Goal: Task Accomplishment & Management: Manage account settings

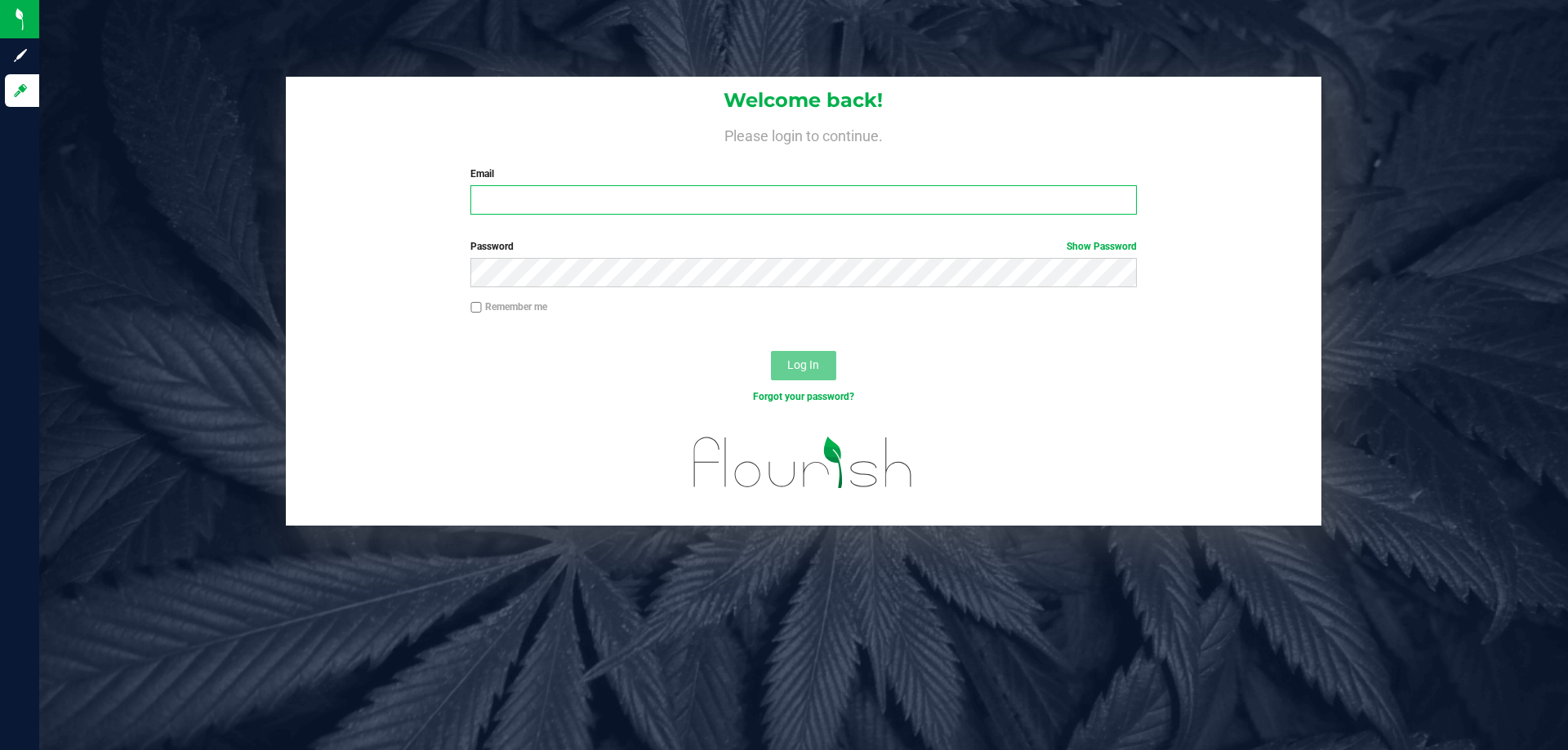
click at [549, 196] on input "Email" at bounding box center [802, 200] width 665 height 30
type input "[EMAIL_ADDRESS][DOMAIN_NAME]"
click at [771, 351] on button "Log In" at bounding box center [803, 365] width 65 height 30
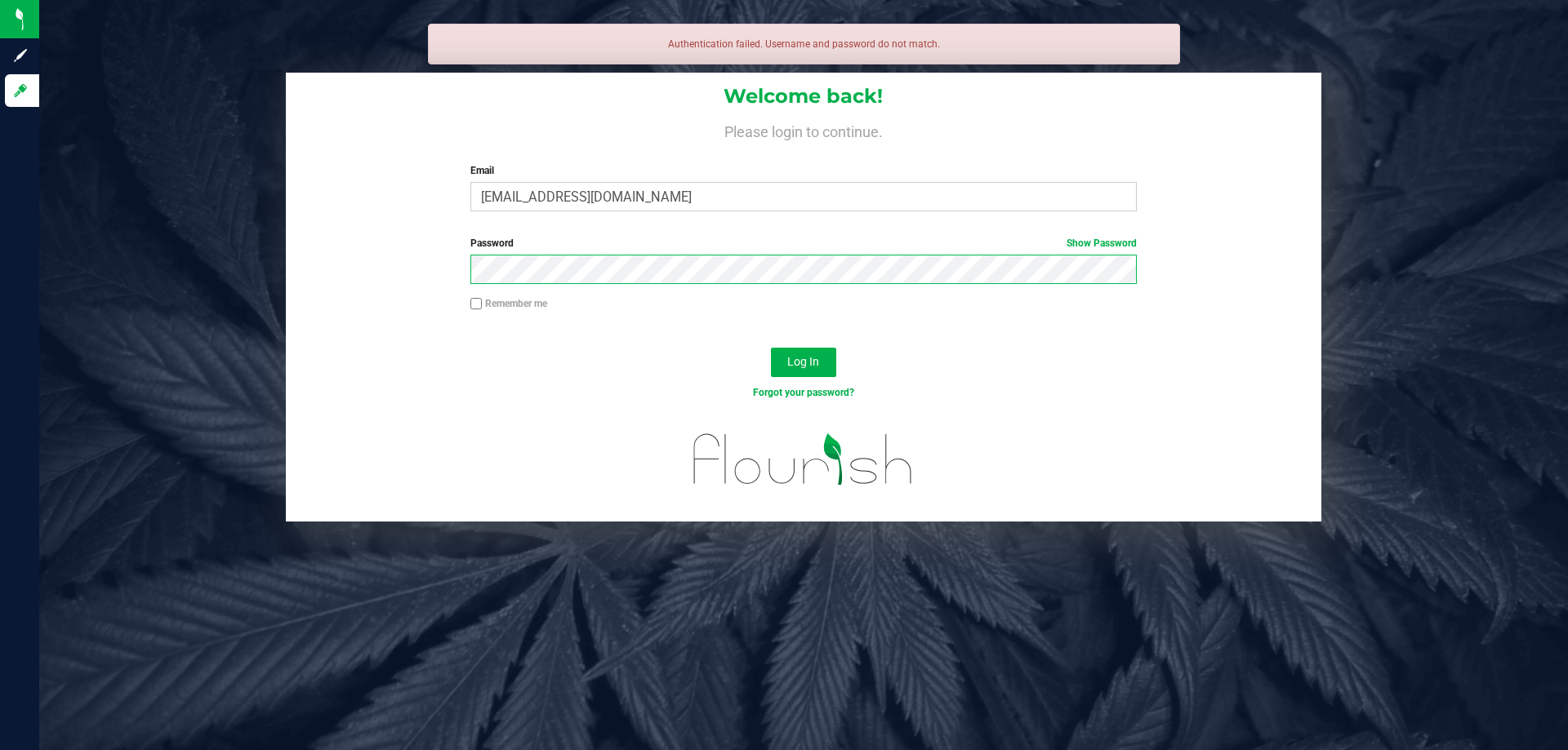
click at [771, 347] on button "Log In" at bounding box center [803, 362] width 65 height 30
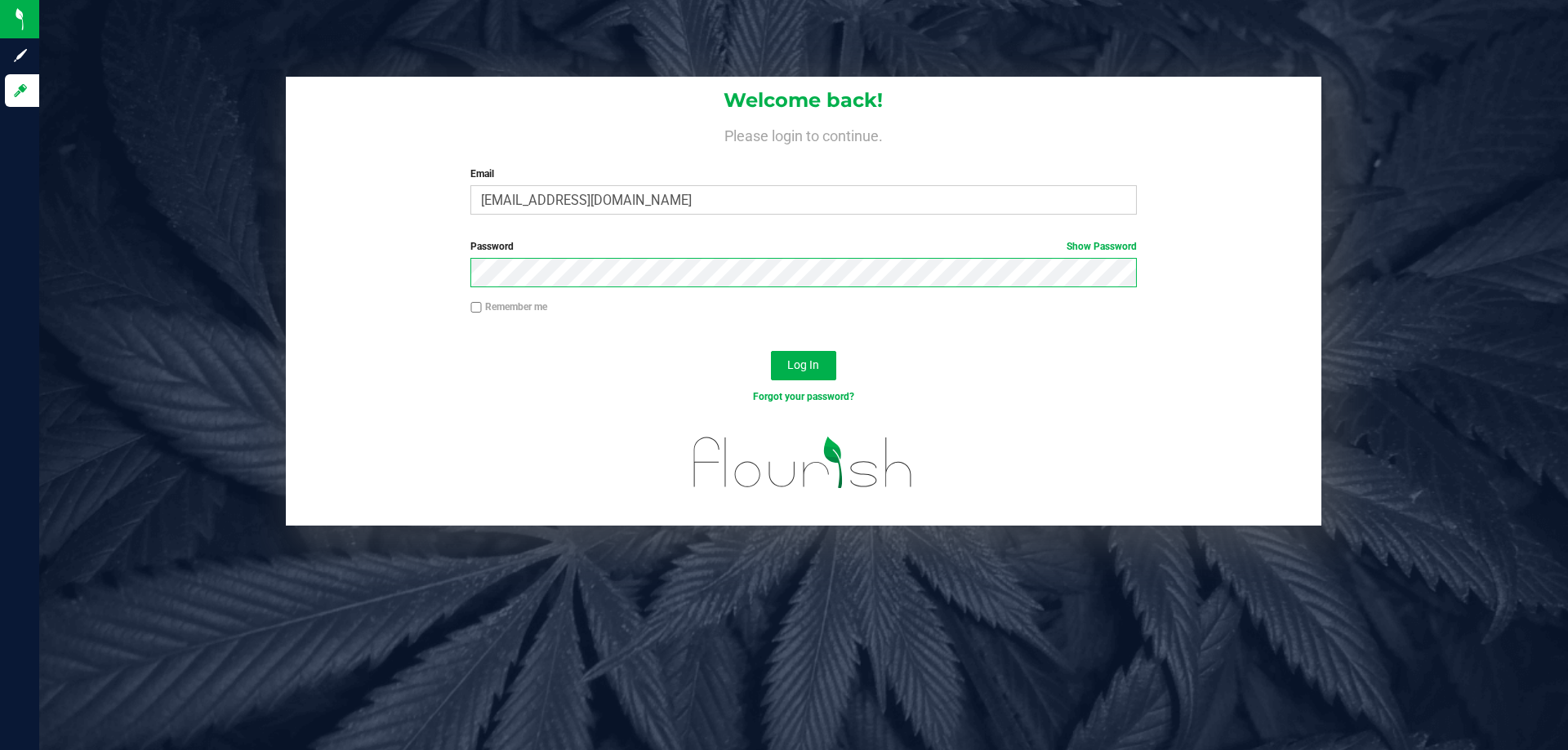
click at [771, 351] on button "Log In" at bounding box center [803, 365] width 65 height 30
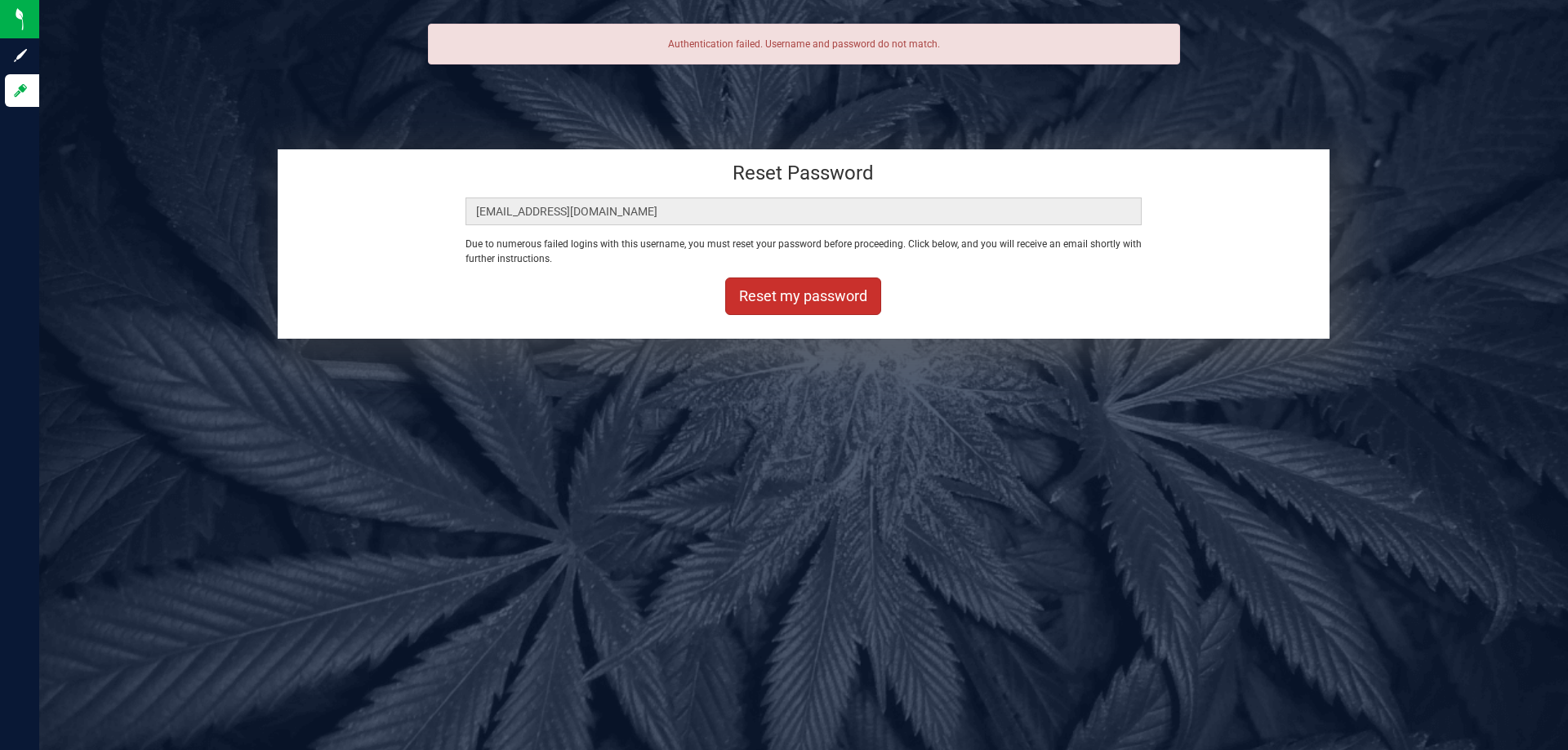
click at [813, 298] on button "Reset my password" at bounding box center [803, 296] width 156 height 37
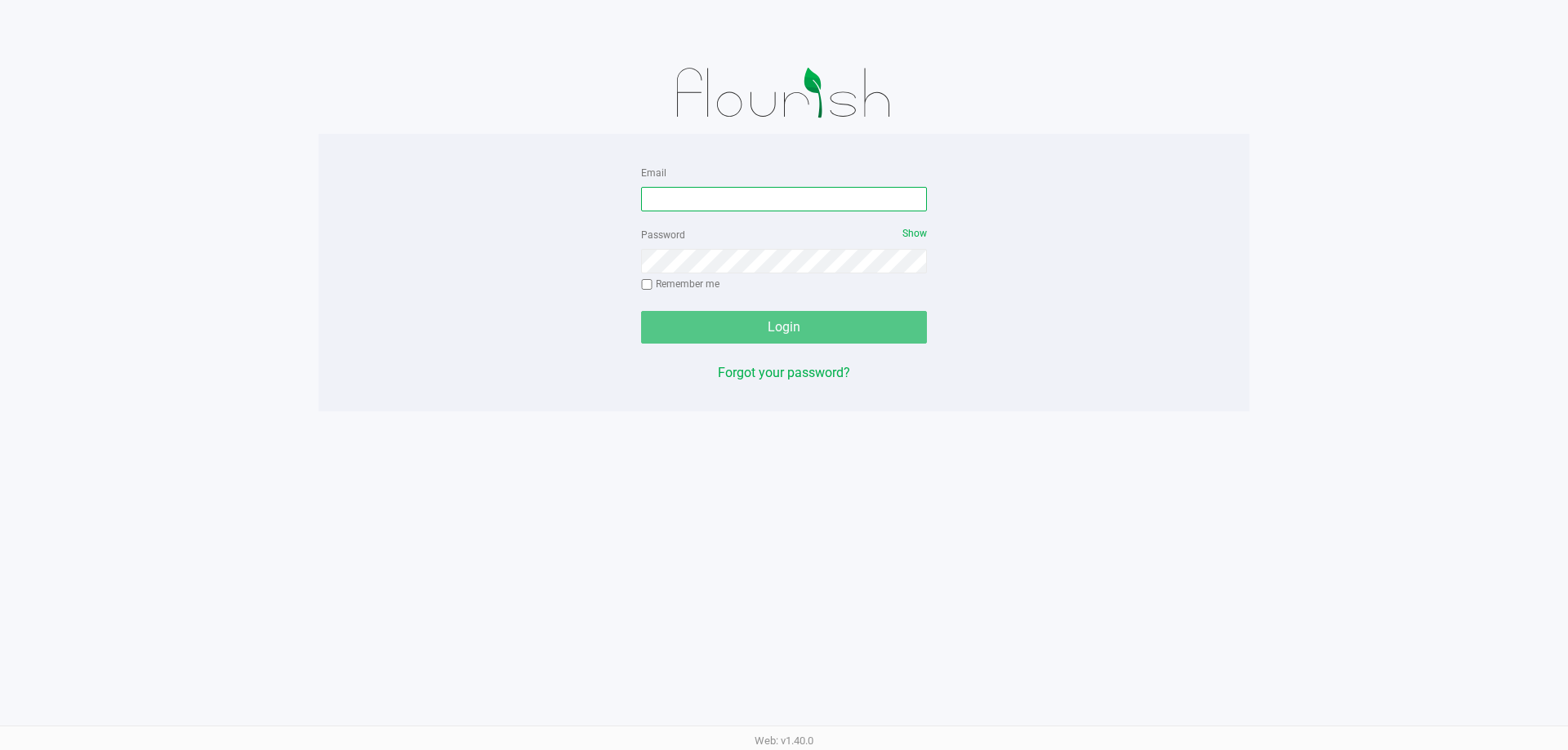
click at [692, 203] on input "Email" at bounding box center [784, 199] width 286 height 25
click at [713, 199] on input "Email" at bounding box center [784, 199] width 286 height 25
type input "W"
type input "[EMAIL_ADDRESS][DOMAIN_NAME]"
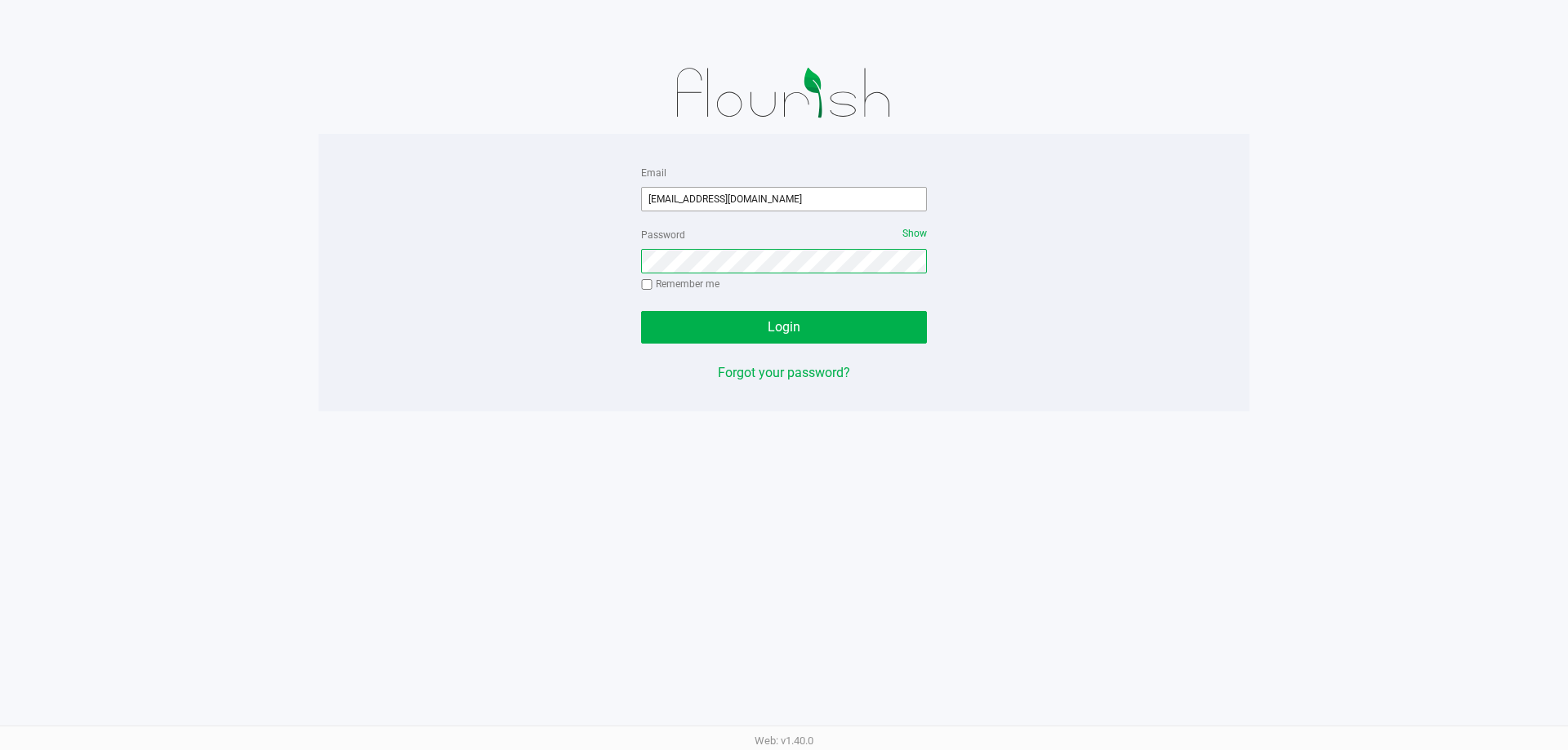
click at [641, 311] on button "Login" at bounding box center [784, 327] width 286 height 33
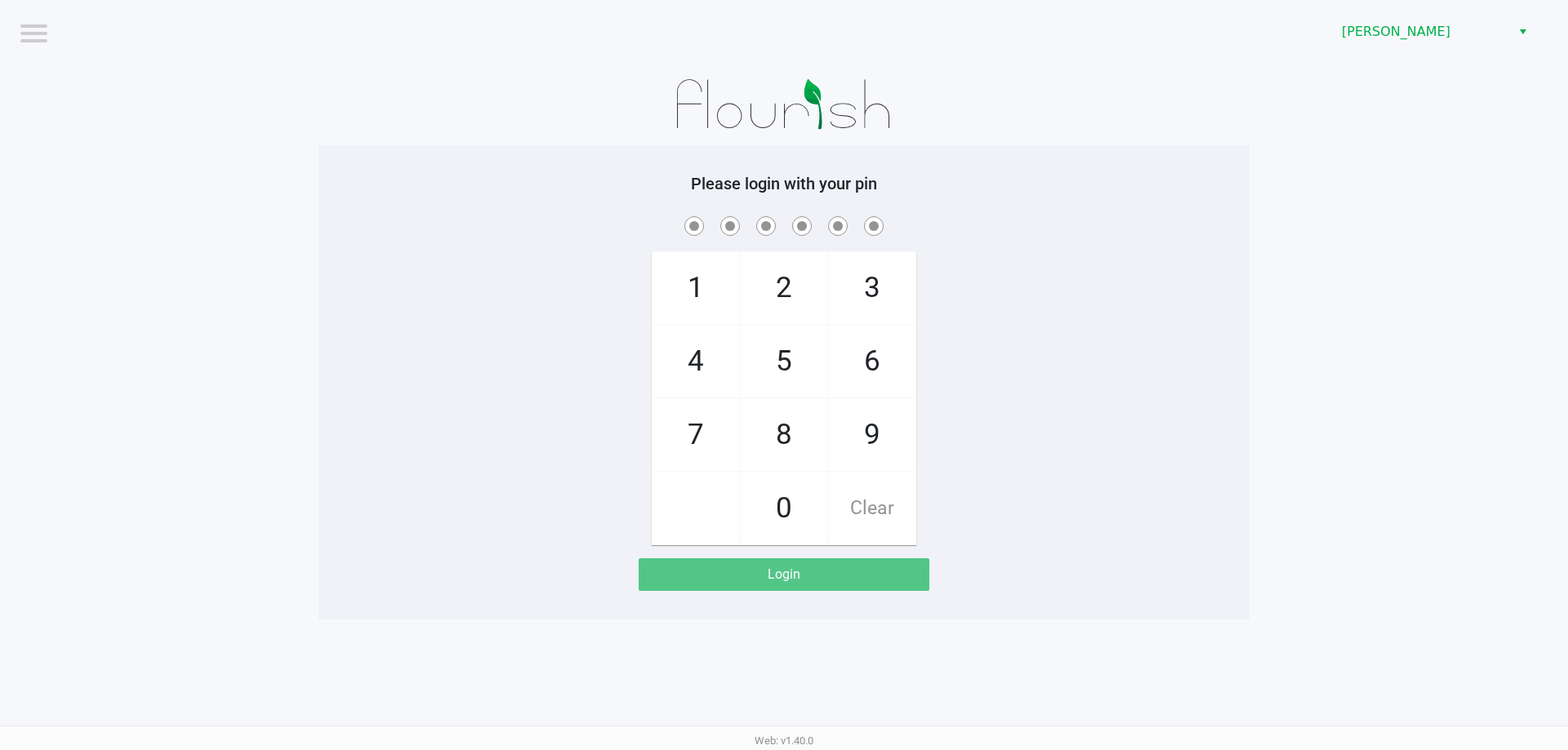
click at [1244, 235] on div at bounding box center [784, 226] width 931 height 25
checkbox input "true"
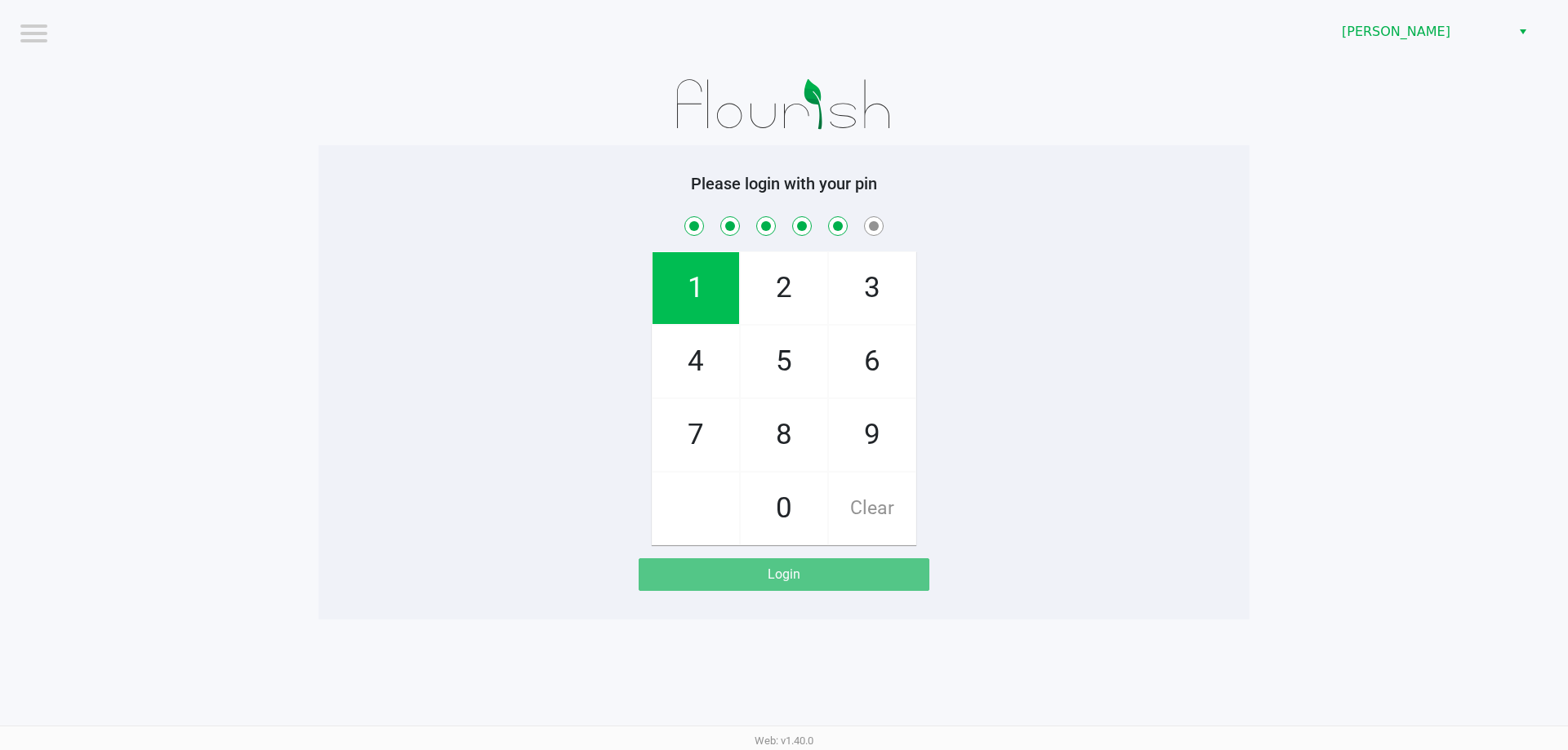
checkbox input "true"
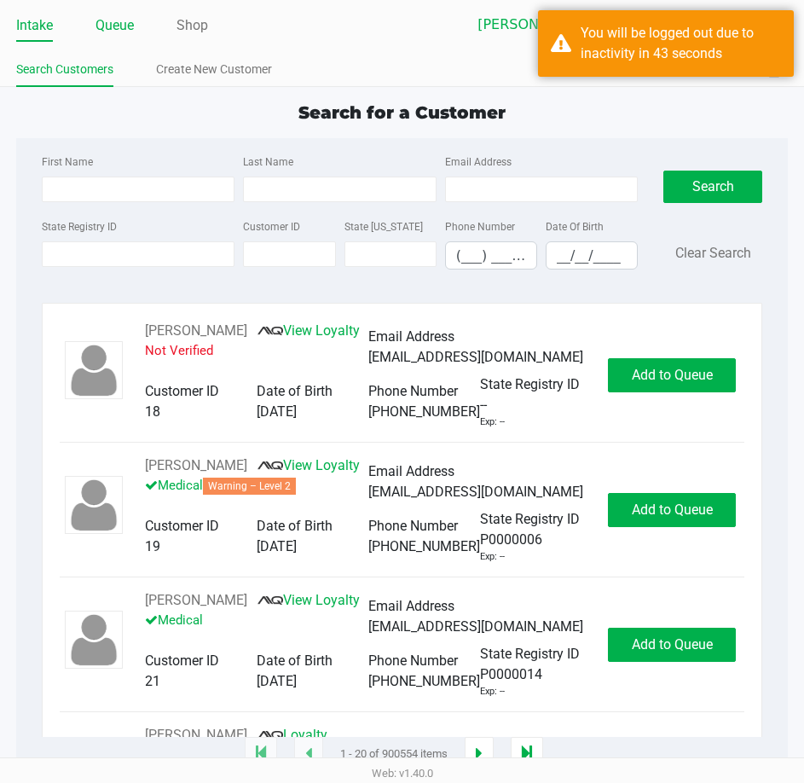
click at [119, 31] on link "Queue" at bounding box center [115, 26] width 38 height 24
click at [112, 26] on link "Queue" at bounding box center [115, 26] width 38 height 24
click at [285, 44] on div "Intake Queue Shop Brandon WC Lisette Ramos Search Customers Create New Customer…" at bounding box center [402, 43] width 804 height 87
click at [297, 43] on div "Intake Queue Shop Brandon WC Lisette Ramos Search Customers Create New Customer…" at bounding box center [402, 43] width 804 height 87
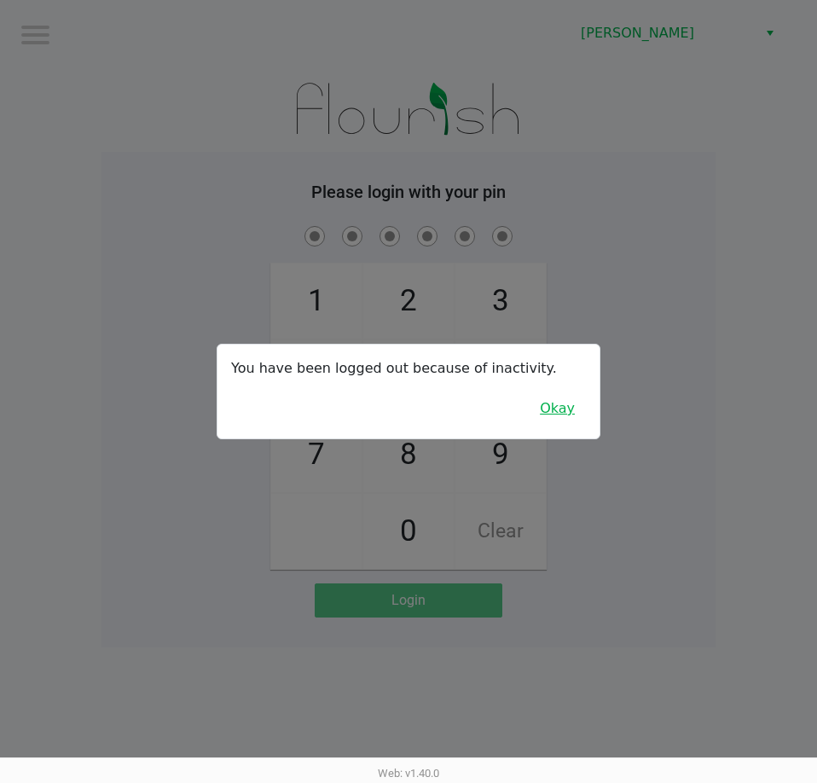
click at [560, 407] on button "Okay" at bounding box center [557, 408] width 57 height 32
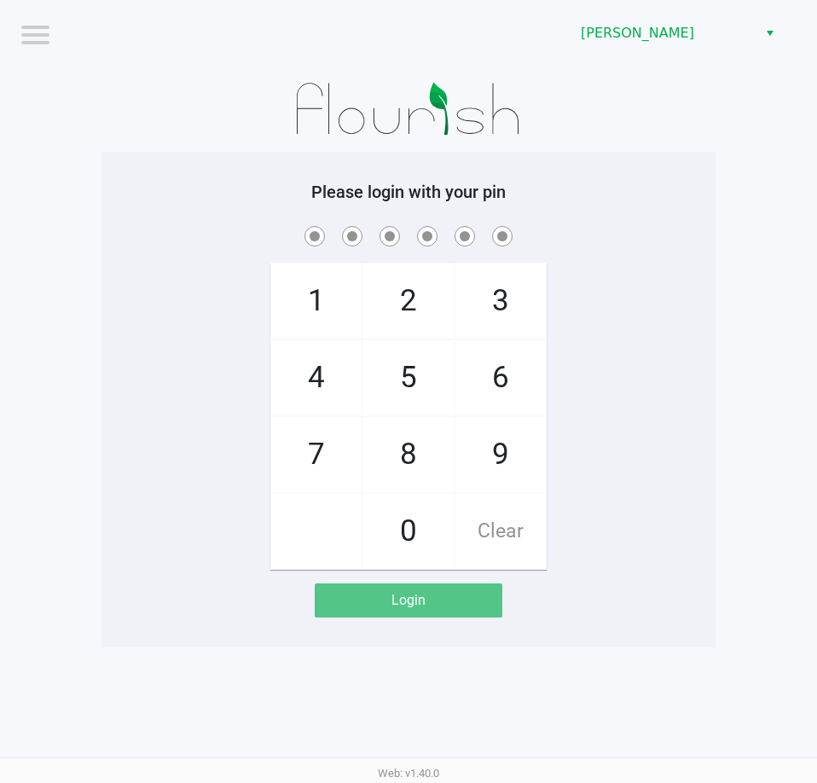
click at [605, 366] on div "1 4 7 2 5 8 0 3 6 9 Clear" at bounding box center [409, 396] width 614 height 347
click at [633, 183] on h5 "Please login with your pin" at bounding box center [408, 192] width 589 height 20
click at [712, 561] on div "1 4 7 2 5 8 0 3 6 9 Clear" at bounding box center [409, 396] width 614 height 347
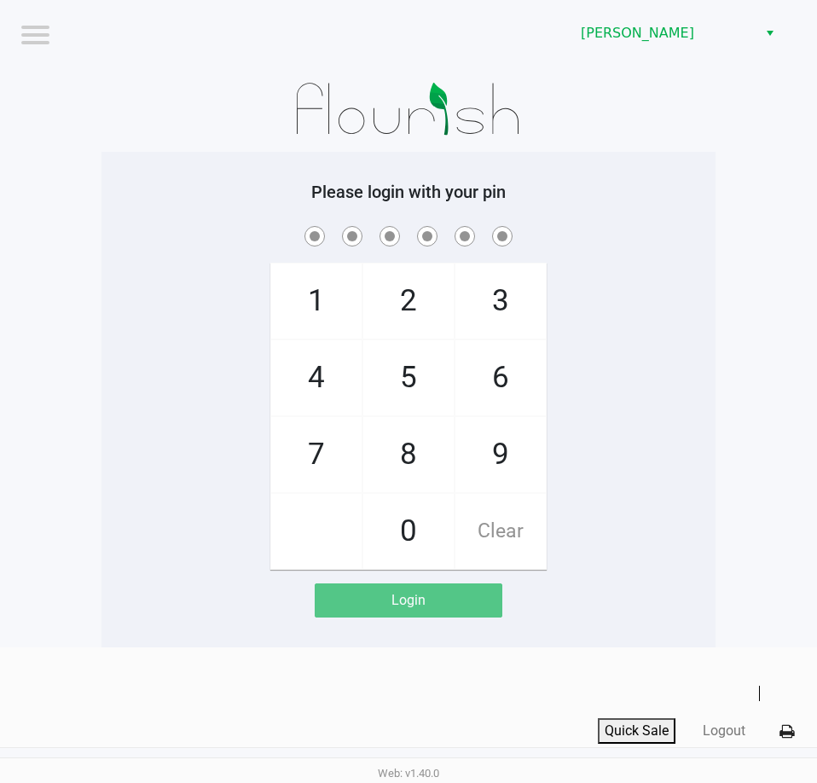
click at [712, 561] on div "1 4 7 2 5 8 0 3 6 9 Clear" at bounding box center [409, 396] width 614 height 347
drag, startPoint x: 711, startPoint y: 567, endPoint x: 661, endPoint y: 427, distance: 149.5
click at [711, 567] on div "1 4 7 2 5 8 0 3 6 9 Clear" at bounding box center [409, 396] width 614 height 347
click at [663, 324] on div "1 4 7 2 5 8 0 3 6 9 Clear" at bounding box center [409, 396] width 614 height 347
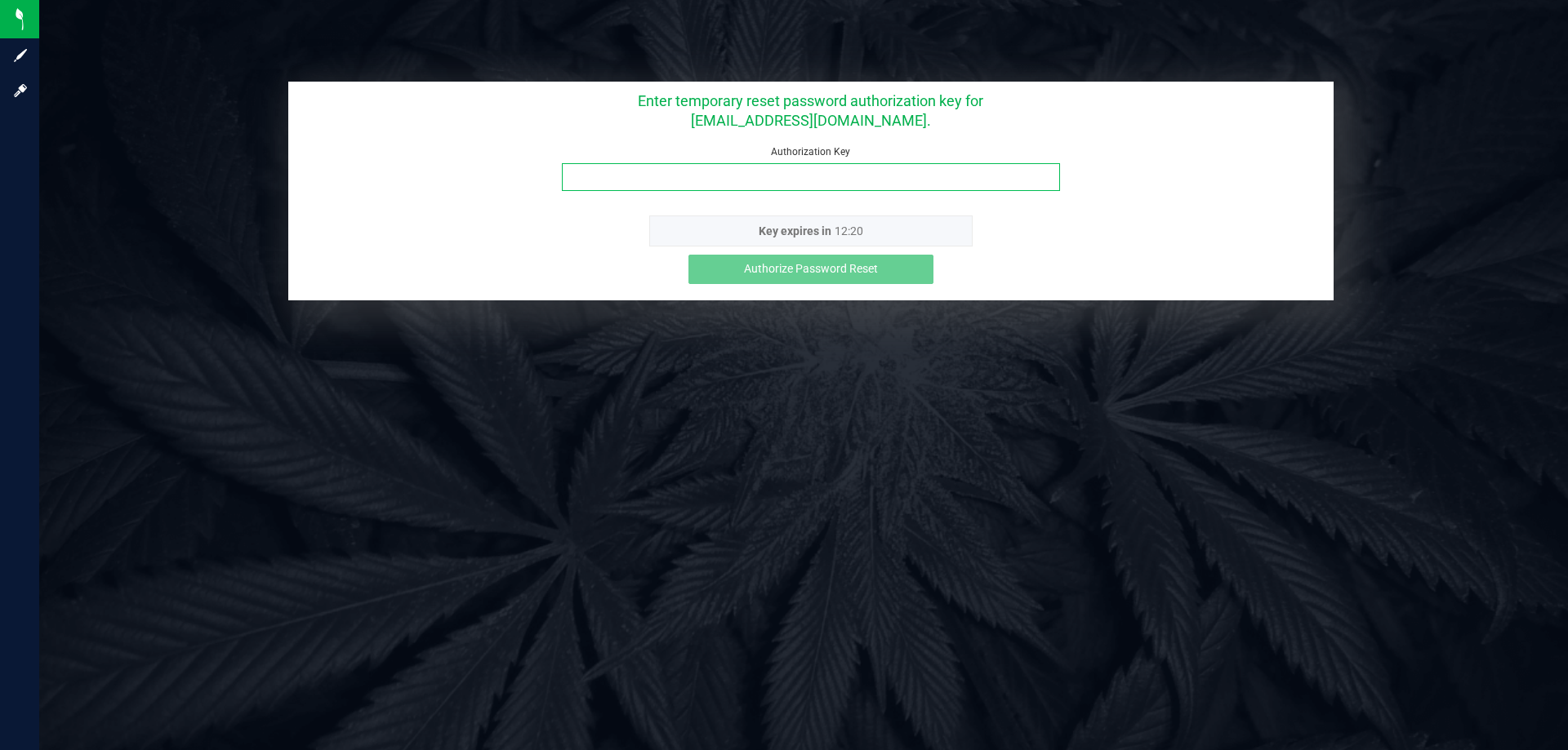
click at [794, 170] on input "Authorization Key" at bounding box center [811, 177] width 498 height 28
click at [765, 180] on input "Authorization Key" at bounding box center [811, 177] width 498 height 28
paste input "2rl3qeco"
type input "2rl3qeco"
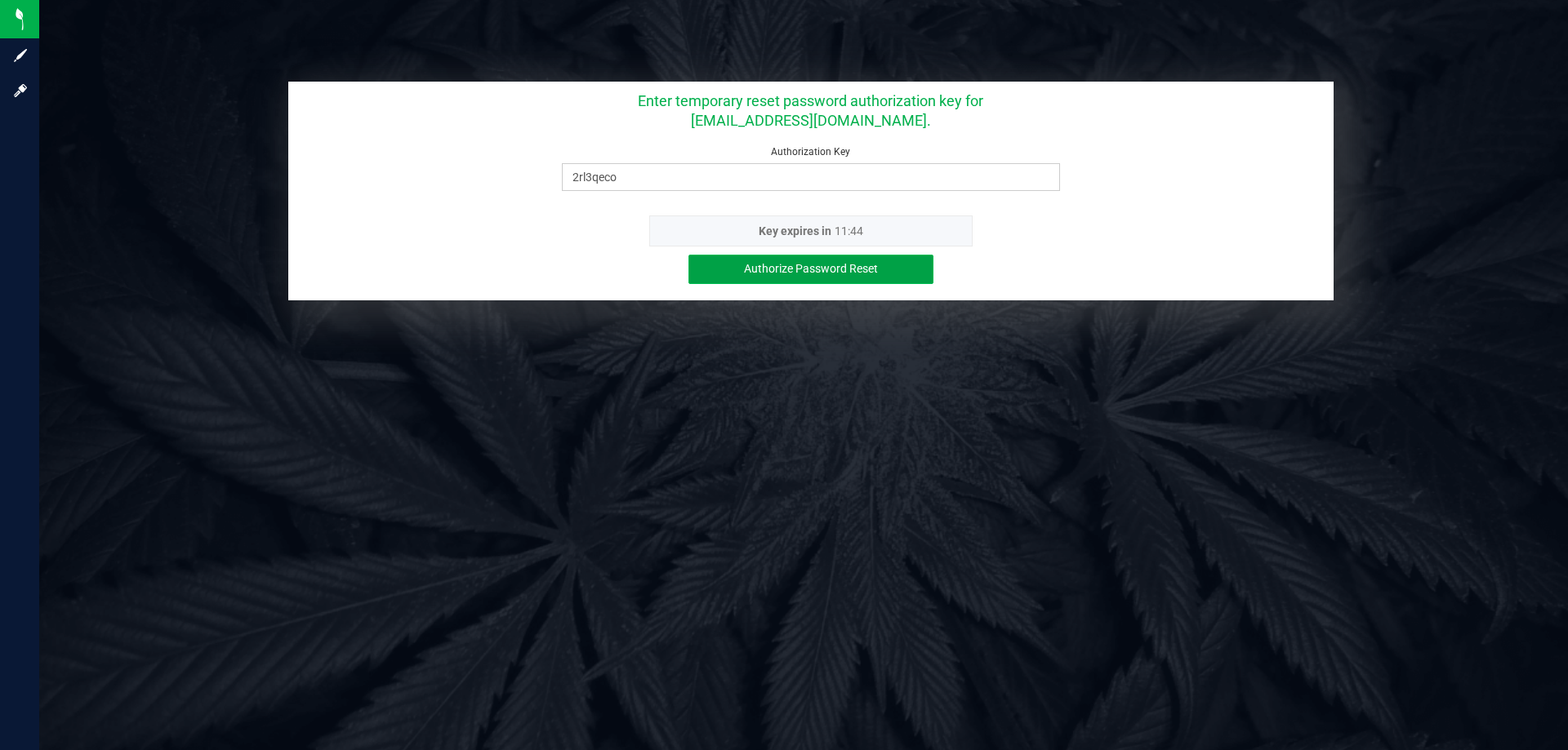
click at [740, 269] on button "Authorize Password Reset" at bounding box center [811, 269] width 245 height 30
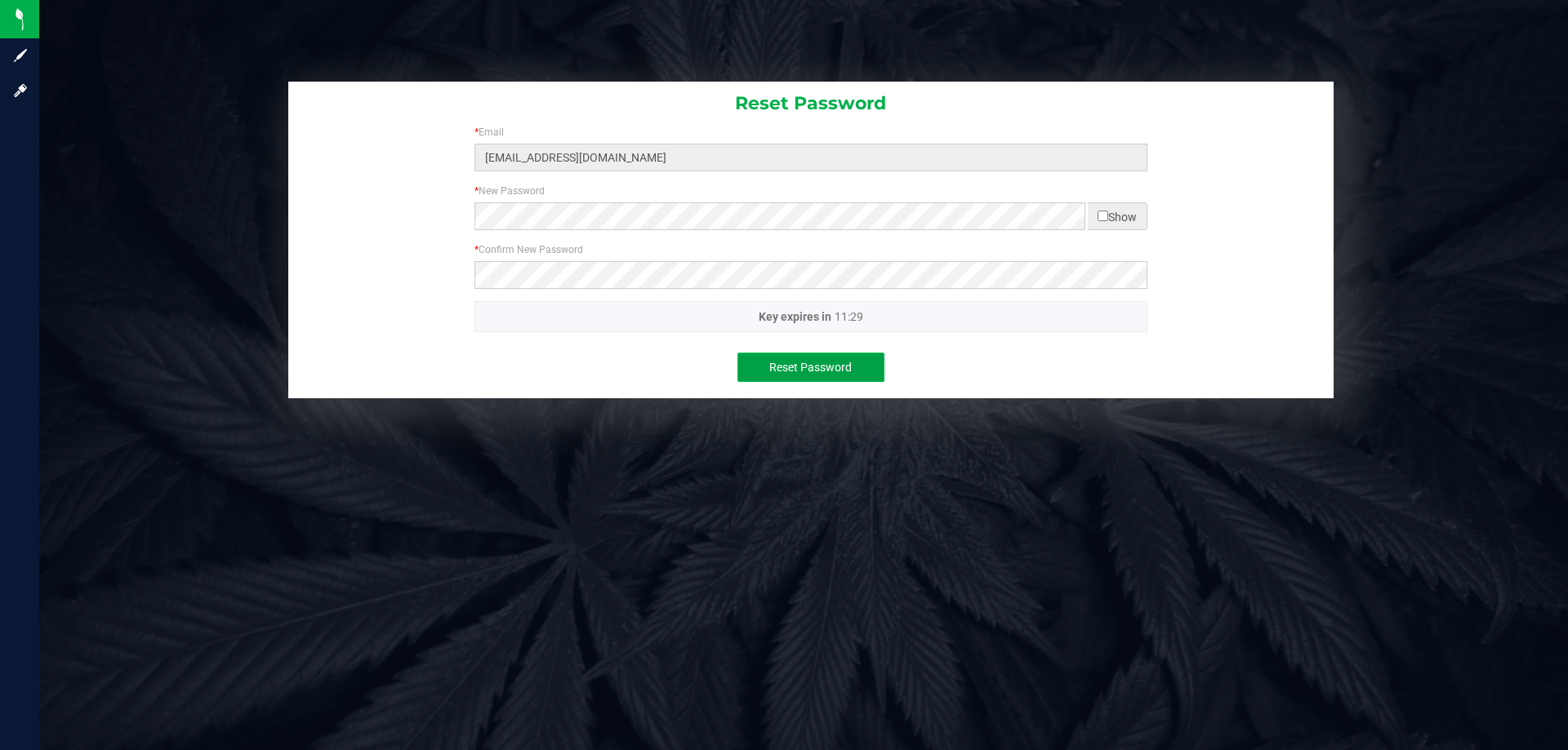
click at [813, 366] on span "Reset Password" at bounding box center [811, 367] width 82 height 13
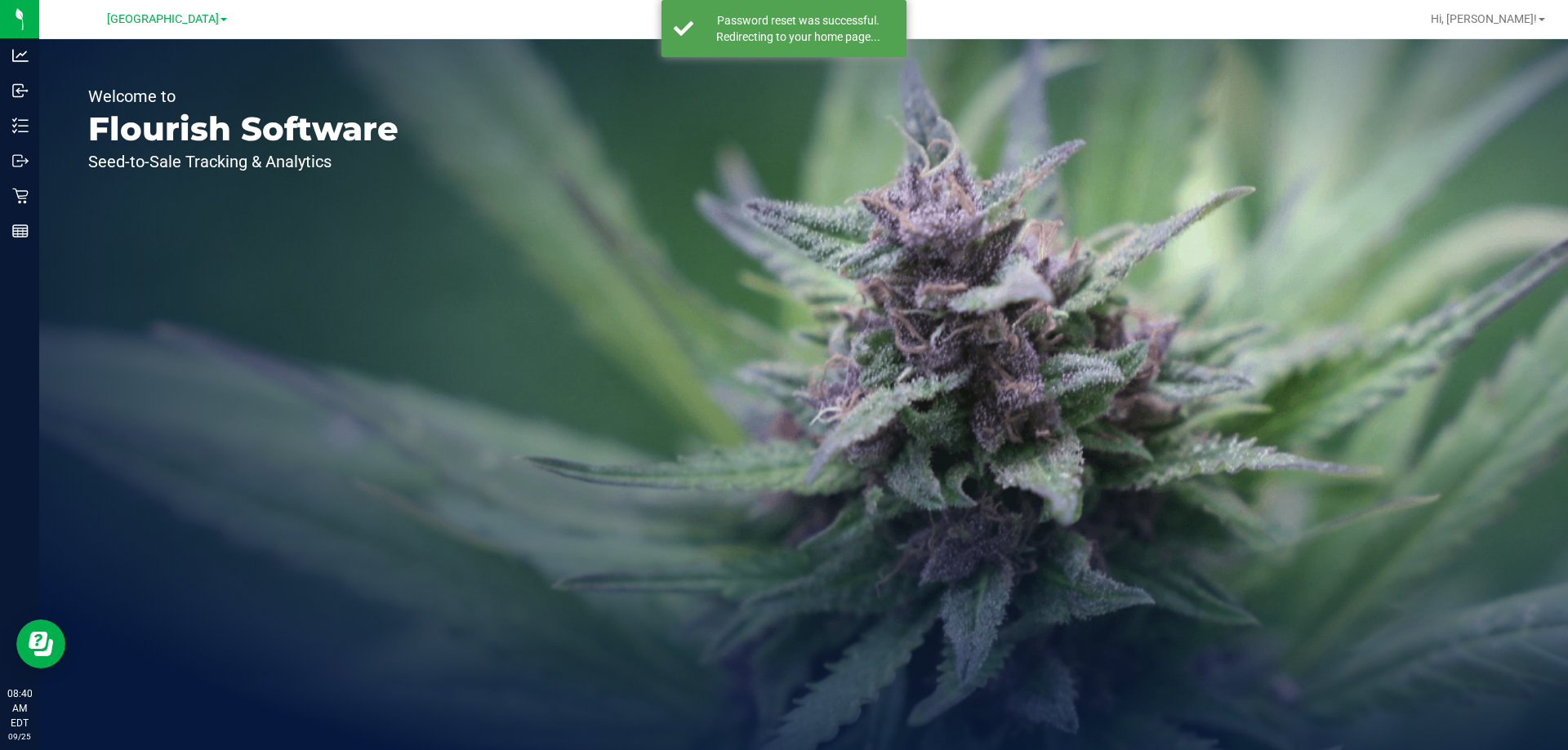
click at [162, 26] on div "[GEOGRAPHIC_DATA]" at bounding box center [167, 18] width 120 height 19
click at [153, 14] on span "[GEOGRAPHIC_DATA]" at bounding box center [163, 19] width 112 height 14
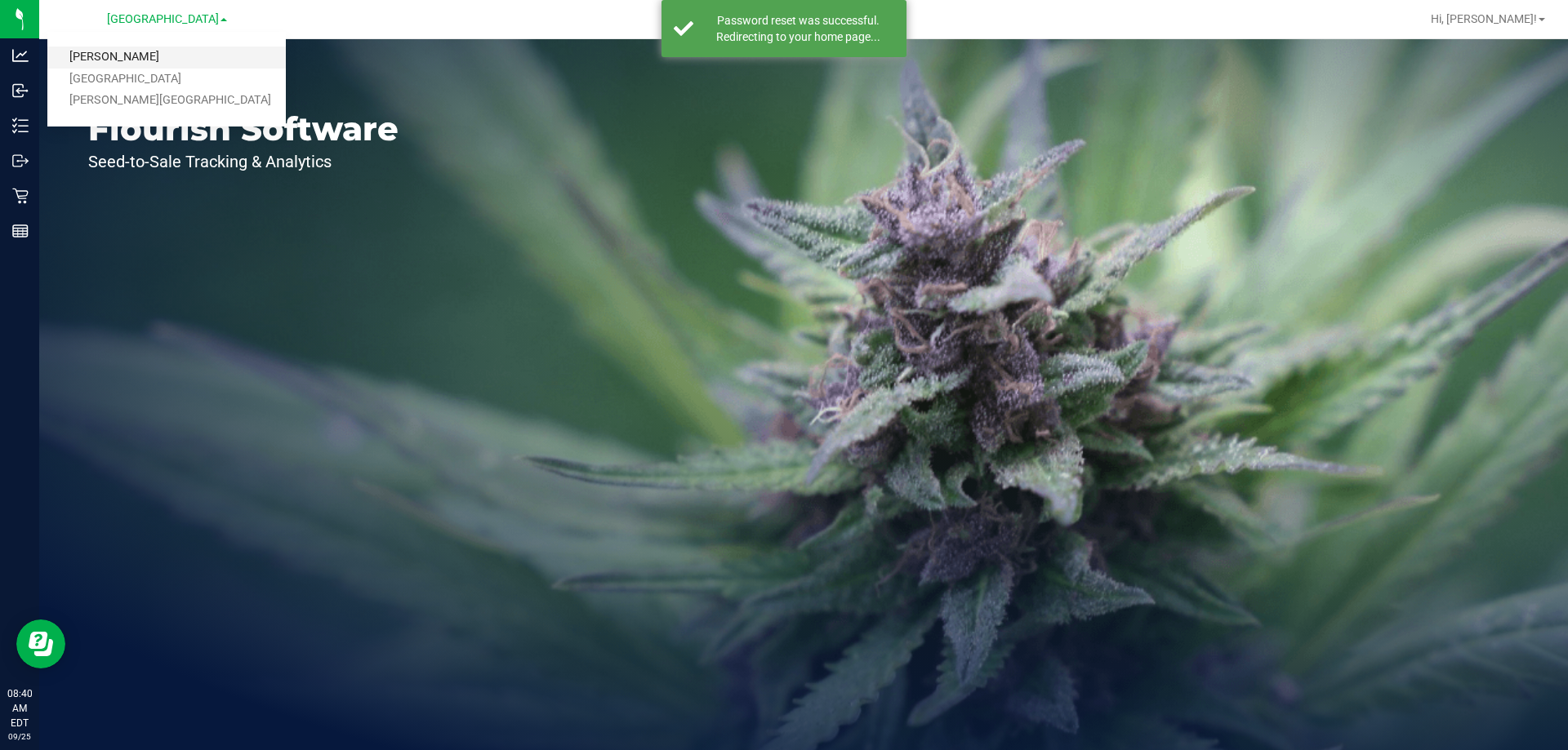
click at [113, 59] on link "[PERSON_NAME]" at bounding box center [166, 57] width 238 height 22
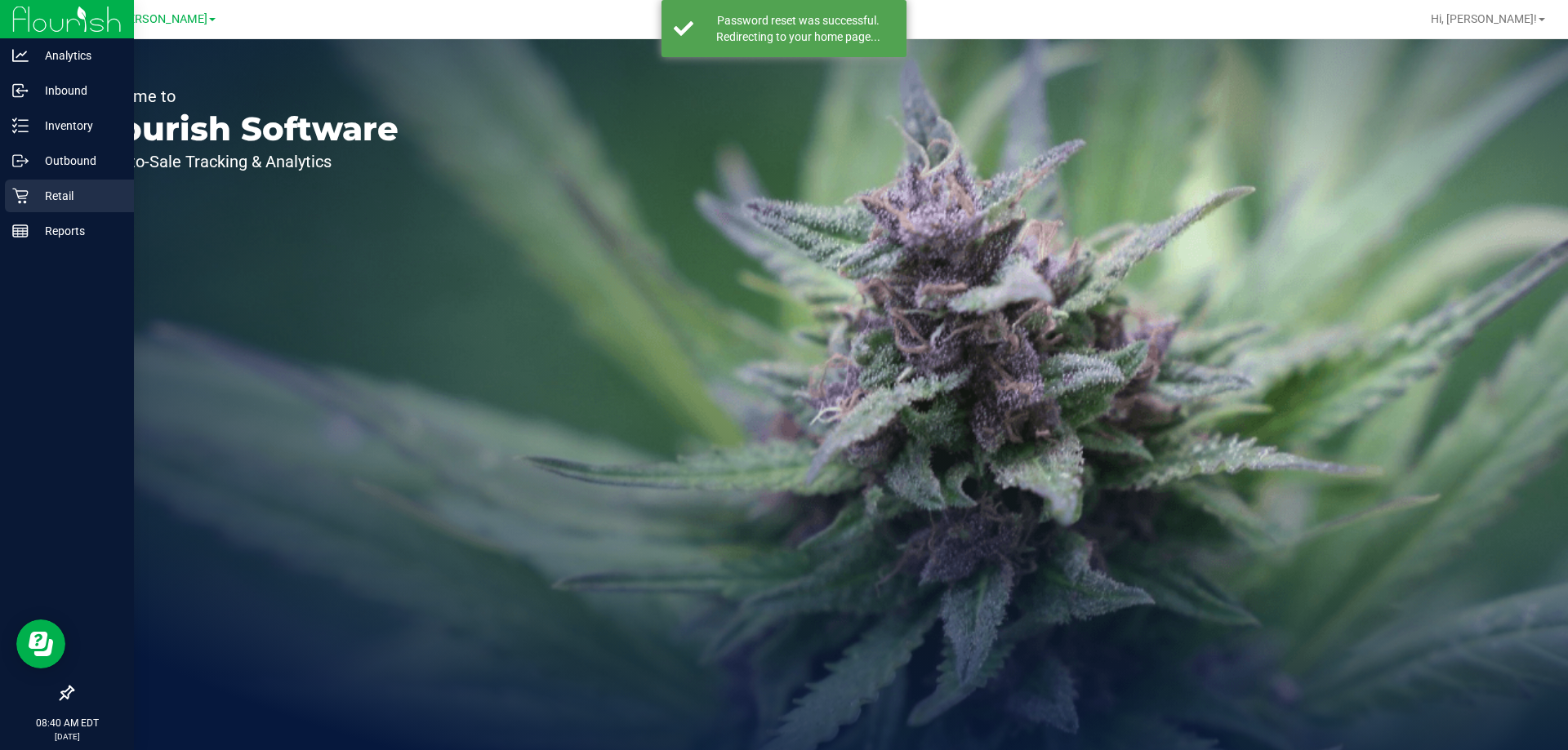
click at [43, 197] on p "Retail" at bounding box center [78, 196] width 98 height 19
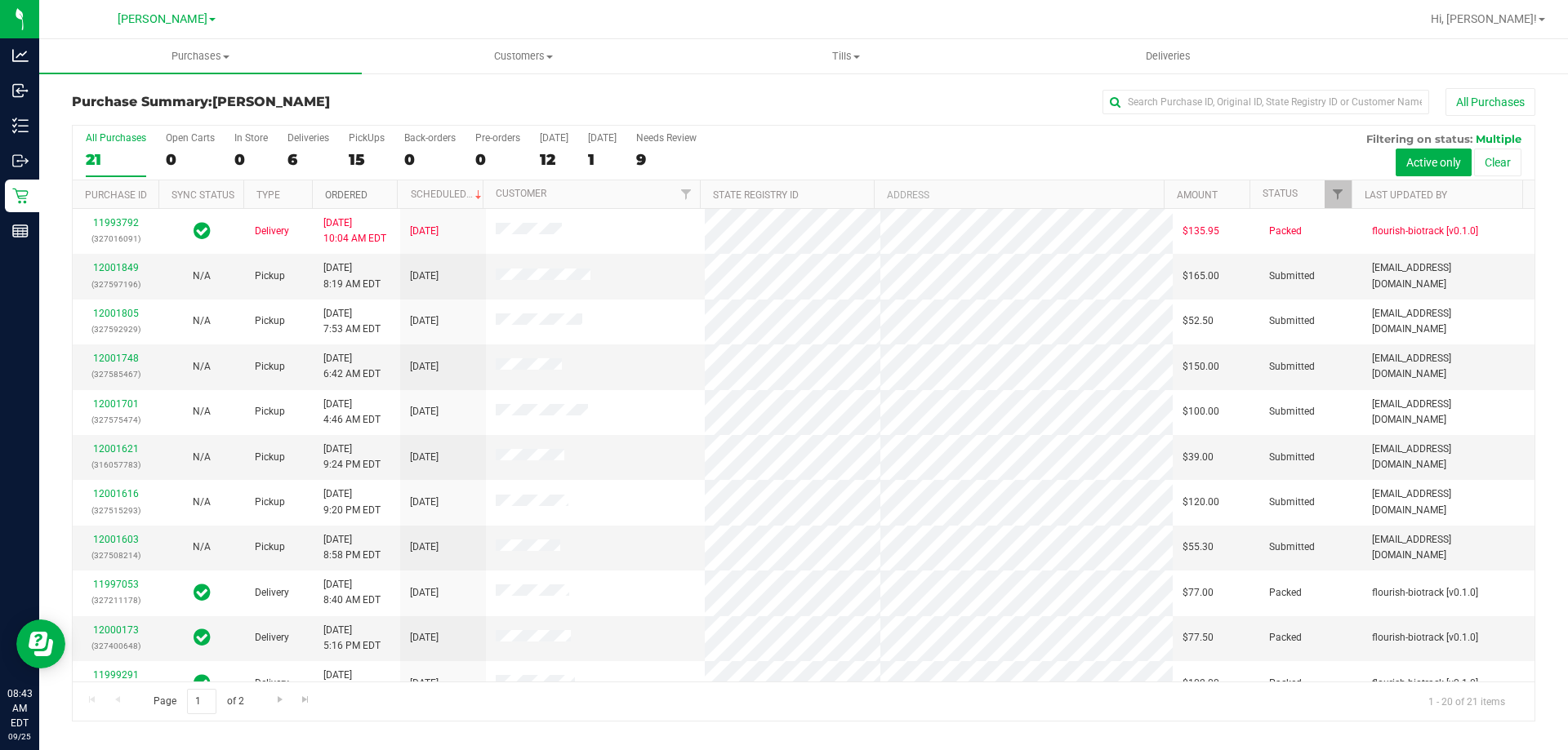
click at [359, 198] on link "Ordered" at bounding box center [347, 195] width 42 height 11
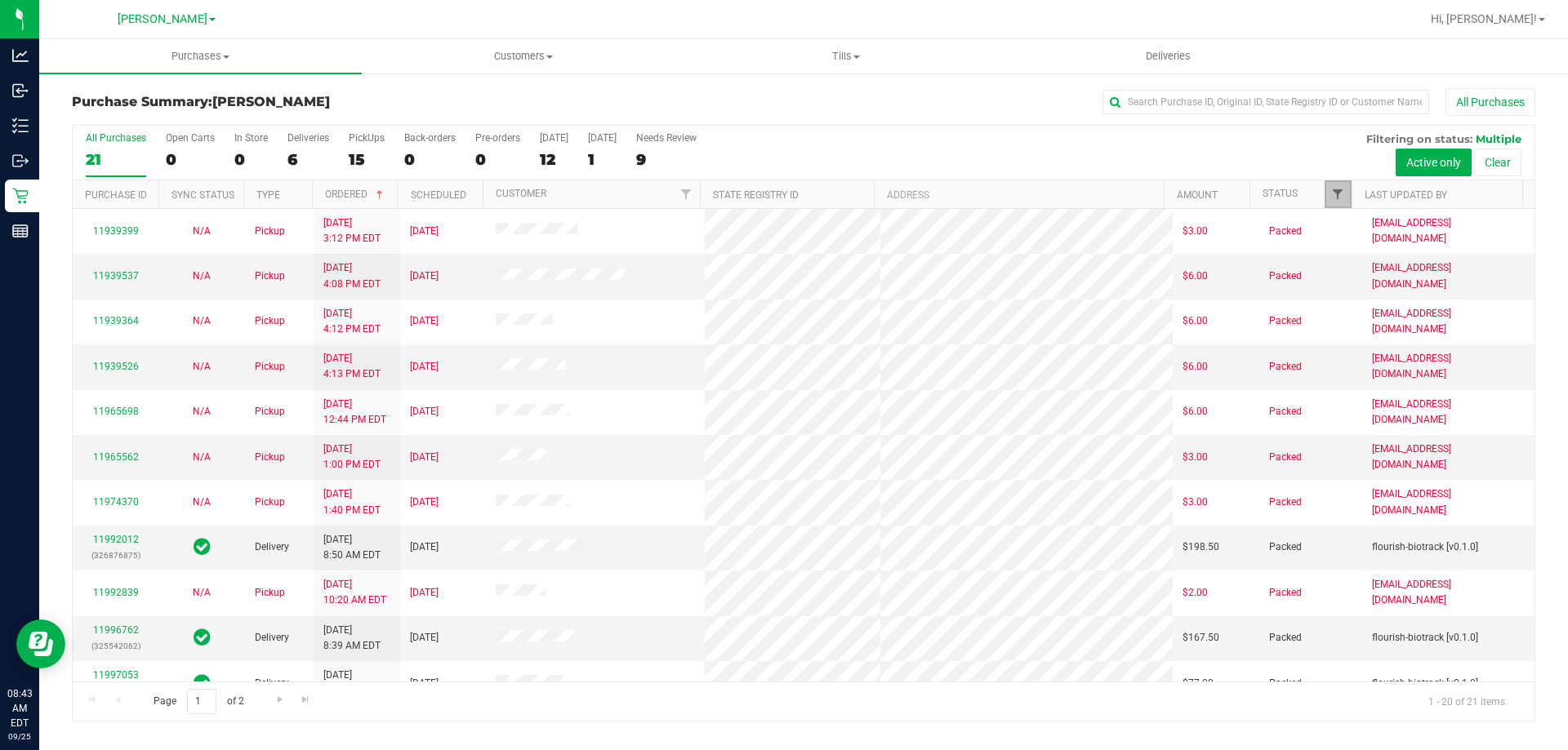
click at [1336, 195] on span "Filter" at bounding box center [1338, 194] width 13 height 13
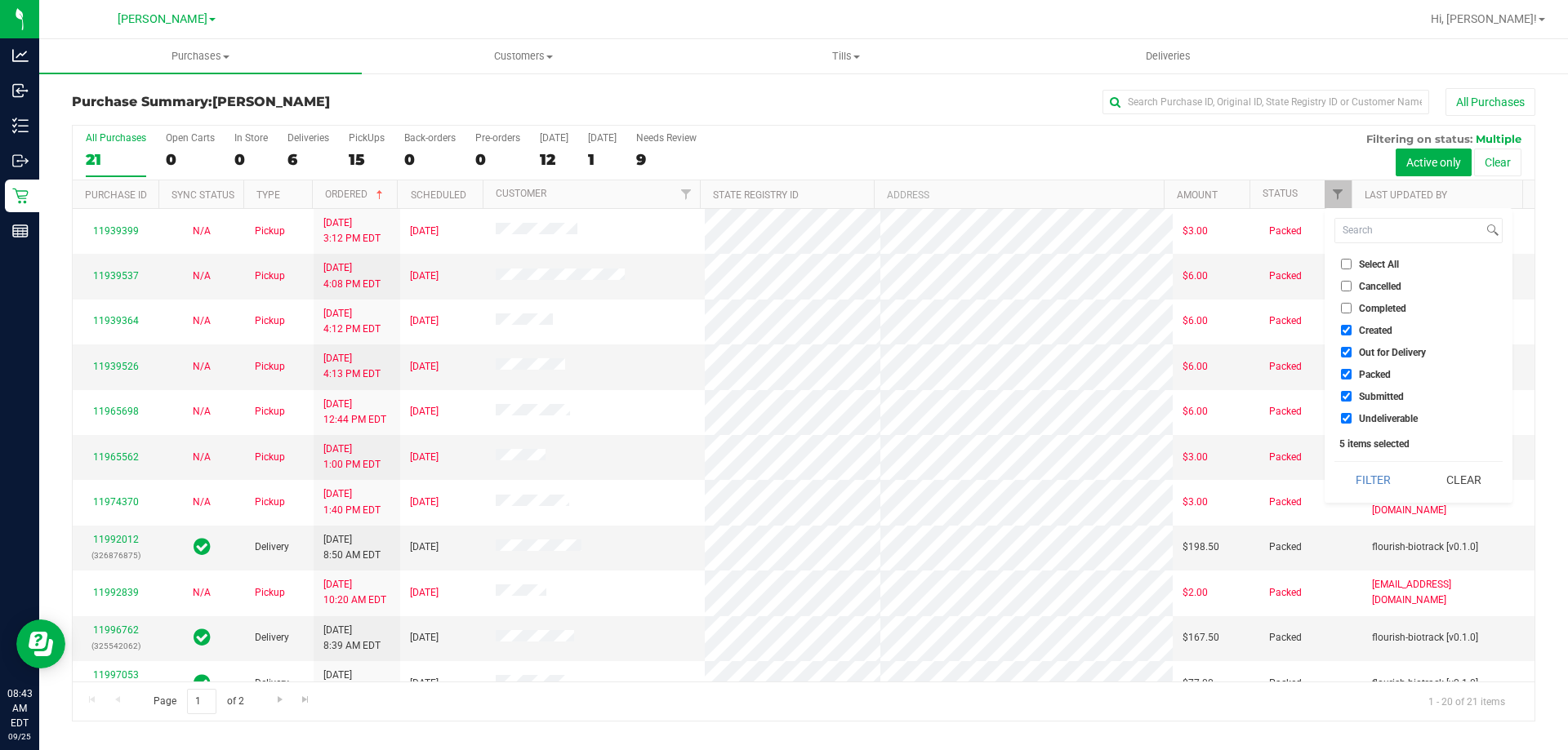
click at [1355, 261] on label "Select All" at bounding box center [1370, 263] width 58 height 11
click at [1352, 261] on input "Select All" at bounding box center [1346, 263] width 11 height 11
checkbox input "true"
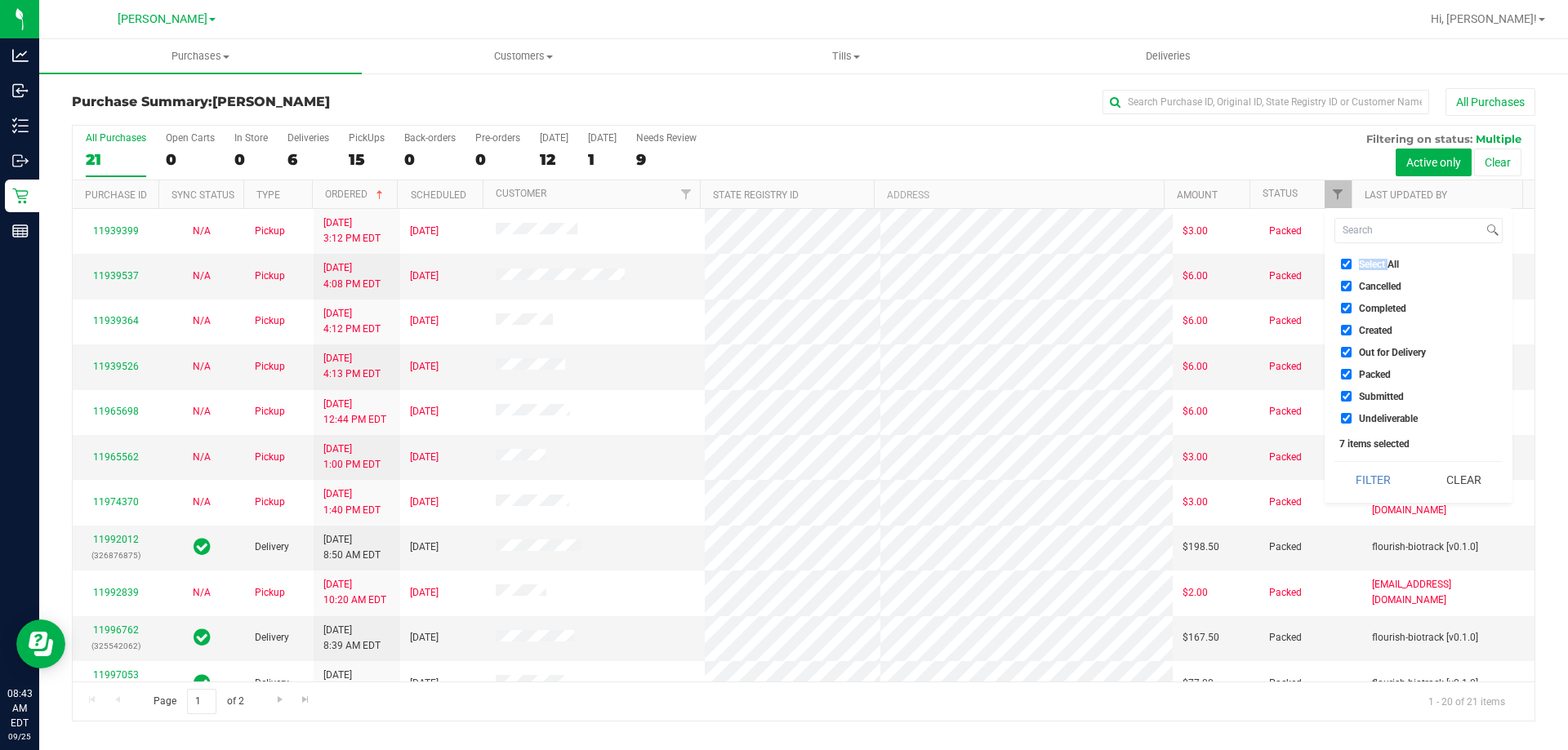
click at [1355, 261] on label "Select All" at bounding box center [1370, 263] width 58 height 11
click at [1352, 261] on input "Select All" at bounding box center [1346, 263] width 11 height 11
checkbox input "false"
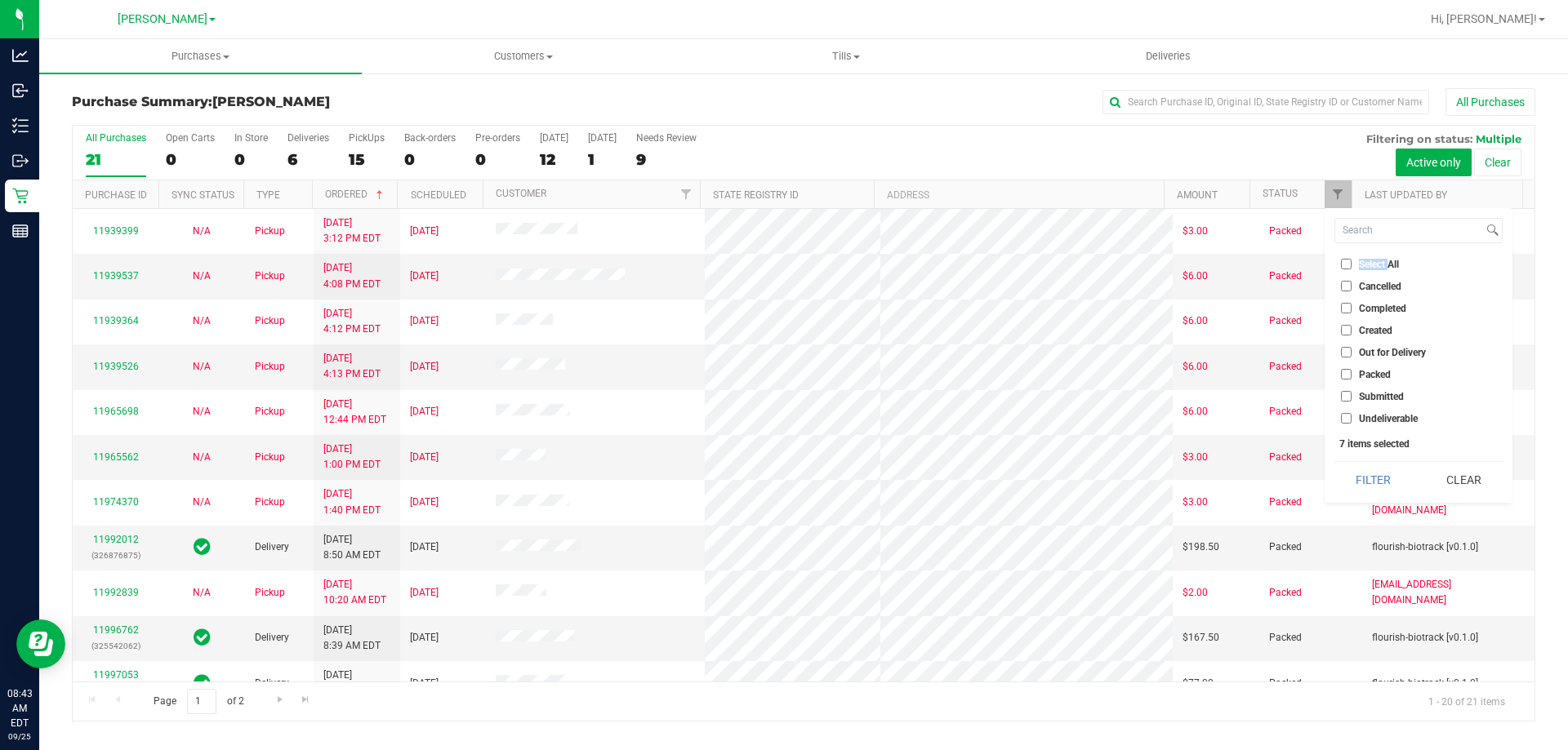
checkbox input "false"
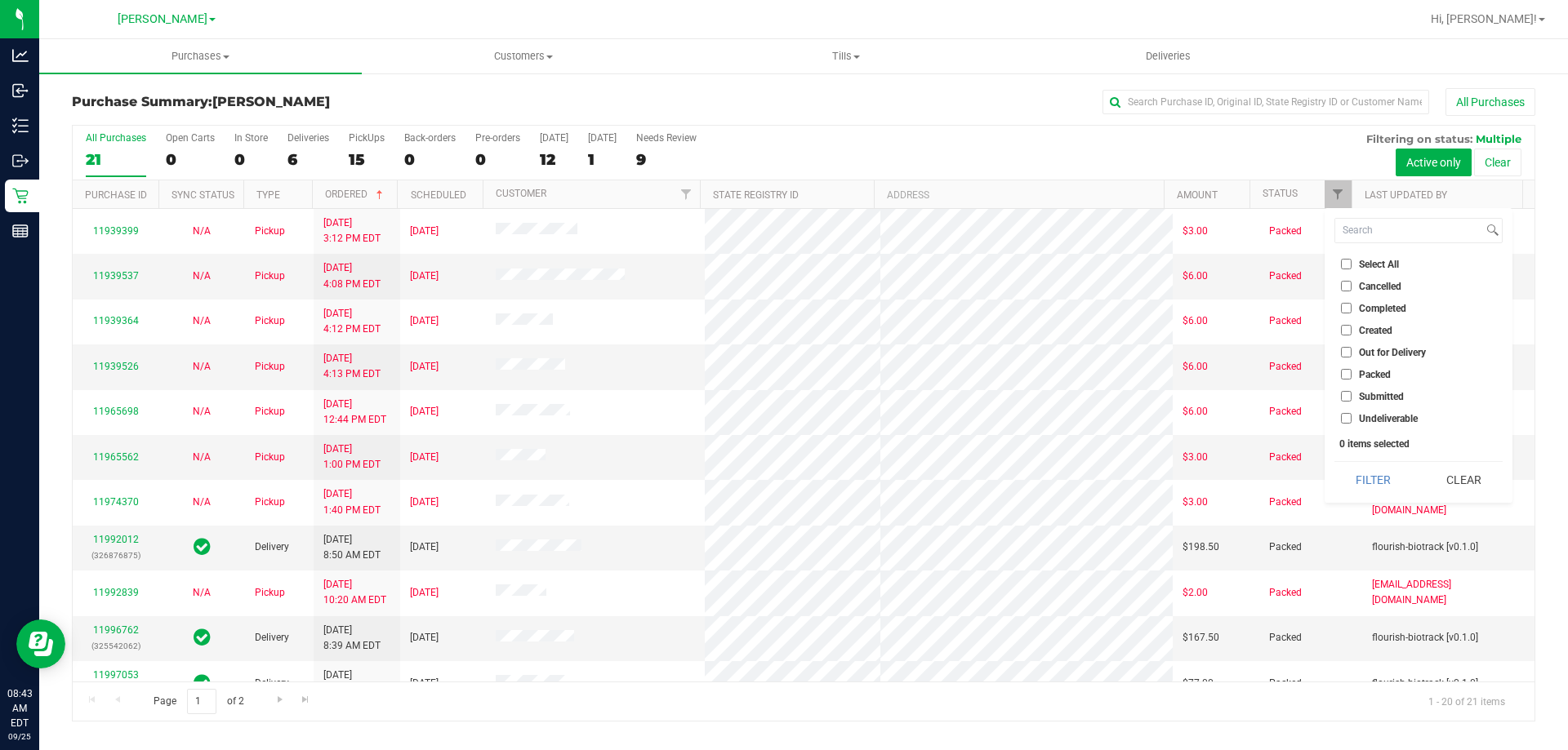
click at [1369, 393] on span "Submitted" at bounding box center [1381, 396] width 45 height 10
click at [1352, 393] on input "Submitted" at bounding box center [1346, 396] width 11 height 11
checkbox input "true"
click at [1359, 480] on button "Filter" at bounding box center [1374, 480] width 78 height 36
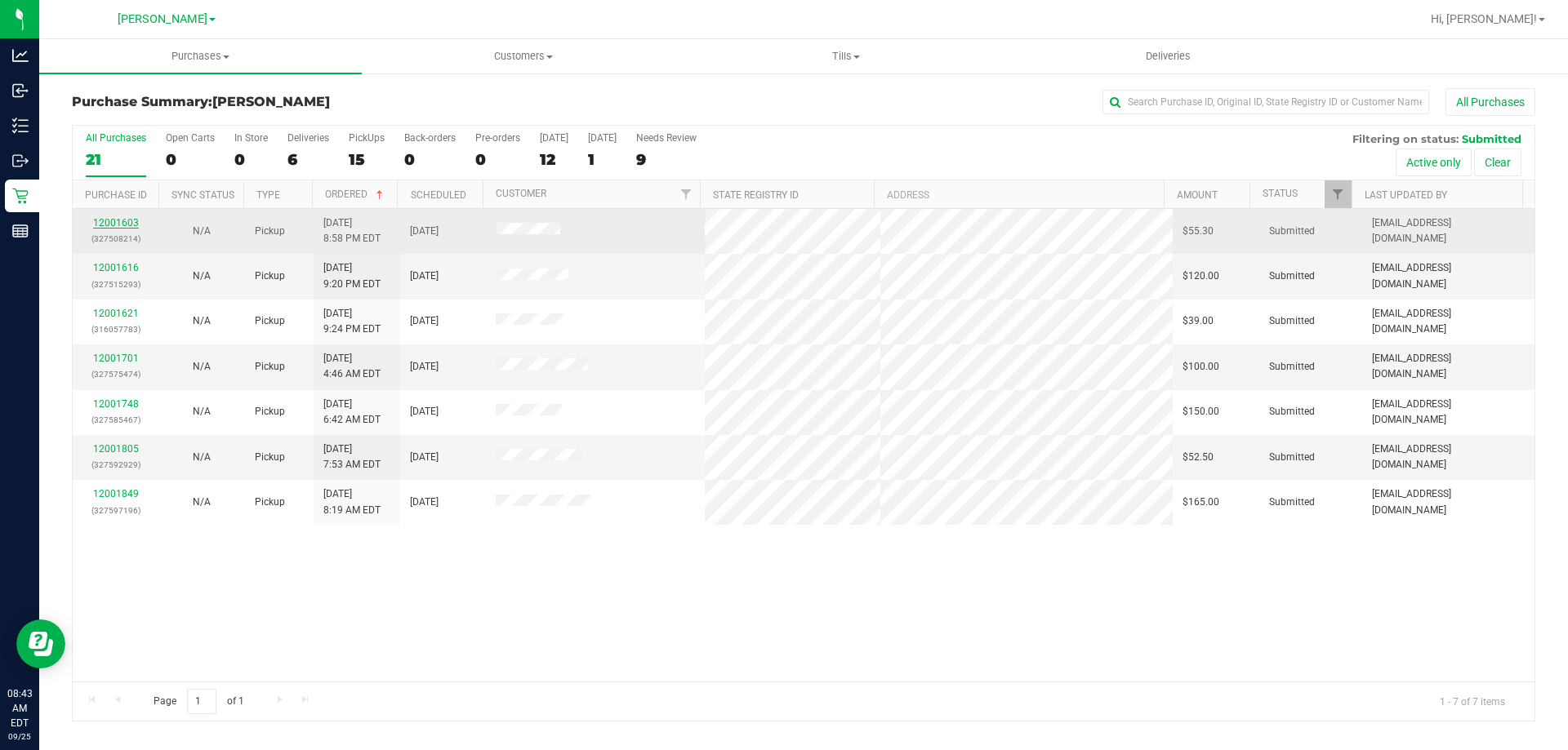
click at [130, 223] on link "12001603" at bounding box center [116, 223] width 46 height 11
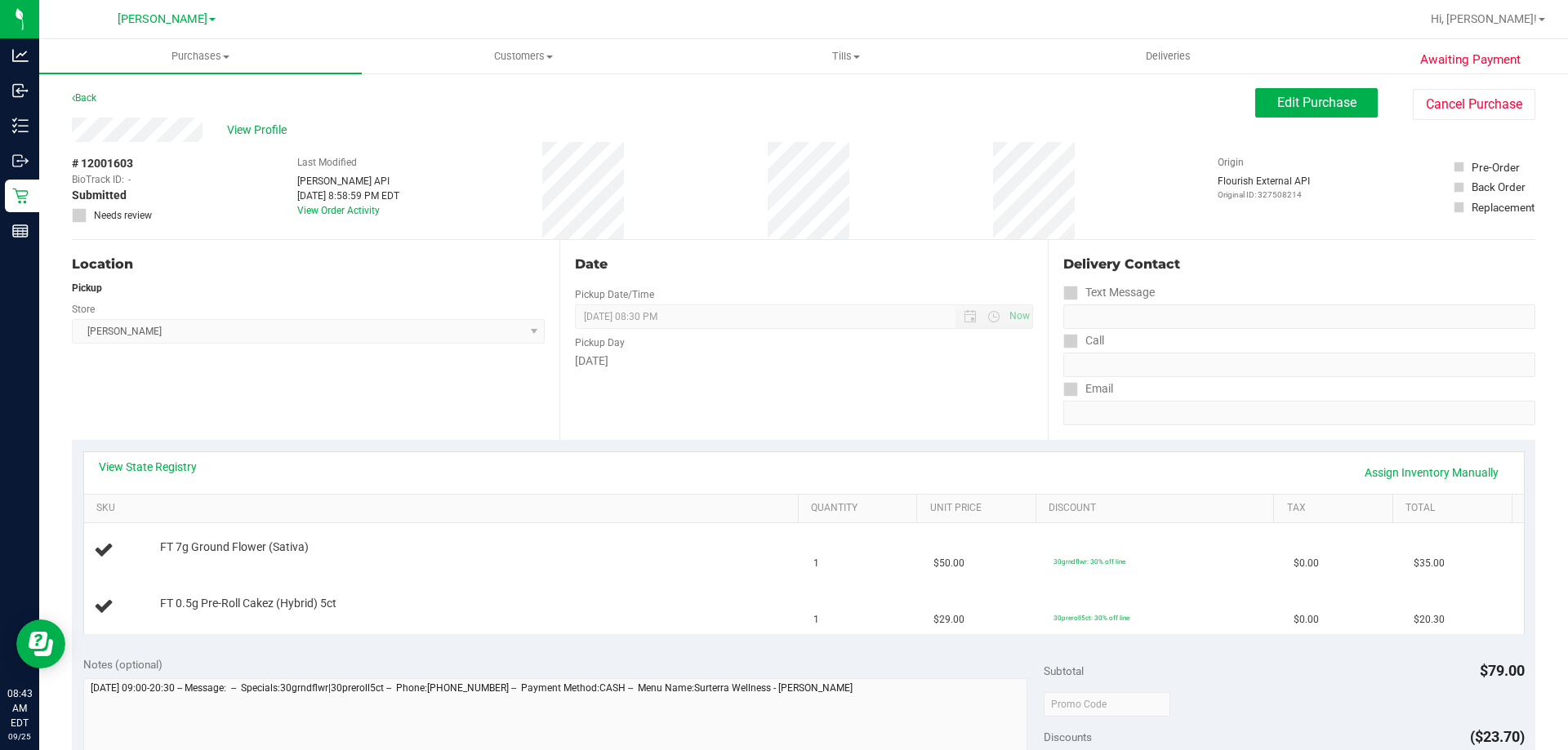
click at [304, 395] on div "Location Pickup Store [PERSON_NAME] Select Store [PERSON_NAME][GEOGRAPHIC_DATA]…" at bounding box center [315, 340] width 487 height 200
click at [169, 467] on link "View State Registry" at bounding box center [147, 466] width 98 height 16
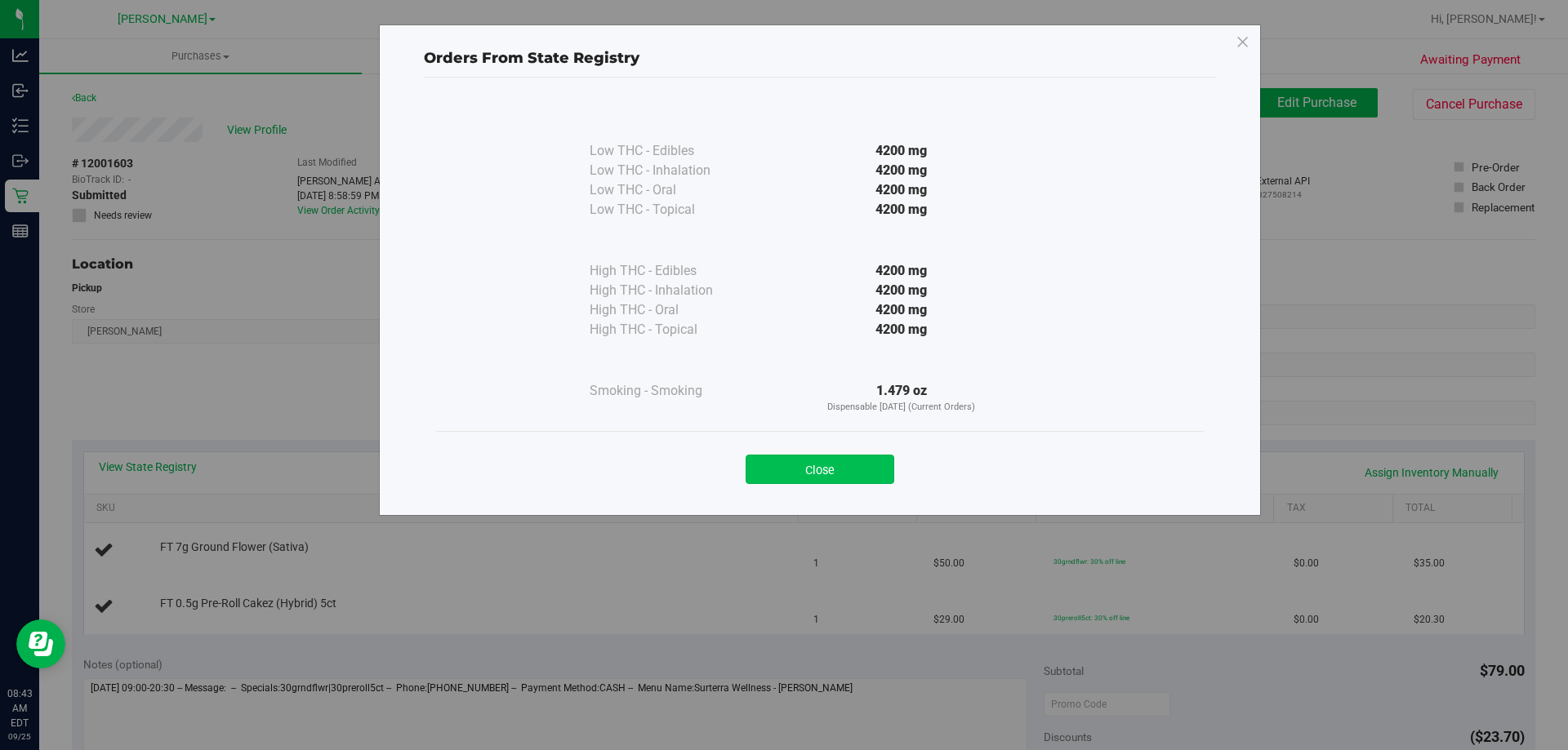
click at [836, 480] on button "Close" at bounding box center [819, 469] width 148 height 30
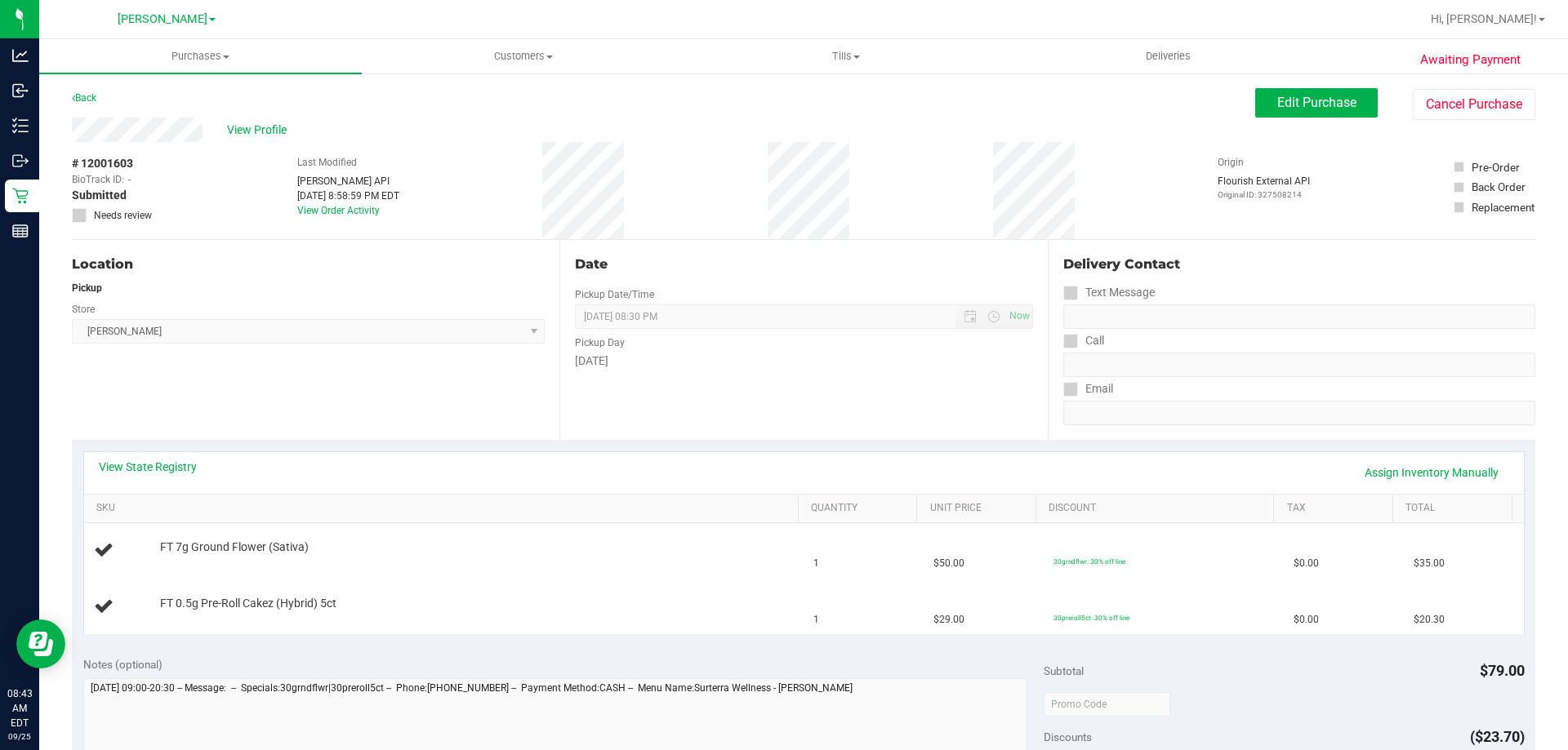
click at [388, 436] on div "Location Pickup Store [PERSON_NAME] Select Store [PERSON_NAME][GEOGRAPHIC_DATA]…" at bounding box center [315, 340] width 487 height 200
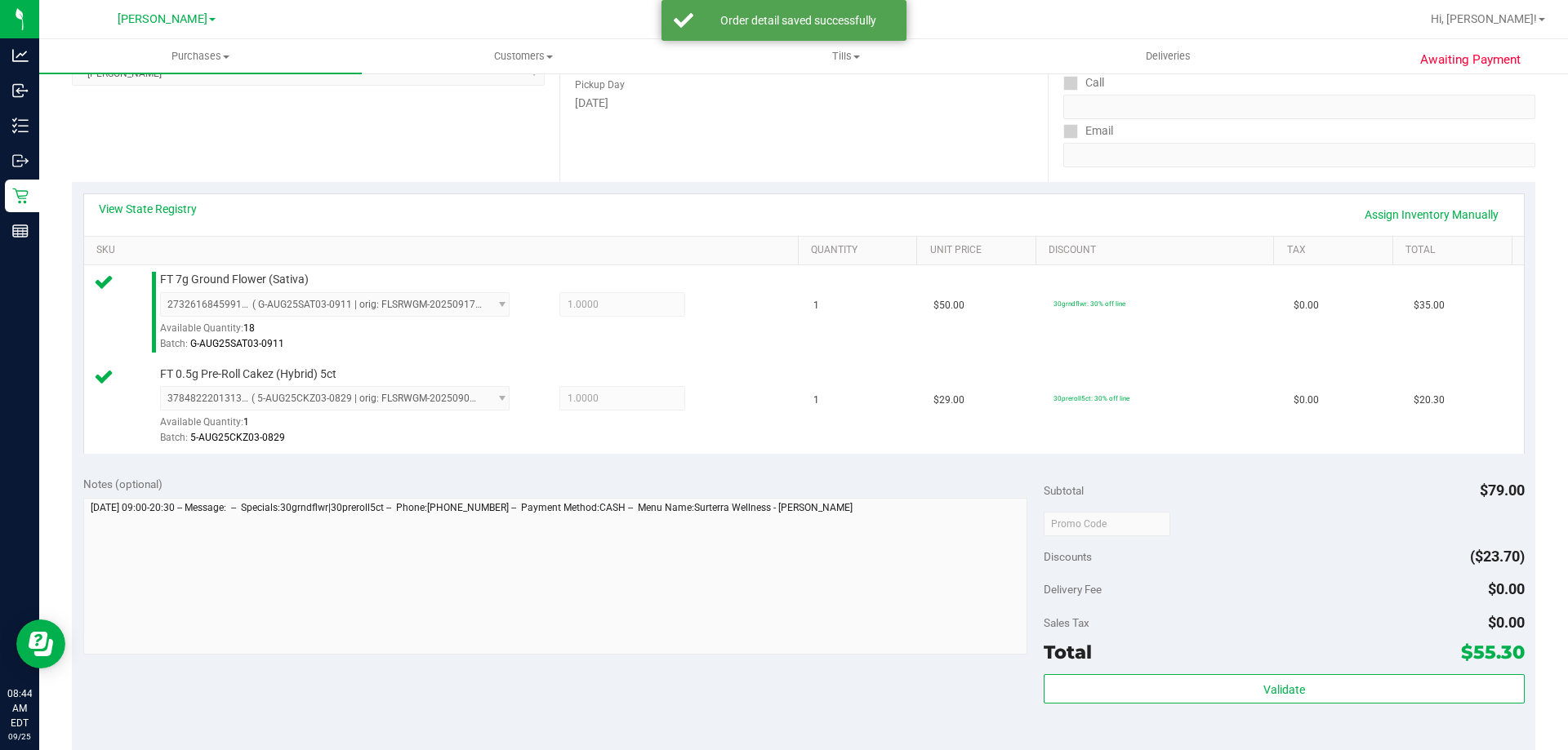
scroll to position [408, 0]
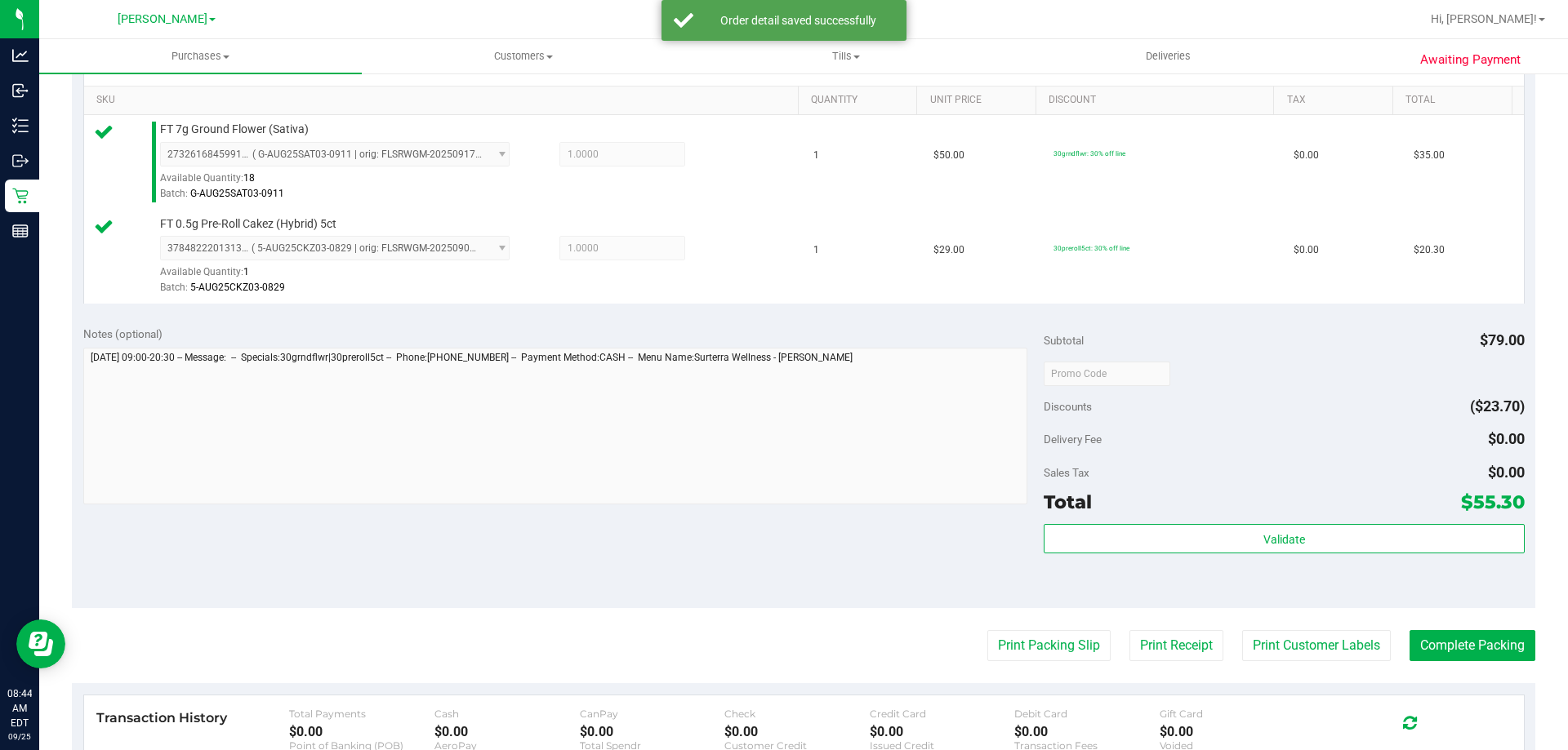
click at [1198, 510] on div "Total $55.30" at bounding box center [1284, 501] width 481 height 30
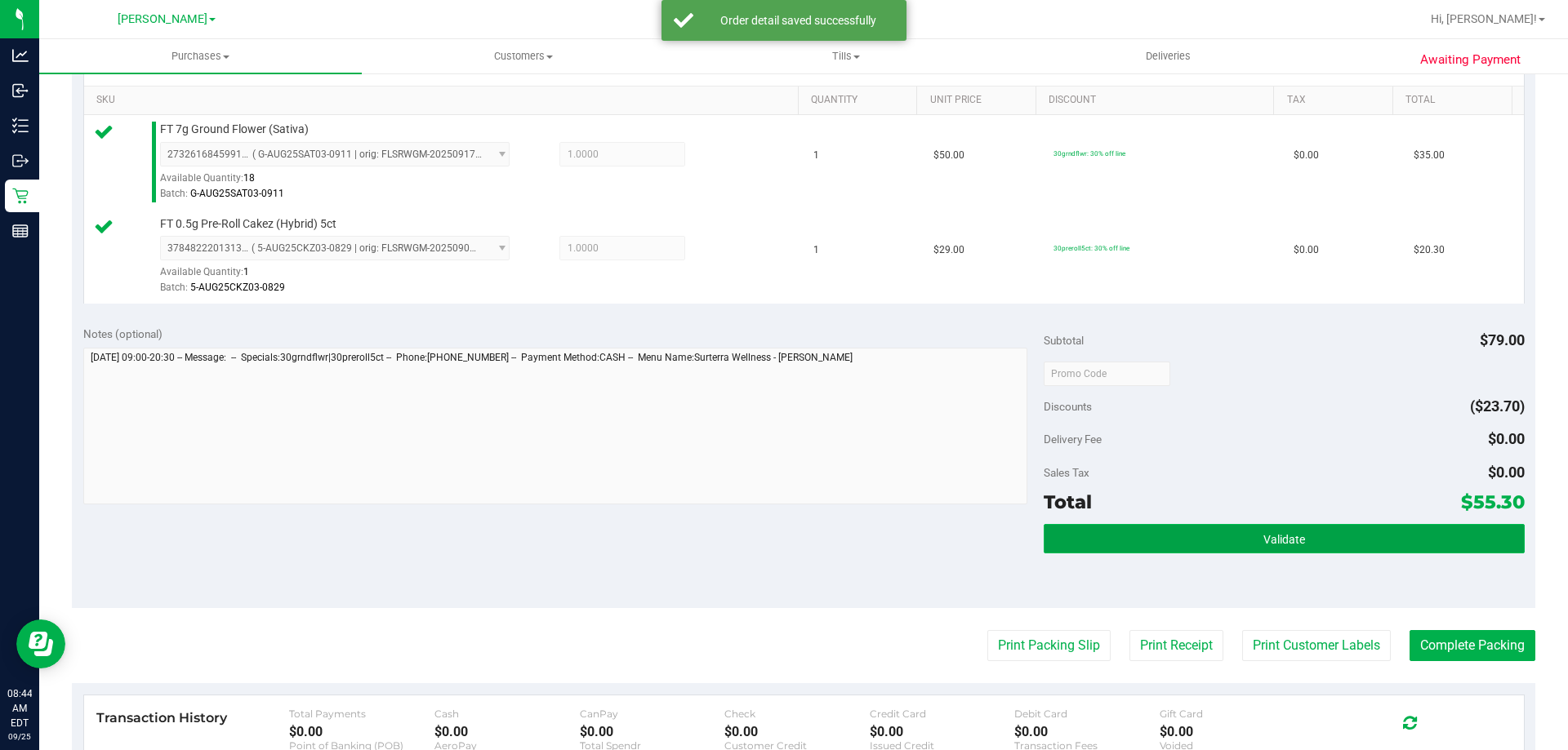
click at [1173, 534] on button "Validate" at bounding box center [1284, 539] width 481 height 30
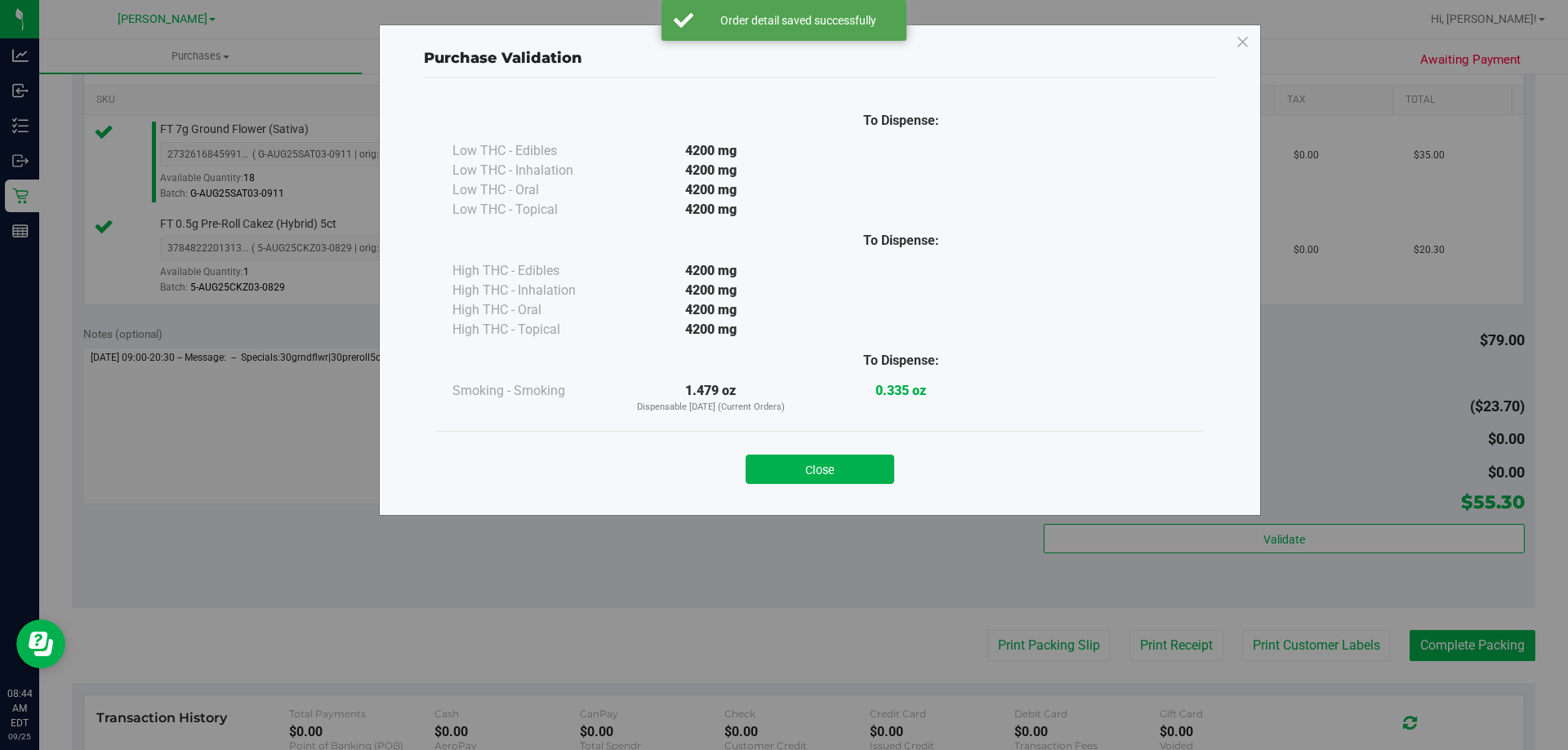
click at [843, 467] on button "Close" at bounding box center [819, 469] width 148 height 30
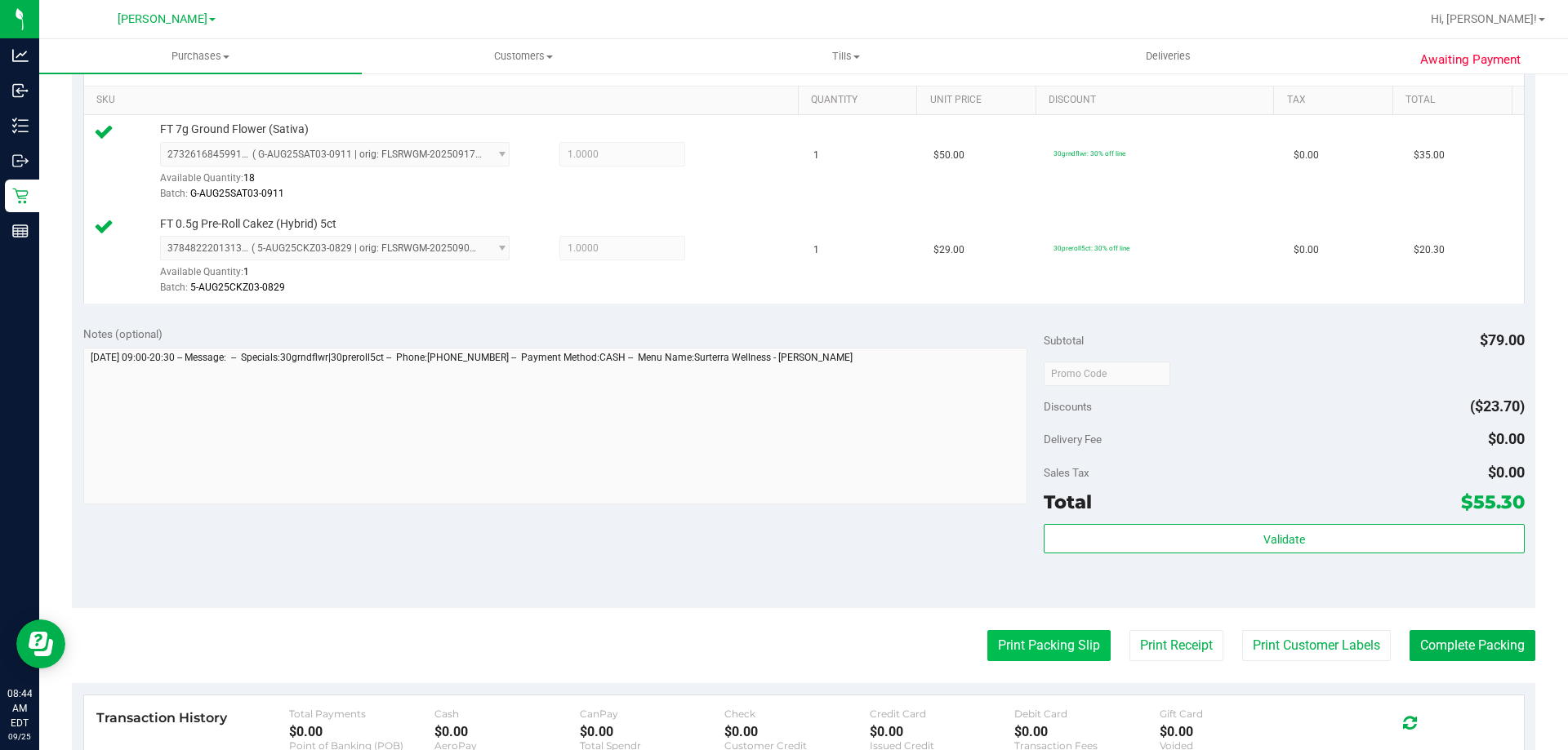
click at [1021, 653] on button "Print Packing Slip" at bounding box center [1048, 646] width 123 height 31
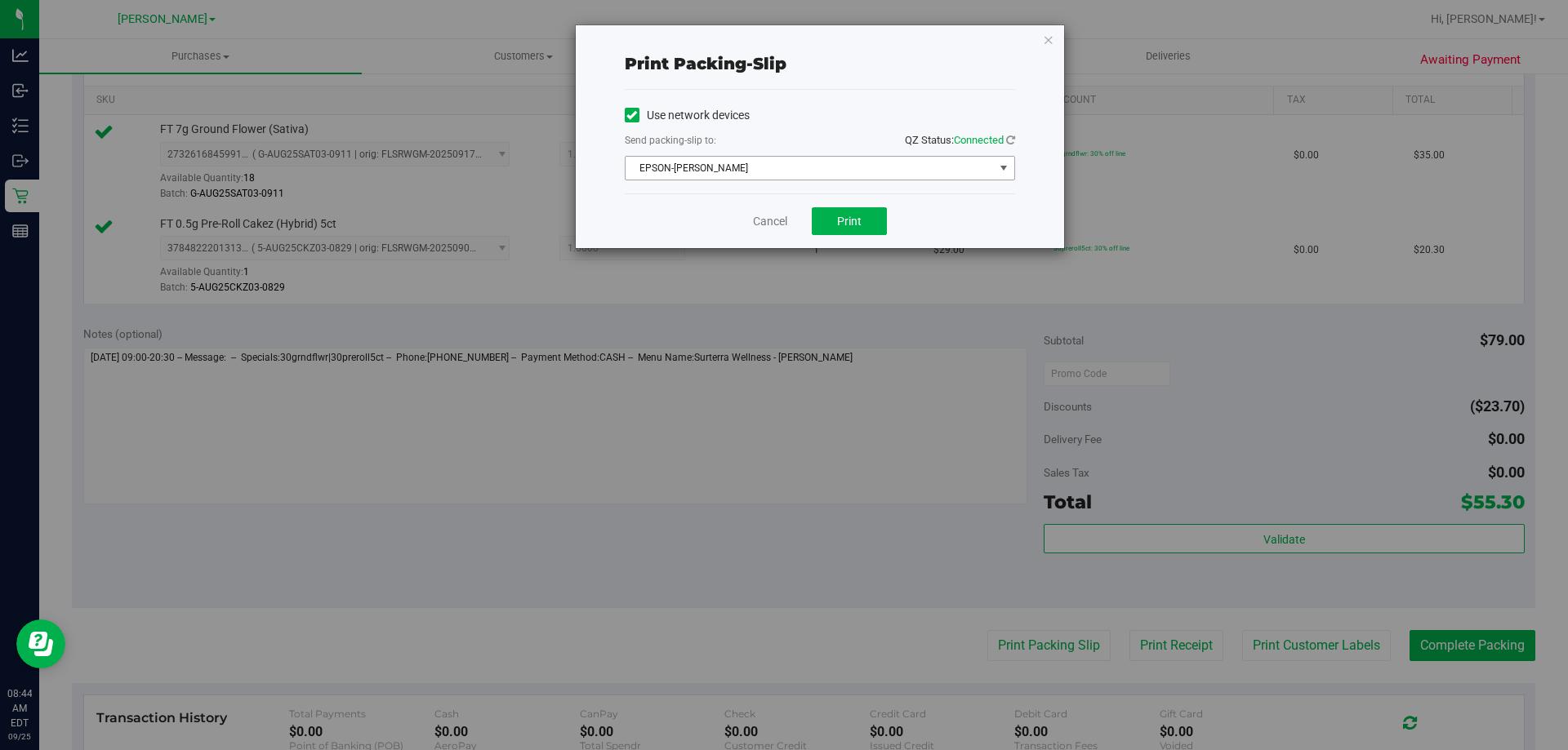
click at [784, 169] on span "EPSON-[PERSON_NAME]" at bounding box center [809, 168] width 369 height 23
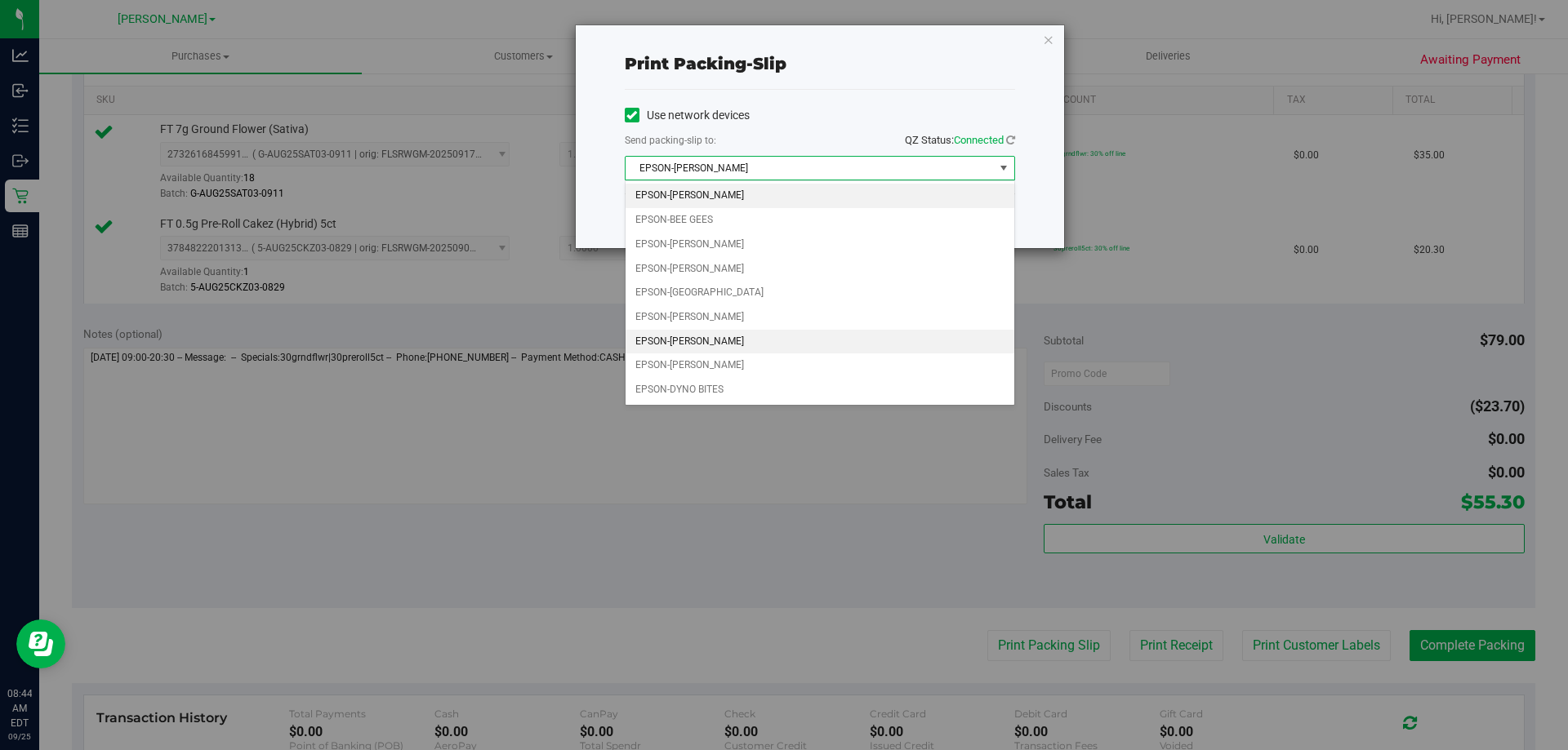
click at [725, 342] on li "EPSON-[PERSON_NAME]" at bounding box center [819, 342] width 389 height 25
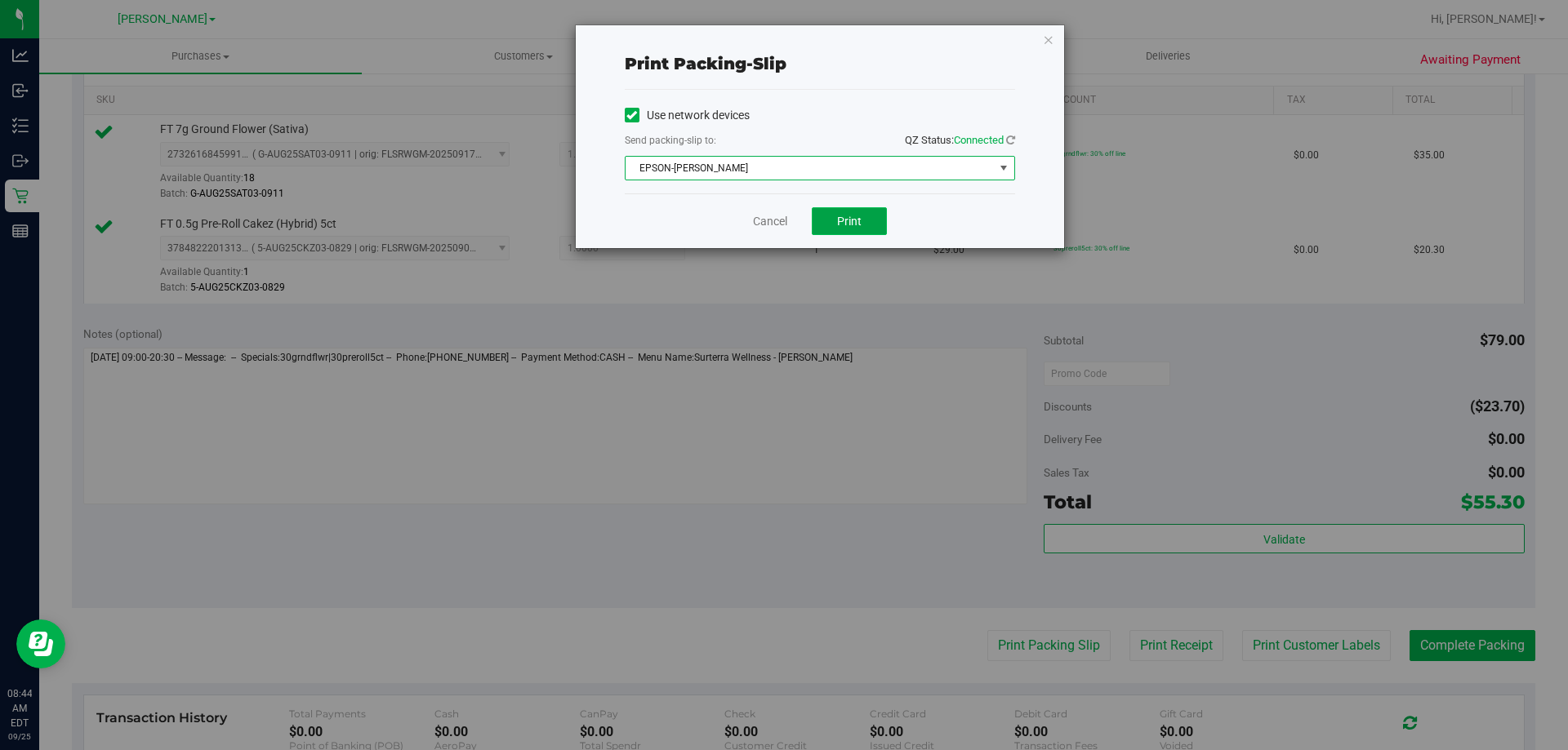
click at [840, 226] on span "Print" at bounding box center [849, 221] width 25 height 13
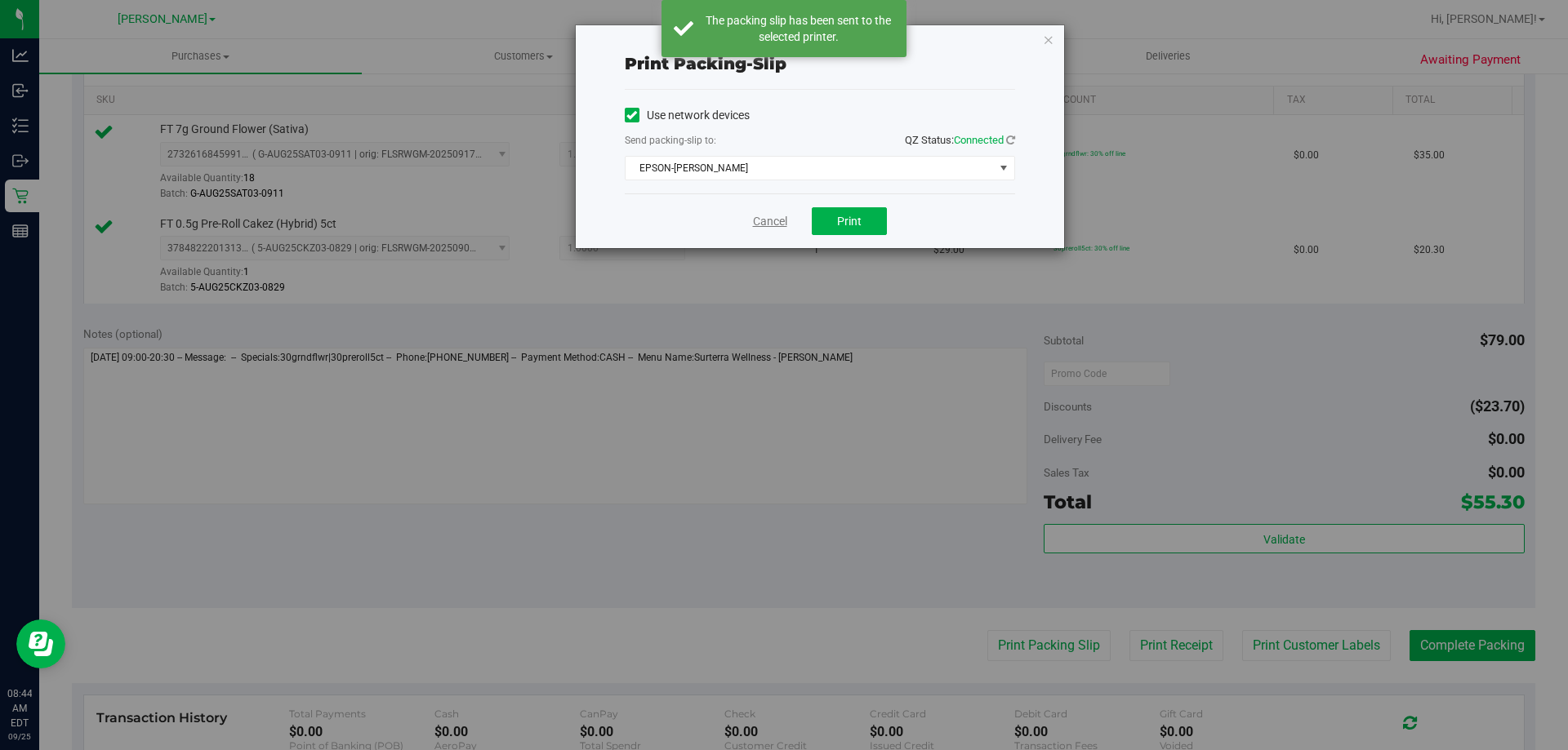
click at [761, 217] on link "Cancel" at bounding box center [771, 222] width 34 height 17
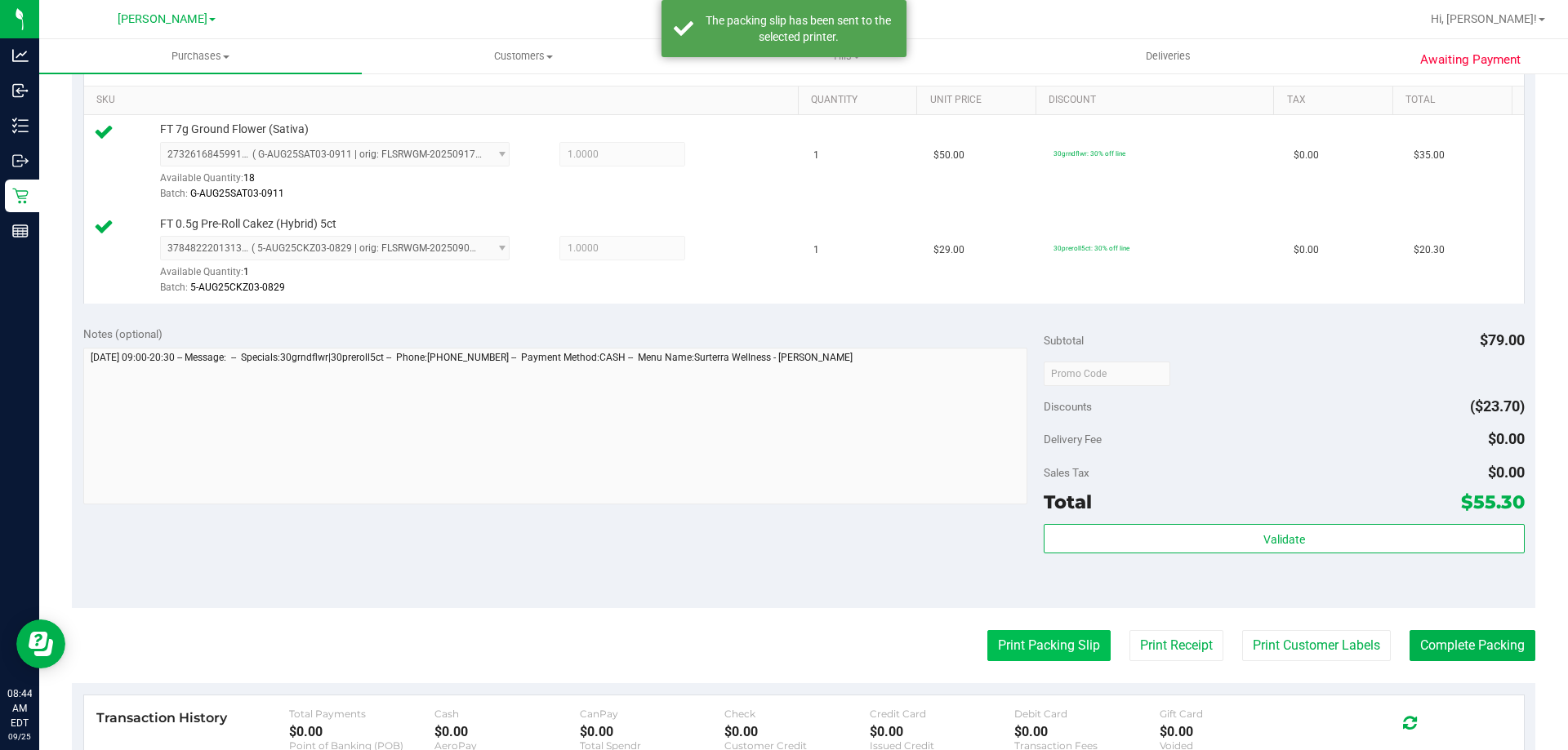
click at [1037, 651] on button "Print Packing Slip" at bounding box center [1048, 646] width 123 height 31
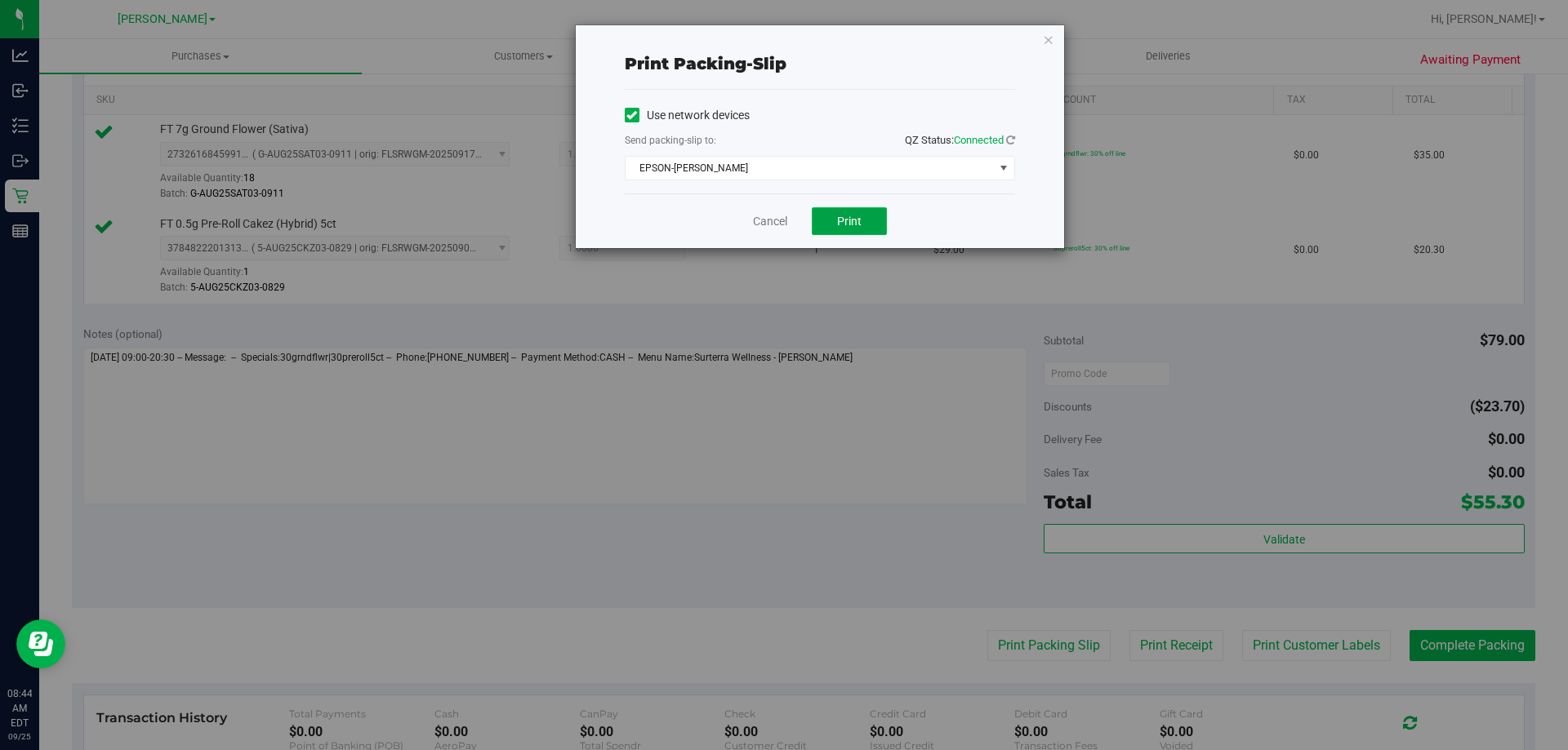
click at [847, 222] on span "Print" at bounding box center [849, 221] width 25 height 13
click at [746, 479] on div "Print packing-slip Use network devices Send packing-slip to: QZ Status: Connect…" at bounding box center [790, 375] width 1580 height 750
click at [775, 220] on link "Cancel" at bounding box center [771, 222] width 34 height 17
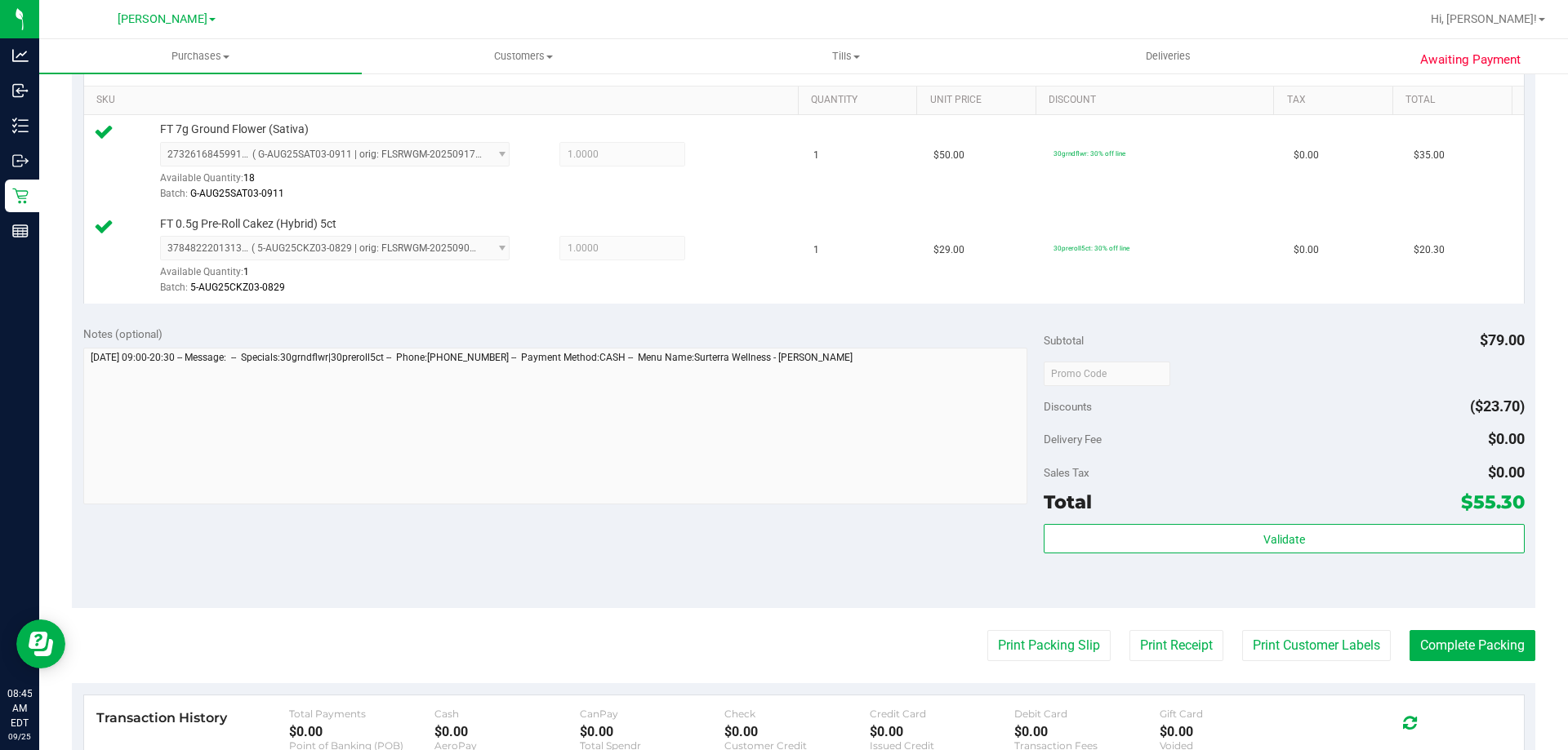
click at [856, 515] on div "Notes (optional) Subtotal $79.00 Discounts ($23.70) Delivery Fee $0.00 Sales Ta…" at bounding box center [803, 460] width 1464 height 294
click at [1448, 647] on button "Complete Packing" at bounding box center [1471, 646] width 125 height 31
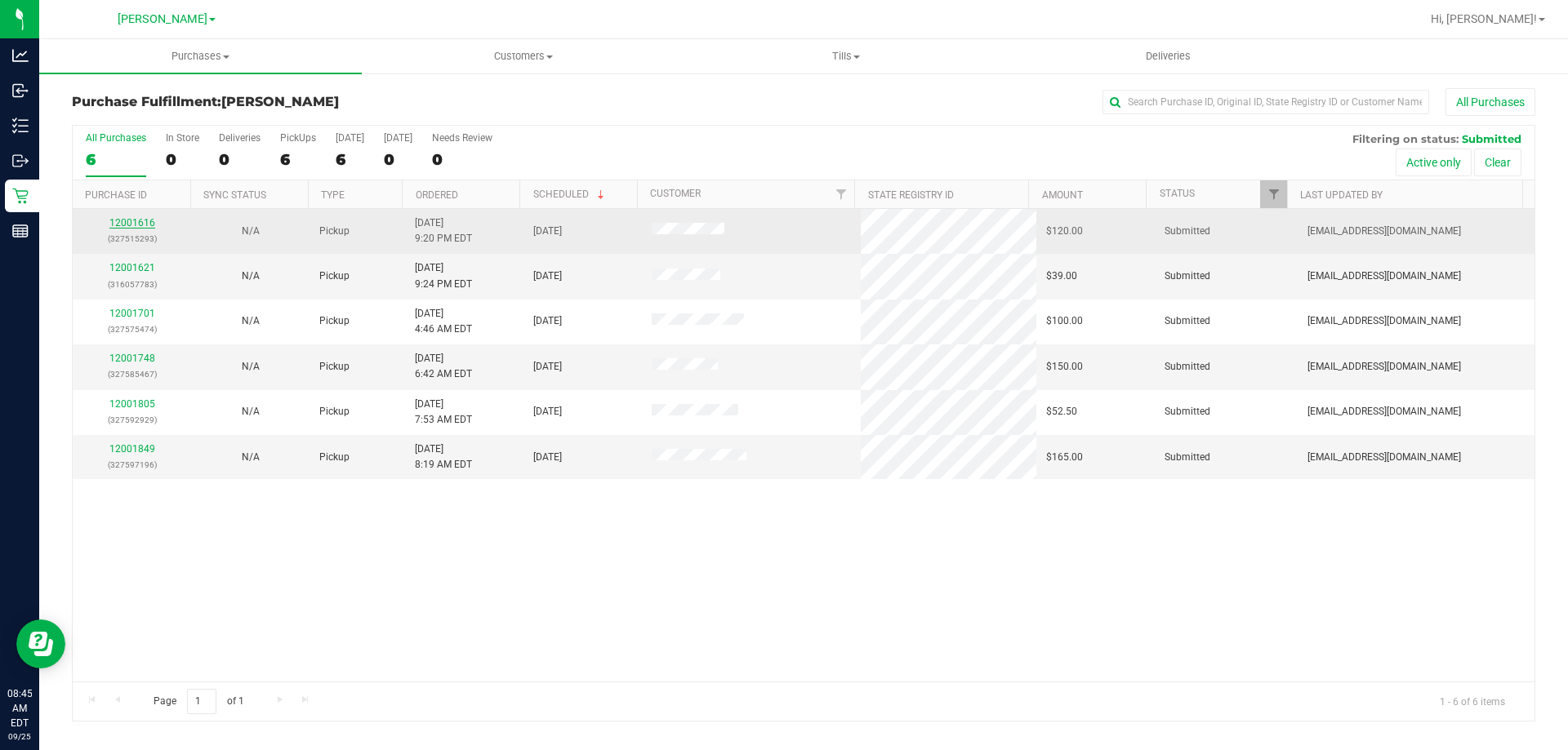
click at [127, 228] on link "12001616" at bounding box center [132, 223] width 46 height 11
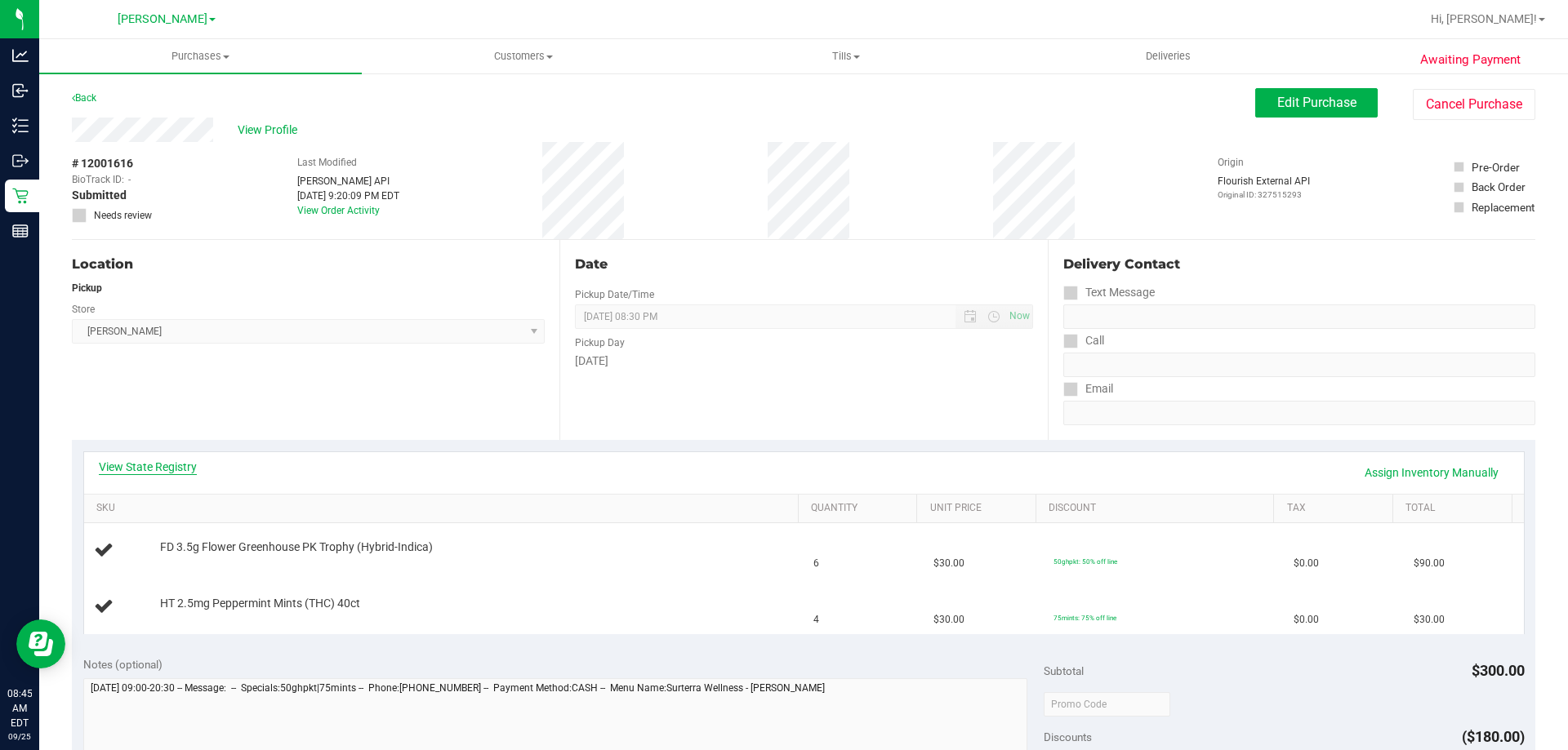
click at [150, 463] on link "View State Registry" at bounding box center [147, 466] width 98 height 16
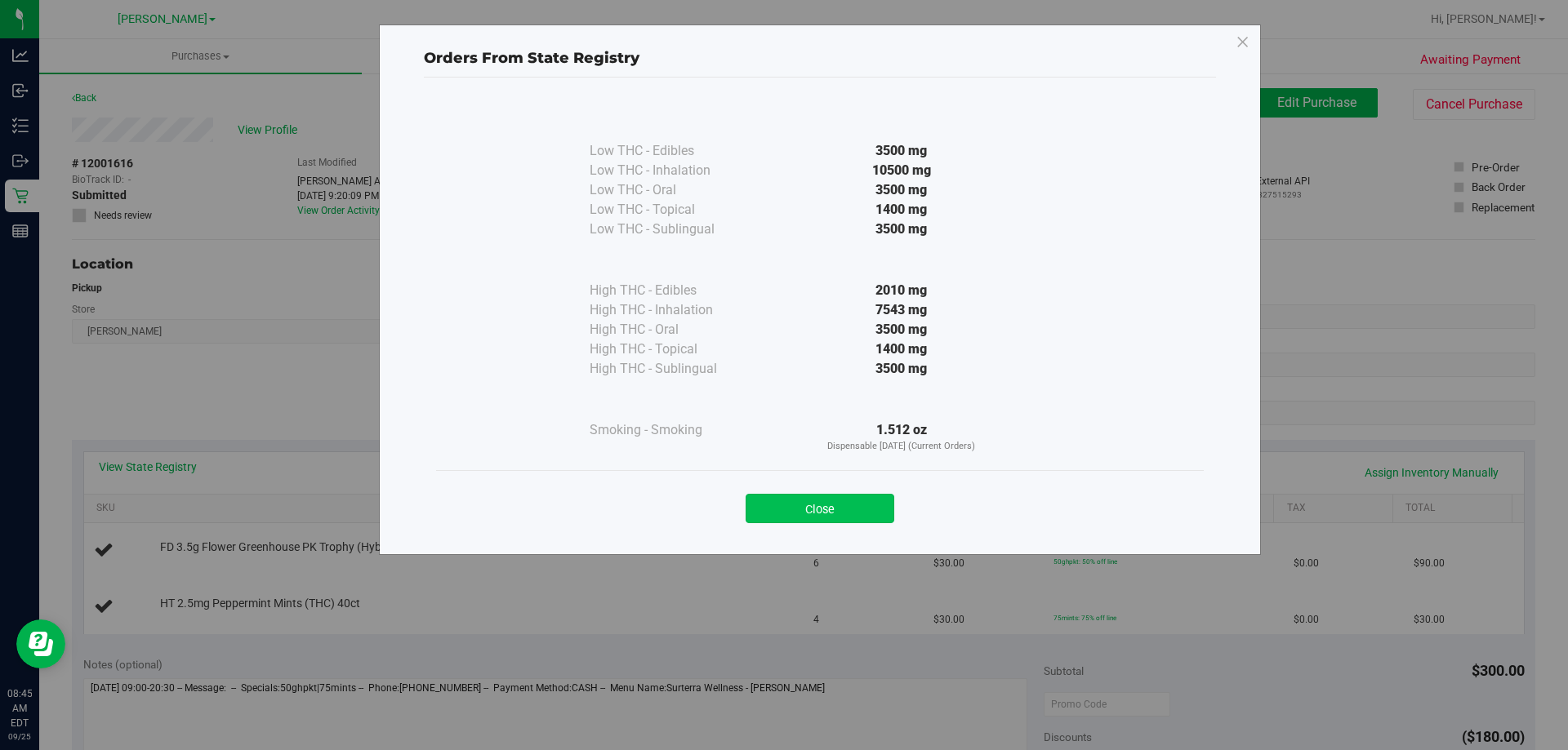
click at [840, 494] on button "Close" at bounding box center [819, 508] width 148 height 30
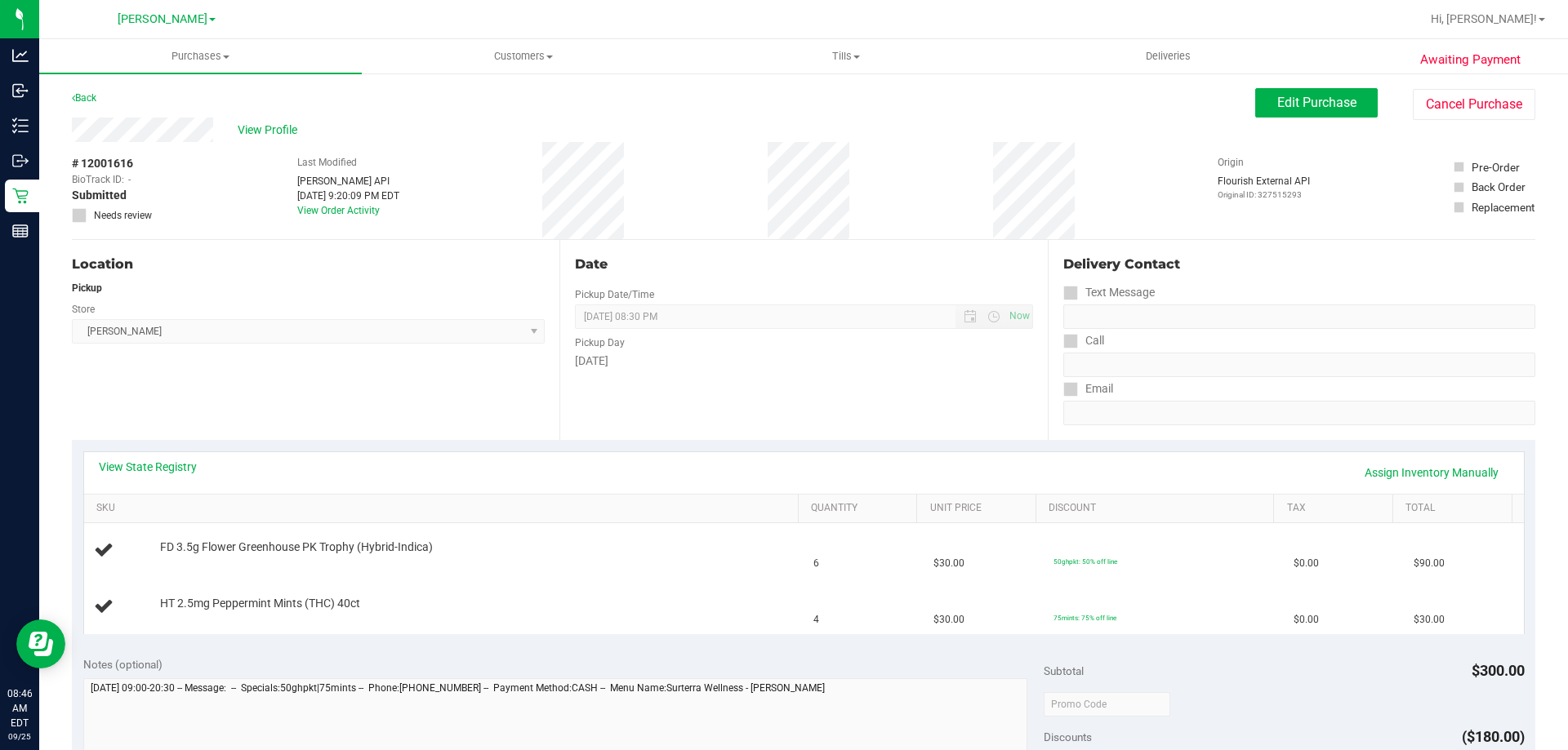
click at [447, 414] on div "Location Pickup Store [PERSON_NAME] Select Store [PERSON_NAME][GEOGRAPHIC_DATA]…" at bounding box center [315, 340] width 487 height 200
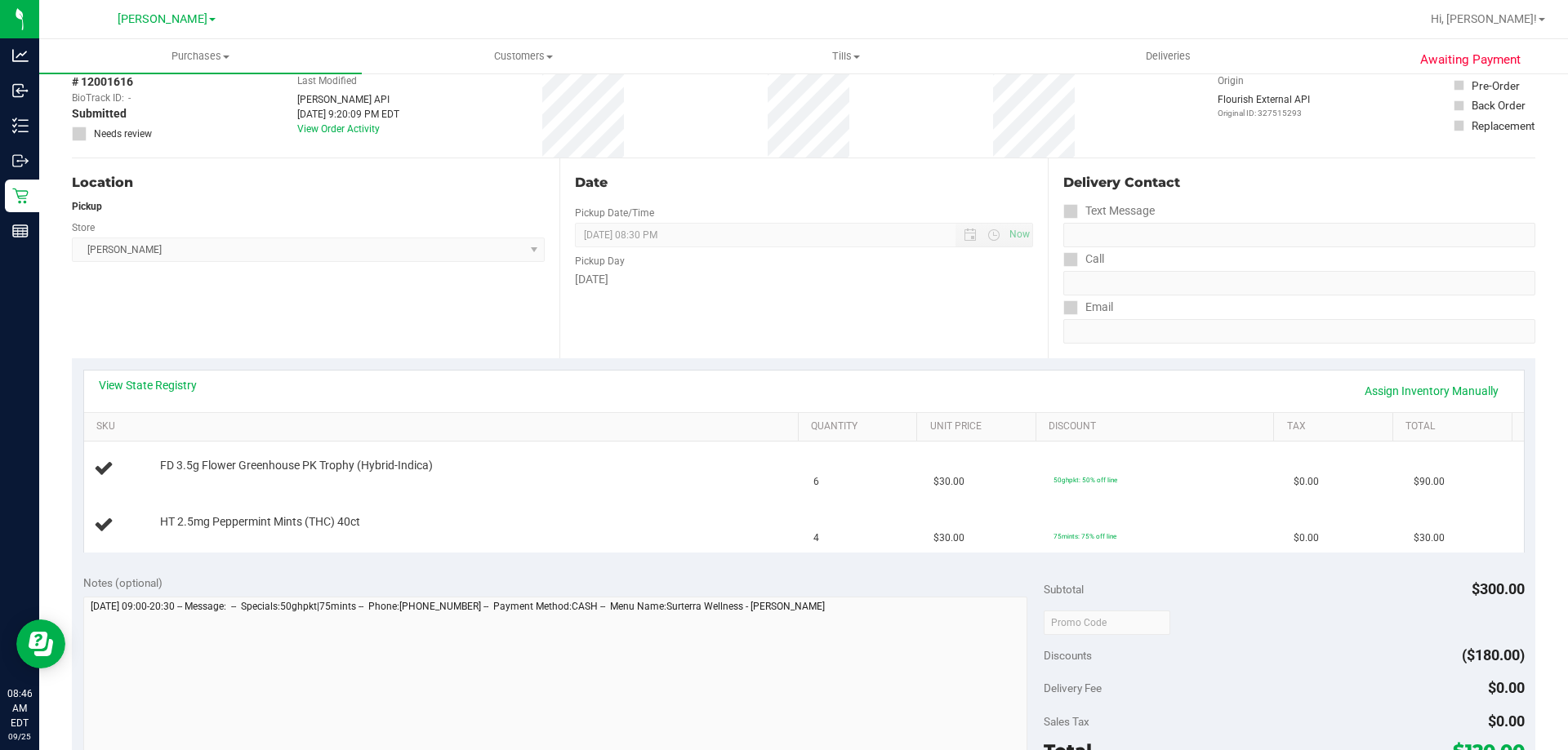
click at [384, 353] on div "Location Pickup Store [PERSON_NAME] Select Store [PERSON_NAME][GEOGRAPHIC_DATA]…" at bounding box center [315, 257] width 487 height 200
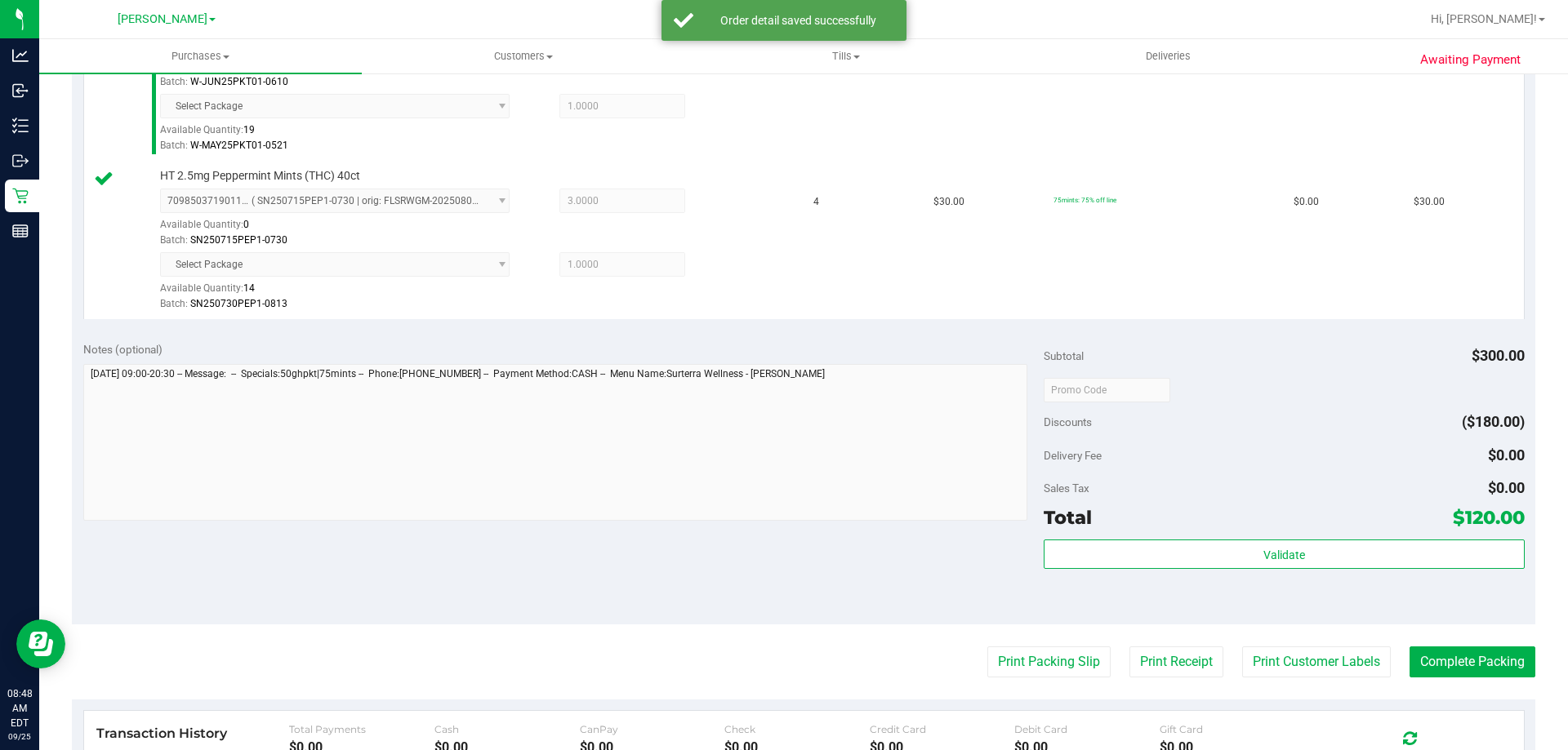
scroll to position [528, 0]
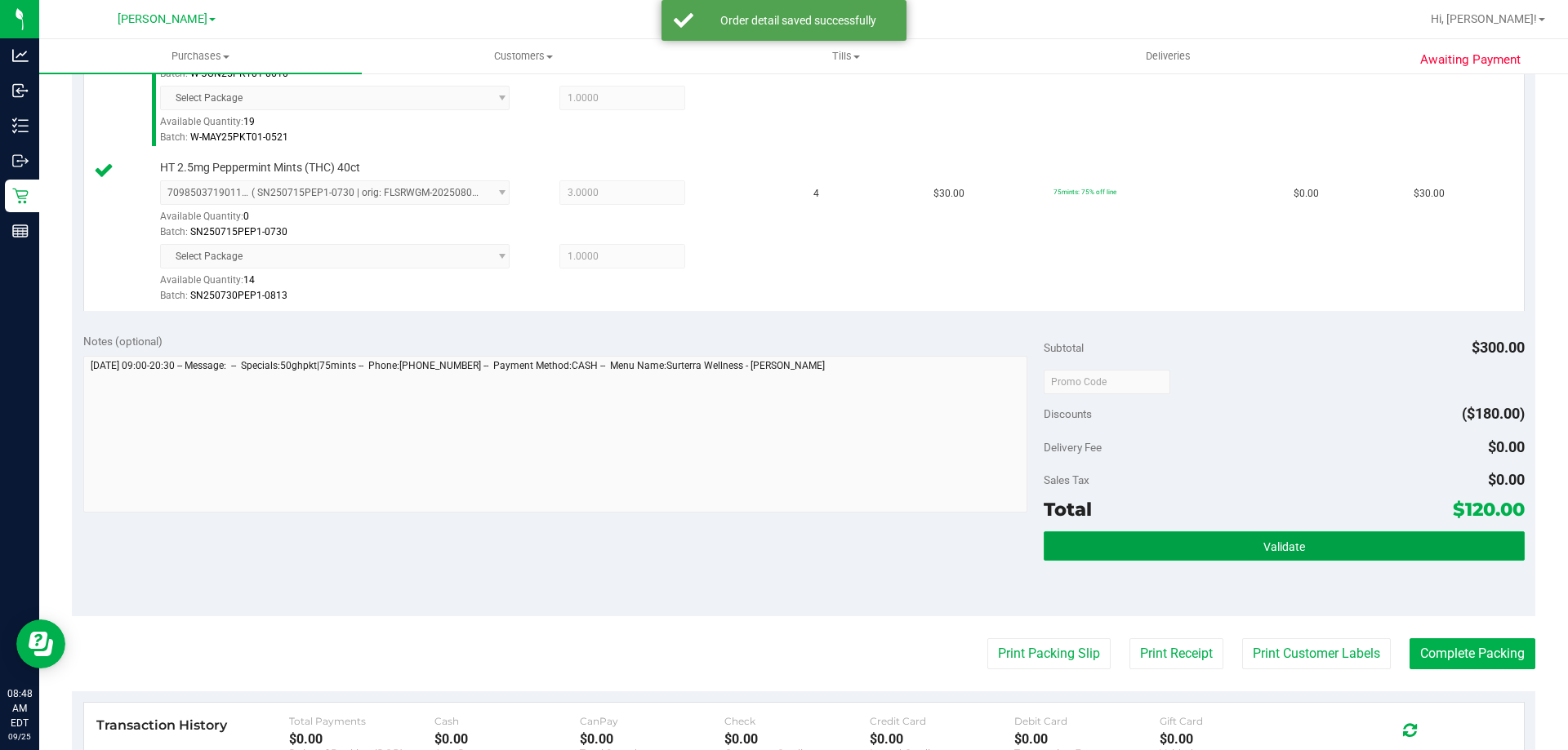
click at [1333, 548] on button "Validate" at bounding box center [1284, 545] width 481 height 30
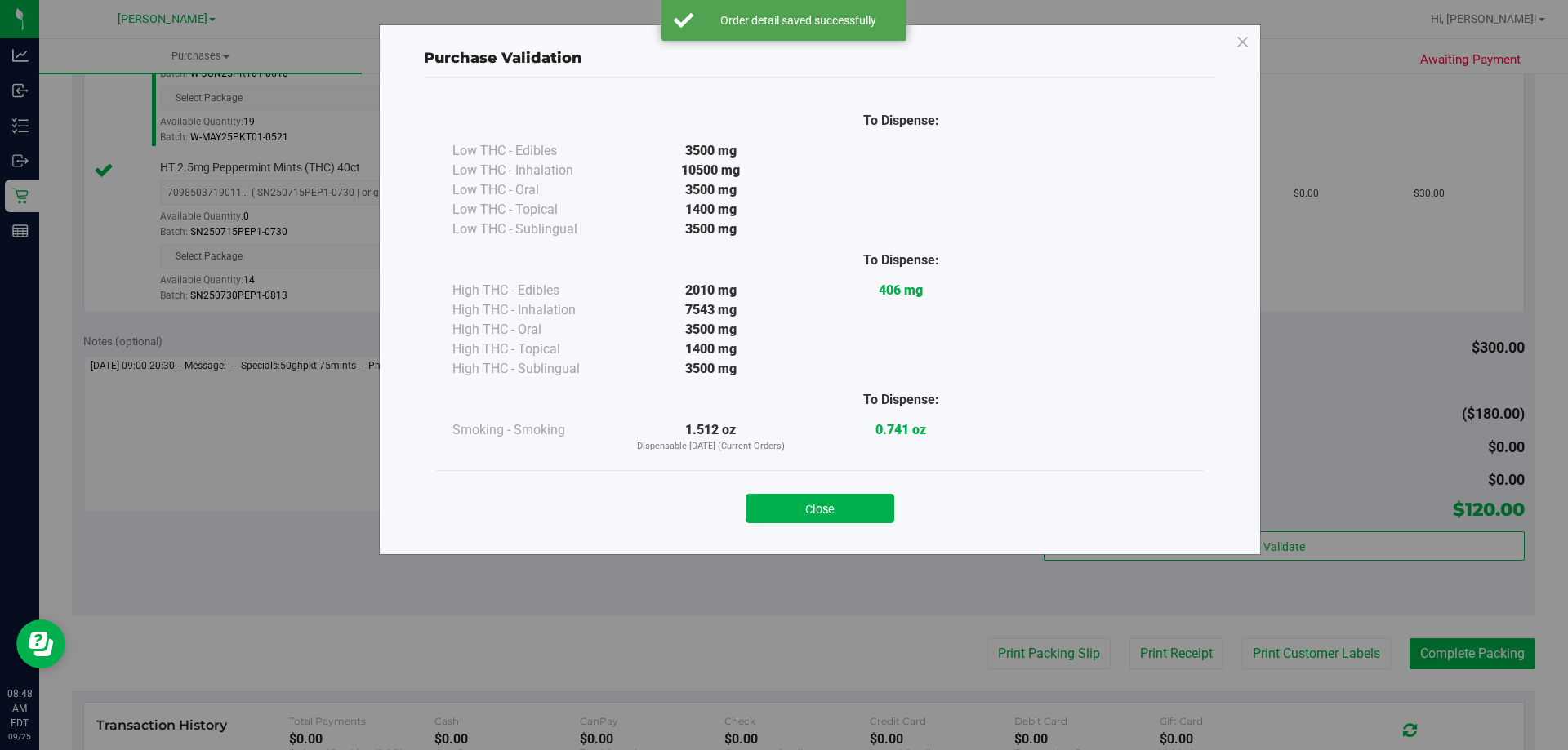
click at [718, 572] on div "Purchase Validation To Dispense: Low THC - Edibles 3500 mg" at bounding box center [790, 375] width 1580 height 750
click at [819, 497] on button "Close" at bounding box center [819, 508] width 148 height 30
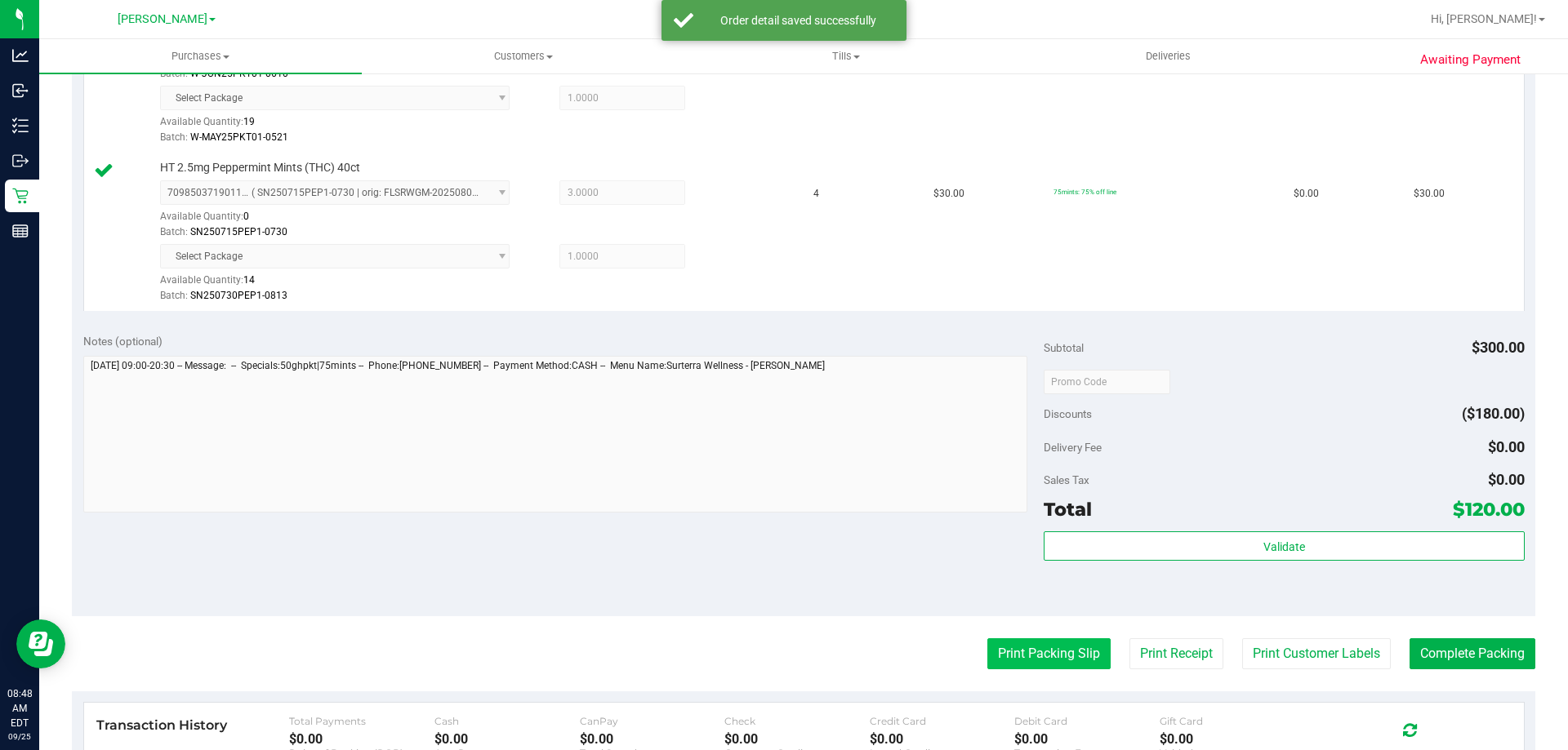
click at [1033, 654] on button "Print Packing Slip" at bounding box center [1048, 653] width 123 height 31
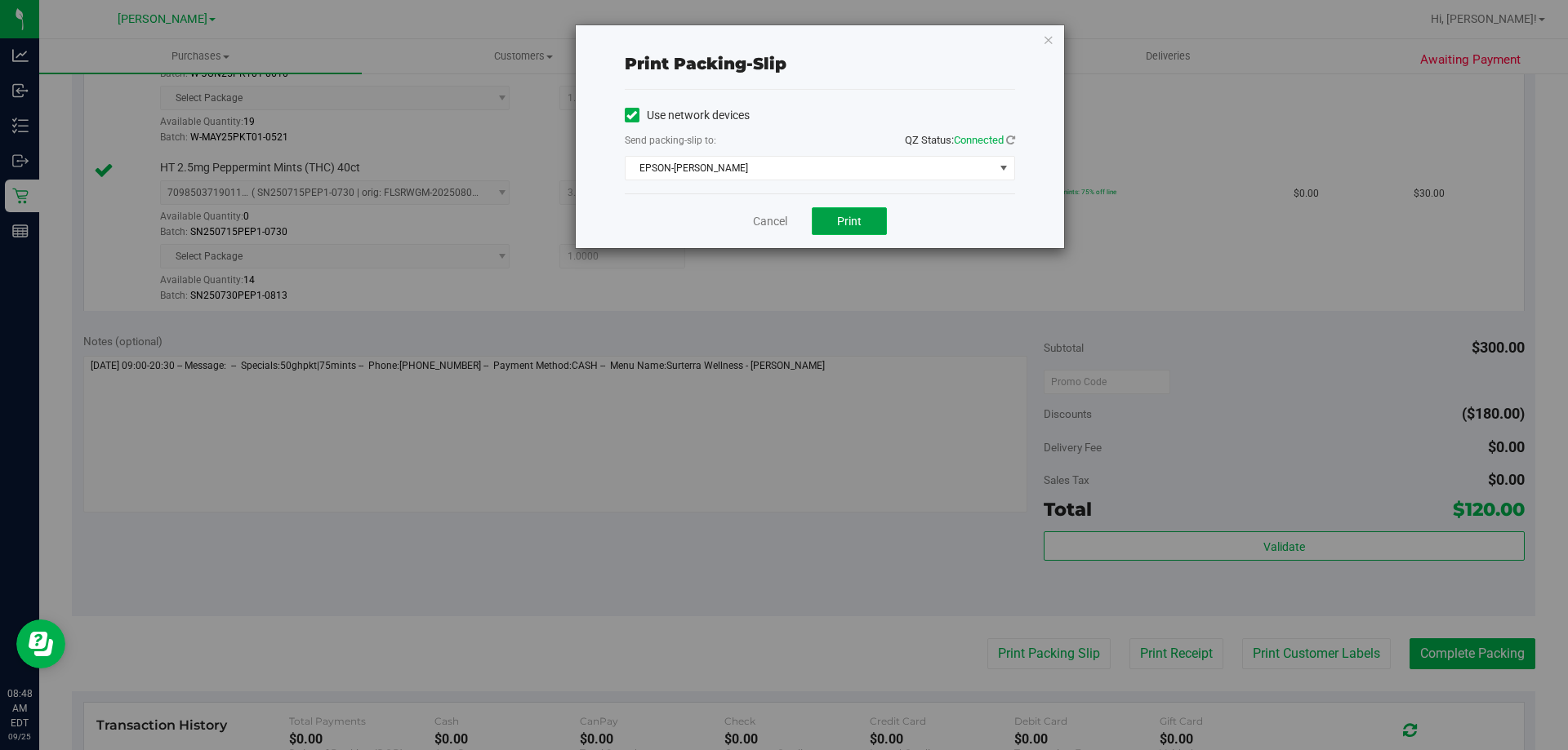
click at [877, 225] on button "Print" at bounding box center [849, 221] width 75 height 28
click at [871, 223] on button "Print" at bounding box center [849, 221] width 75 height 28
drag, startPoint x: 781, startPoint y: 219, endPoint x: 722, endPoint y: 403, distance: 193.2
click at [778, 219] on link "Cancel" at bounding box center [771, 222] width 34 height 17
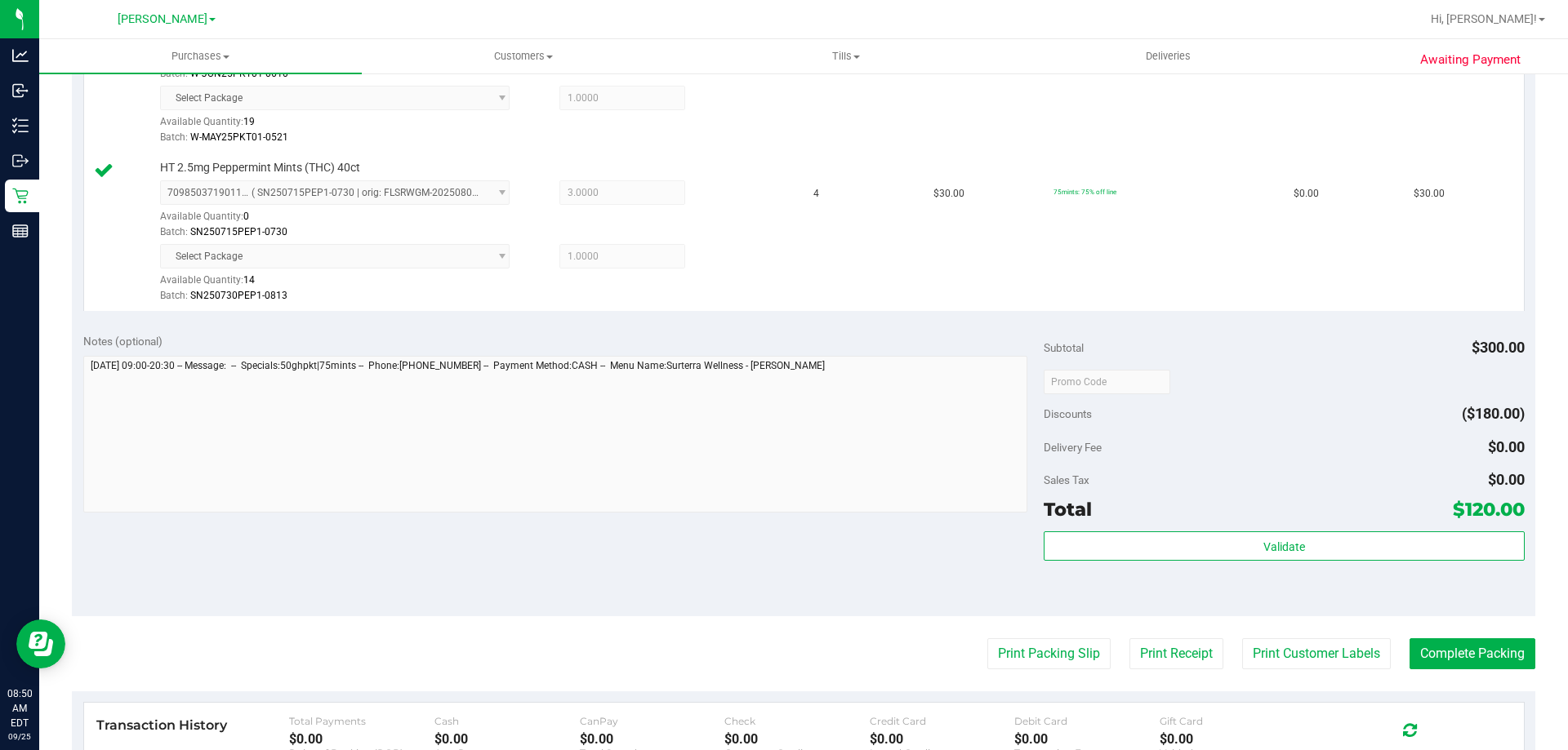
drag, startPoint x: 700, startPoint y: 519, endPoint x: 982, endPoint y: 565, distance: 285.7
click at [702, 518] on div "Notes (optional) Subtotal $300.00 Discounts ($180.00) Delivery Fee $0.00 Sales …" at bounding box center [803, 469] width 1464 height 294
click at [1417, 648] on button "Complete Packing" at bounding box center [1471, 653] width 125 height 31
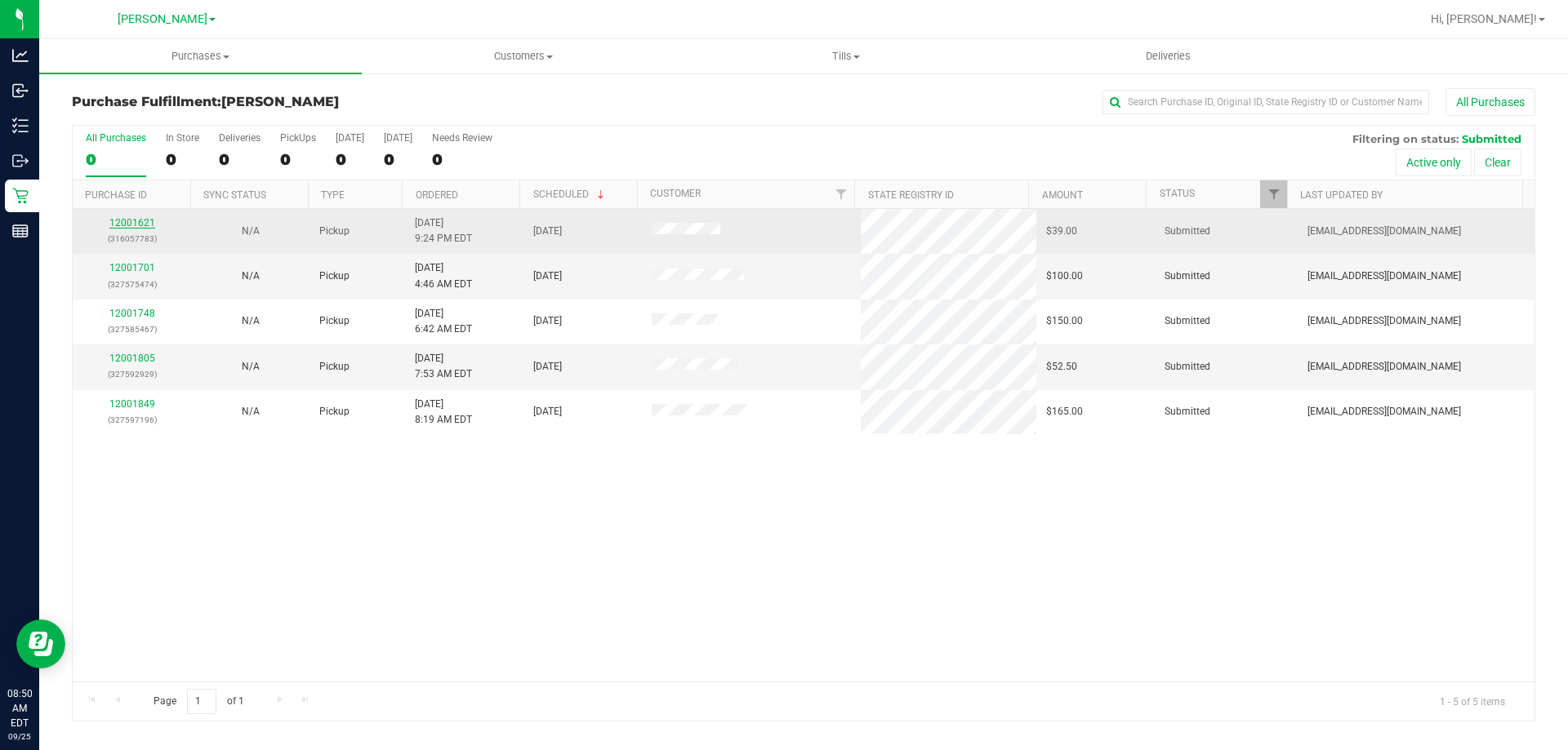
click at [132, 219] on link "12001621" at bounding box center [132, 223] width 46 height 11
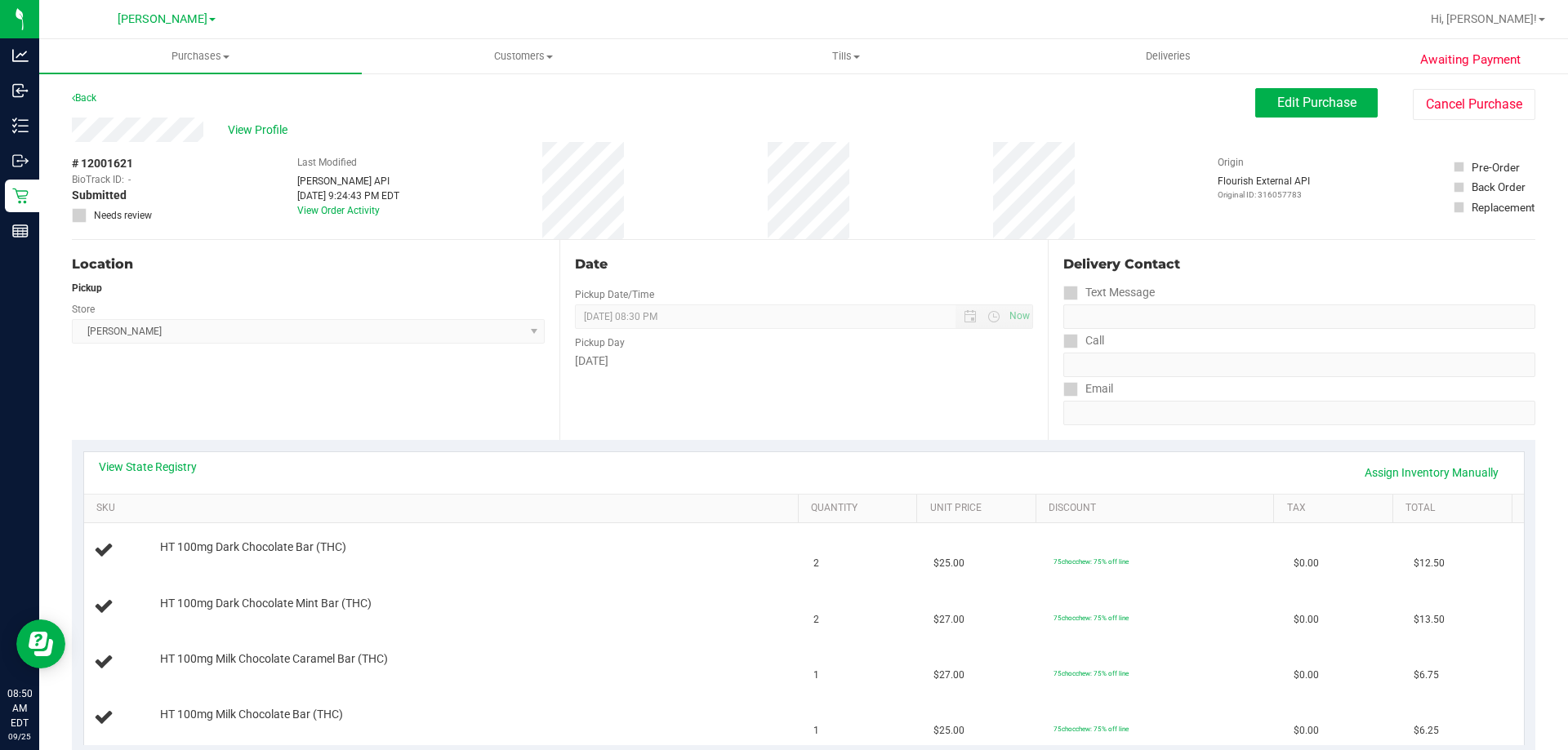
click at [606, 425] on div "Date Pickup Date/Time [DATE] Now [DATE] 08:30 PM Now Pickup Day [DATE]" at bounding box center [802, 340] width 487 height 200
click at [180, 464] on link "View State Registry" at bounding box center [147, 466] width 98 height 16
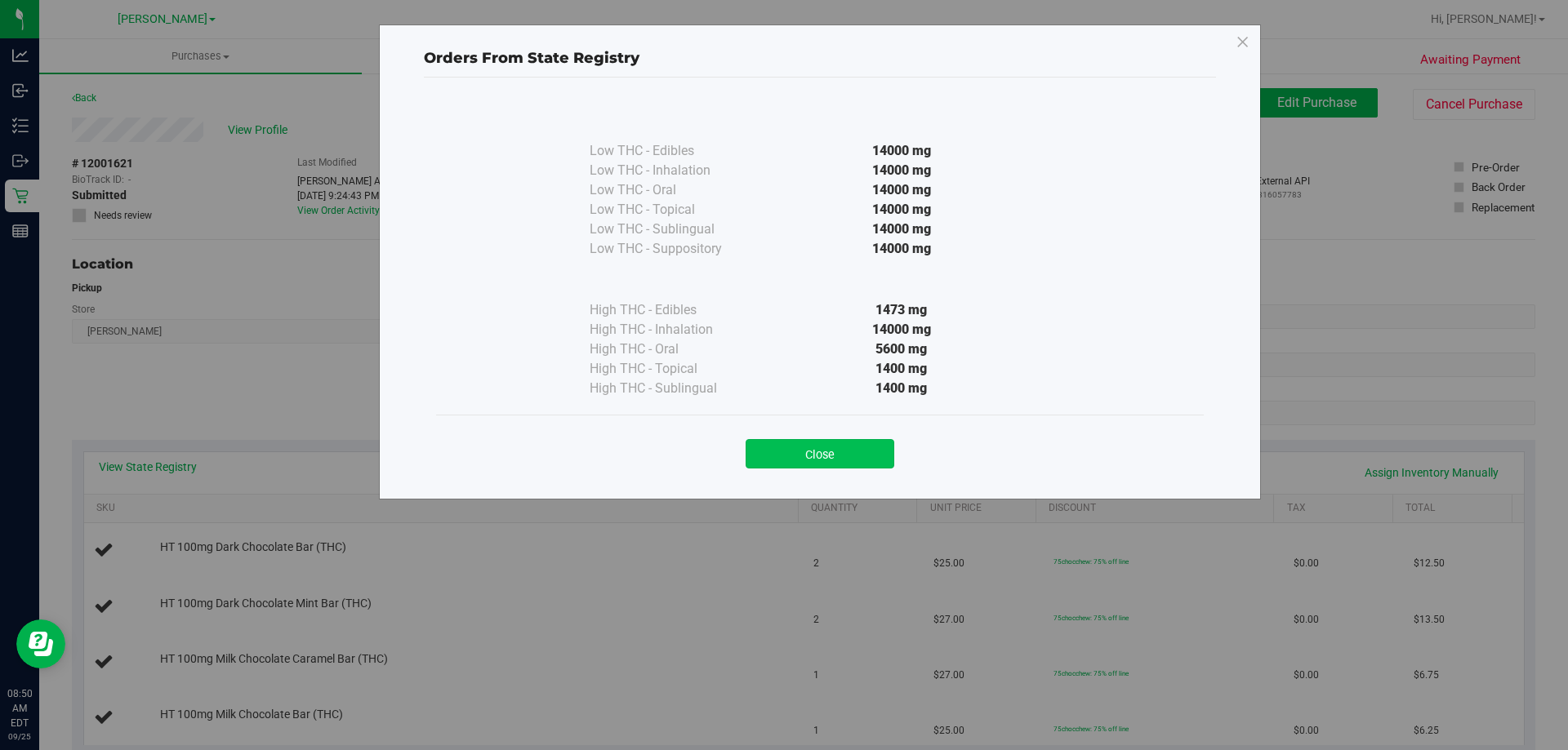
click at [827, 452] on button "Close" at bounding box center [819, 453] width 148 height 30
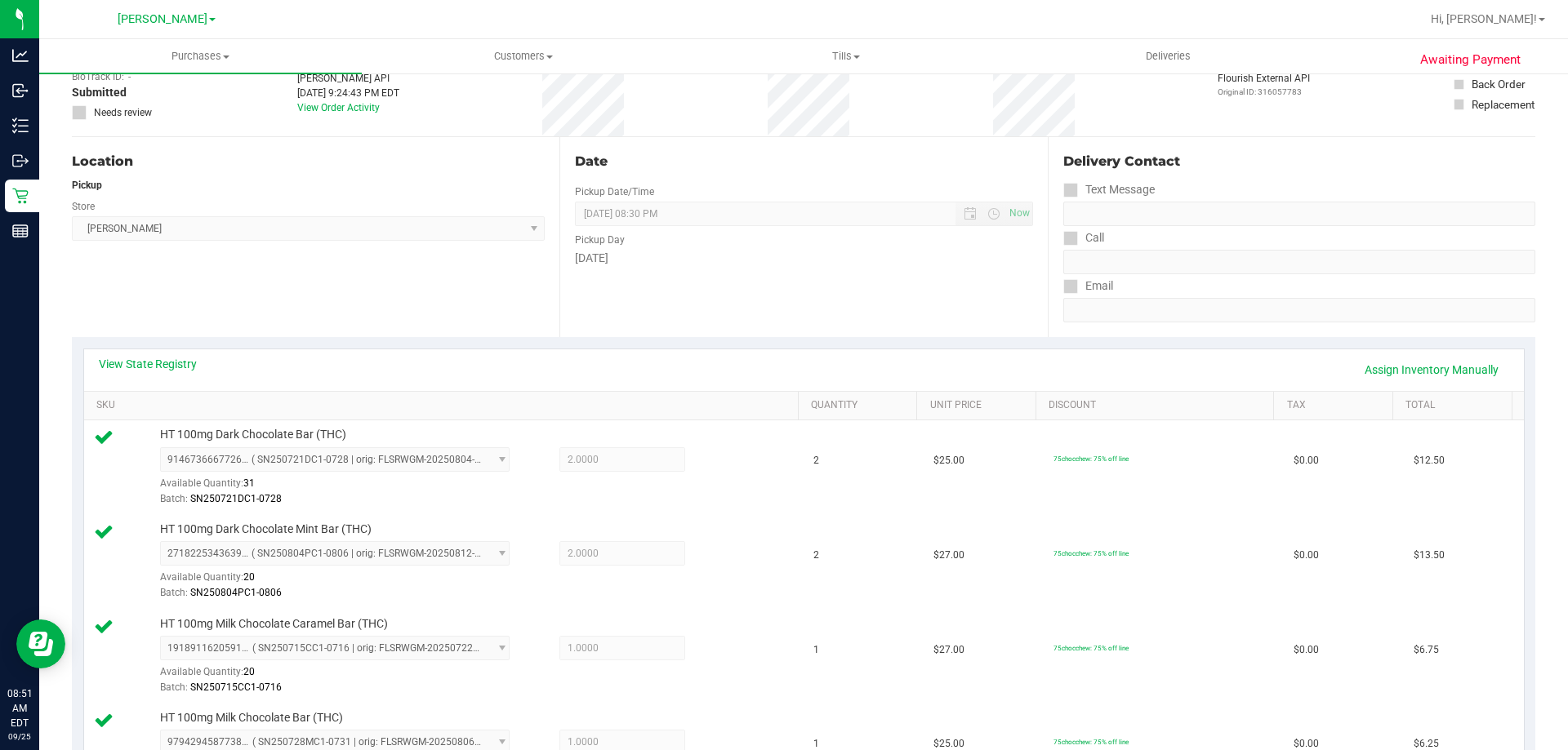
scroll to position [11, 0]
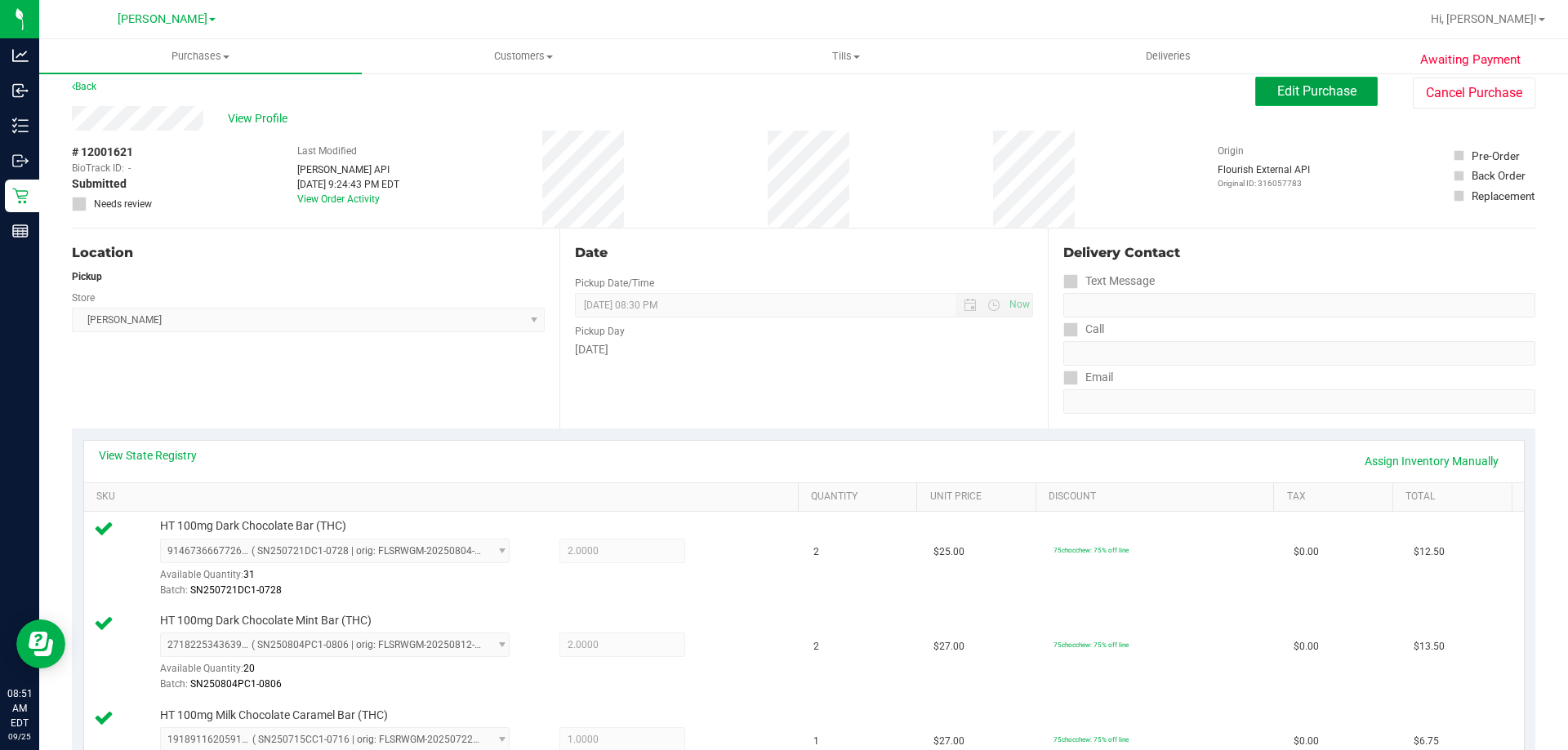
click at [1304, 89] on span "Edit Purchase" at bounding box center [1316, 91] width 79 height 15
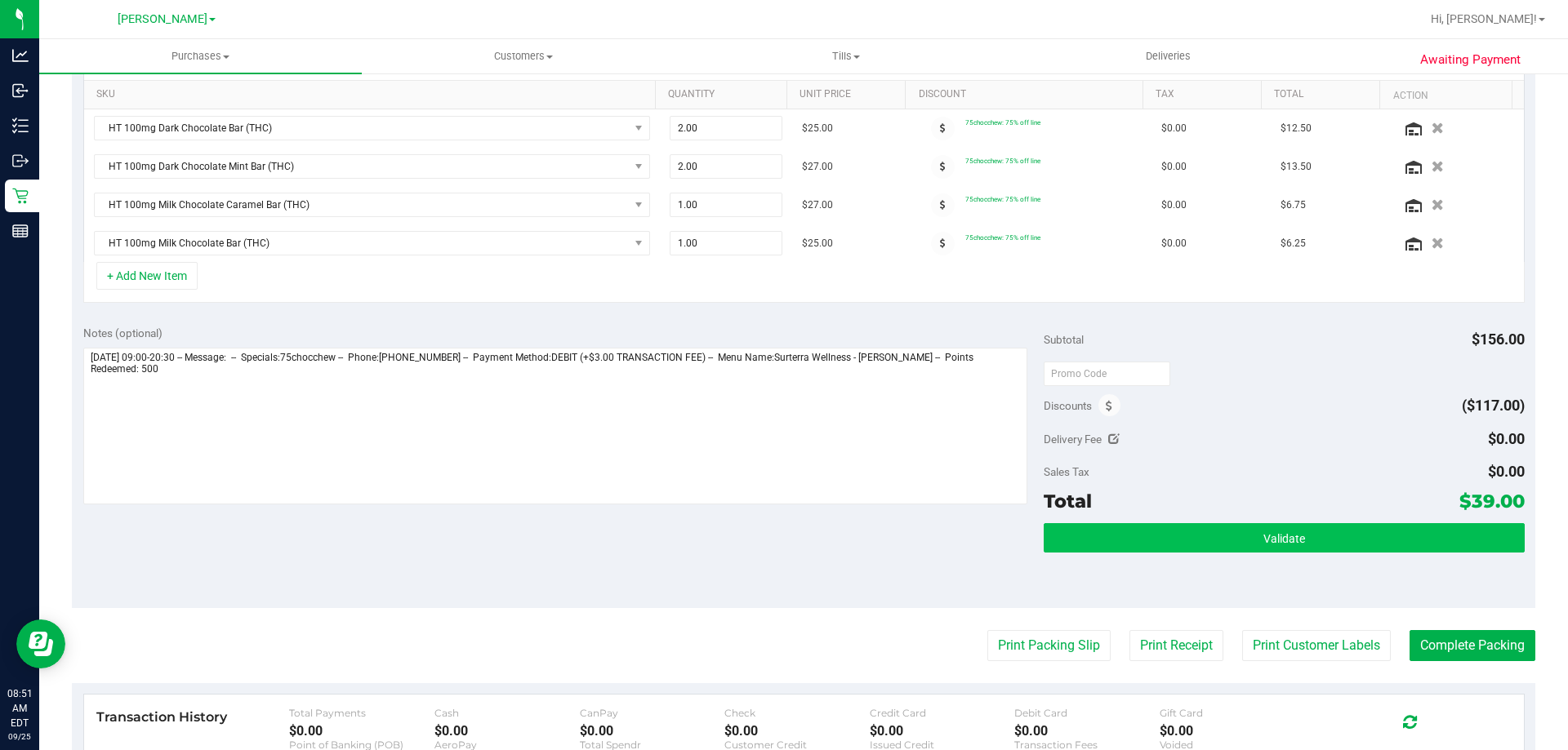
scroll to position [419, 0]
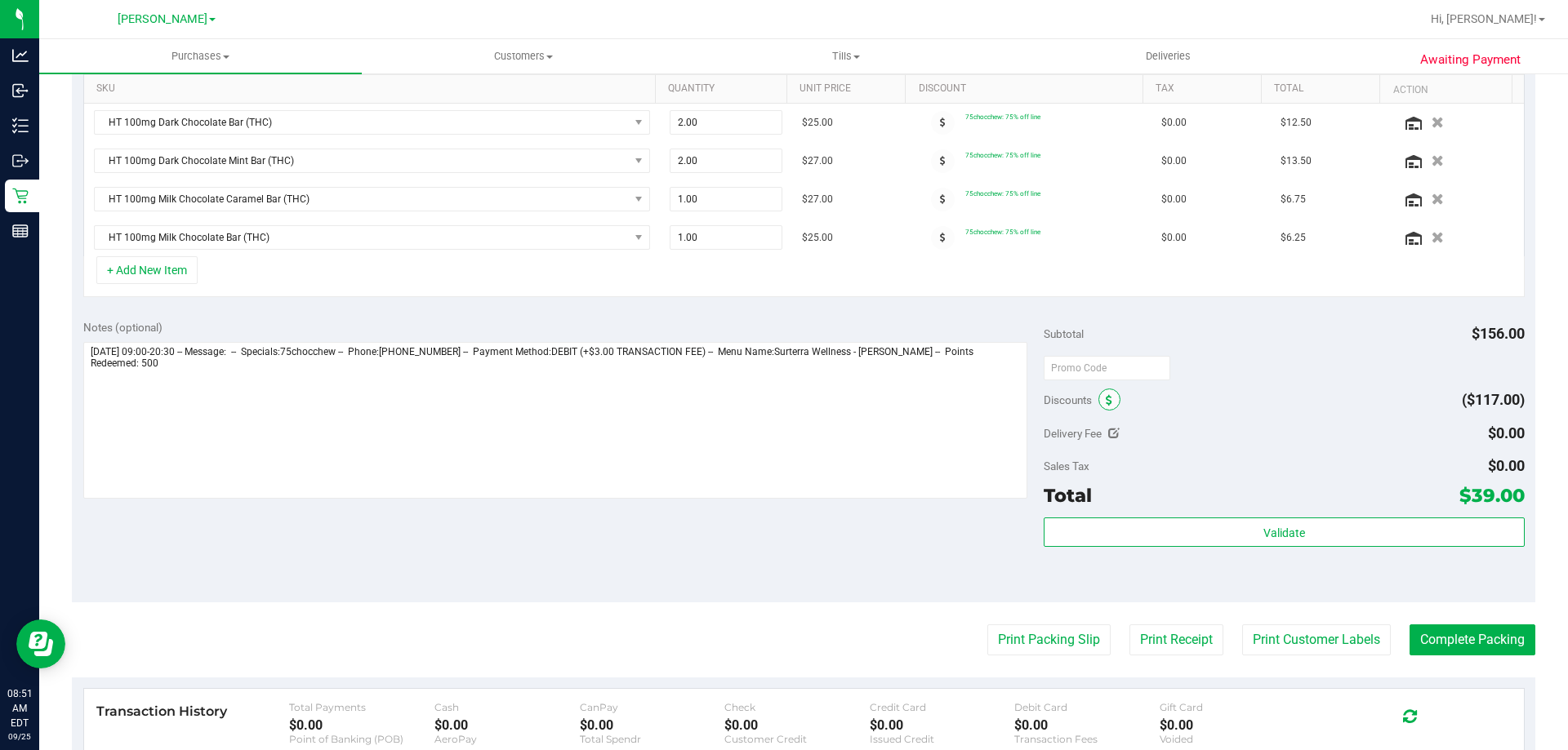
click at [1106, 392] on span at bounding box center [1109, 399] width 22 height 22
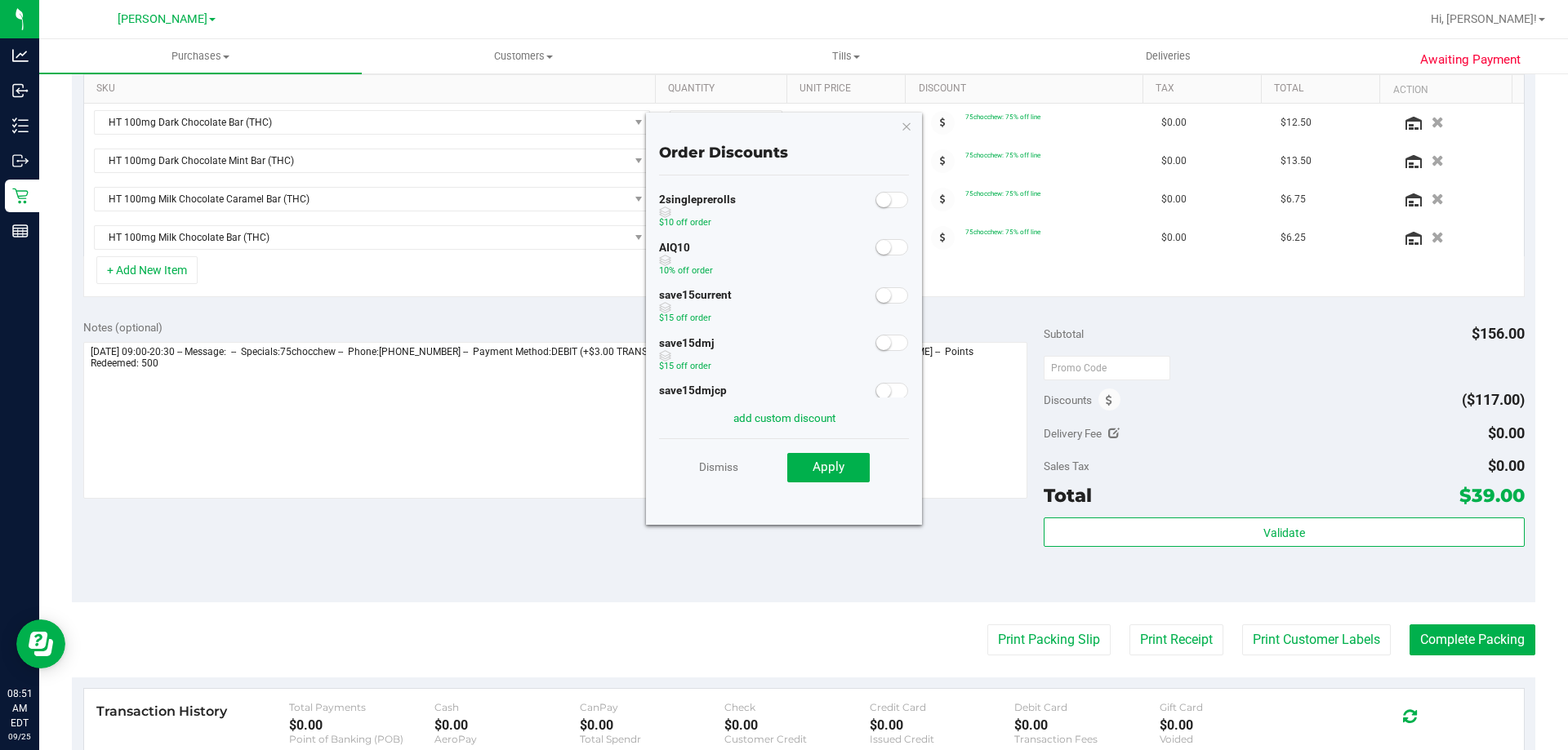
click at [876, 246] on small at bounding box center [883, 247] width 14 height 14
click at [833, 466] on span "Apply" at bounding box center [828, 466] width 32 height 14
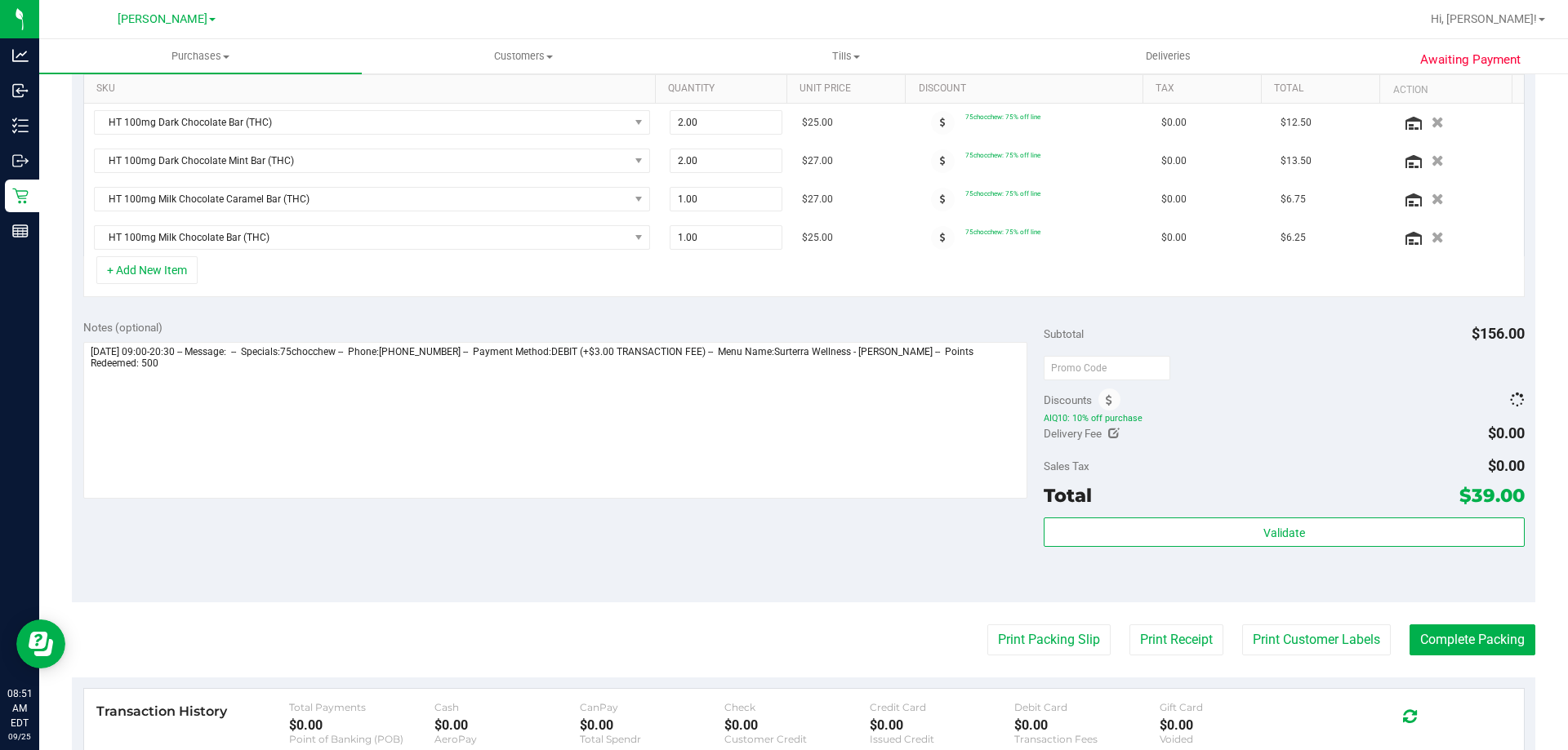
click at [924, 547] on div "Notes (optional) Subtotal $156.00 Discounts AIQ10: 10% off purchase Delivery Fe…" at bounding box center [803, 454] width 1464 height 294
click at [1041, 647] on button "Print Packing Slip" at bounding box center [1048, 640] width 123 height 31
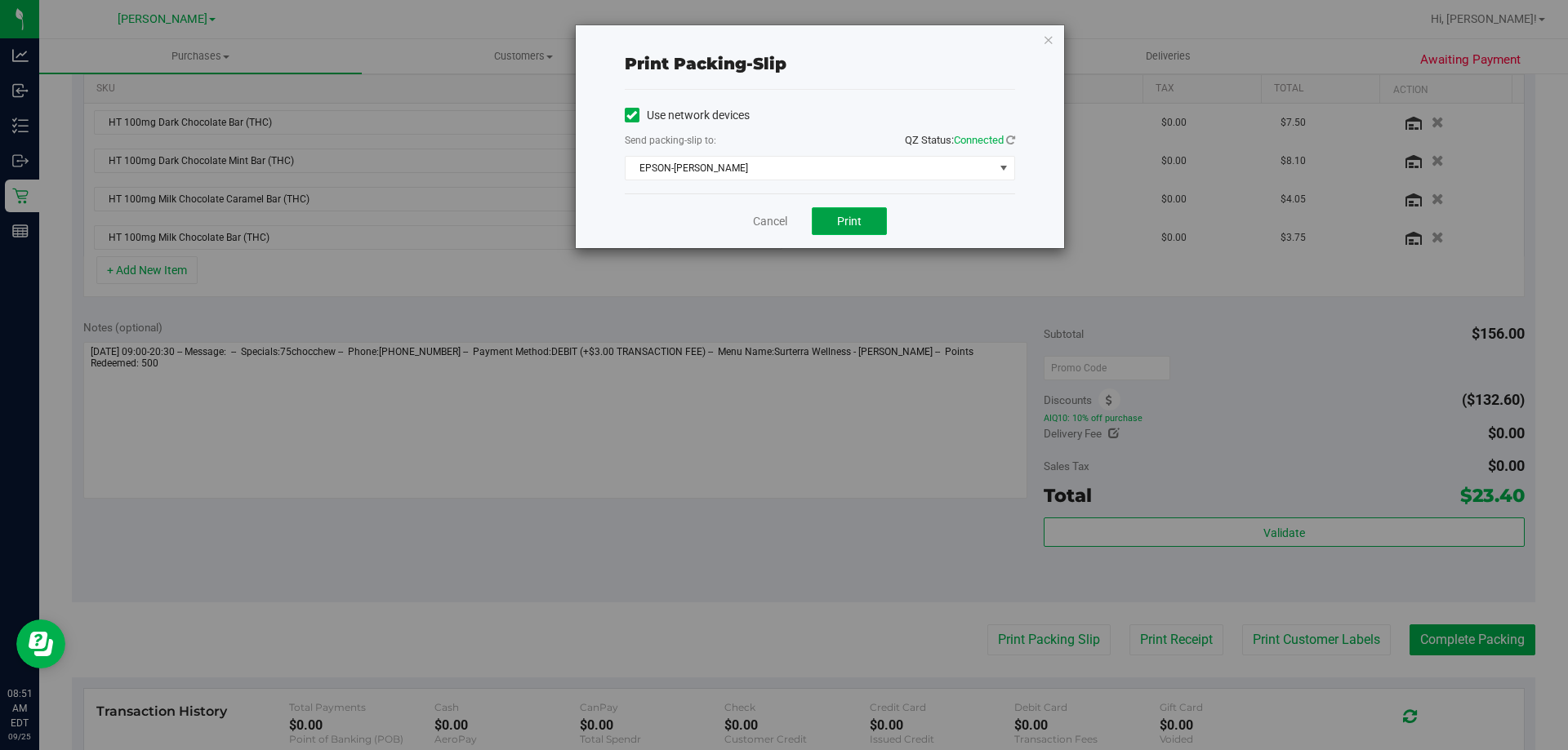
click at [885, 211] on button "Print" at bounding box center [849, 221] width 75 height 28
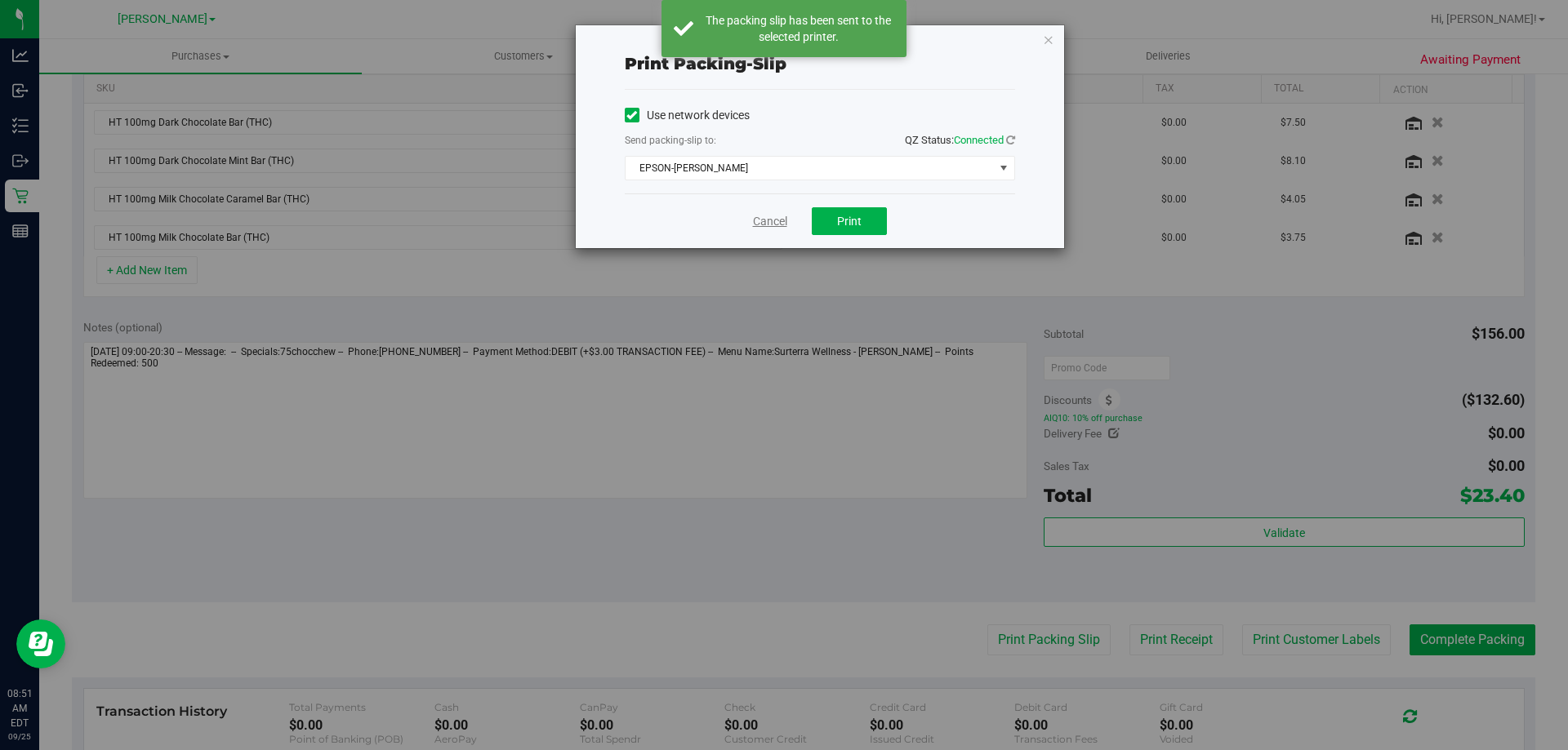
click at [773, 219] on link "Cancel" at bounding box center [771, 222] width 34 height 17
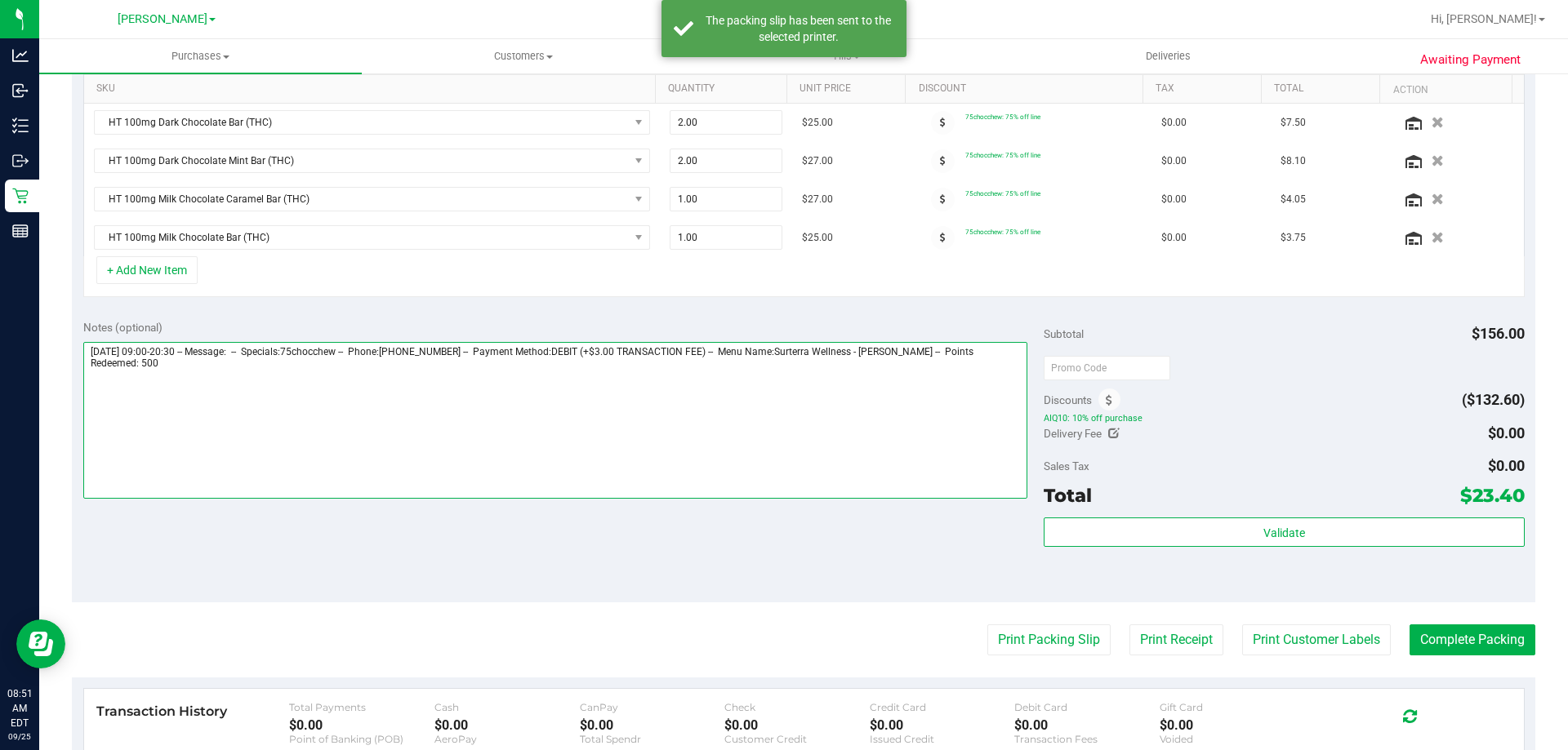
click at [774, 473] on textarea at bounding box center [555, 420] width 945 height 157
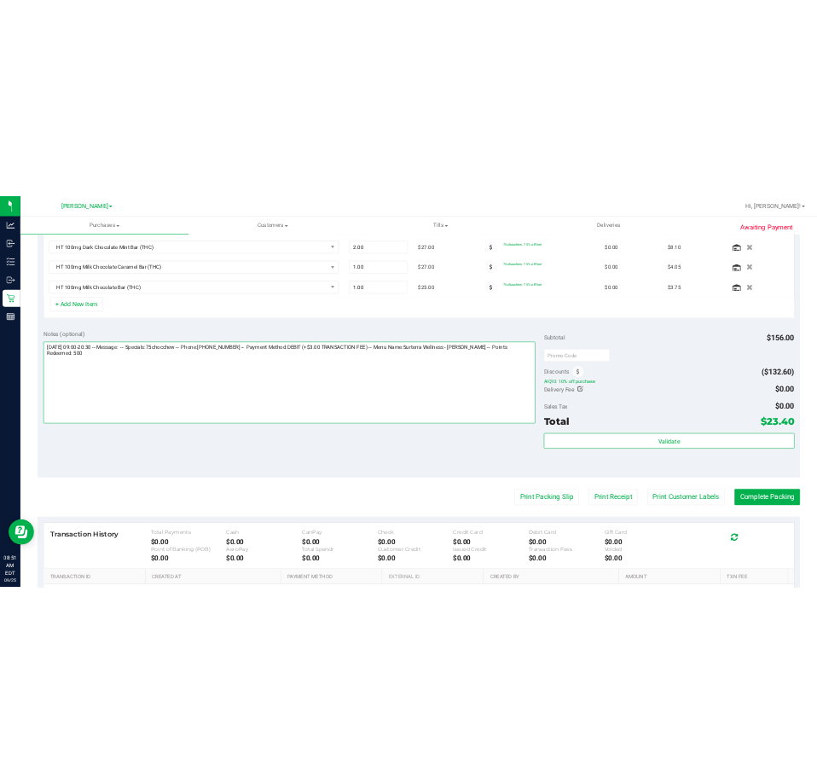
scroll to position [524, 0]
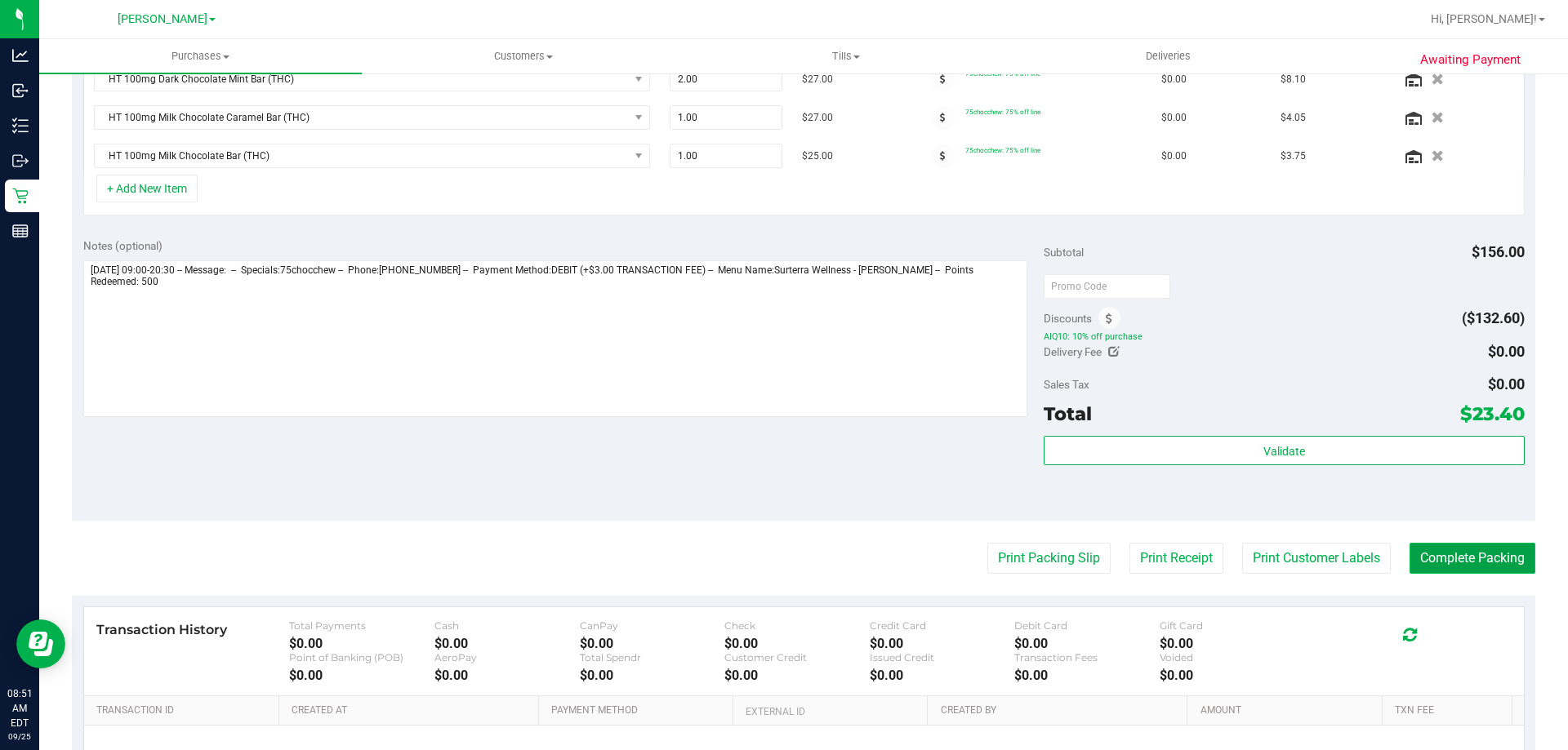
click at [1445, 562] on button "Complete Packing" at bounding box center [1471, 558] width 125 height 31
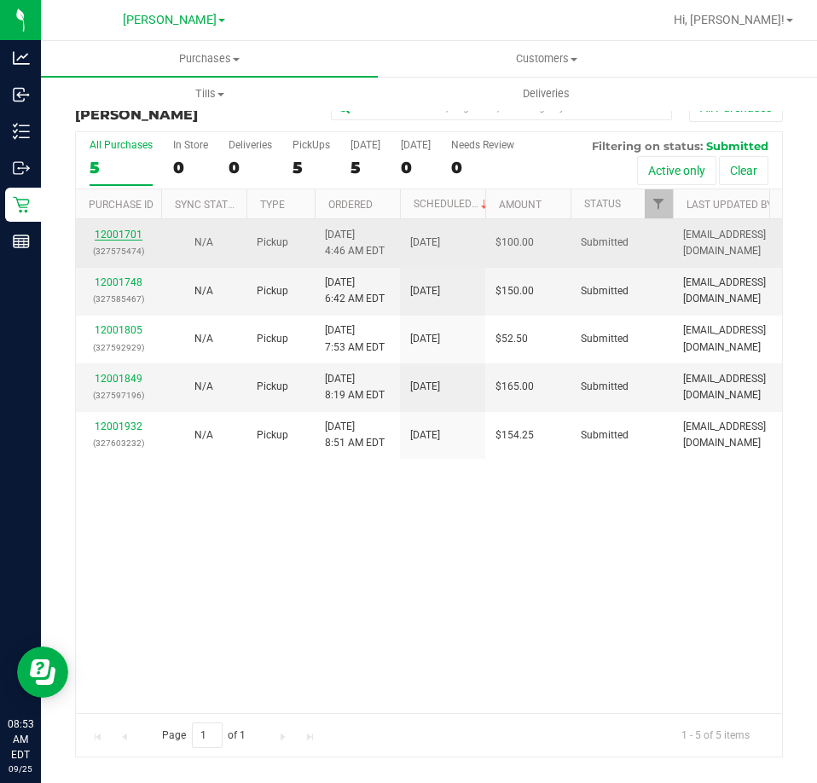
click at [115, 229] on link "12001701" at bounding box center [119, 235] width 48 height 12
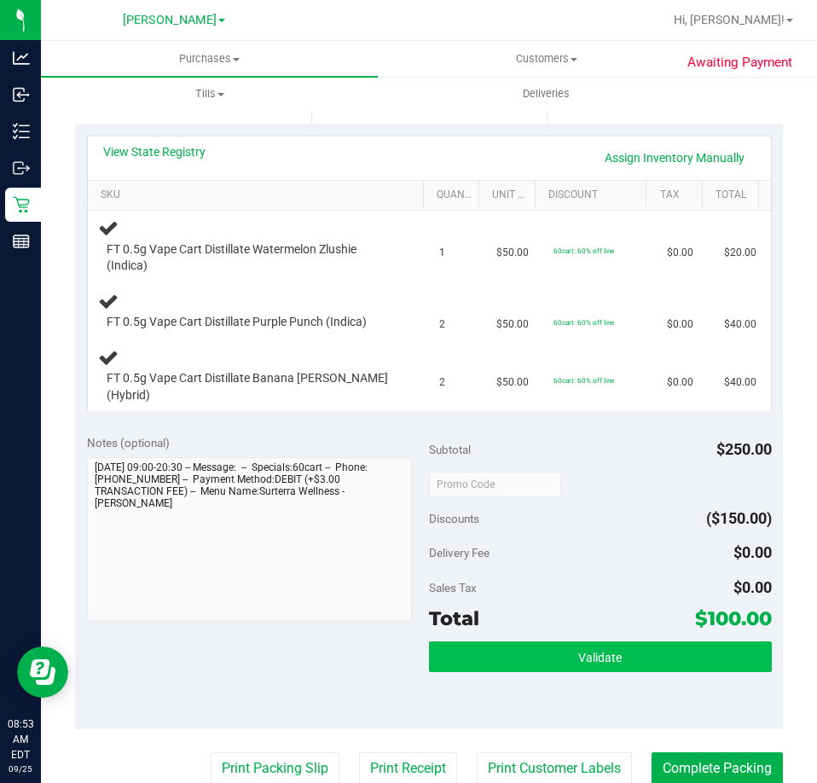
scroll to position [341, 0]
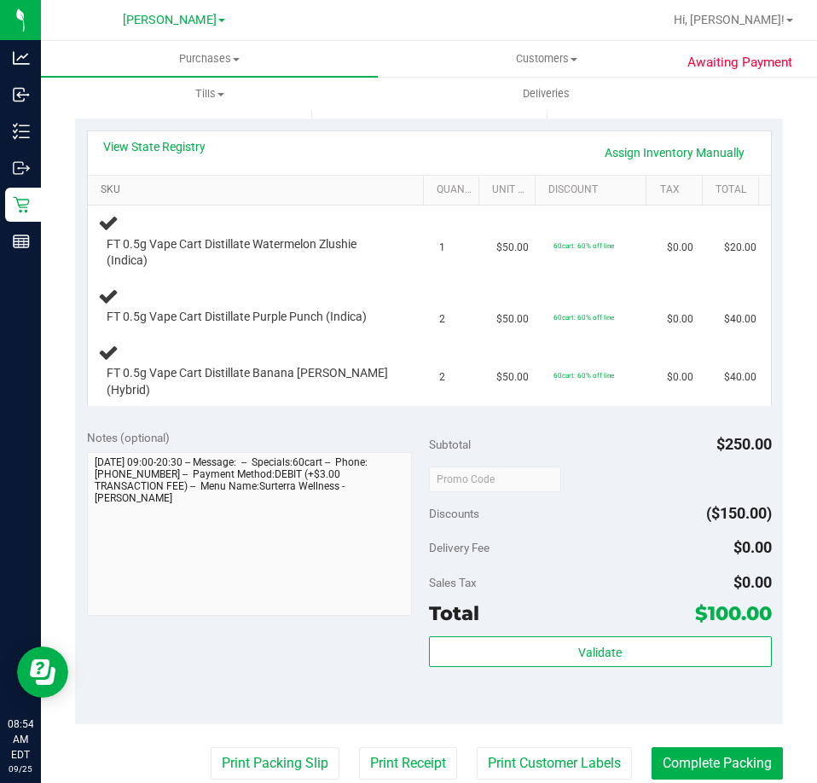
click at [263, 189] on link "SKU" at bounding box center [259, 190] width 316 height 14
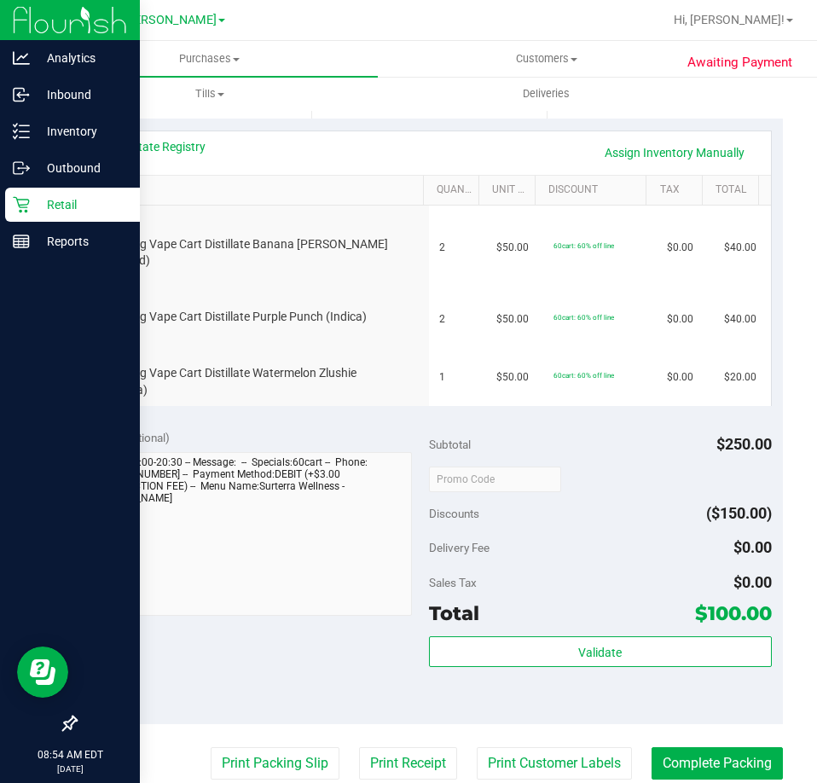
click at [18, 200] on icon at bounding box center [21, 205] width 16 height 16
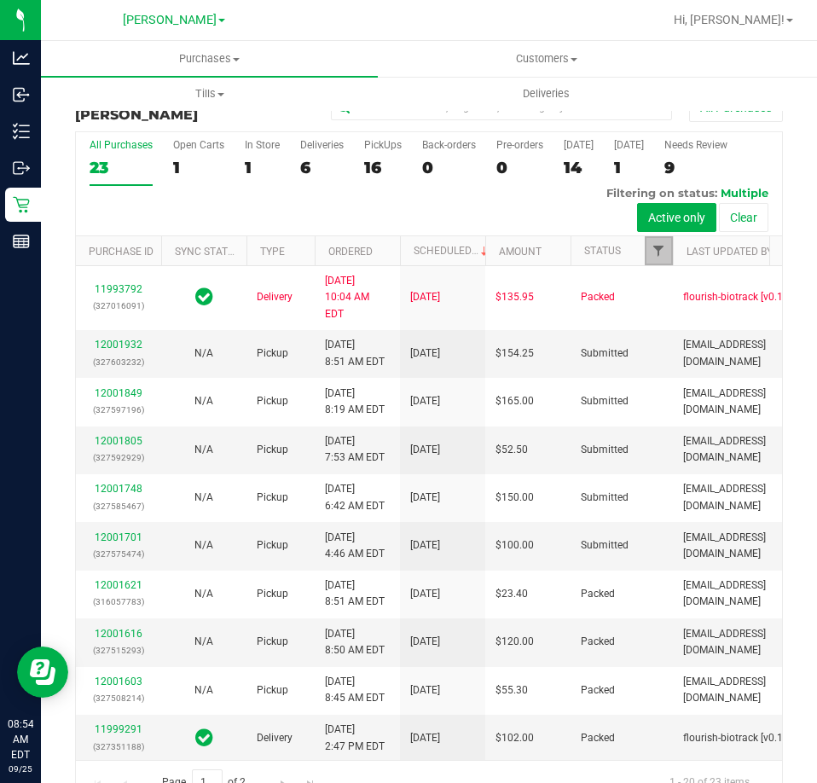
click at [654, 250] on span "Filter" at bounding box center [659, 251] width 14 height 14
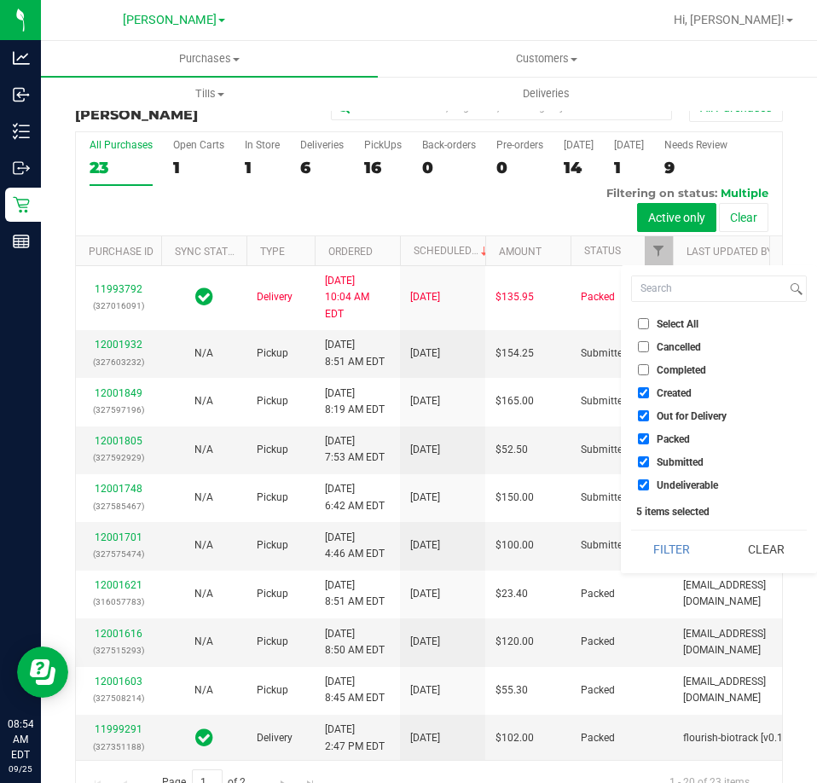
click at [688, 319] on span "Select All" at bounding box center [678, 324] width 42 height 10
click at [649, 319] on input "Select All" at bounding box center [643, 323] width 11 height 11
checkbox input "true"
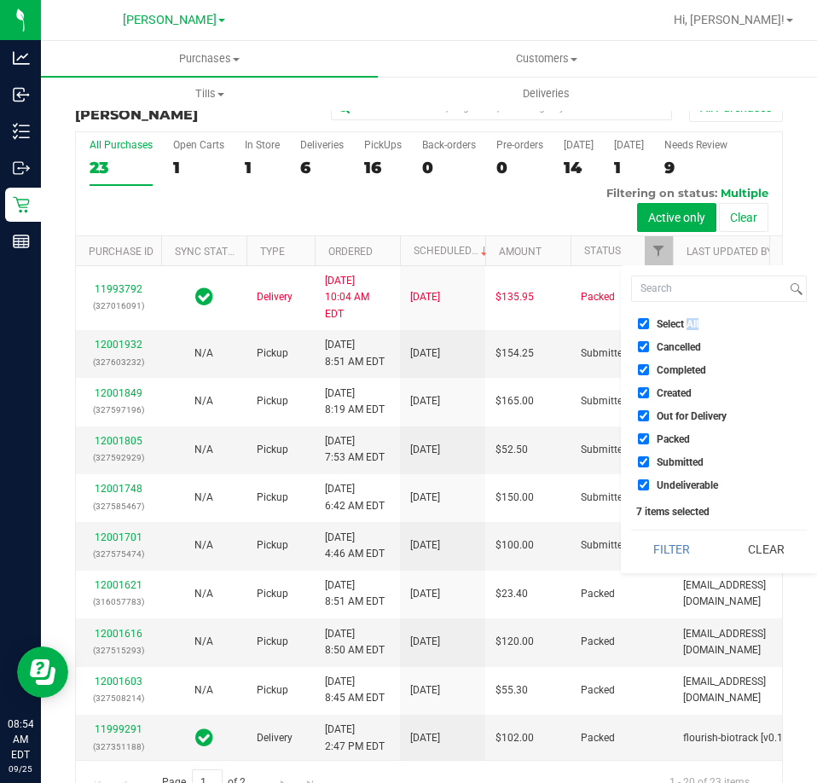
drag, startPoint x: 688, startPoint y: 319, endPoint x: 684, endPoint y: 358, distance: 39.5
click at [688, 320] on span "Select All" at bounding box center [678, 324] width 42 height 10
click at [649, 320] on input "Select All" at bounding box center [643, 323] width 11 height 11
checkbox input "false"
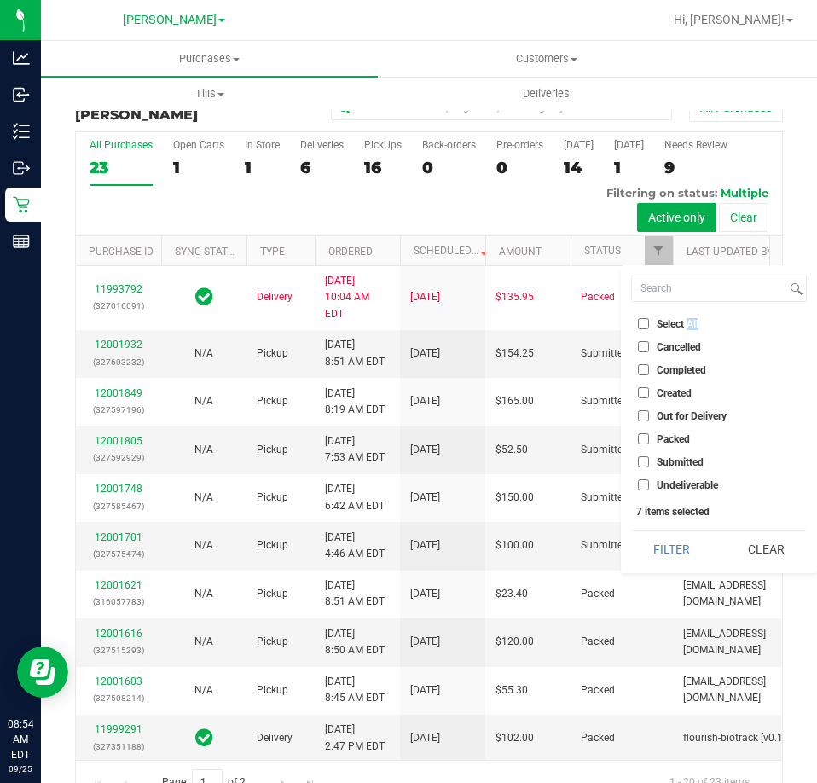
checkbox input "false"
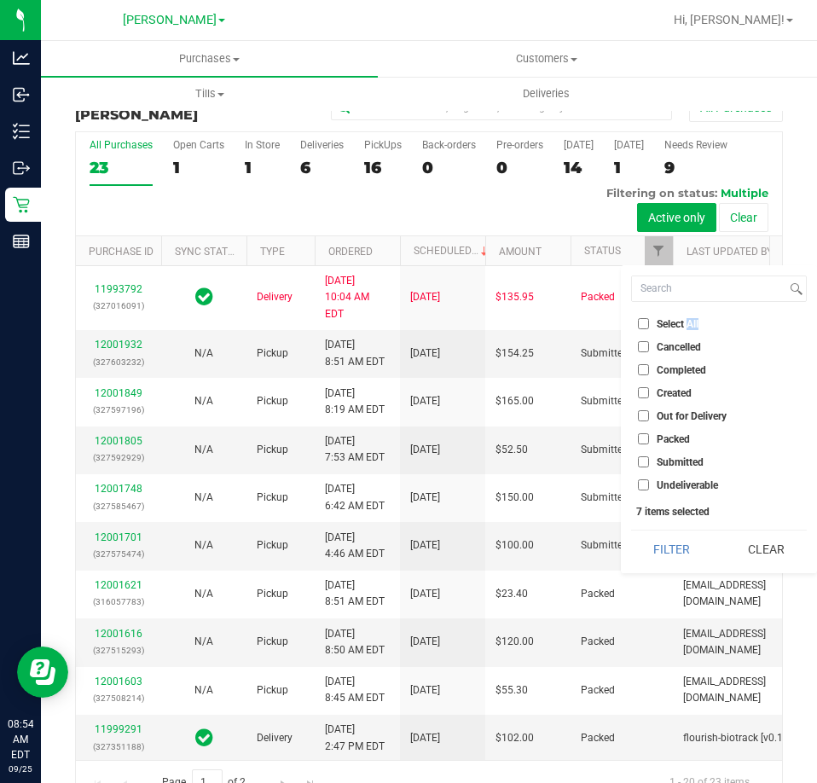
checkbox input "false"
click at [676, 464] on span "Submitted" at bounding box center [680, 462] width 47 height 10
click at [649, 464] on input "Submitted" at bounding box center [643, 461] width 11 height 11
checkbox input "true"
click at [671, 555] on button "Filter" at bounding box center [672, 550] width 82 height 38
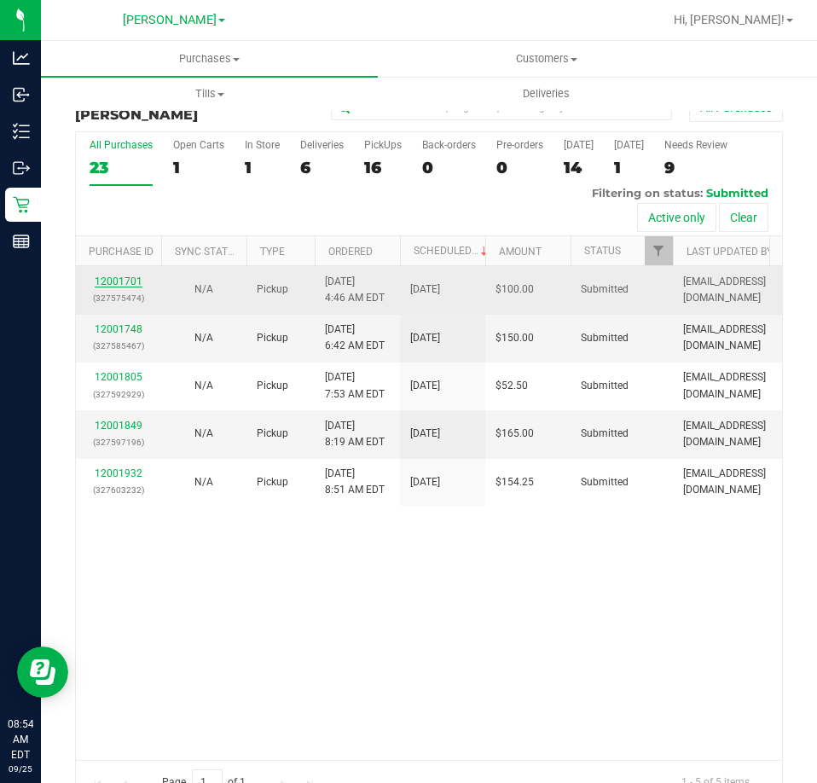
click at [122, 281] on link "12001701" at bounding box center [119, 282] width 48 height 12
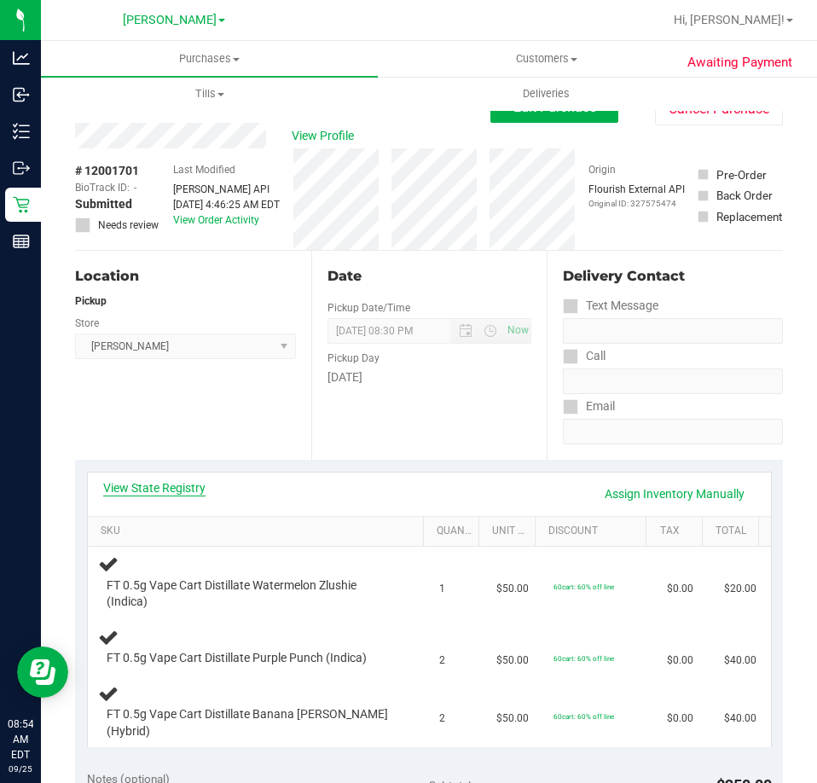
click at [167, 483] on link "View State Registry" at bounding box center [154, 487] width 102 height 17
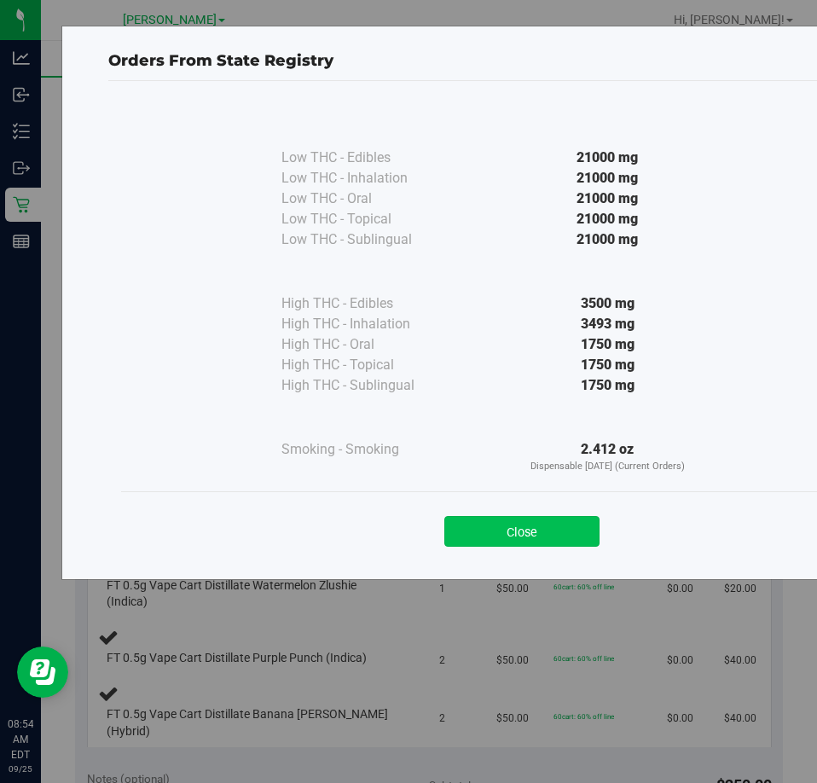
click at [525, 523] on button "Close" at bounding box center [521, 531] width 155 height 31
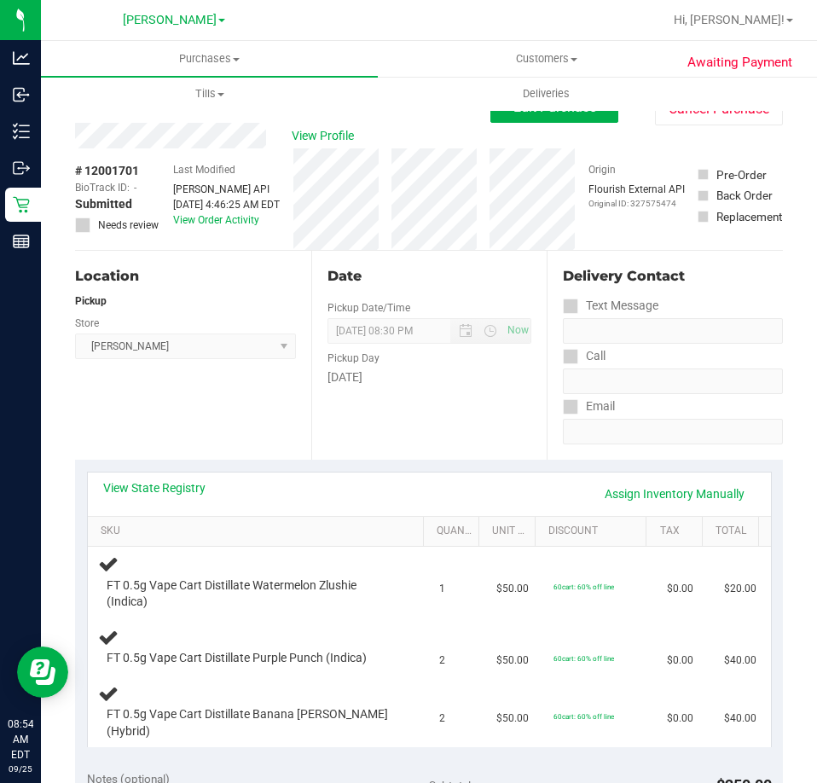
click at [248, 479] on div "View State Registry Assign Inventory Manually" at bounding box center [429, 493] width 653 height 29
click at [386, 427] on div "Date Pickup Date/Time [DATE] Now [DATE] 08:30 PM Now Pickup Day [DATE]" at bounding box center [429, 355] width 236 height 209
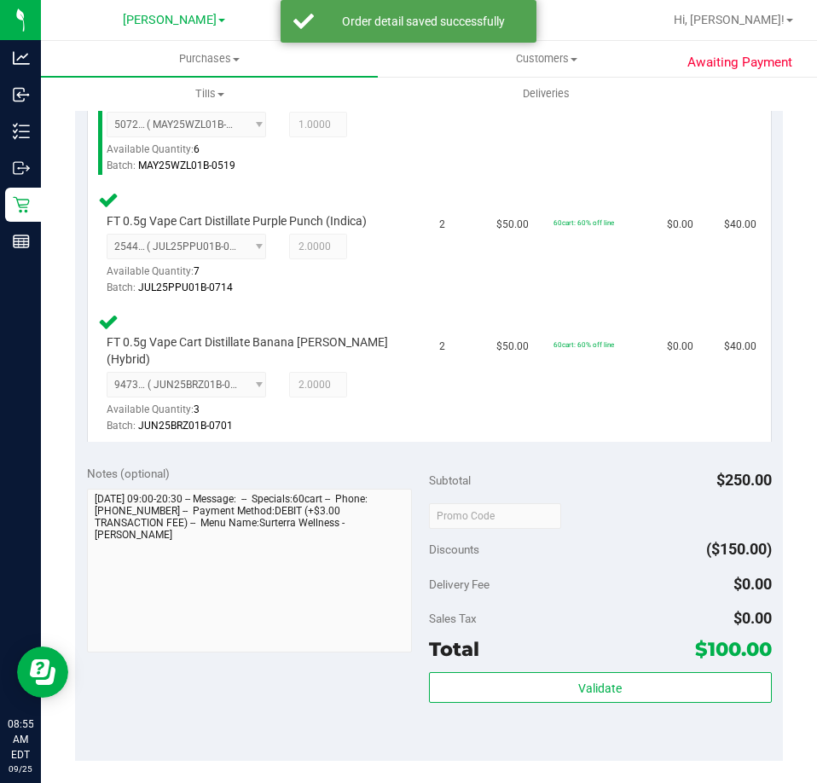
scroll to position [512, 0]
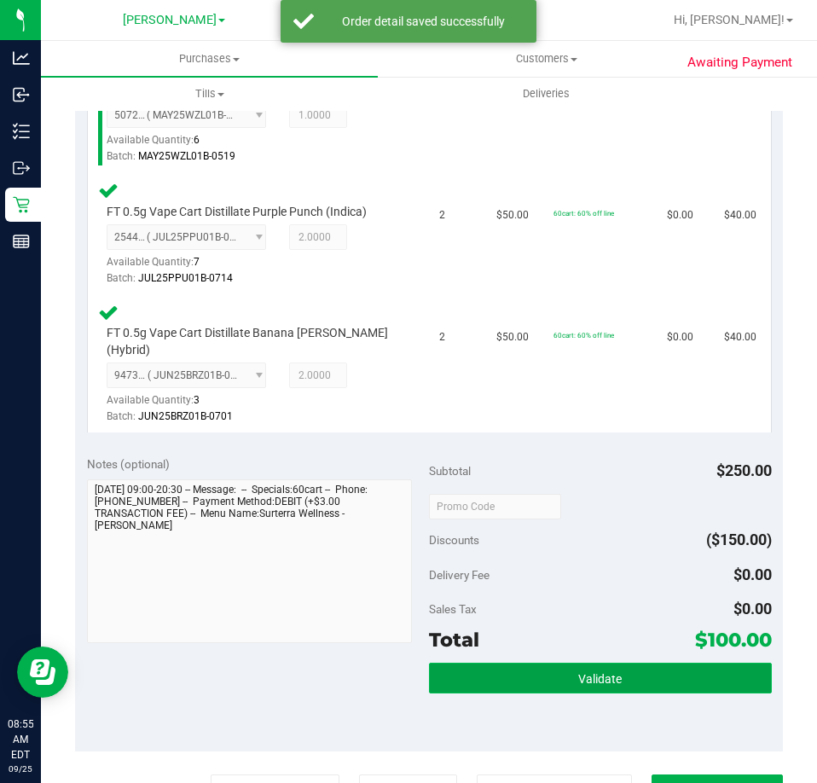
click at [626, 667] on button "Validate" at bounding box center [600, 678] width 343 height 31
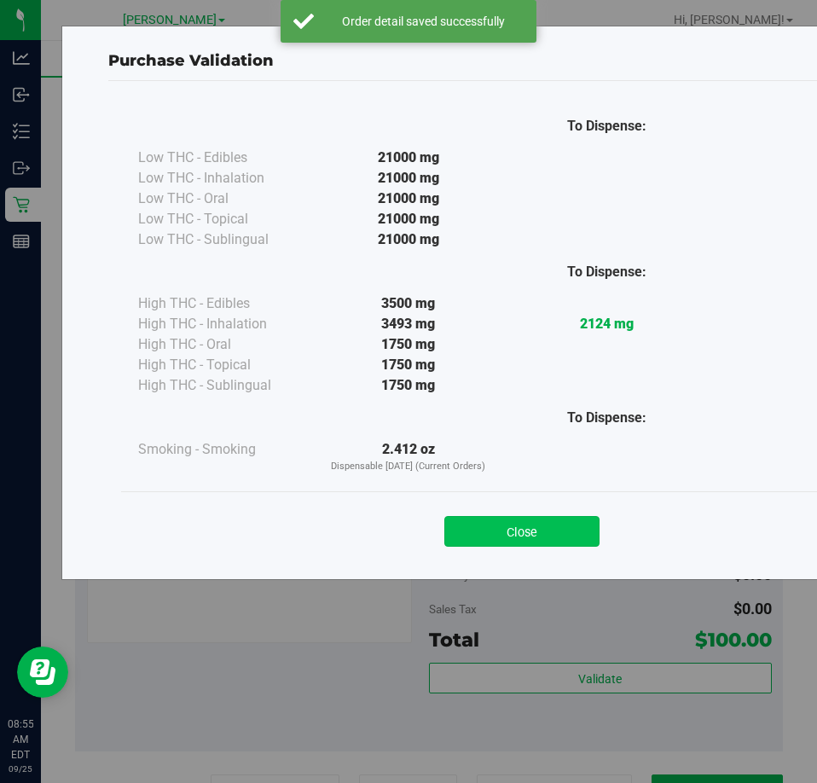
click at [505, 528] on button "Close" at bounding box center [521, 531] width 155 height 31
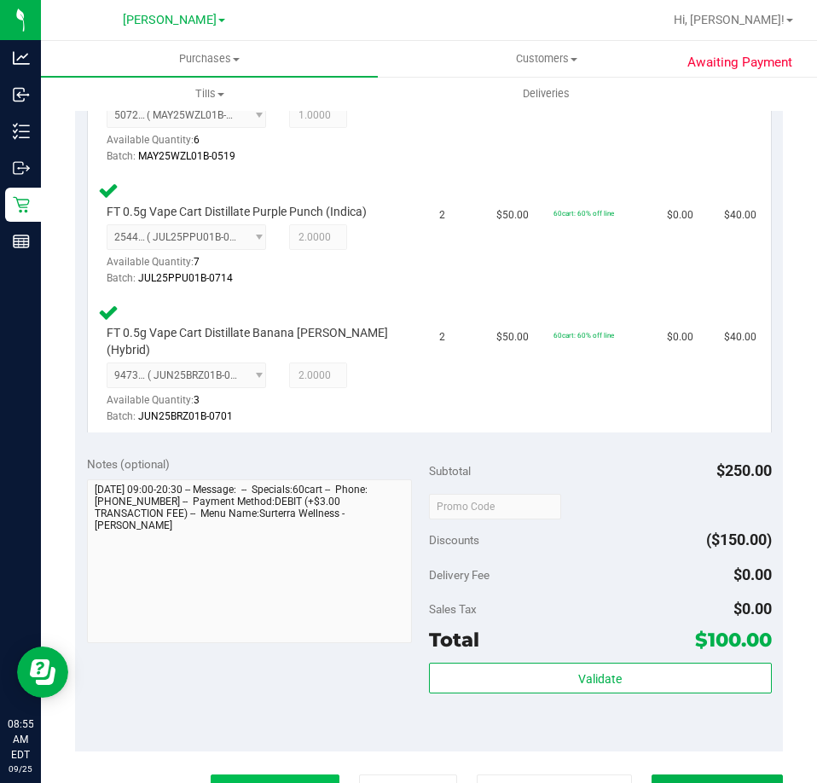
click at [258, 778] on button "Print Packing Slip" at bounding box center [275, 791] width 129 height 32
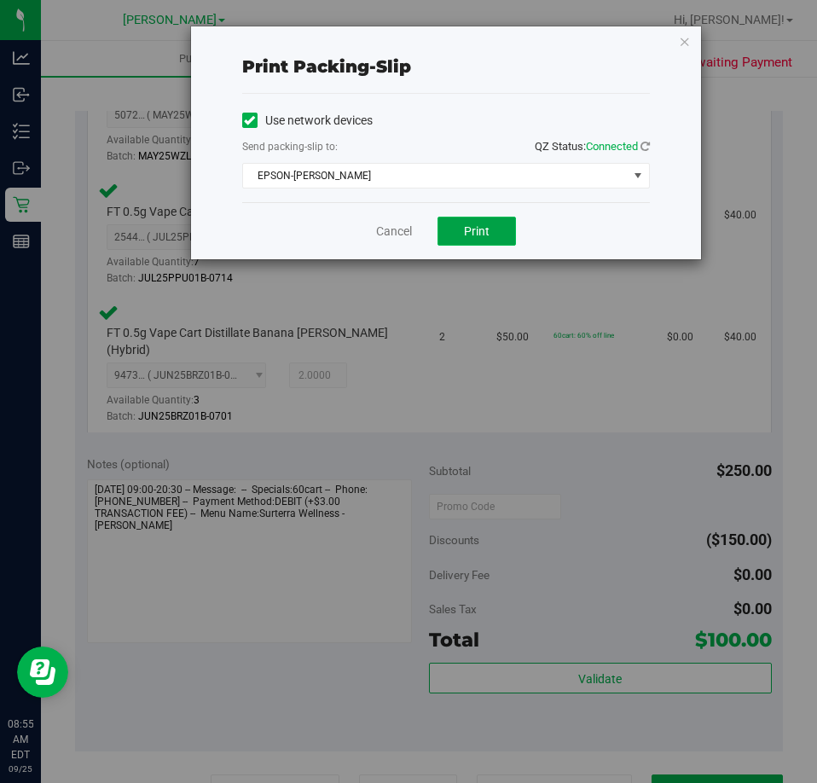
click at [490, 231] on button "Print" at bounding box center [477, 231] width 78 height 29
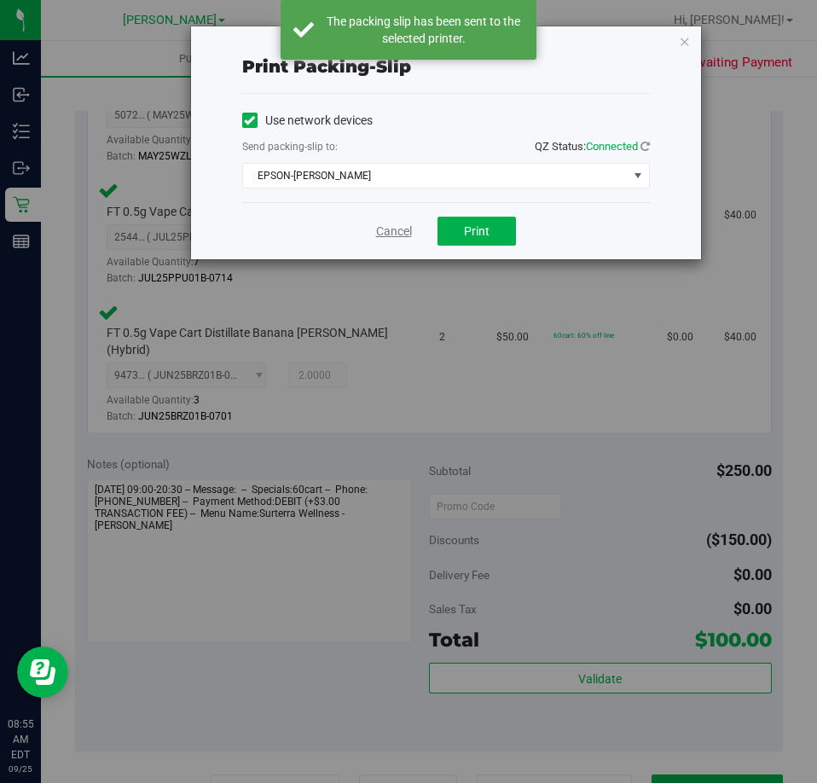
click at [387, 225] on link "Cancel" at bounding box center [394, 232] width 36 height 18
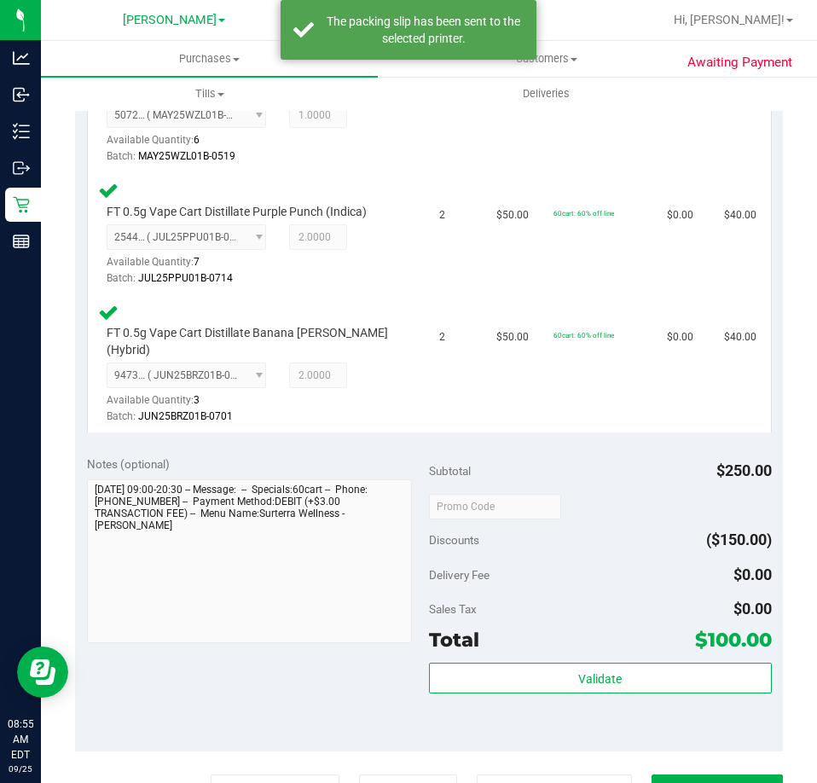
scroll to position [519, 0]
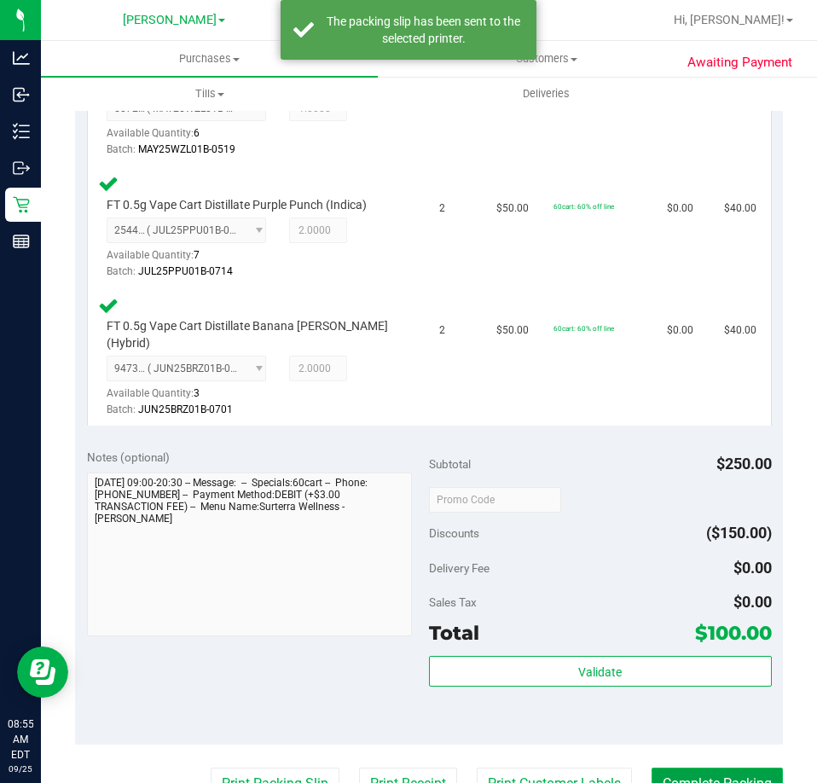
click at [687, 768] on button "Complete Packing" at bounding box center [717, 784] width 131 height 32
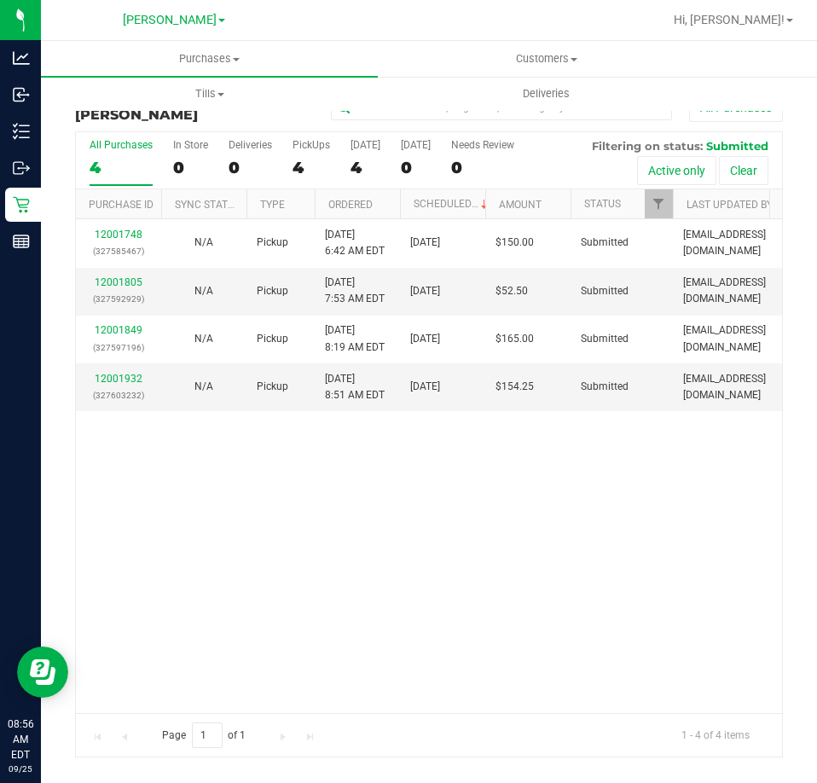
click at [691, 544] on div "12001748 (327585467) N/A Pickup 9/25/2025 6:42 AM EDT 9/25/2025 $150.00 Submitt…" at bounding box center [429, 465] width 706 height 493
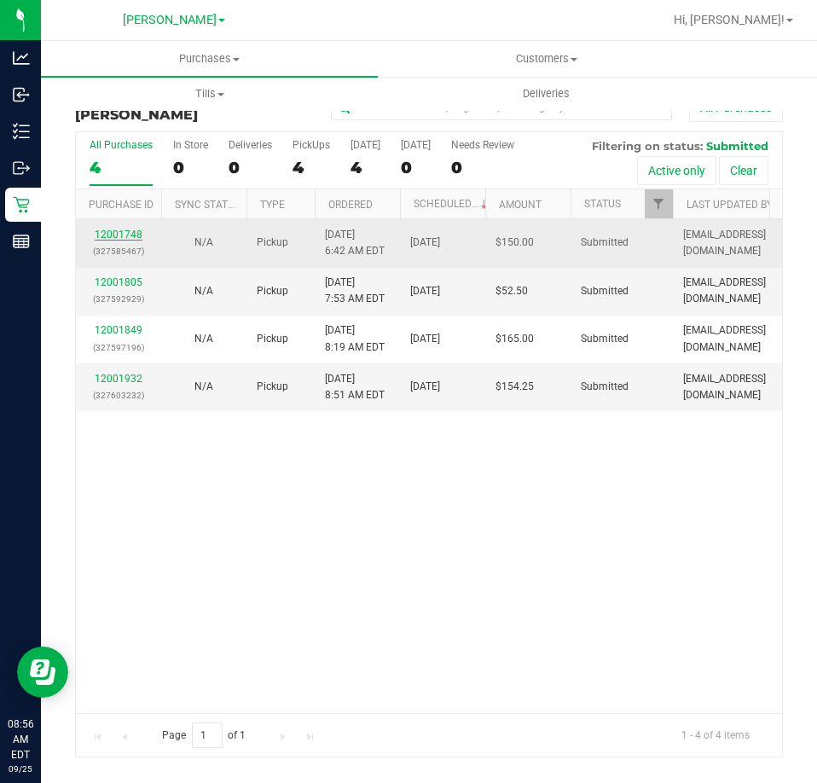
click at [107, 235] on link "12001748" at bounding box center [119, 235] width 48 height 12
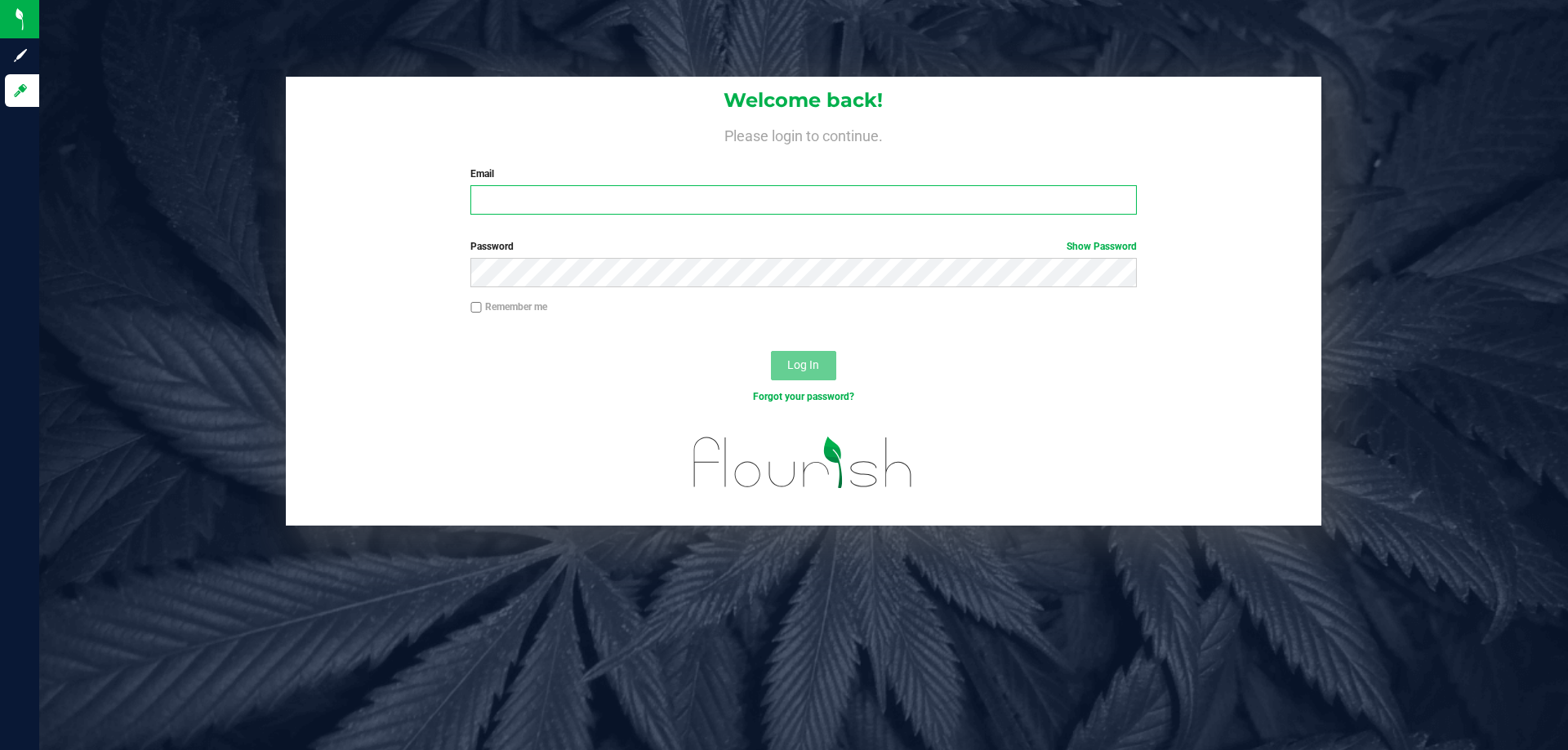
click at [566, 209] on input "Email" at bounding box center [802, 200] width 665 height 30
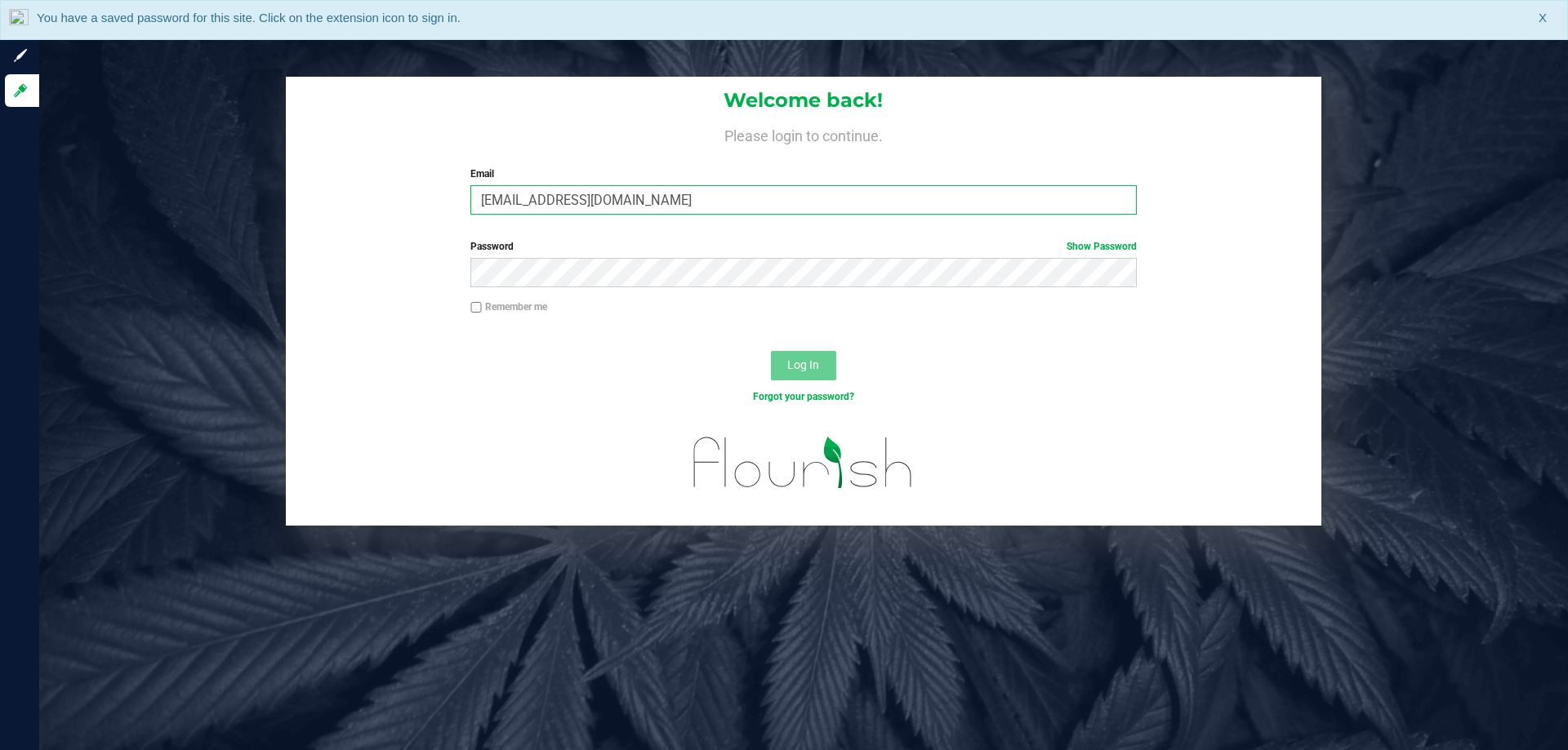
type input "[EMAIL_ADDRESS][DOMAIN_NAME]"
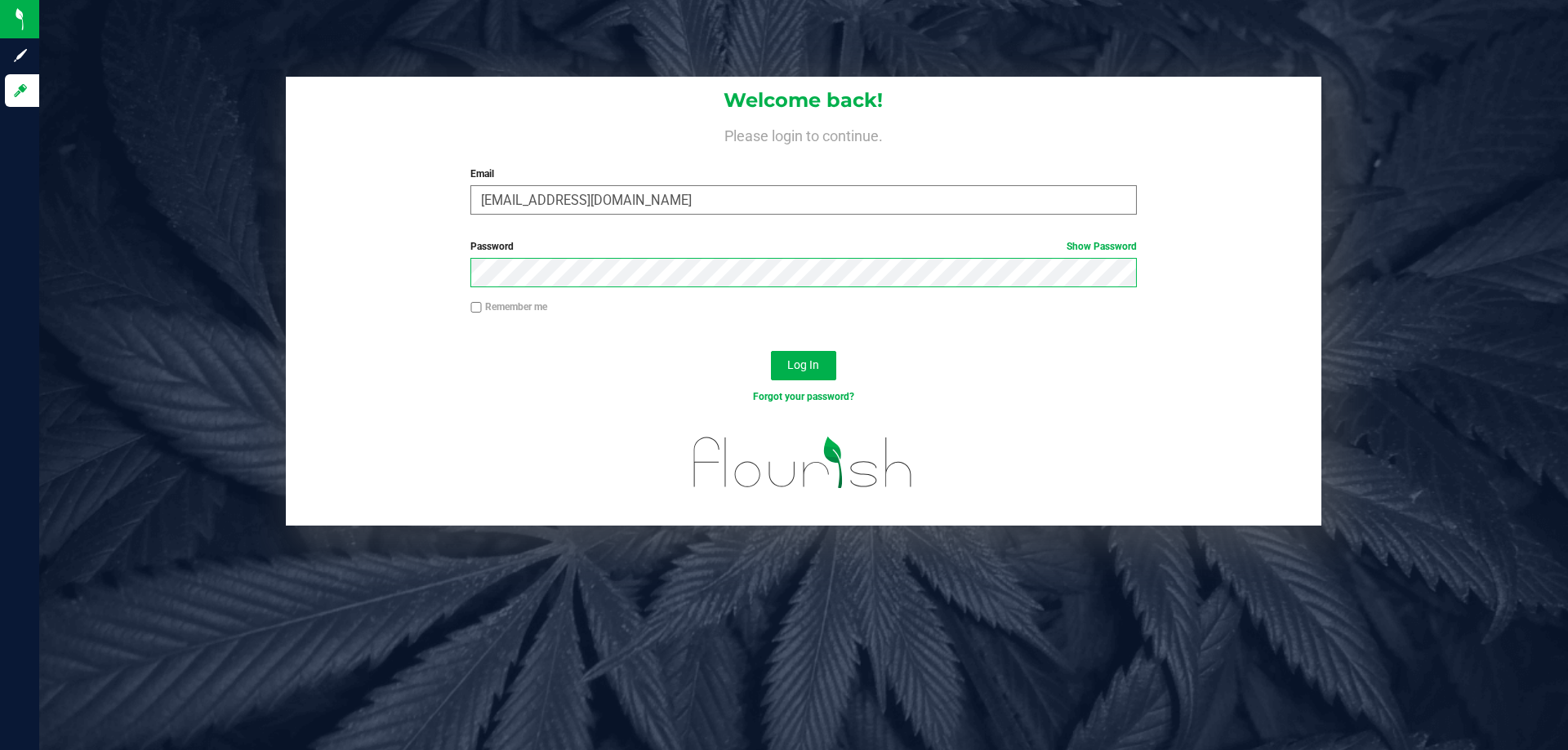
click at [771, 351] on button "Log In" at bounding box center [803, 365] width 65 height 30
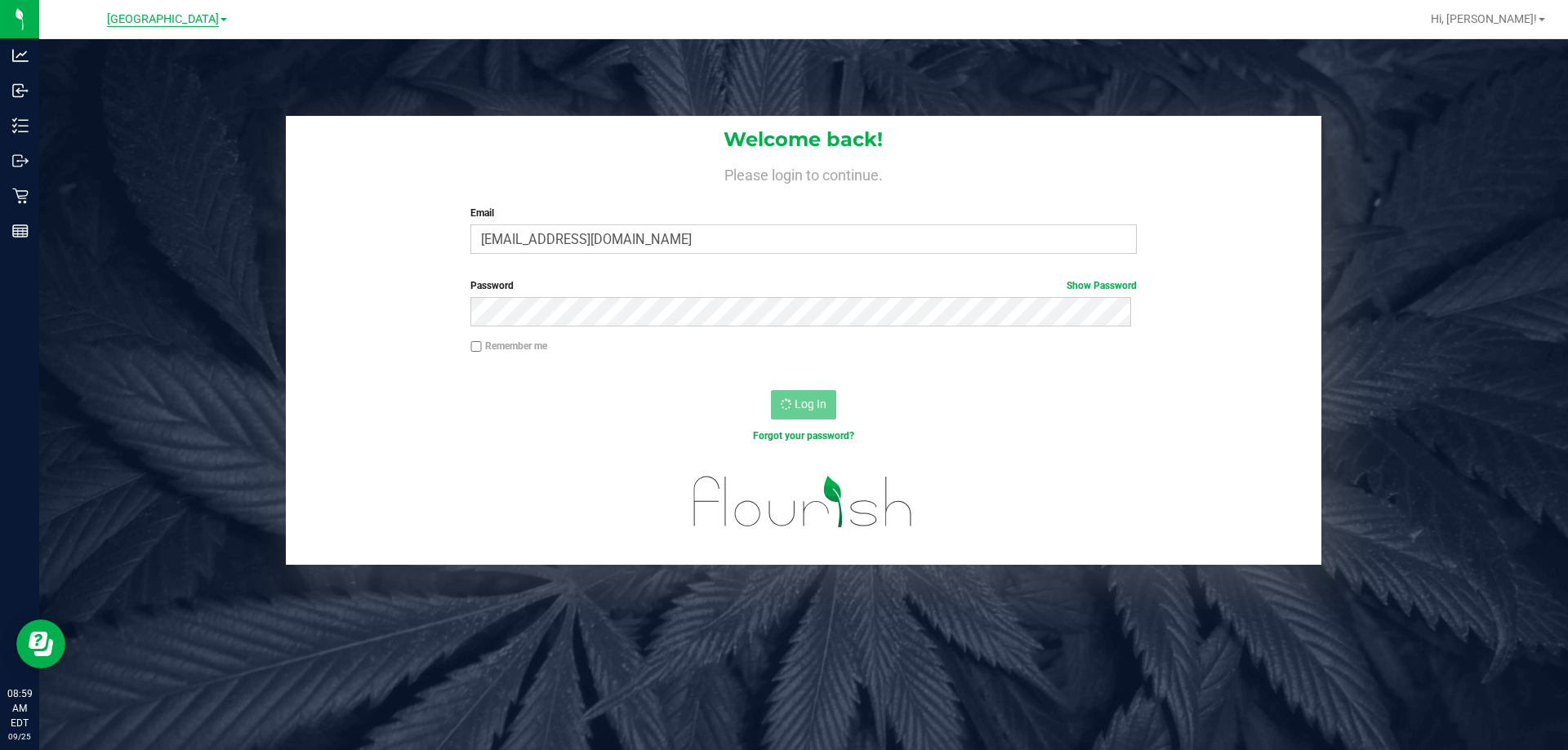
click at [153, 25] on span "[GEOGRAPHIC_DATA]" at bounding box center [163, 19] width 112 height 14
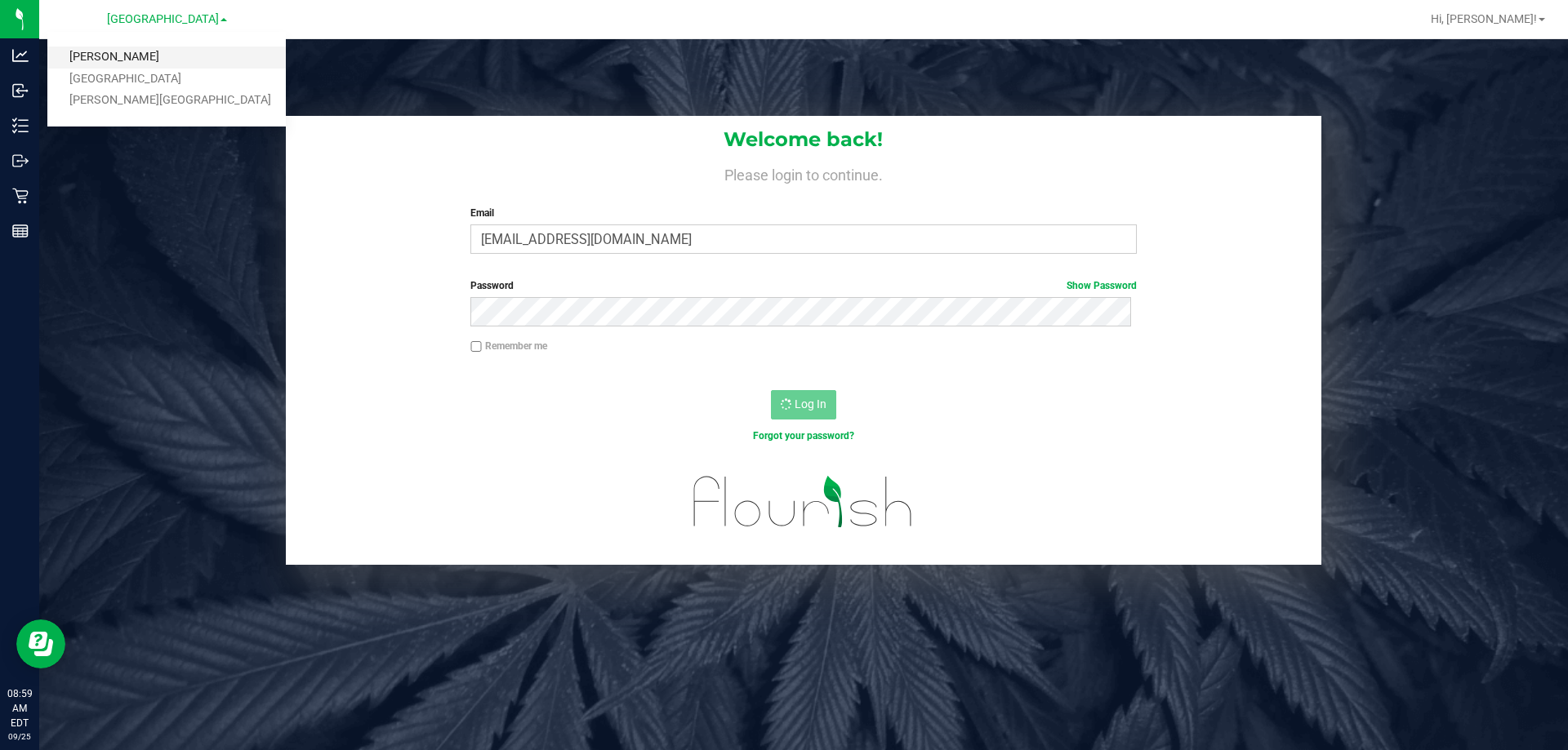
click at [83, 56] on link "[PERSON_NAME]" at bounding box center [166, 57] width 238 height 22
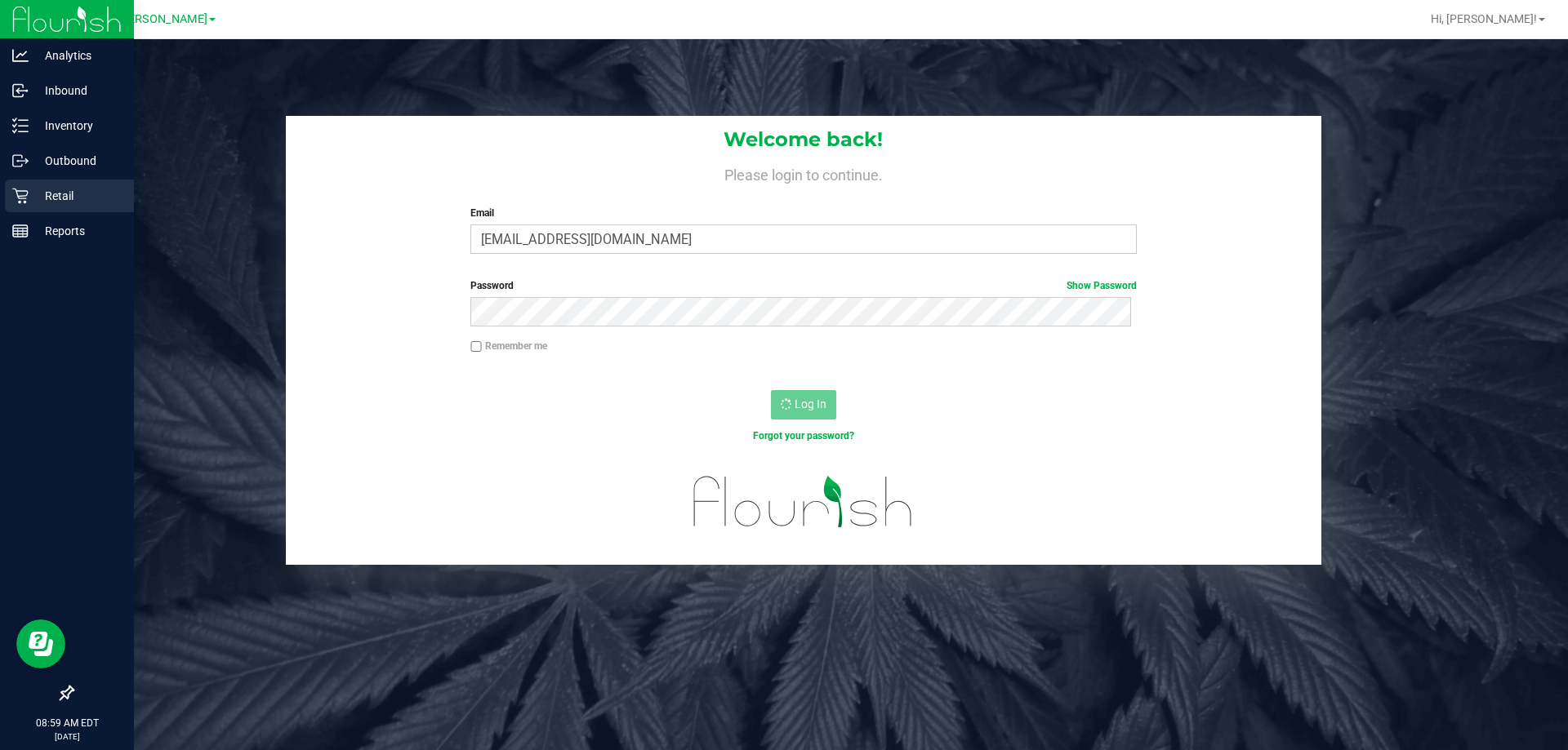
click at [29, 197] on p "Retail" at bounding box center [78, 196] width 98 height 19
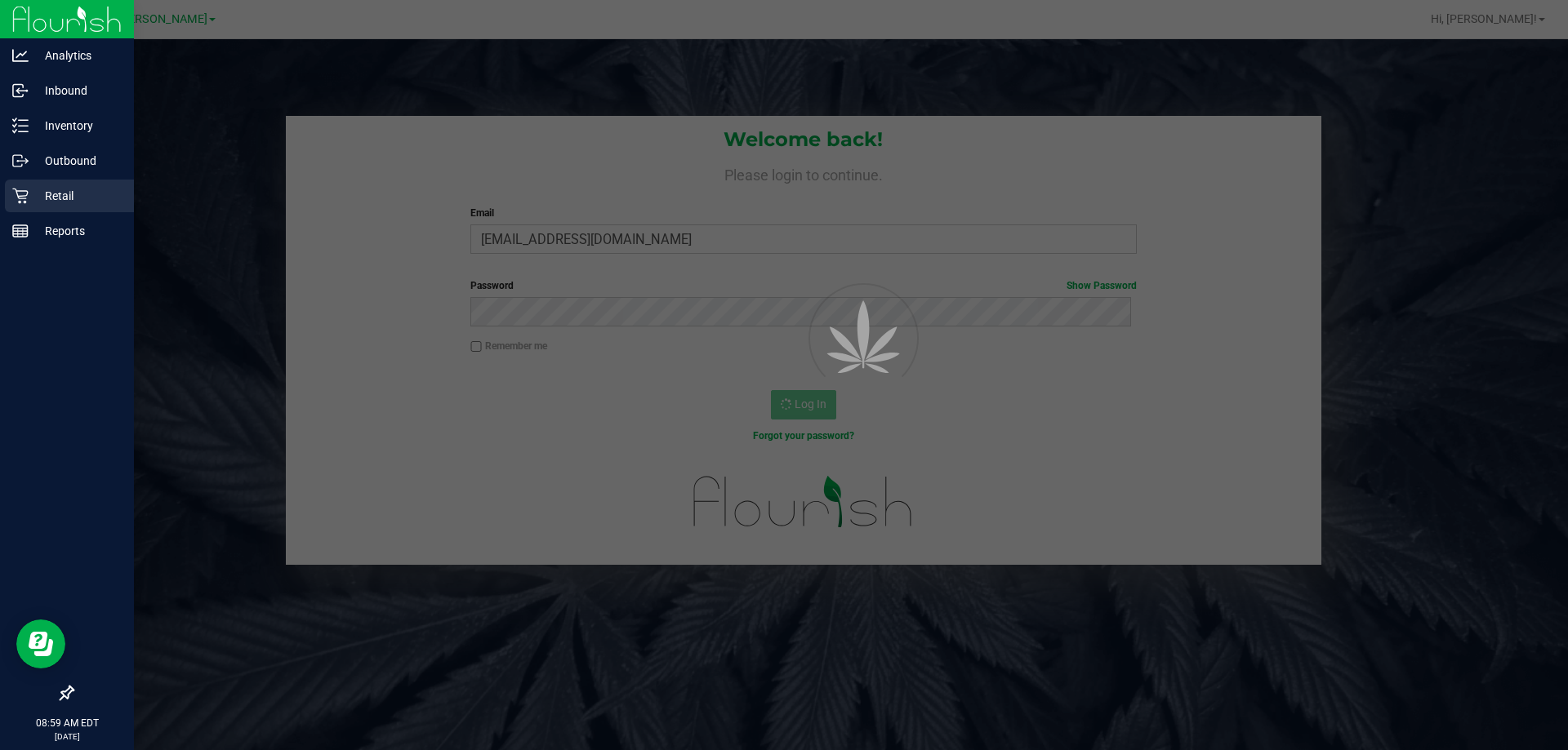
click at [53, 203] on p "Retail" at bounding box center [78, 196] width 98 height 19
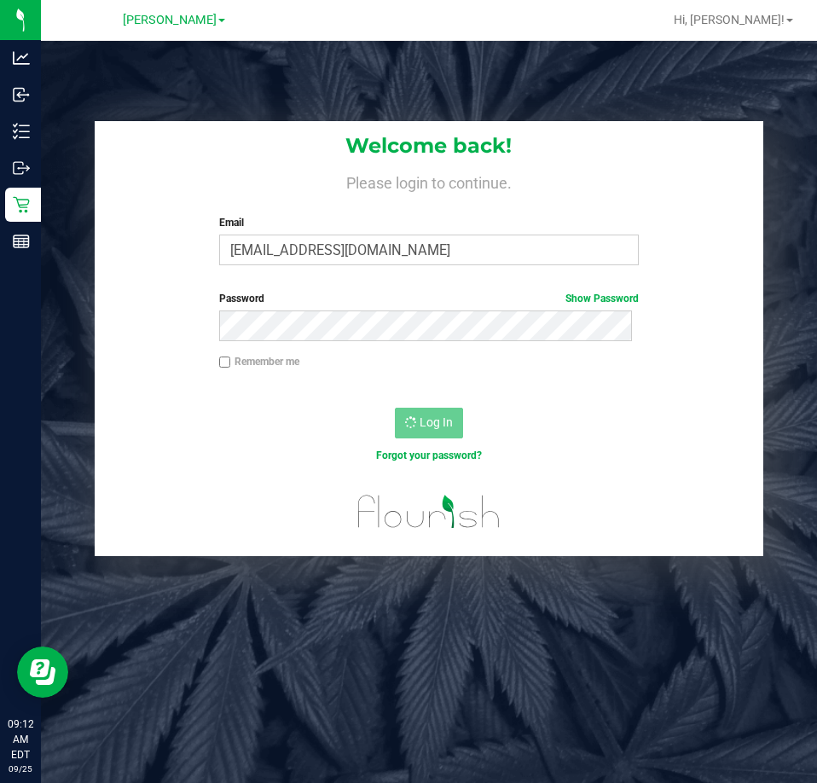
click at [457, 94] on div "Welcome back! Please login to continue. Email lramos@liveparallel.com Required …" at bounding box center [429, 432] width 776 height 783
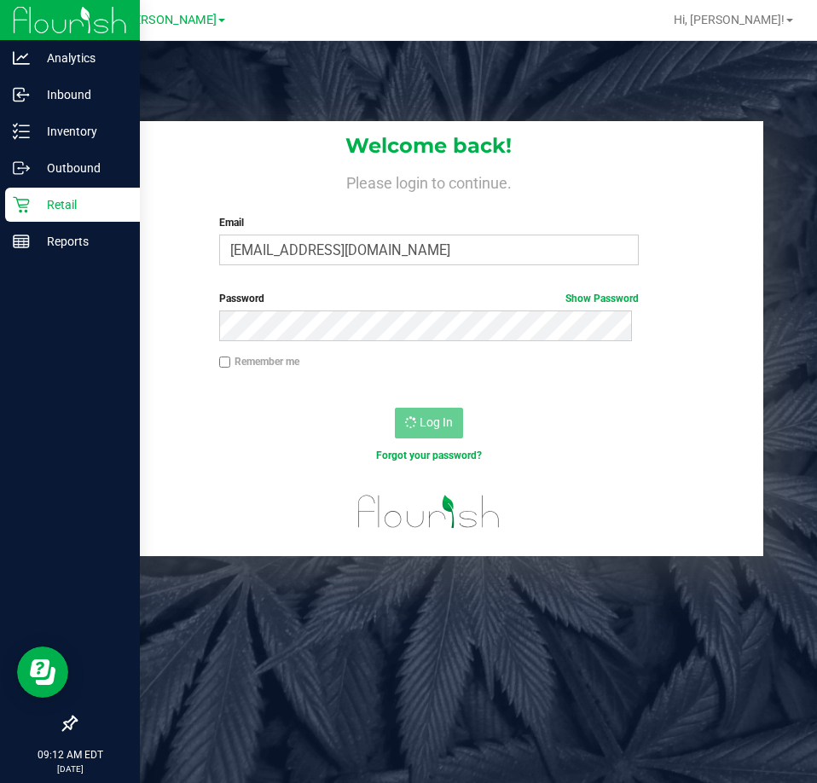
click at [36, 204] on p "Retail" at bounding box center [81, 205] width 102 height 20
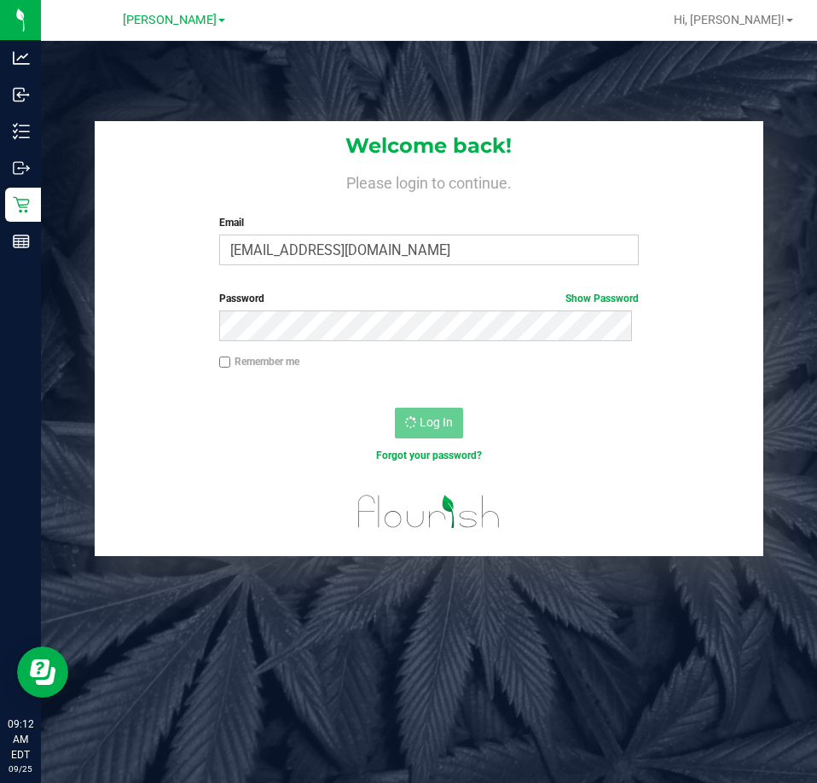
click at [415, 67] on div "Welcome back! Please login to continue. Email lramos@liveparallel.com Required …" at bounding box center [429, 432] width 776 height 783
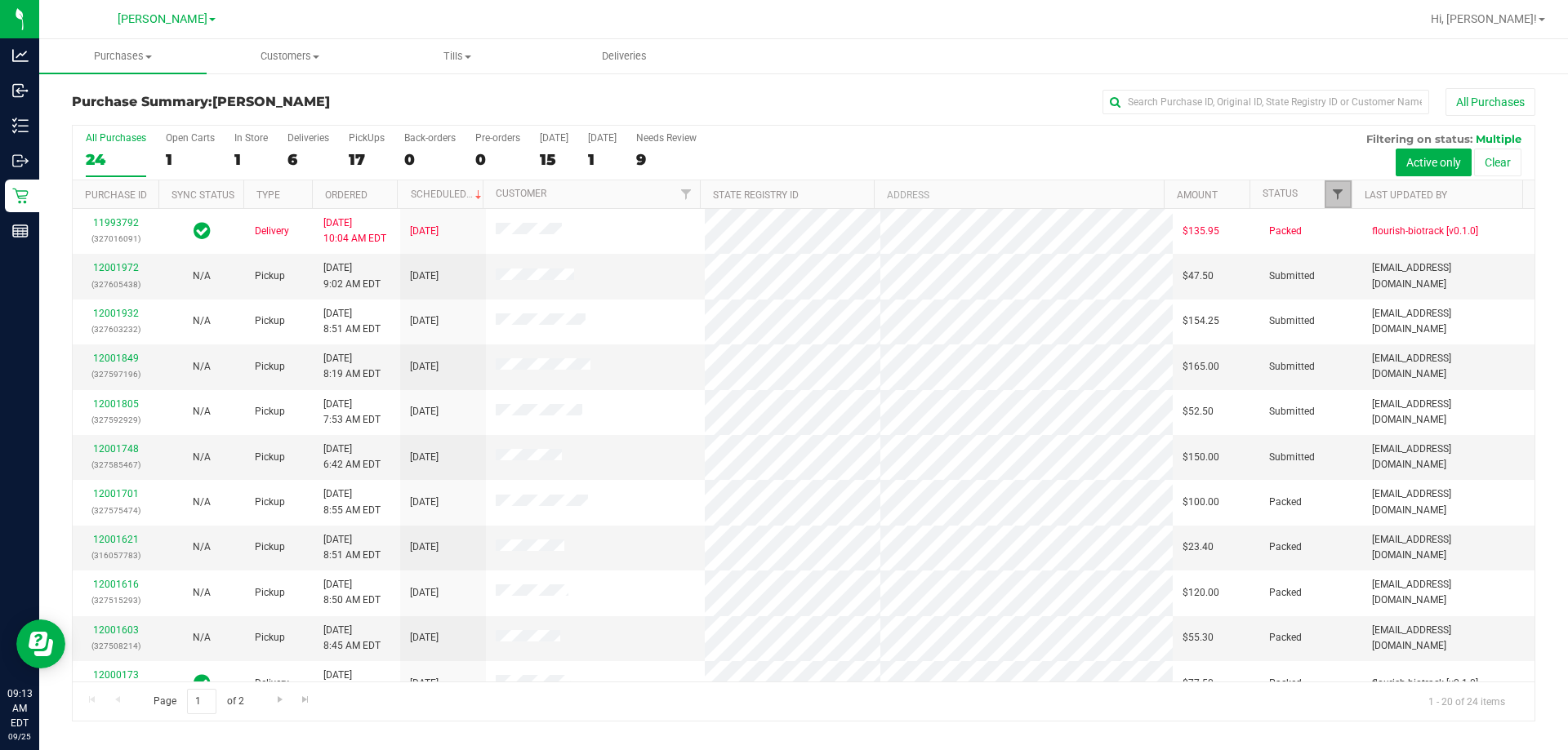
click at [781, 188] on span "Filter" at bounding box center [1338, 194] width 13 height 13
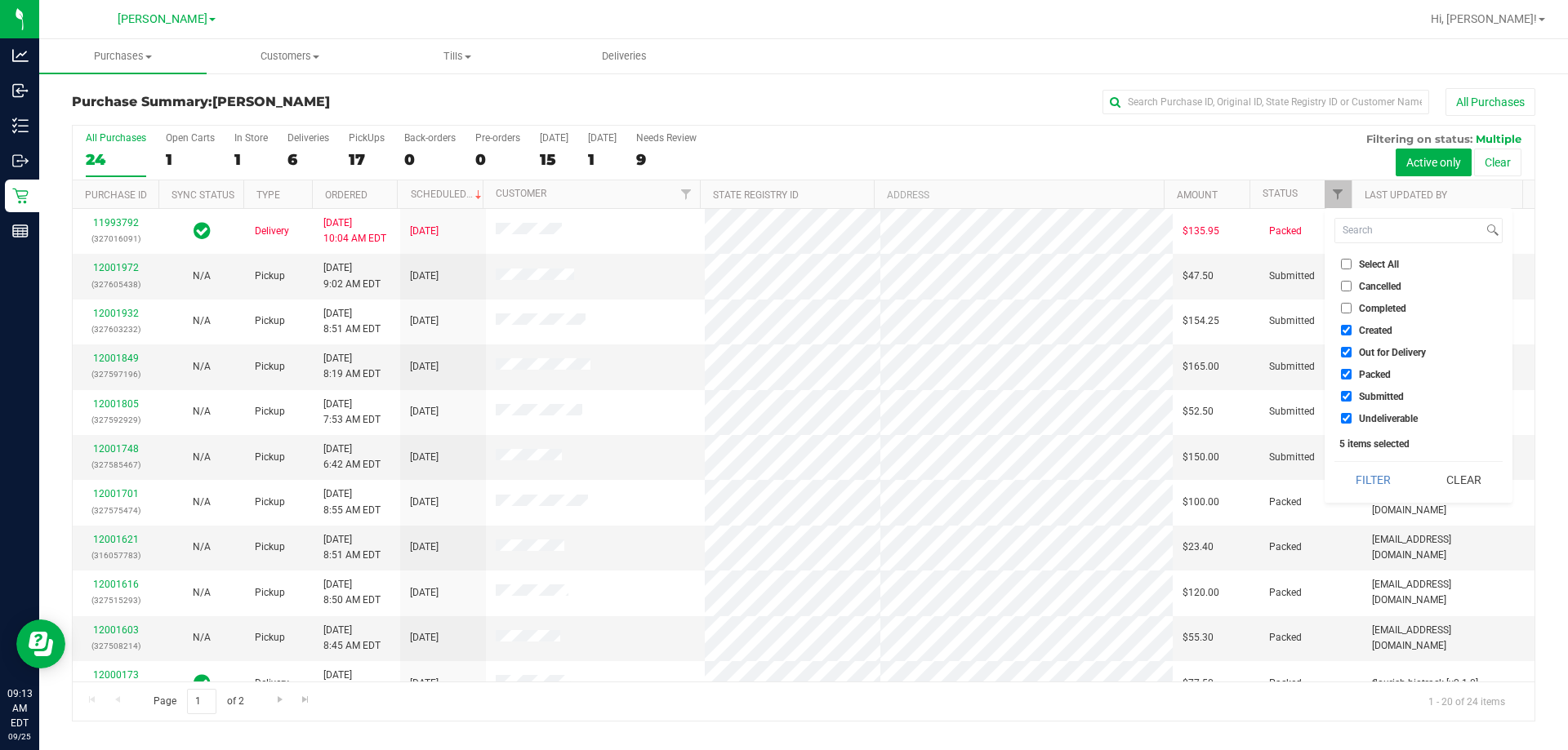
click at [781, 270] on li "Select All" at bounding box center [1419, 264] width 168 height 17
click at [781, 259] on span "Select All" at bounding box center [1379, 264] width 40 height 10
click at [781, 258] on input "Select All" at bounding box center [1346, 263] width 11 height 11
checkbox input "true"
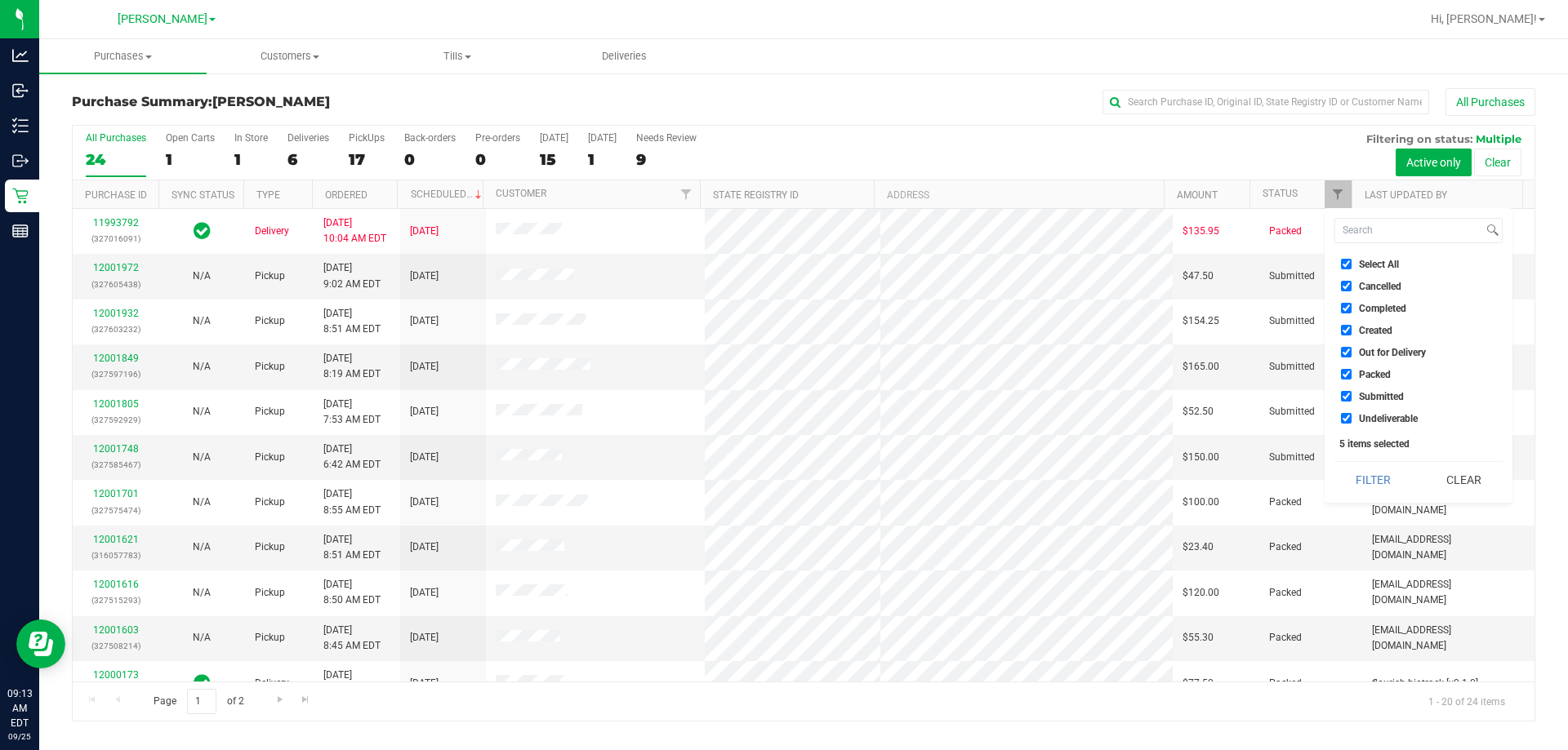
checkbox input "true"
click at [781, 259] on span "Select All" at bounding box center [1379, 264] width 40 height 10
click at [781, 258] on input "Select All" at bounding box center [1346, 263] width 11 height 11
checkbox input "false"
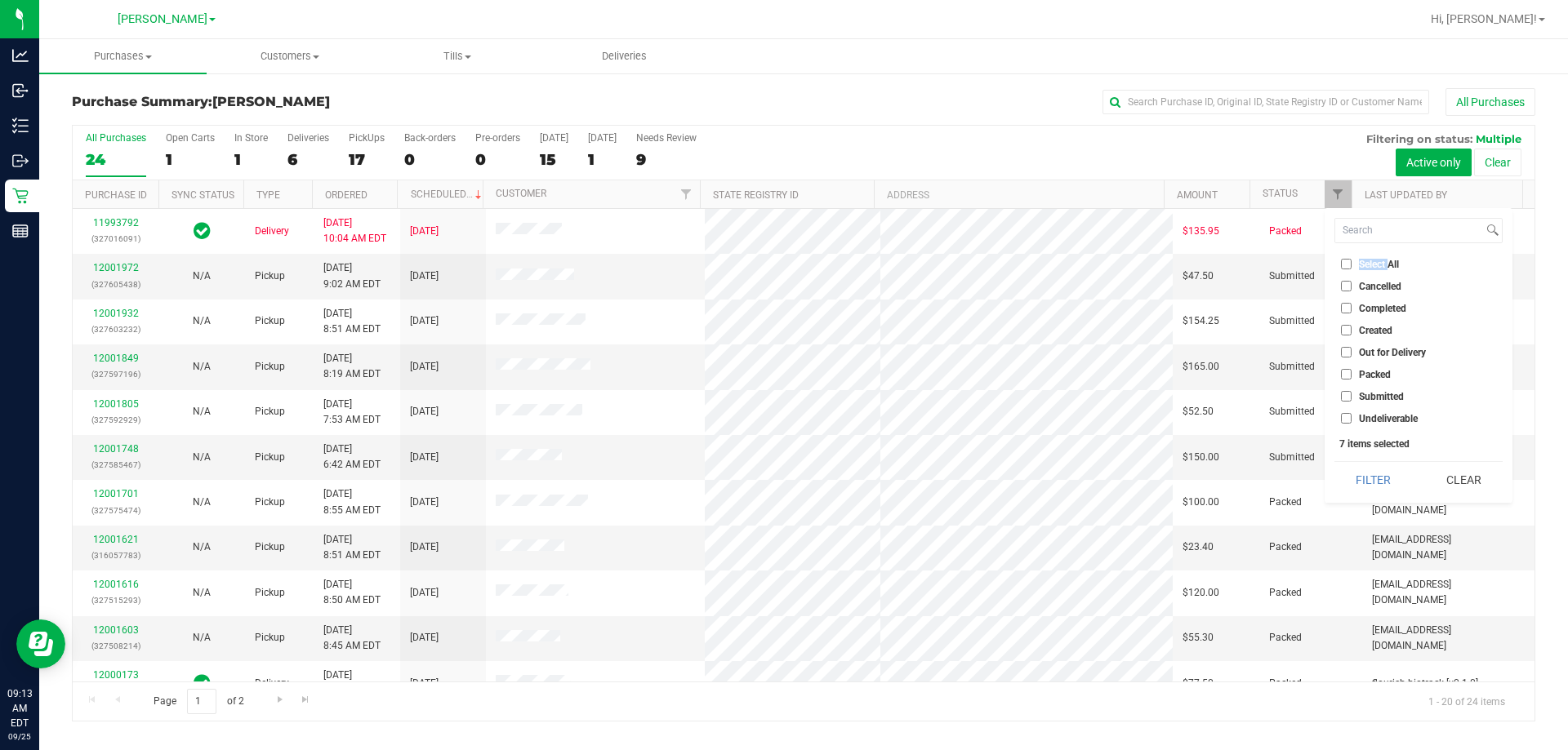
checkbox input "false"
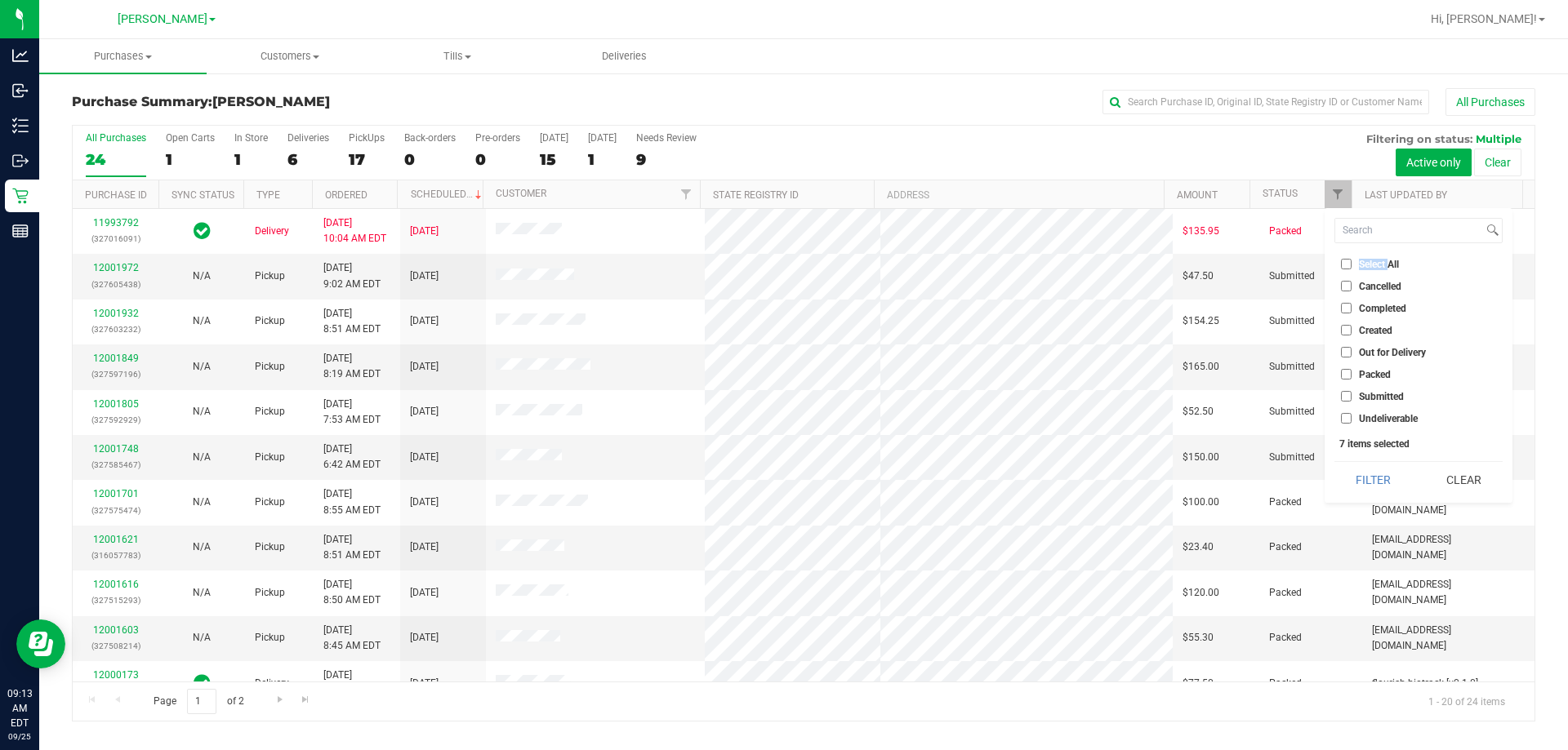
checkbox input "false"
click at [781, 397] on span "Submitted" at bounding box center [1381, 396] width 45 height 10
click at [781, 397] on input "Submitted" at bounding box center [1346, 396] width 11 height 11
checkbox input "true"
click at [781, 464] on button "Filter" at bounding box center [1374, 480] width 78 height 36
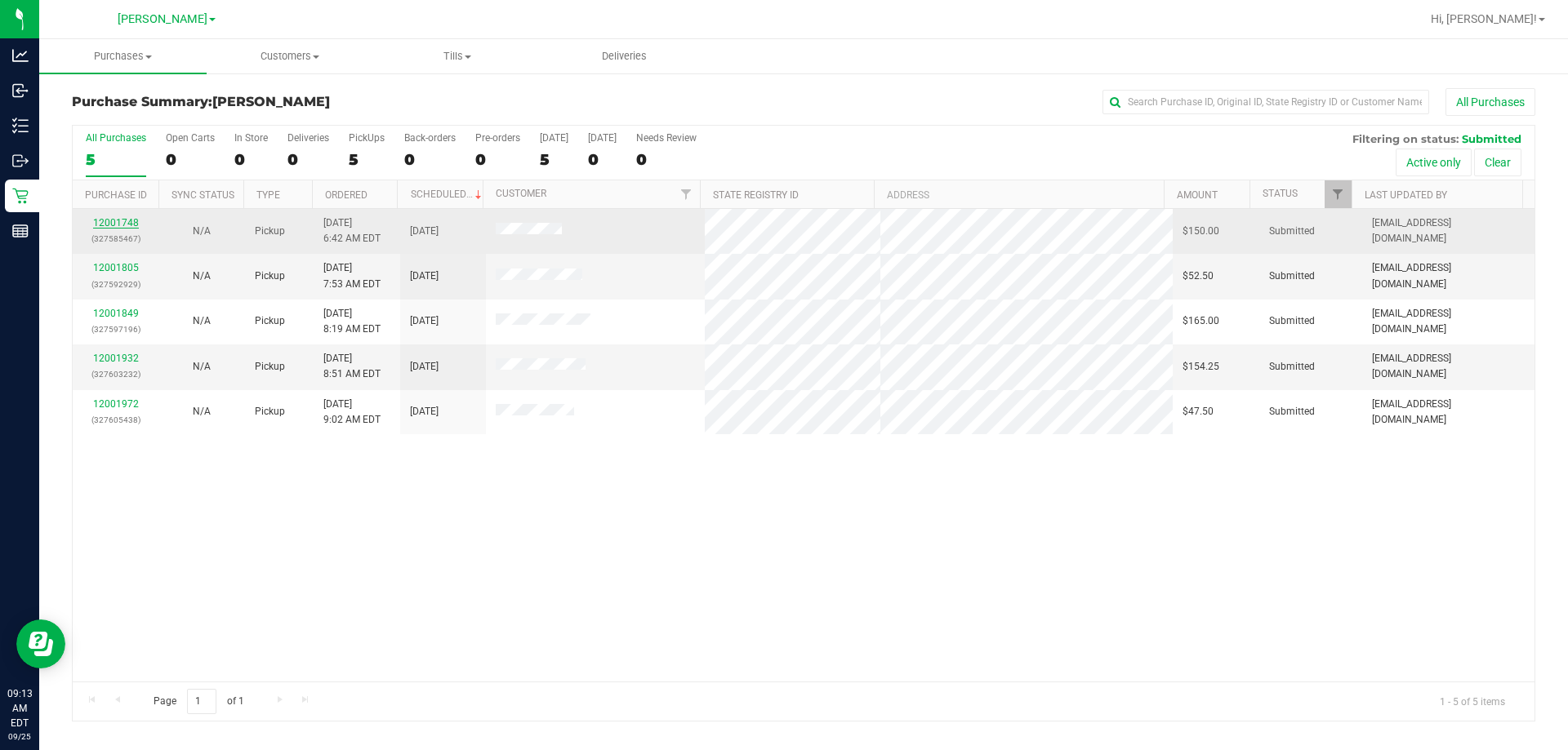
click at [116, 221] on link "12001748" at bounding box center [116, 223] width 46 height 11
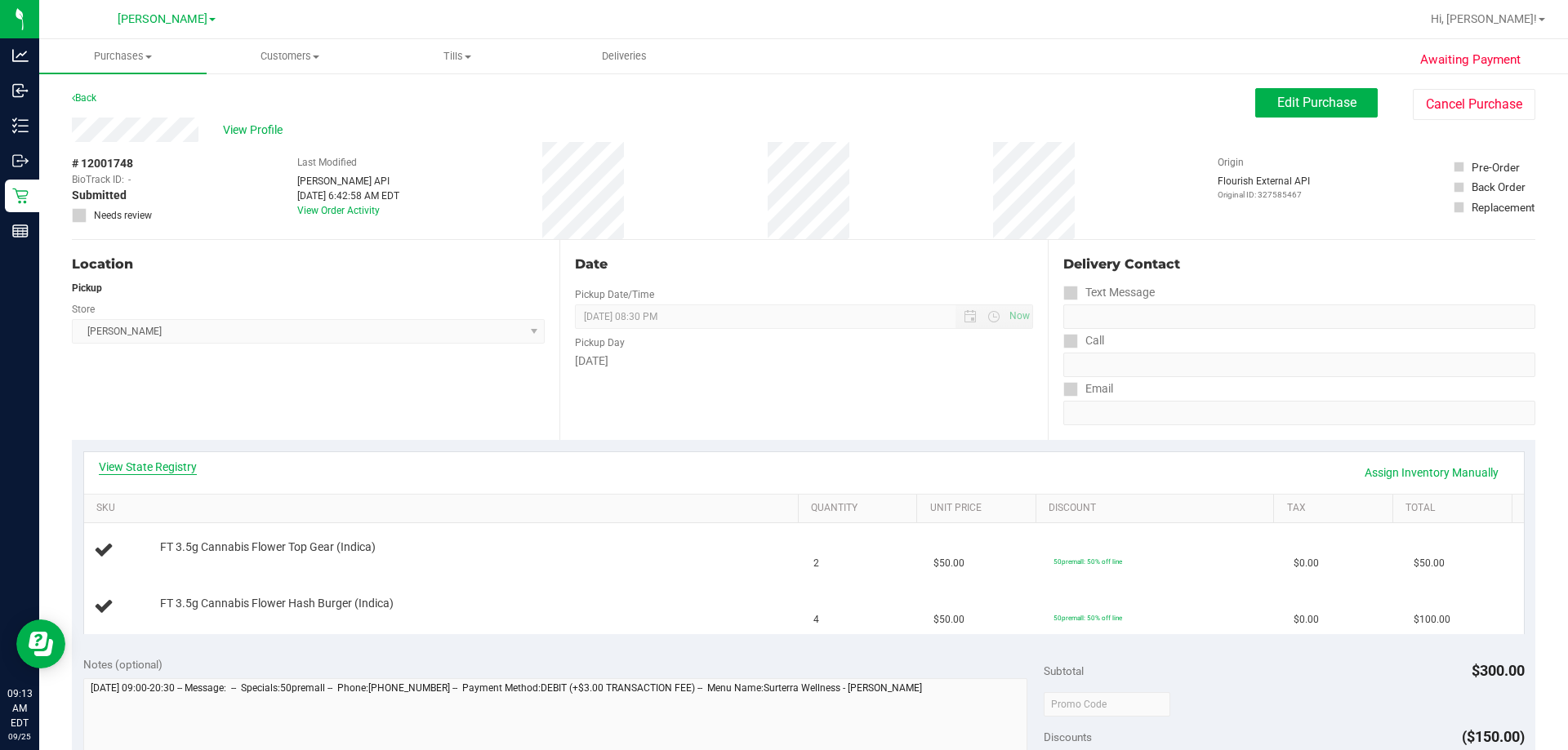
click at [166, 464] on link "View State Registry" at bounding box center [147, 466] width 98 height 16
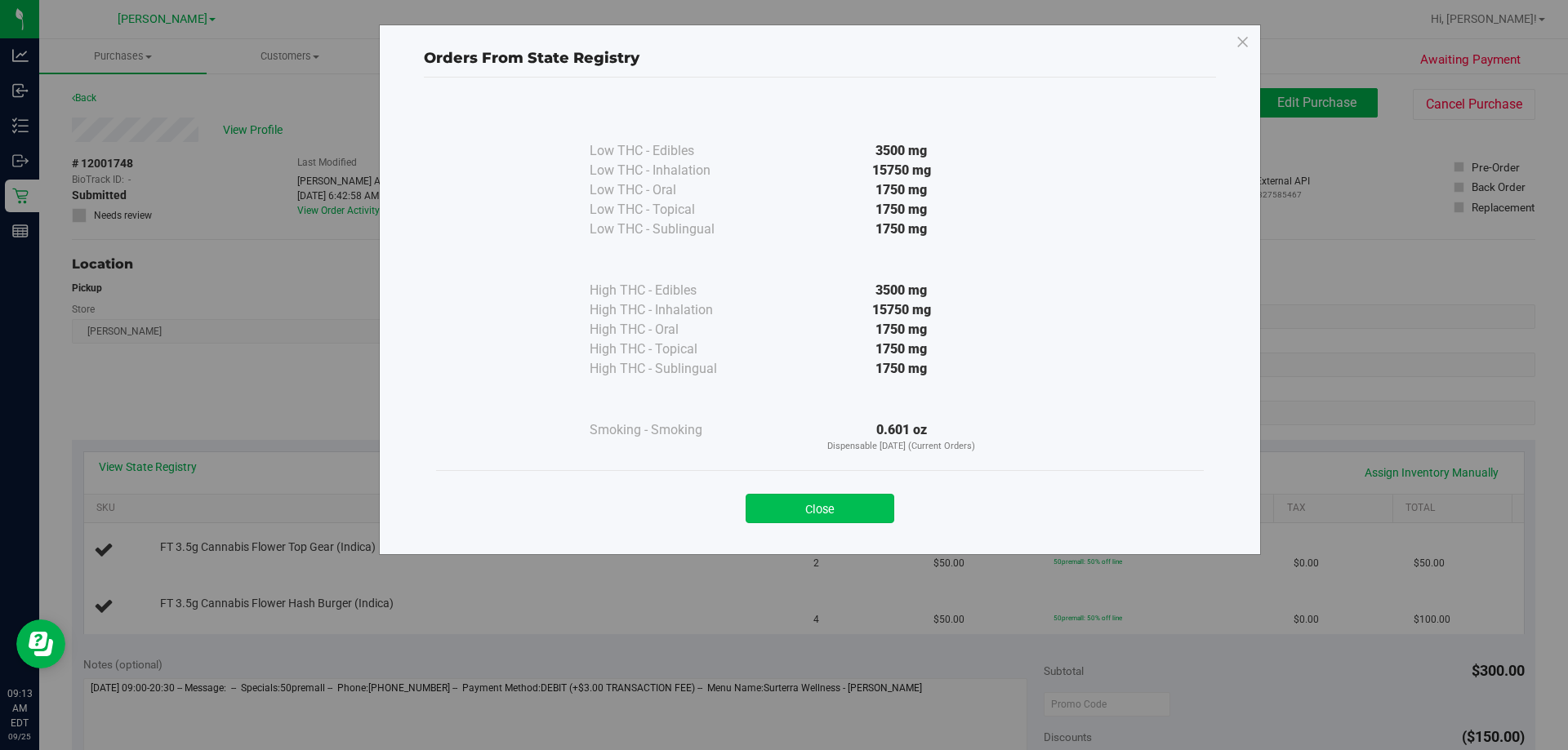
click at [781, 512] on button "Close" at bounding box center [819, 508] width 148 height 30
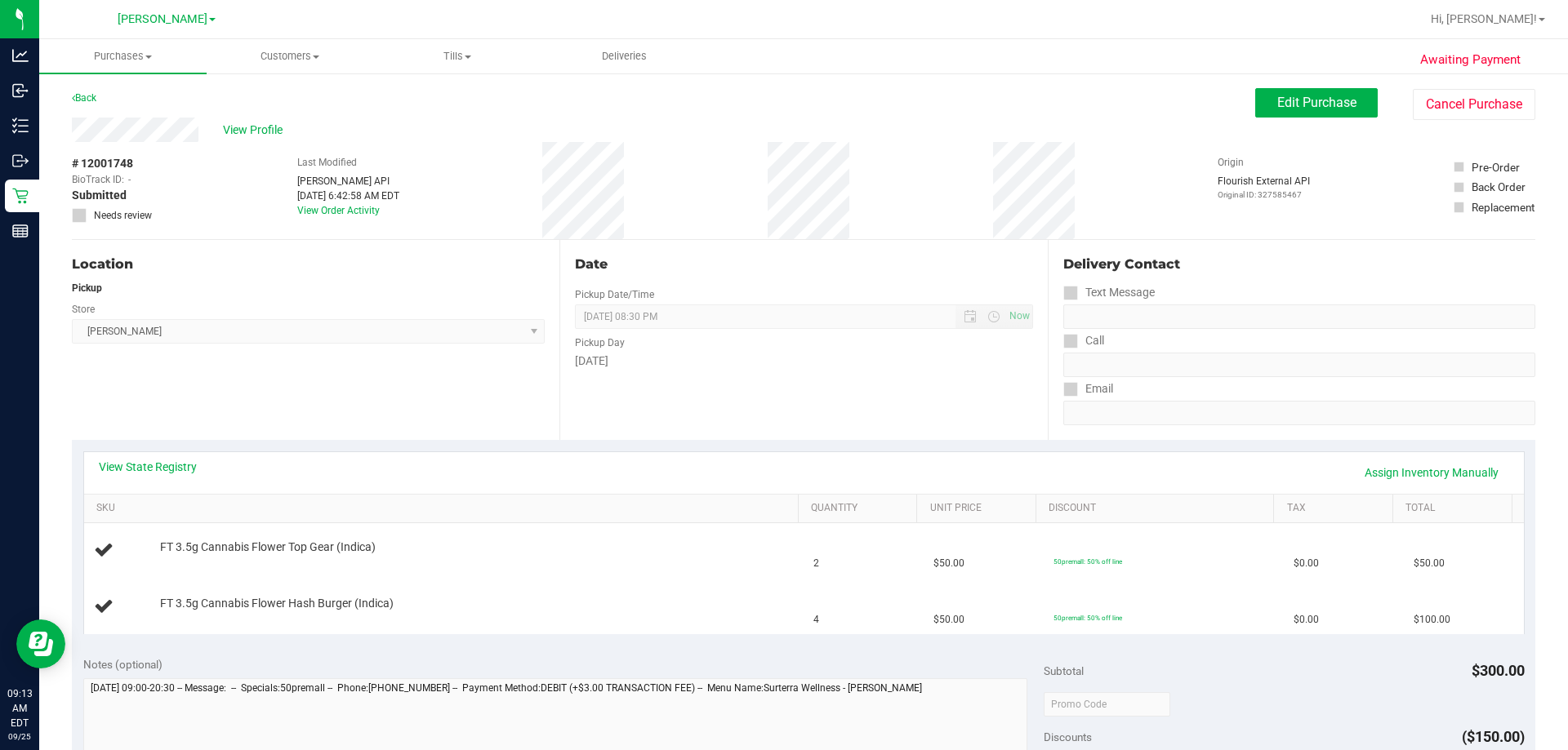
click at [296, 386] on div "Location Pickup Store [PERSON_NAME] Select Store [PERSON_NAME][GEOGRAPHIC_DATA]…" at bounding box center [315, 340] width 487 height 200
click at [170, 468] on link "View State Registry" at bounding box center [147, 466] width 98 height 16
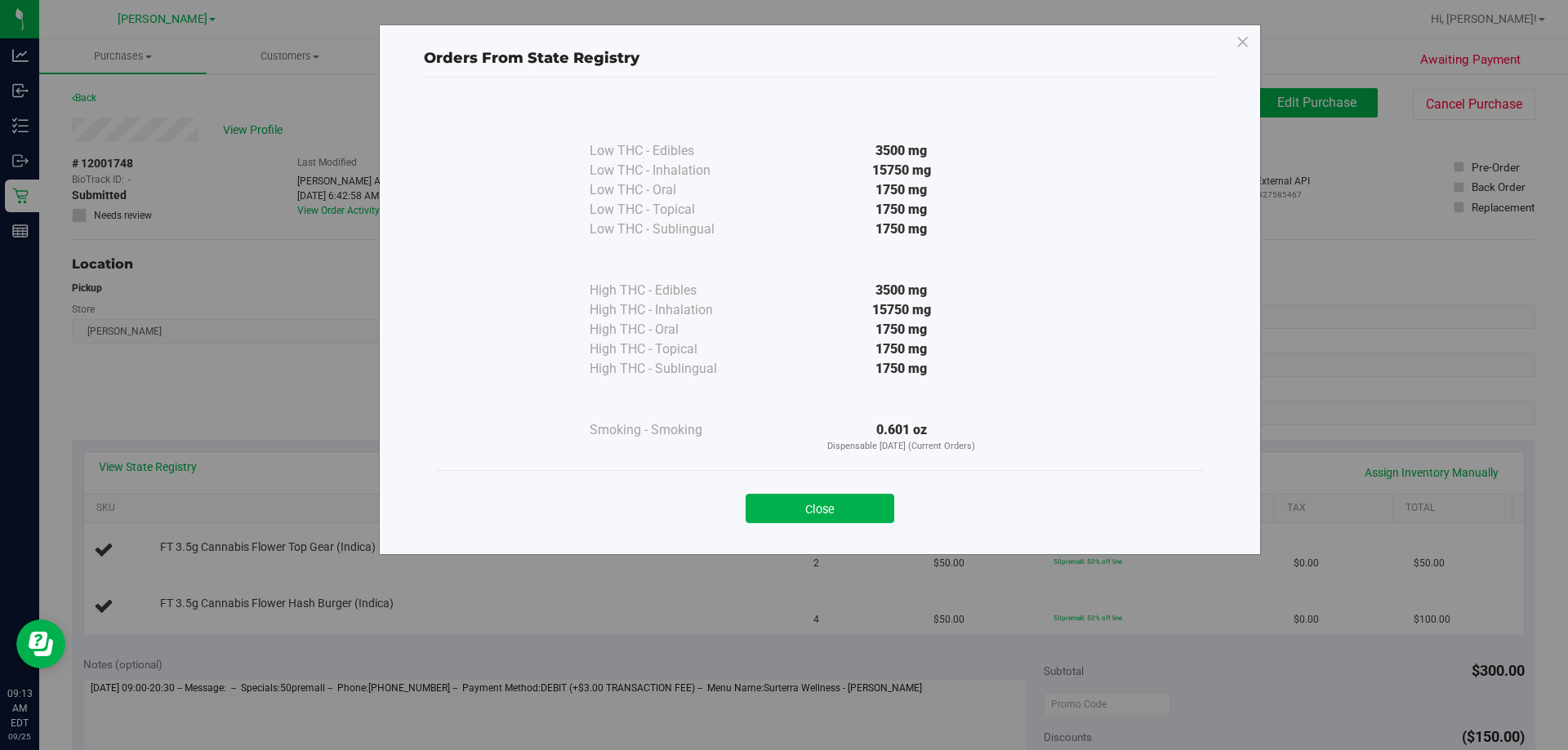
click at [781, 52] on p "Orders From State Registry" at bounding box center [819, 57] width 792 height 22
click at [781, 40] on icon at bounding box center [1243, 42] width 14 height 26
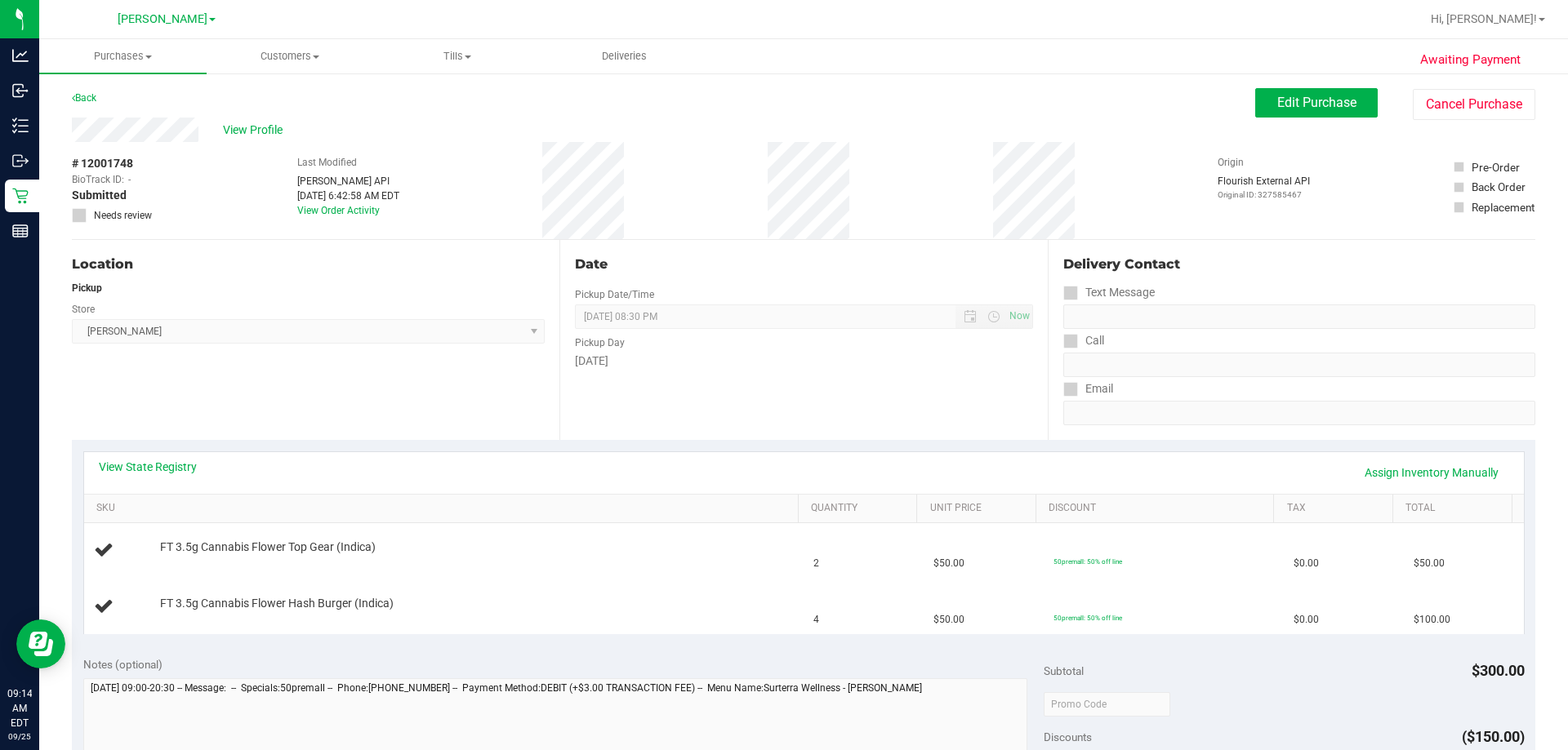
click at [386, 396] on div "Location Pickup Store [PERSON_NAME] Select Store [PERSON_NAME][GEOGRAPHIC_DATA]…" at bounding box center [315, 340] width 487 height 200
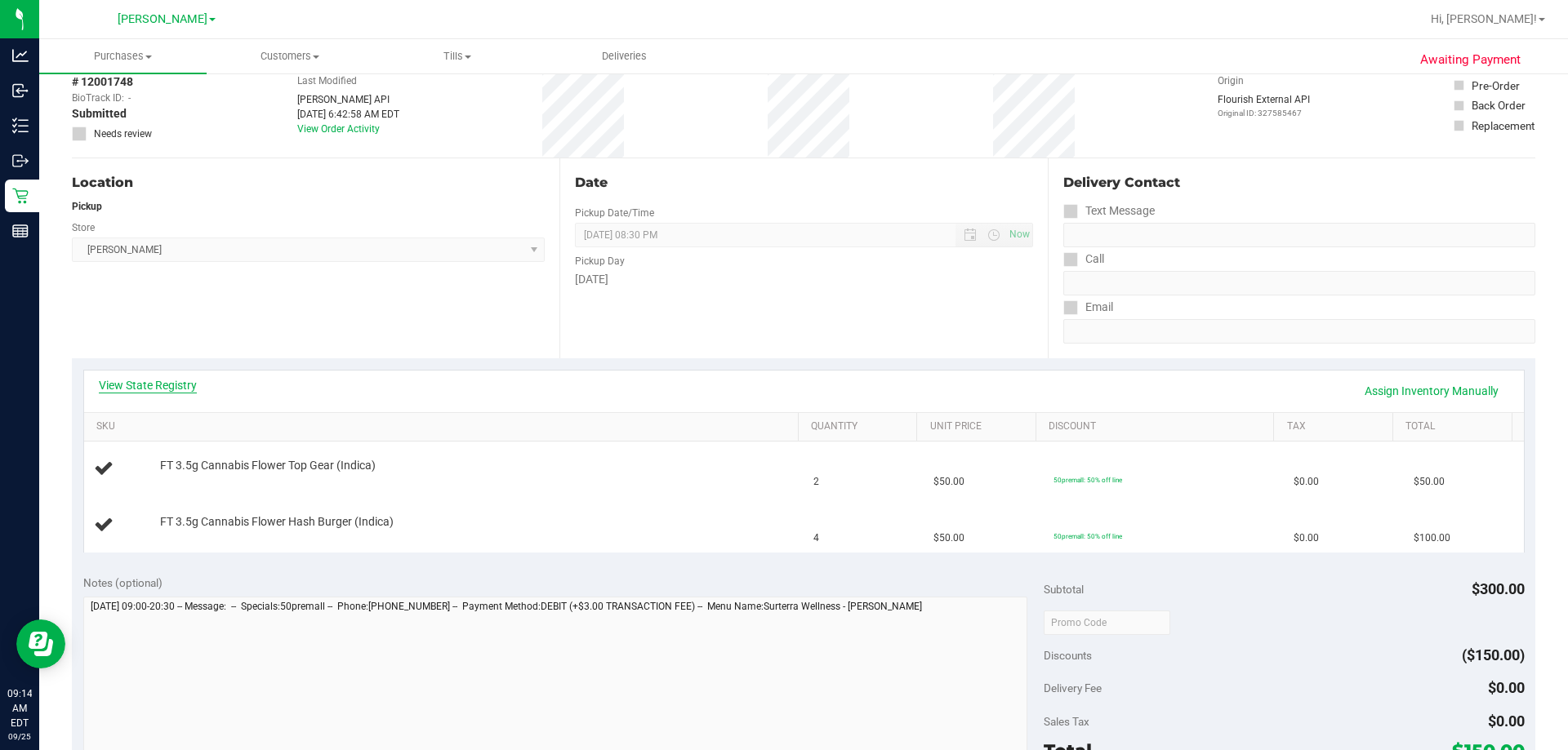
click at [150, 381] on link "View State Registry" at bounding box center [147, 385] width 98 height 16
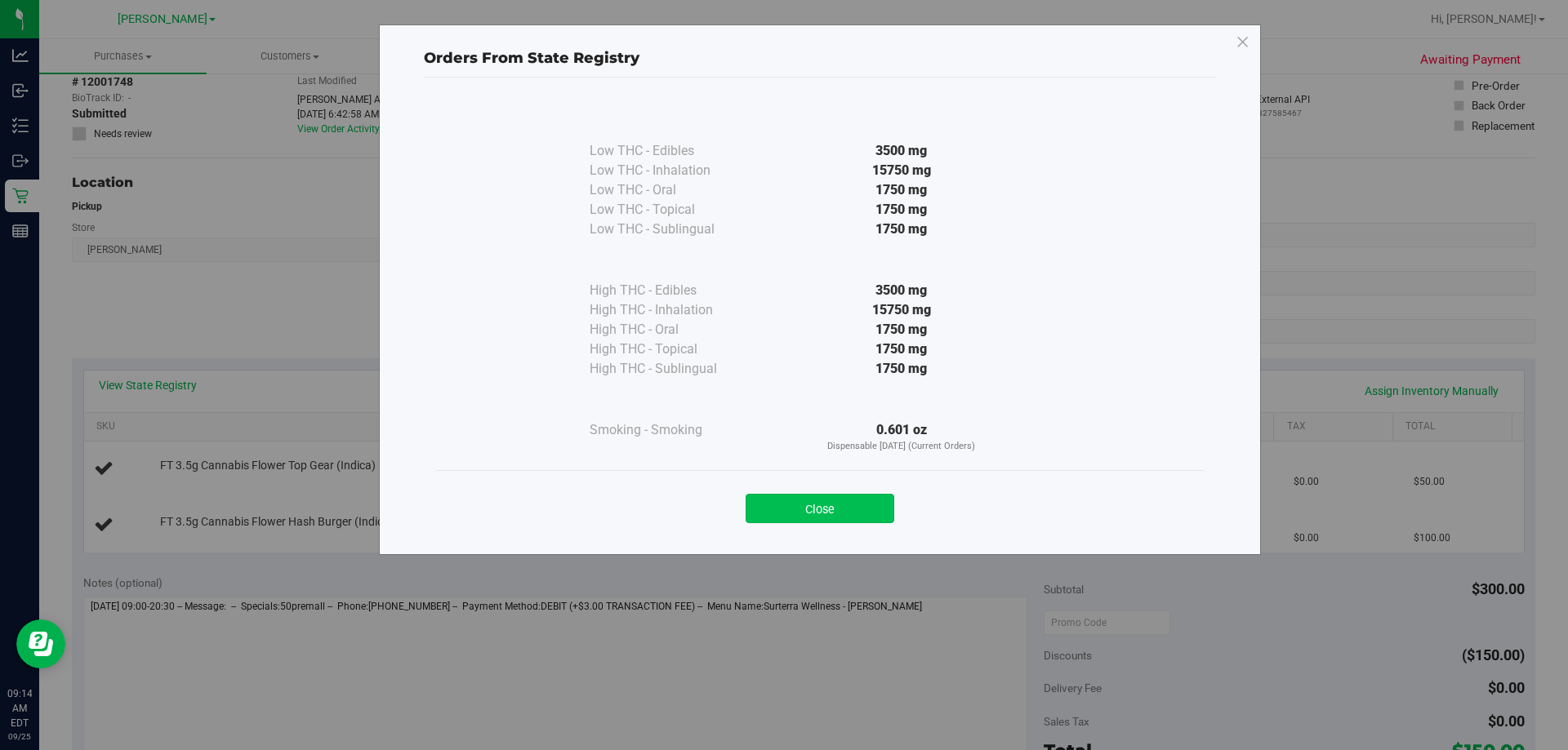
click at [781, 504] on button "Close" at bounding box center [819, 508] width 148 height 30
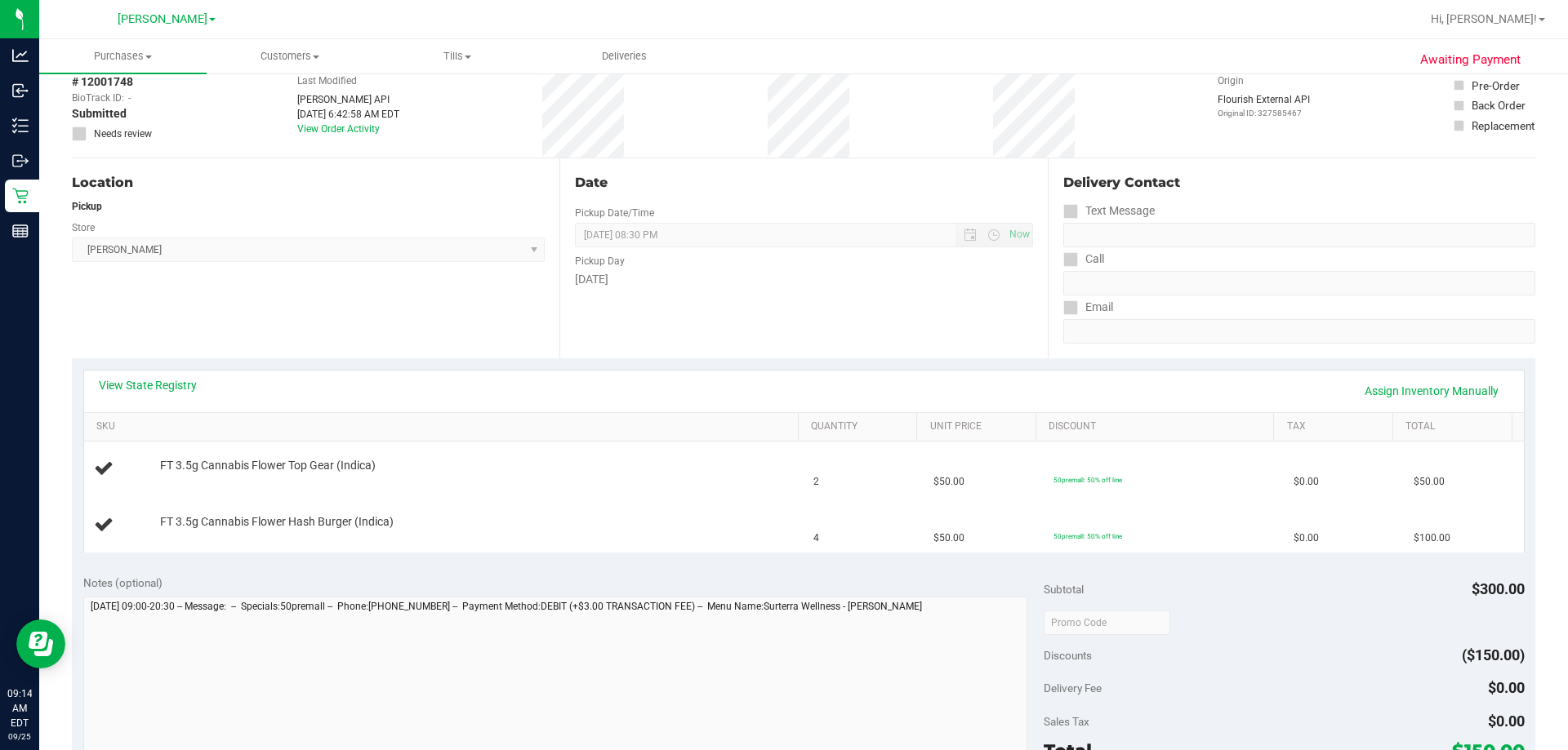
click at [512, 399] on div "View State Registry Assign Inventory Manually" at bounding box center [803, 390] width 1410 height 28
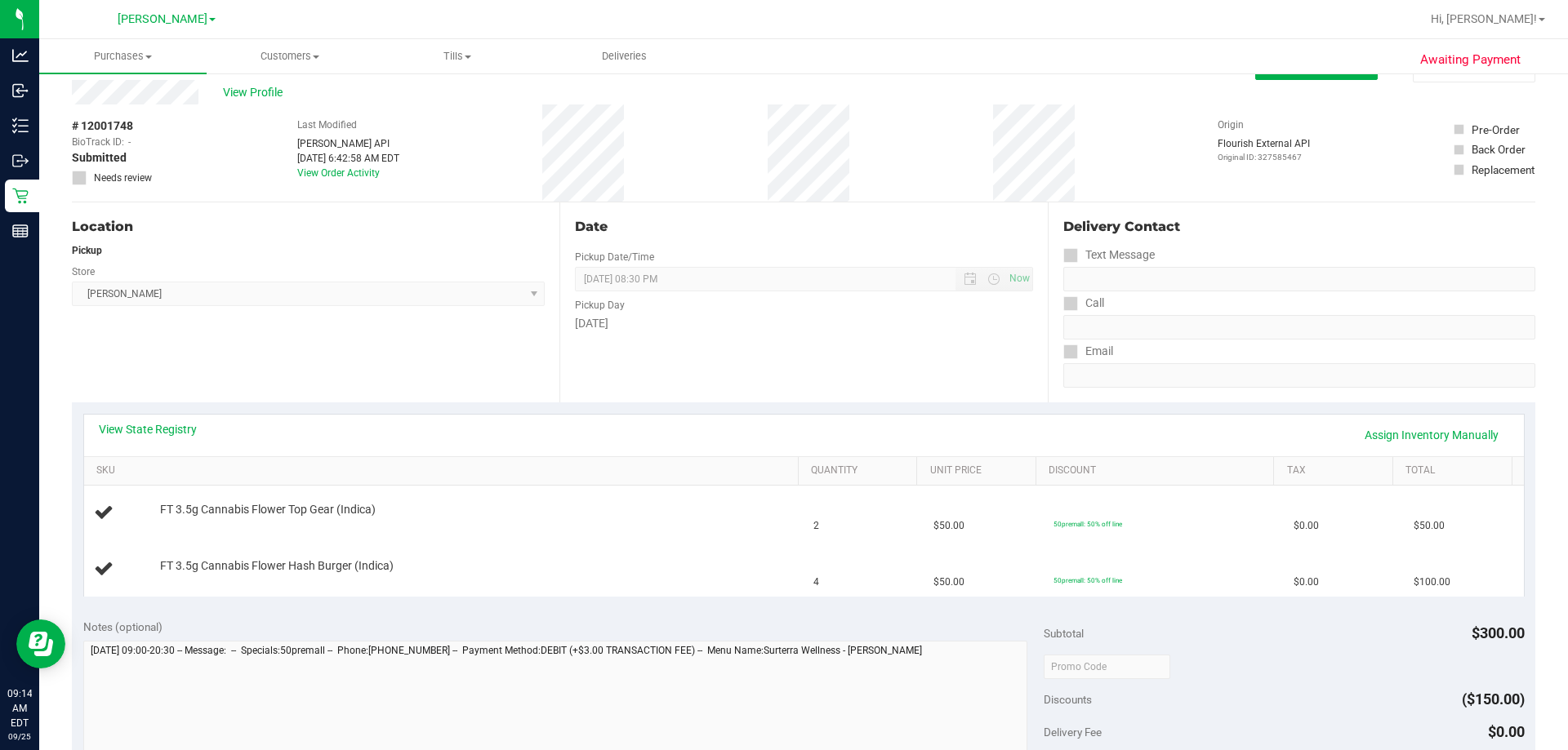
scroll to position [0, 0]
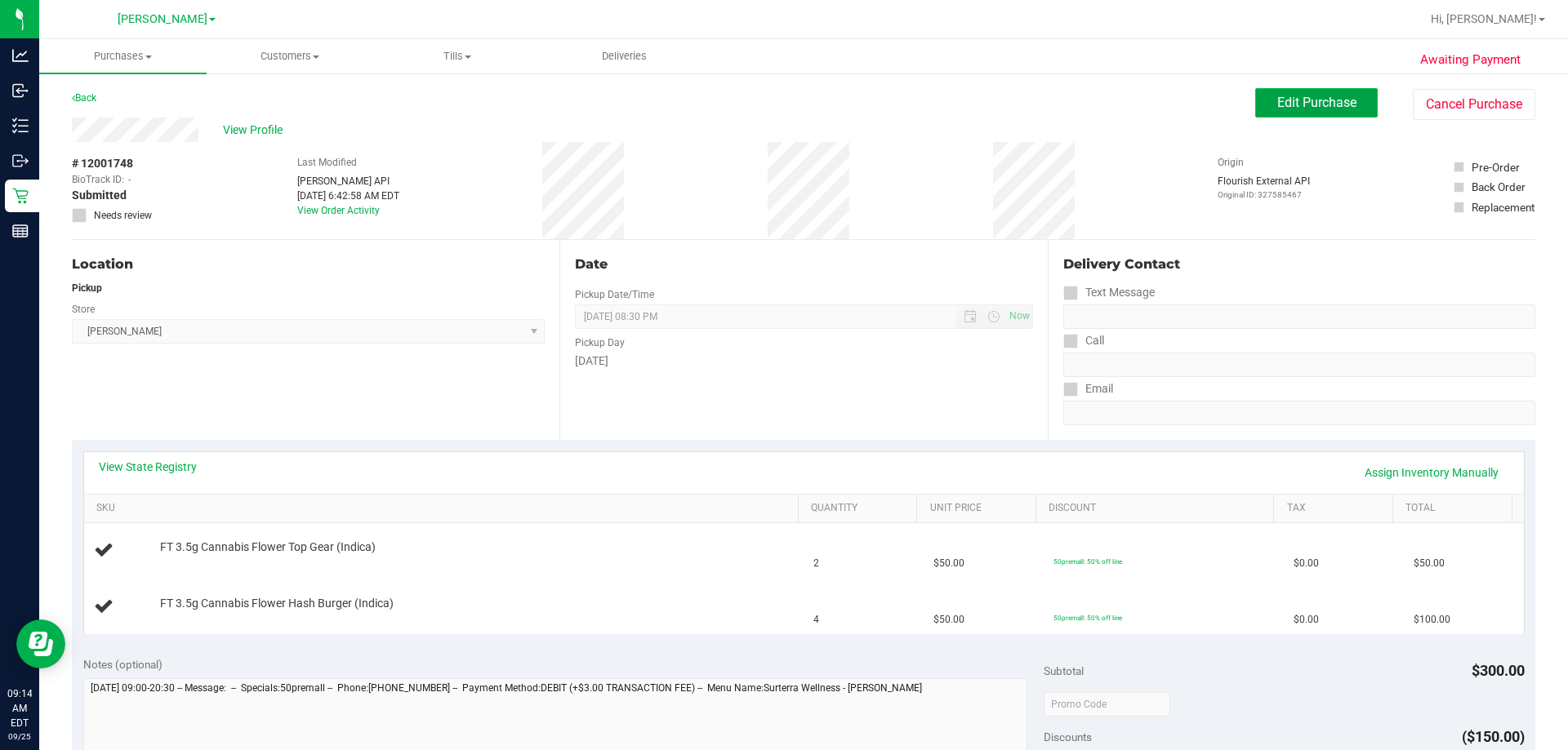
click at [781, 101] on span "Edit Purchase" at bounding box center [1316, 102] width 79 height 15
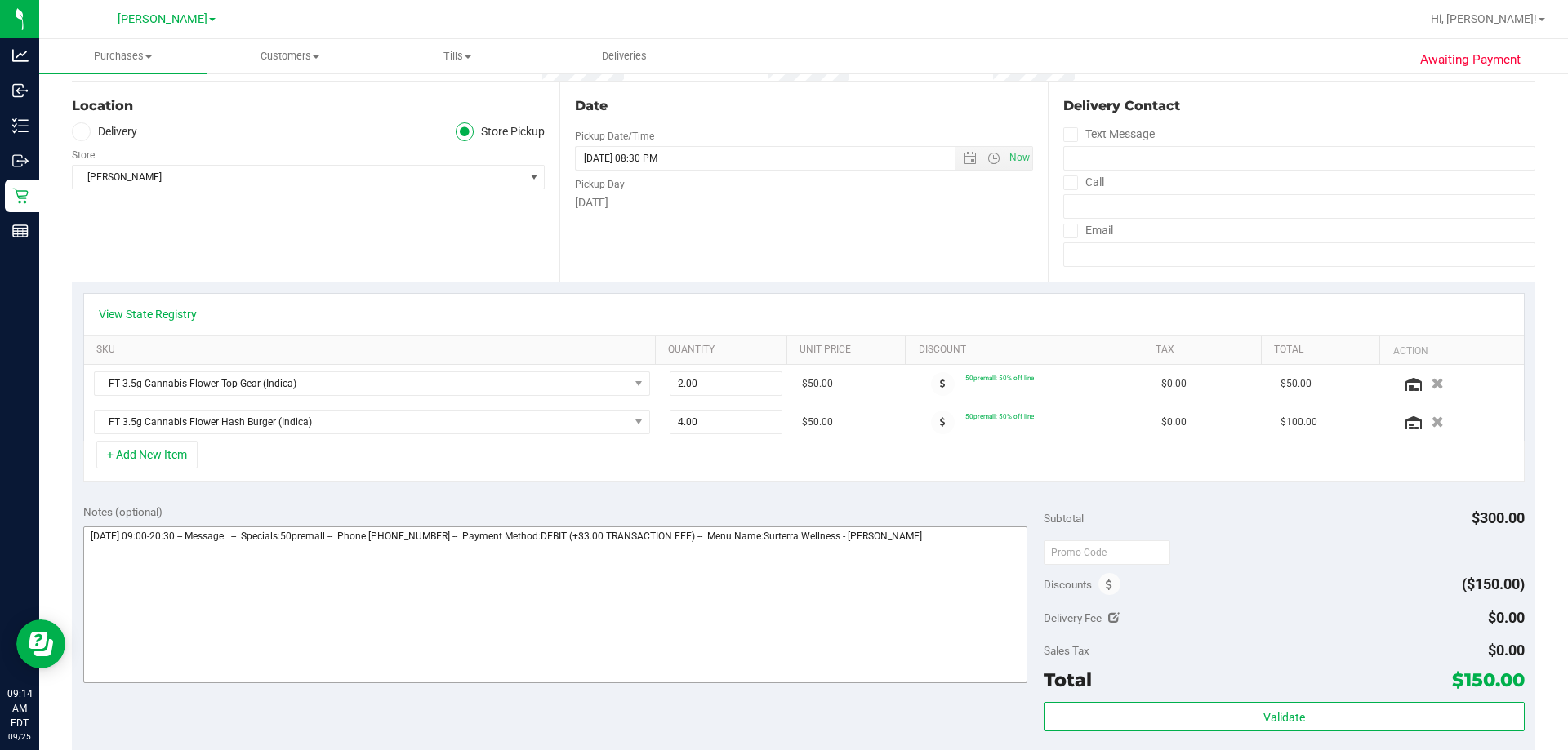
scroll to position [164, 0]
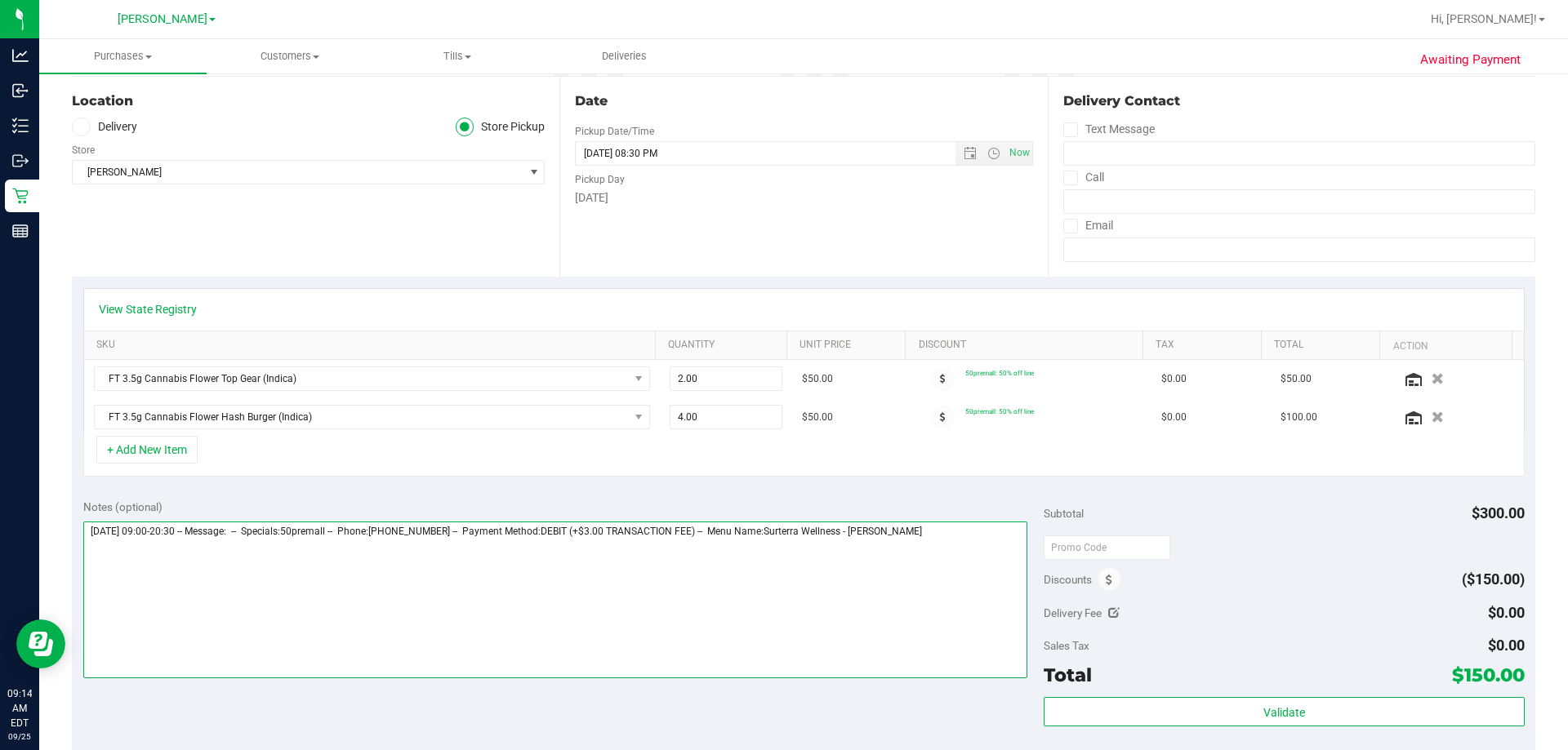
click at [241, 577] on textarea at bounding box center [555, 600] width 945 height 157
click at [781, 531] on textarea at bounding box center [555, 600] width 945 height 157
click at [427, 553] on textarea at bounding box center [555, 600] width 945 height 157
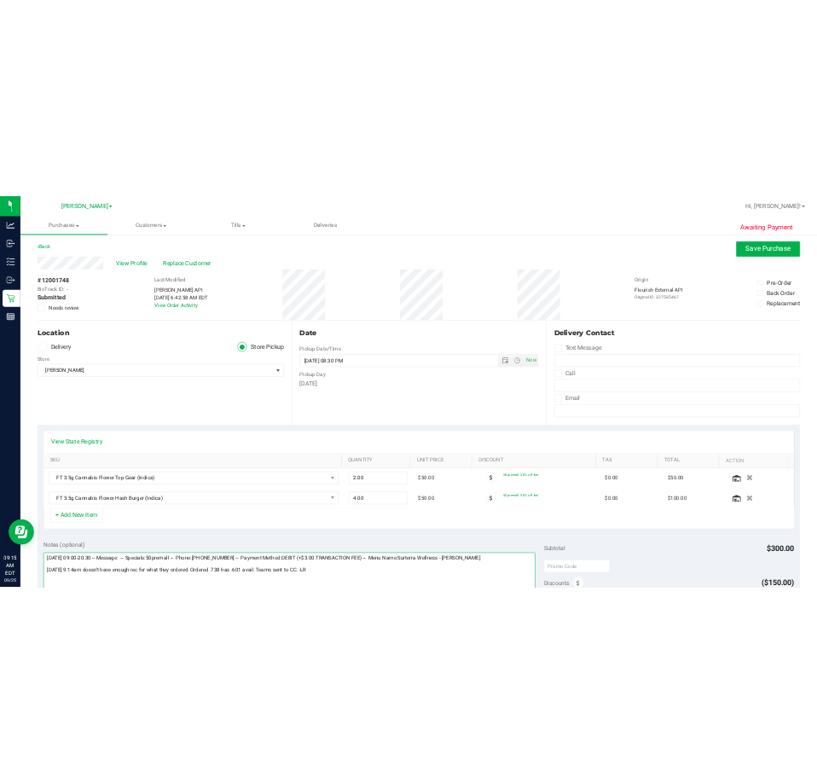
scroll to position [0, 0]
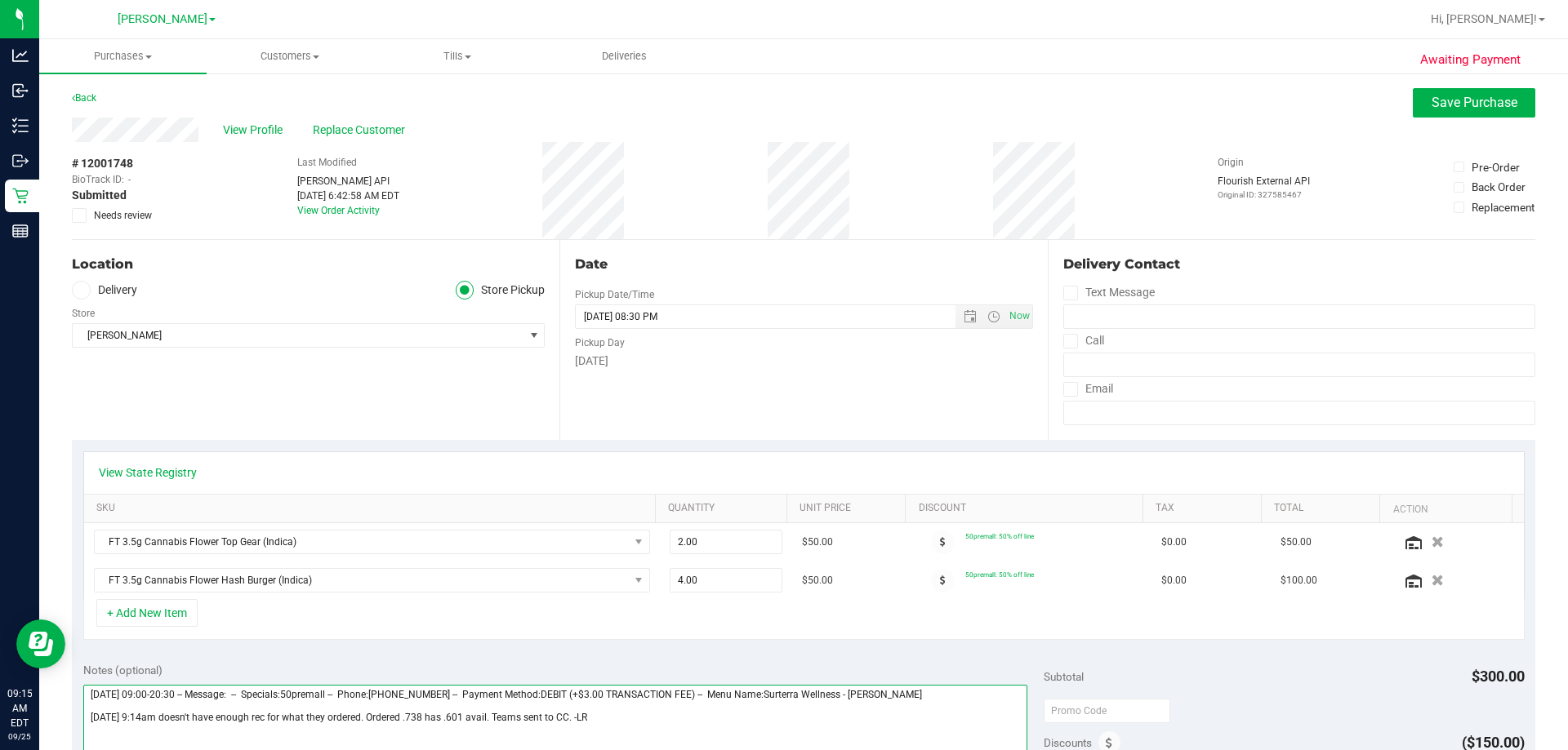
type textarea "[DATE] 09:00-20:30 -- Message: -- Specials:50premall -- Phone:[PHONE_NUMBER] --…"
click at [77, 215] on icon at bounding box center [79, 215] width 11 height 0
click at [0, 0] on input "Needs review" at bounding box center [0, 0] width 0 height 0
click at [781, 105] on span "Save Purchase" at bounding box center [1474, 102] width 86 height 15
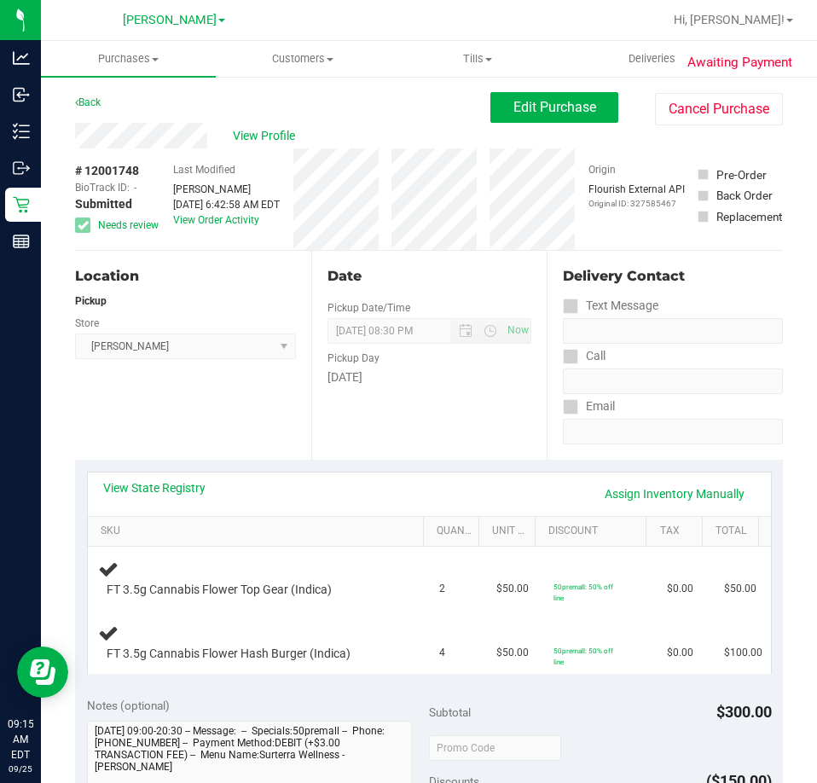
drag, startPoint x: 287, startPoint y: 136, endPoint x: 347, endPoint y: 130, distance: 60.1
click at [287, 136] on span "View Profile" at bounding box center [267, 136] width 68 height 18
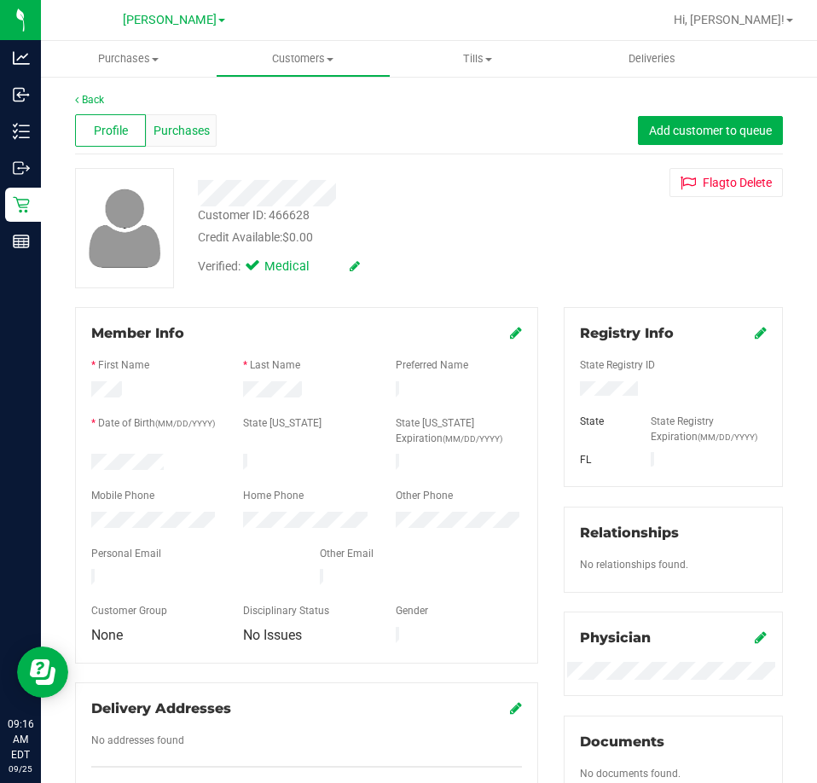
click at [191, 117] on div "Purchases" at bounding box center [181, 130] width 71 height 32
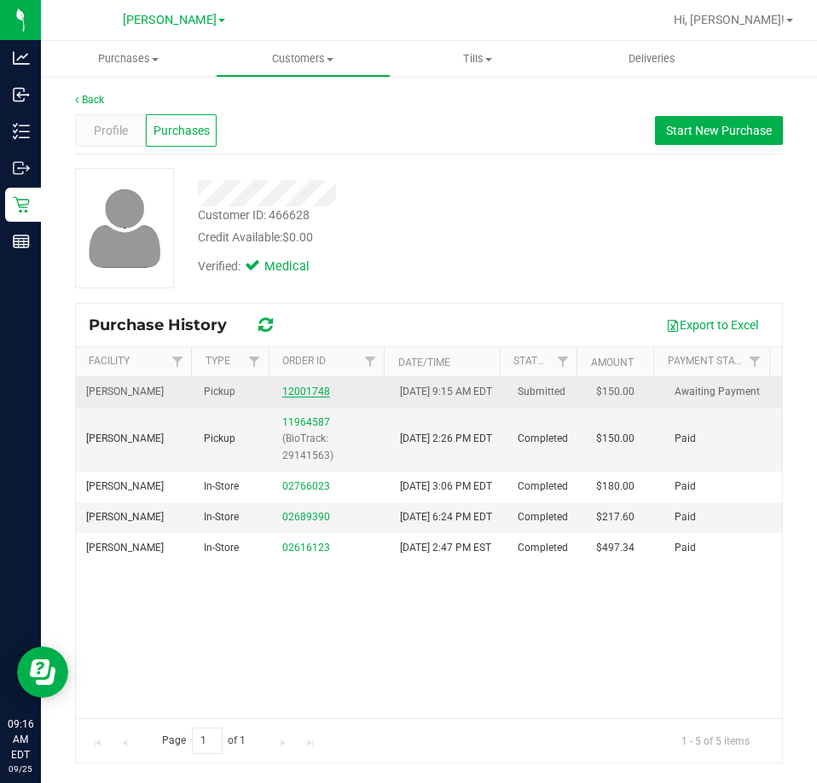
click at [318, 398] on link "12001748" at bounding box center [306, 392] width 48 height 12
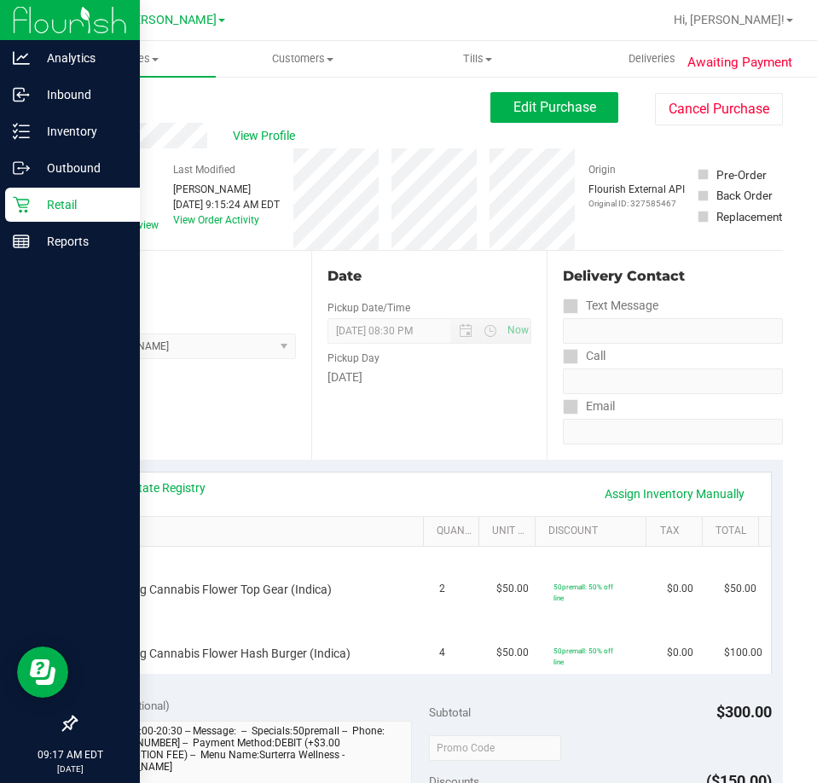
click at [37, 195] on p "Retail" at bounding box center [81, 205] width 102 height 20
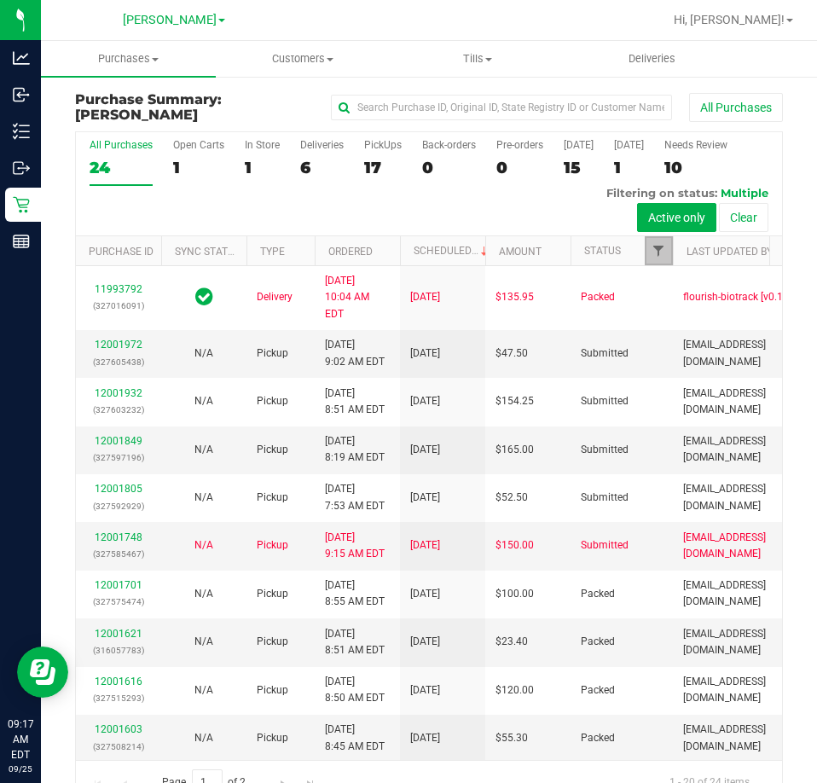
click at [660, 253] on span "Filter" at bounding box center [659, 251] width 14 height 14
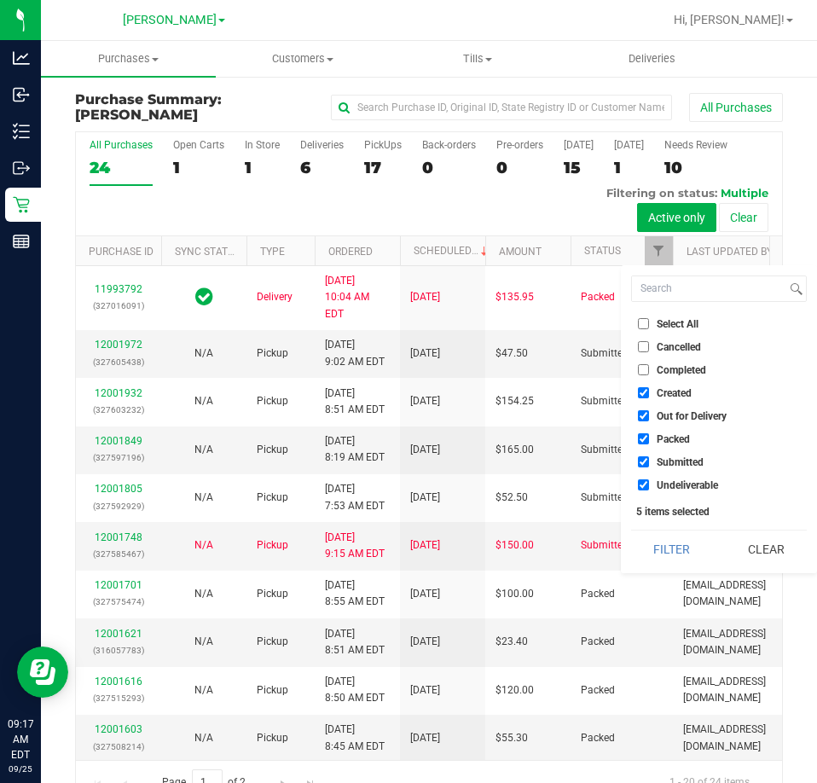
click at [683, 321] on span "Select All" at bounding box center [678, 324] width 42 height 10
click at [649, 321] on input "Select All" at bounding box center [643, 323] width 11 height 11
checkbox input "true"
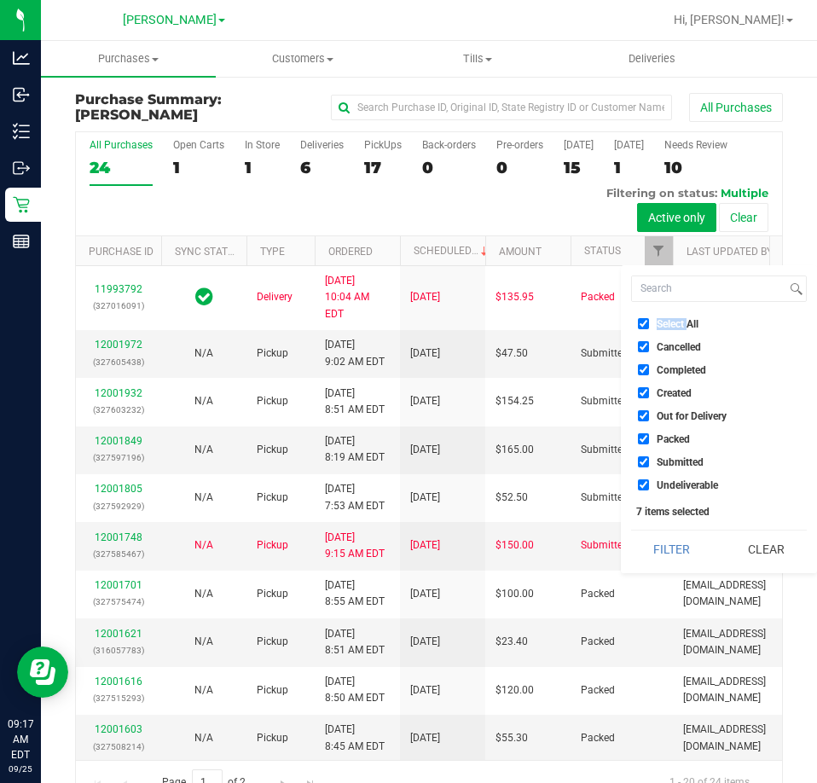
click at [683, 321] on span "Select All" at bounding box center [678, 324] width 42 height 10
click at [649, 321] on input "Select All" at bounding box center [643, 323] width 11 height 11
checkbox input "false"
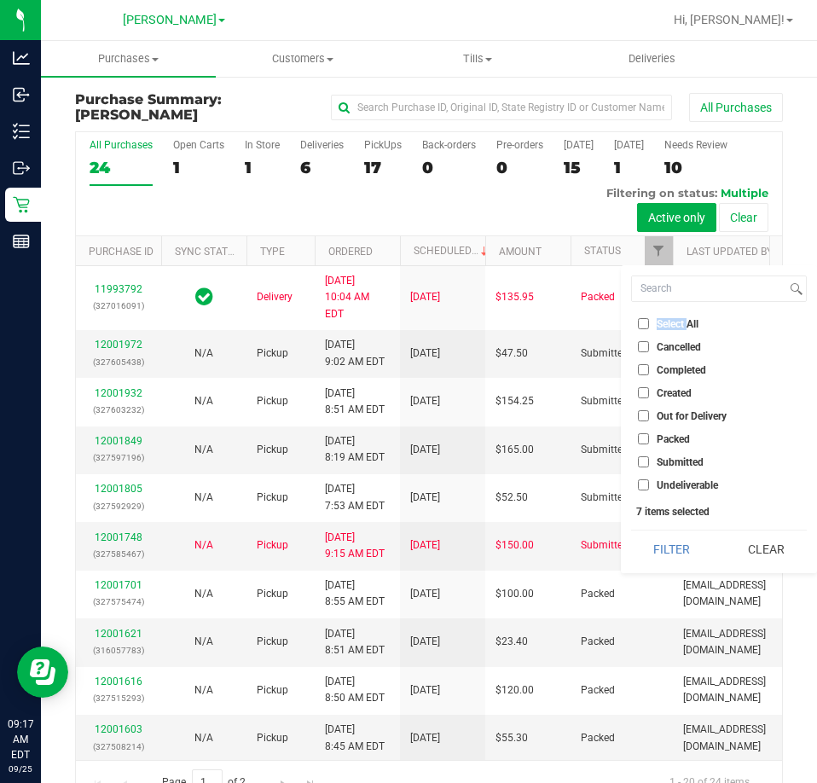
checkbox input "false"
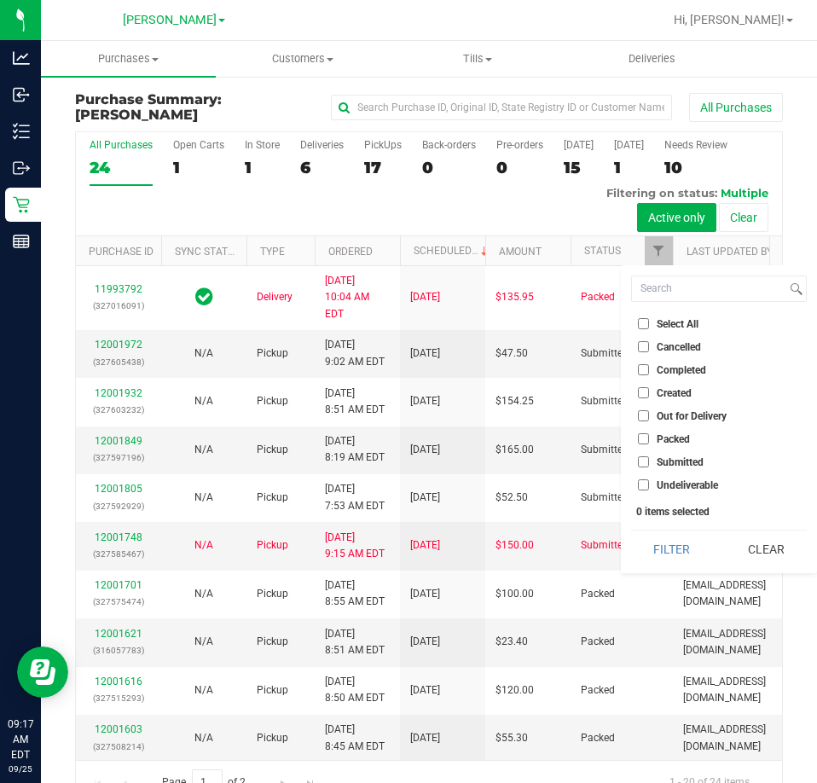
click at [687, 463] on span "Submitted" at bounding box center [680, 462] width 47 height 10
click at [649, 463] on input "Submitted" at bounding box center [643, 461] width 11 height 11
checkbox input "true"
click at [667, 548] on button "Filter" at bounding box center [672, 550] width 82 height 38
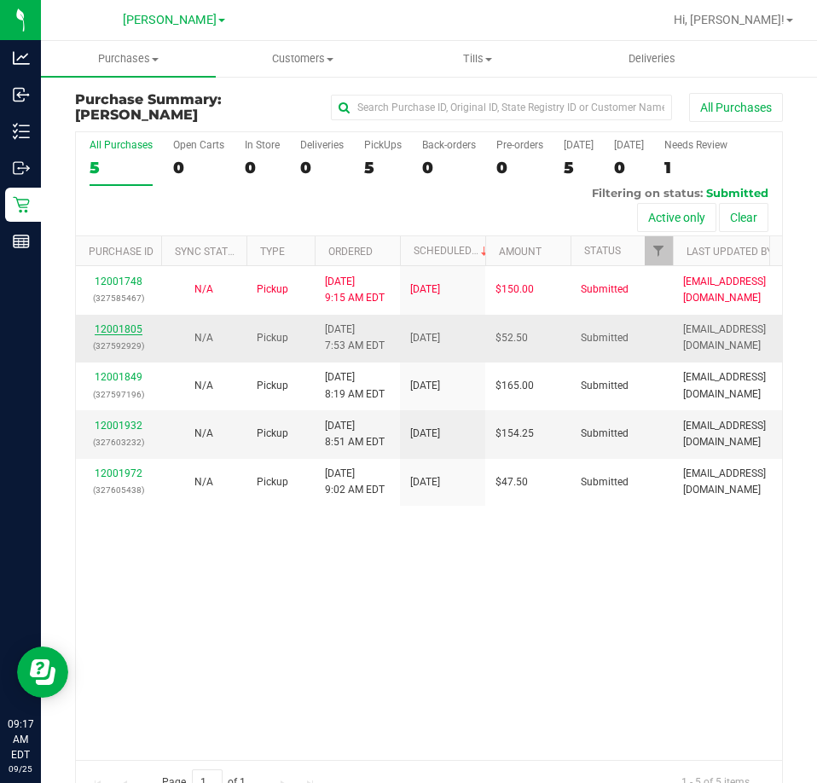
click at [136, 324] on link "12001805" at bounding box center [119, 329] width 48 height 12
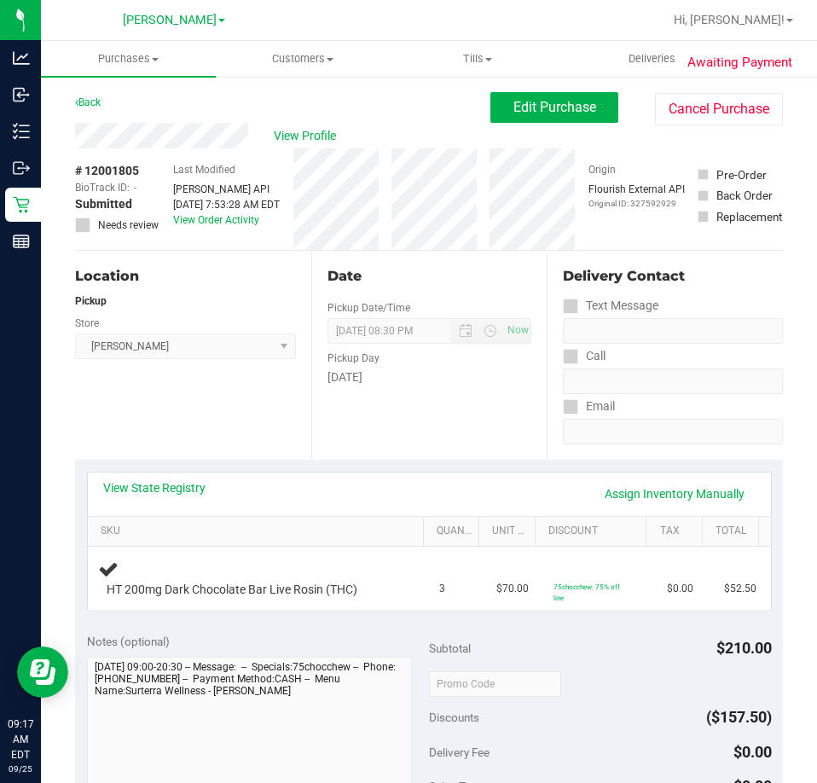
click at [258, 409] on div "Location Pickup Store [PERSON_NAME] Select Store [PERSON_NAME][GEOGRAPHIC_DATA]…" at bounding box center [193, 355] width 236 height 209
click at [133, 490] on link "View State Registry" at bounding box center [154, 487] width 102 height 17
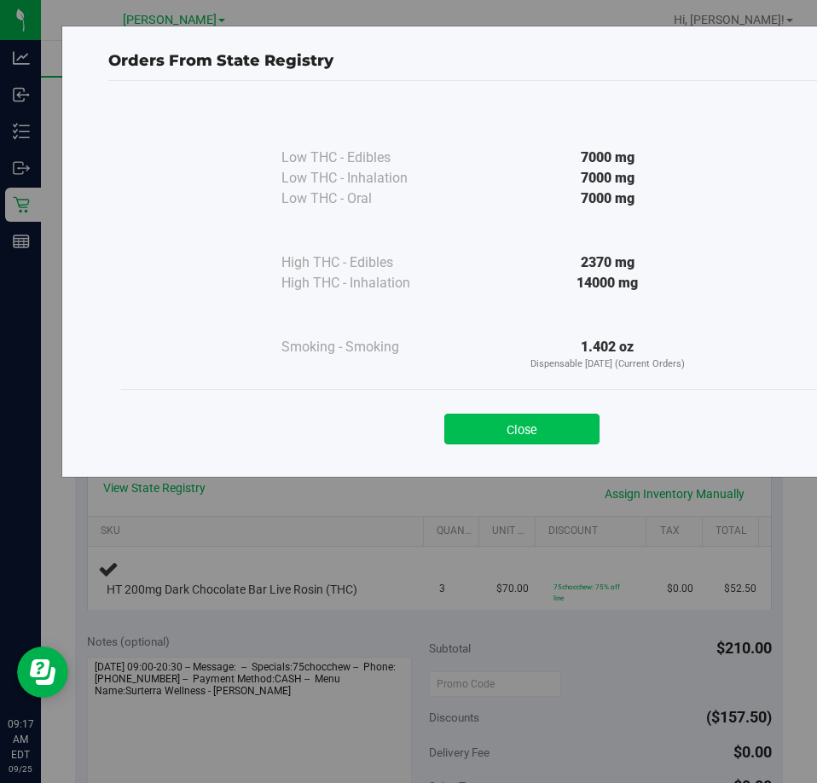
click at [537, 433] on button "Close" at bounding box center [521, 429] width 155 height 31
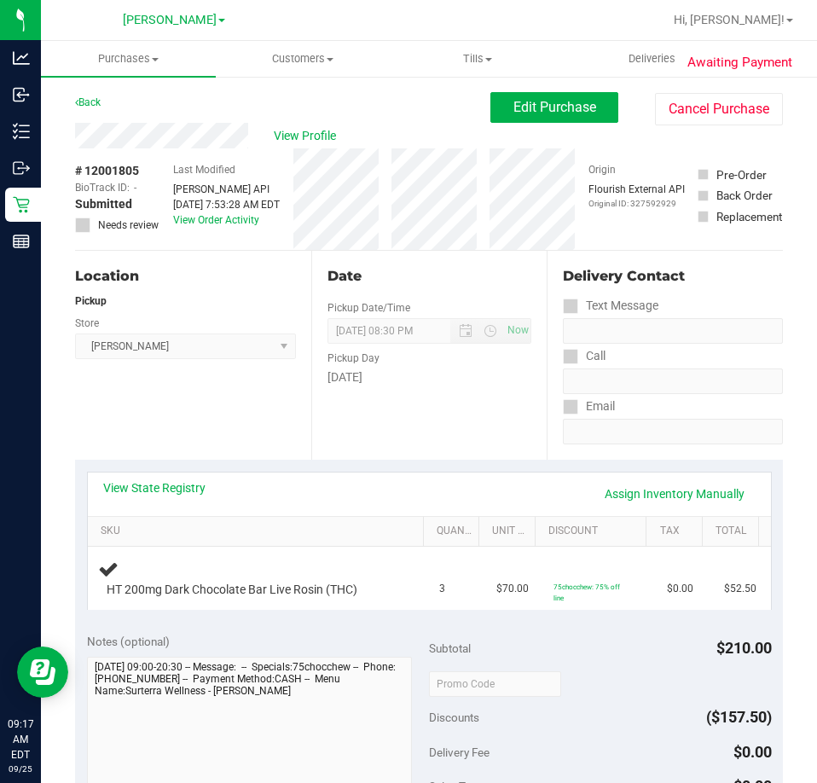
click at [199, 442] on div "Location Pickup Store [PERSON_NAME] Select Store [PERSON_NAME][GEOGRAPHIC_DATA]…" at bounding box center [193, 355] width 236 height 209
click at [171, 413] on div "Location Pickup Store [PERSON_NAME] Select Store [PERSON_NAME][GEOGRAPHIC_DATA]…" at bounding box center [193, 355] width 236 height 209
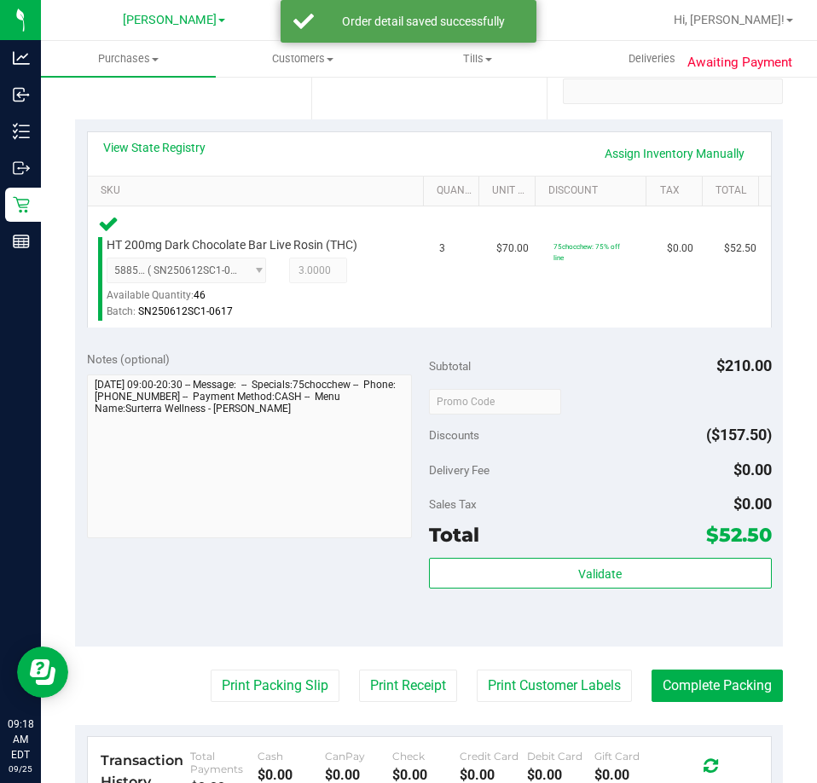
scroll to position [341, 0]
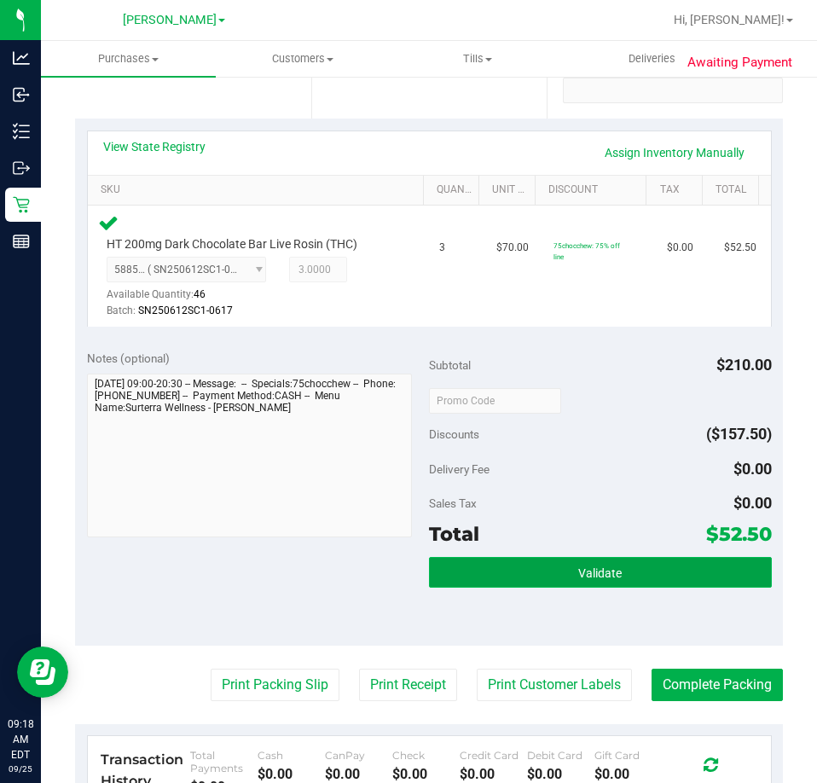
click at [485, 572] on button "Validate" at bounding box center [600, 572] width 343 height 31
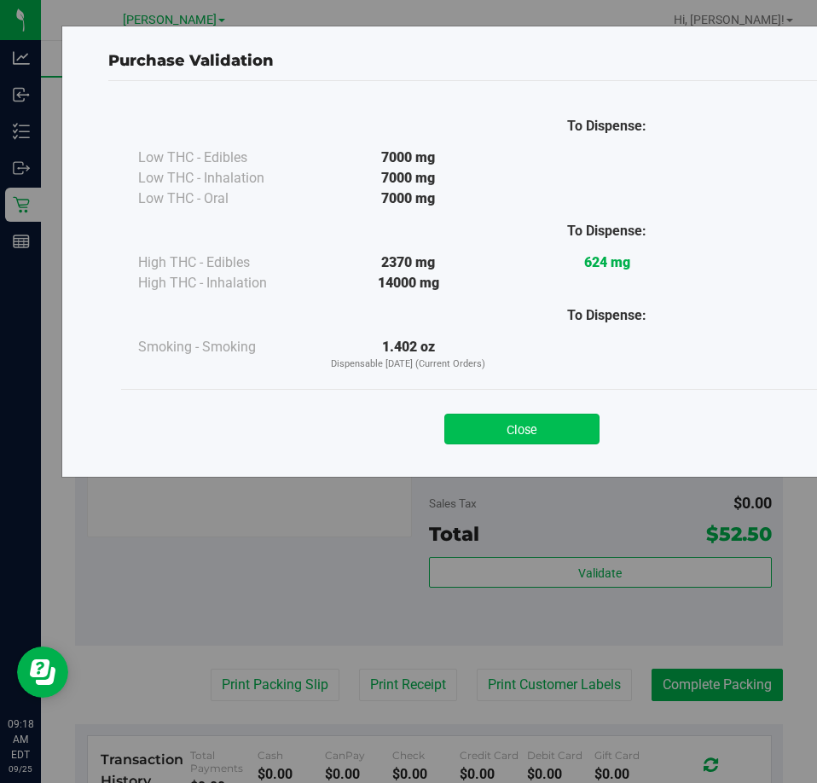
click at [496, 416] on button "Close" at bounding box center [521, 429] width 155 height 31
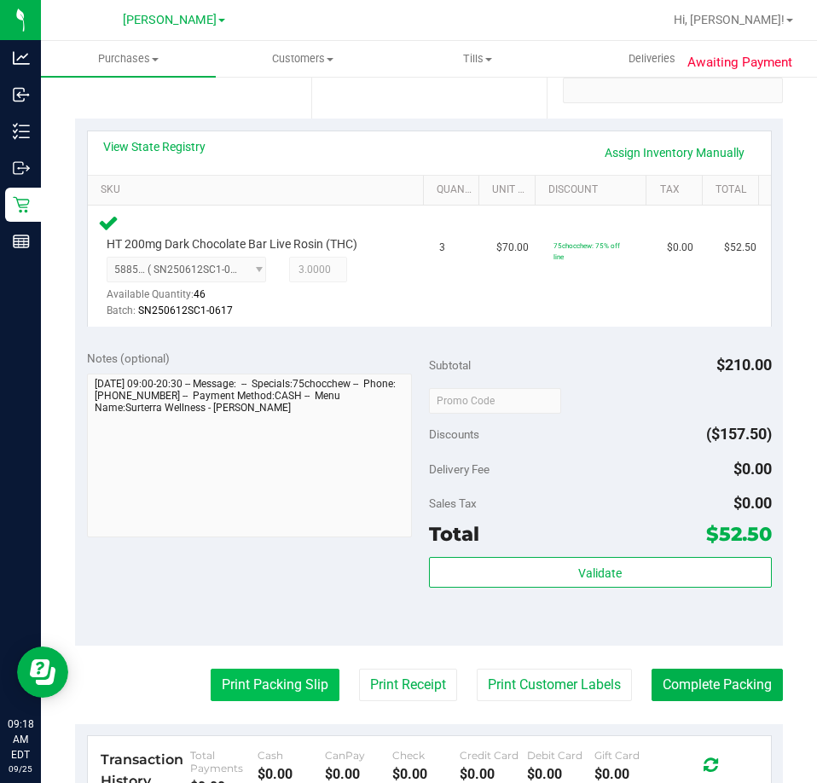
click at [278, 691] on button "Print Packing Slip" at bounding box center [275, 685] width 129 height 32
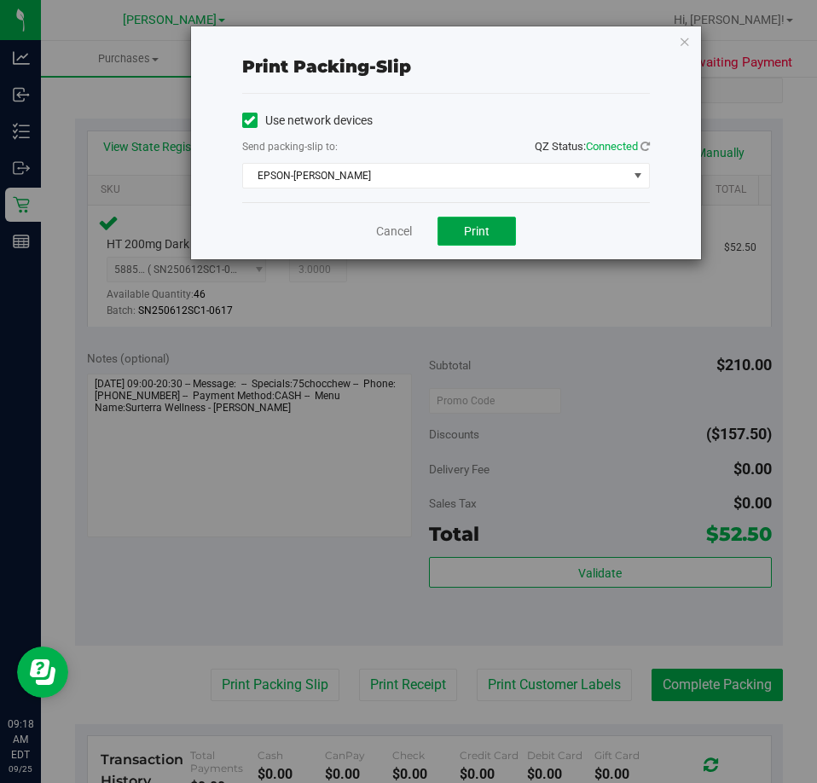
click at [460, 229] on button "Print" at bounding box center [477, 231] width 78 height 29
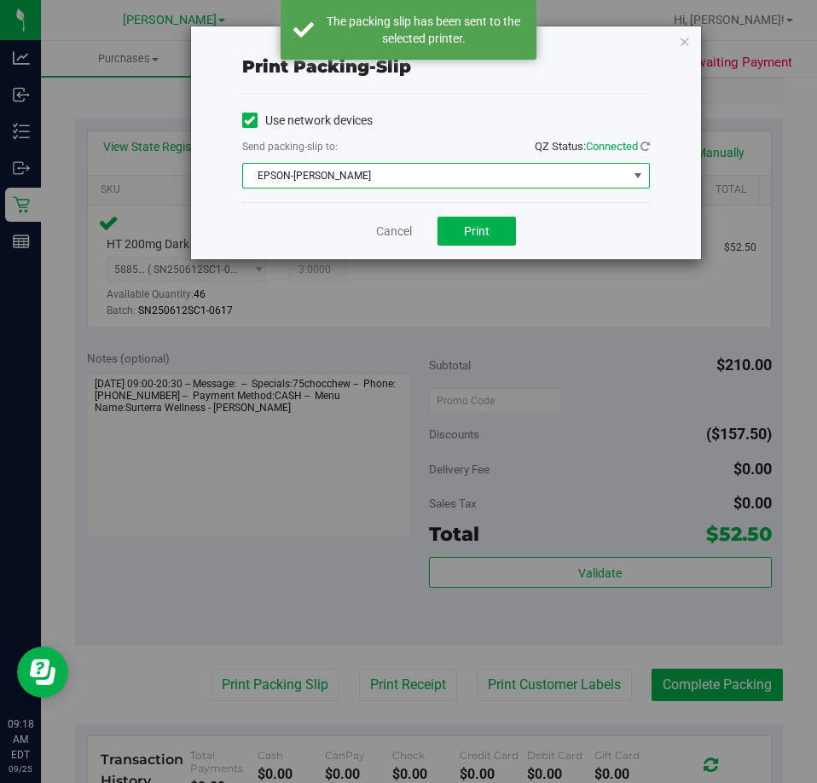
click at [360, 176] on span "EPSON-[PERSON_NAME]" at bounding box center [435, 176] width 385 height 24
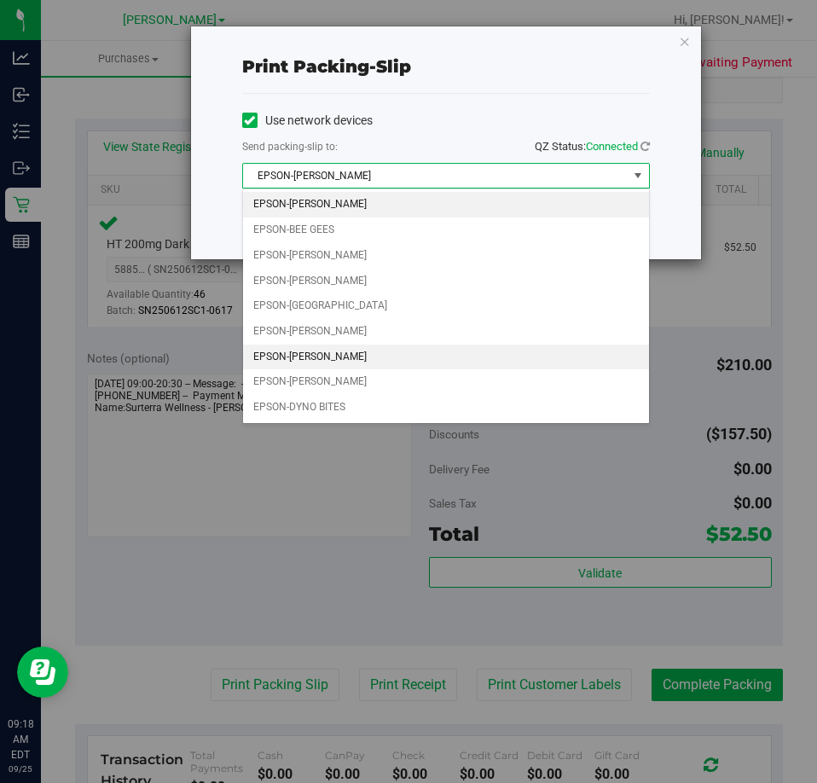
click at [300, 345] on li "EPSON-[PERSON_NAME]" at bounding box center [446, 358] width 406 height 26
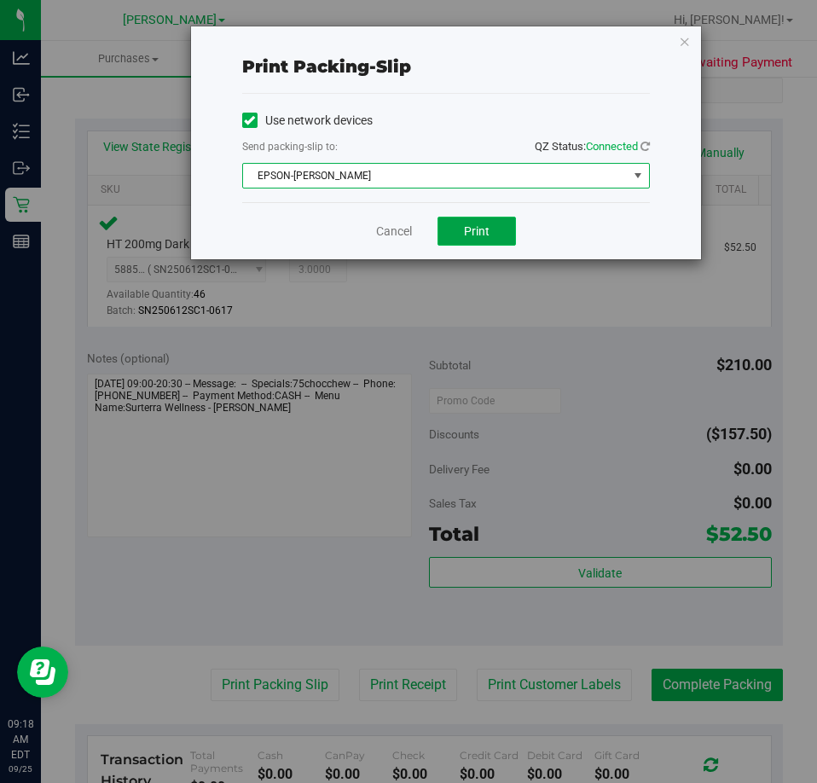
click at [450, 236] on button "Print" at bounding box center [477, 231] width 78 height 29
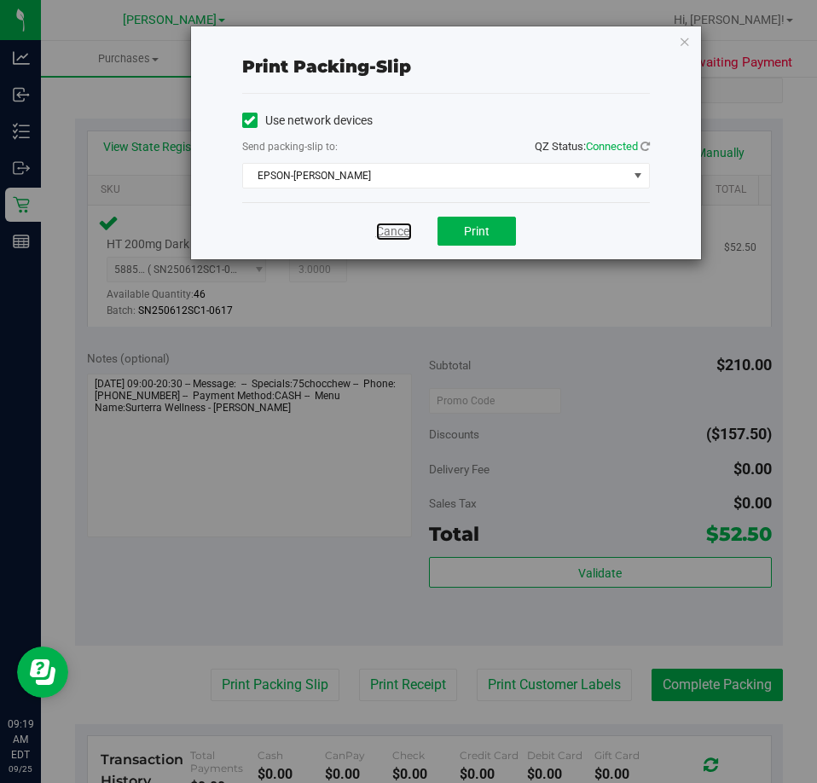
click at [392, 229] on link "Cancel" at bounding box center [394, 232] width 36 height 18
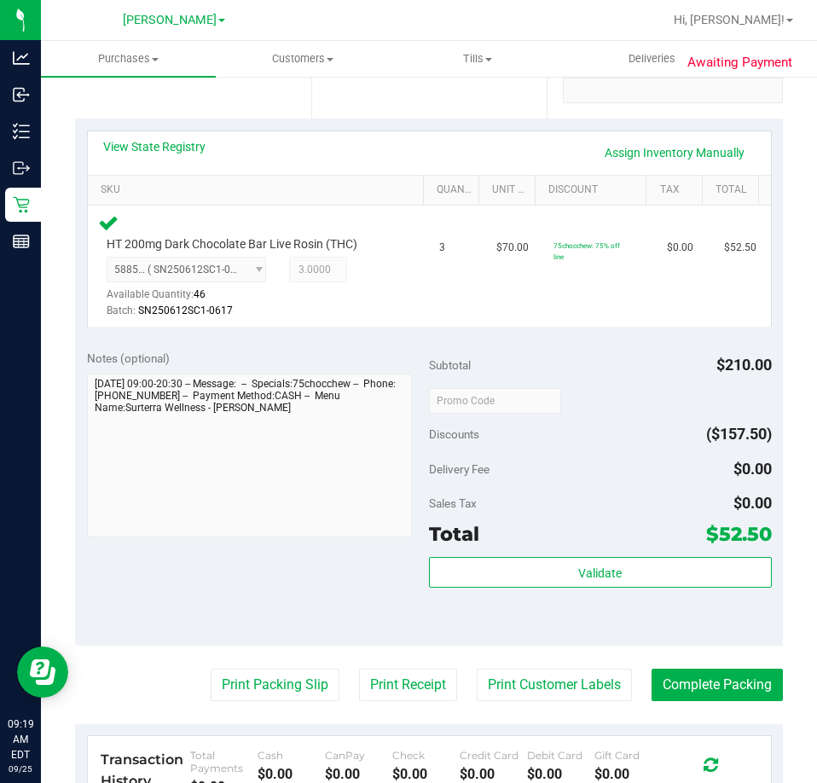
click at [311, 550] on div "Notes (optional) Subtotal $210.00 Discounts ($157.50) Delivery Fee $0.00 Sales …" at bounding box center [429, 492] width 708 height 307
click at [681, 681] on button "Complete Packing" at bounding box center [717, 685] width 131 height 32
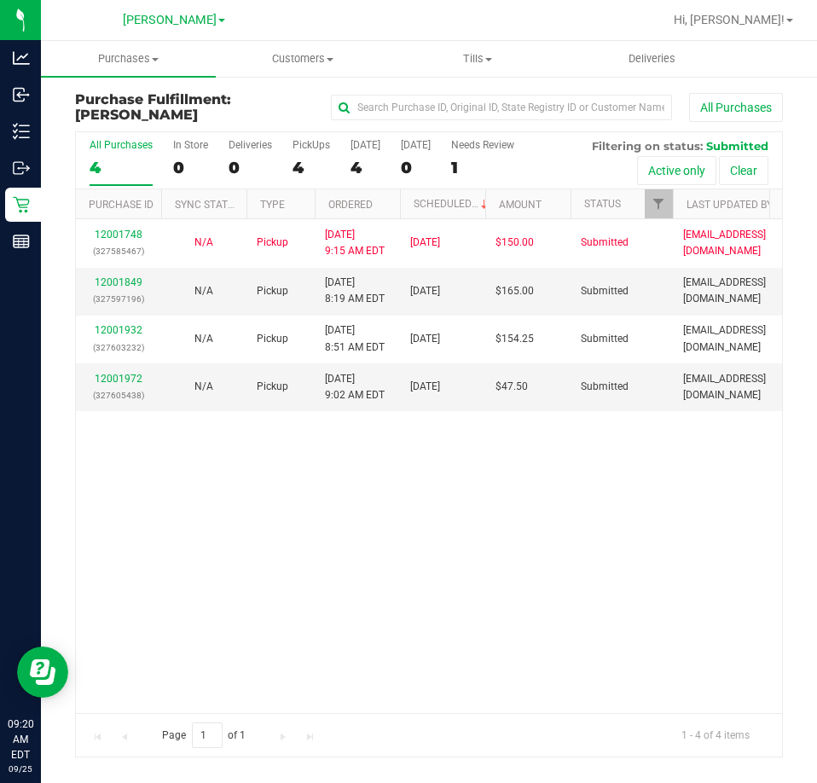
click at [479, 430] on div "12001748 (327585467) N/A Pickup [DATE] 9:15 AM EDT 9/25/2025 $150.00 Submitted …" at bounding box center [429, 465] width 706 height 493
click at [131, 279] on link "12001849" at bounding box center [119, 282] width 48 height 12
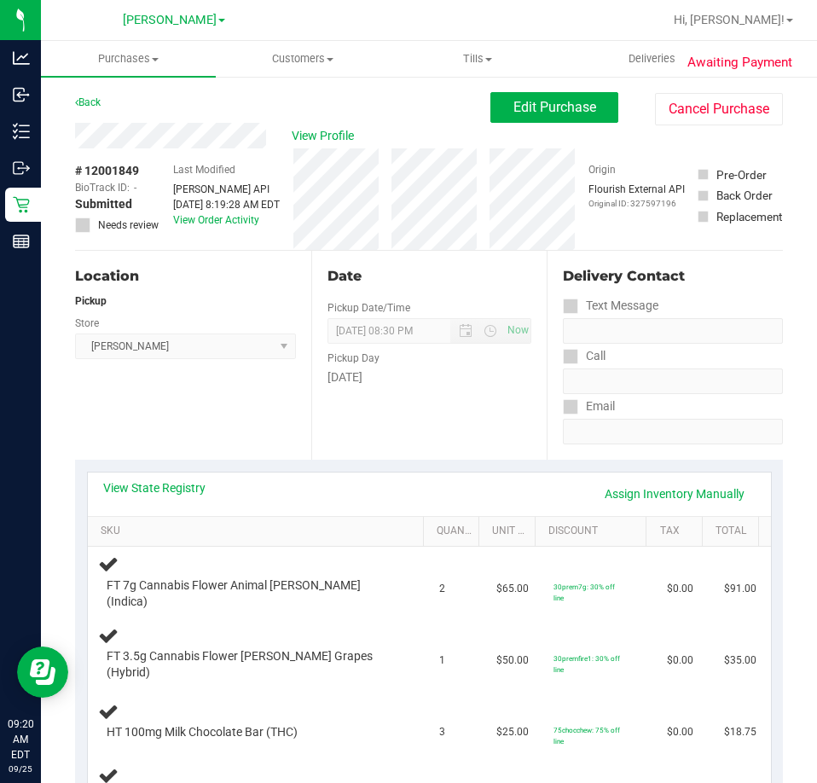
click at [251, 427] on div "Location Pickup Store [PERSON_NAME] Select Store [PERSON_NAME][GEOGRAPHIC_DATA]…" at bounding box center [193, 355] width 236 height 209
click at [172, 486] on link "View State Registry" at bounding box center [154, 487] width 102 height 17
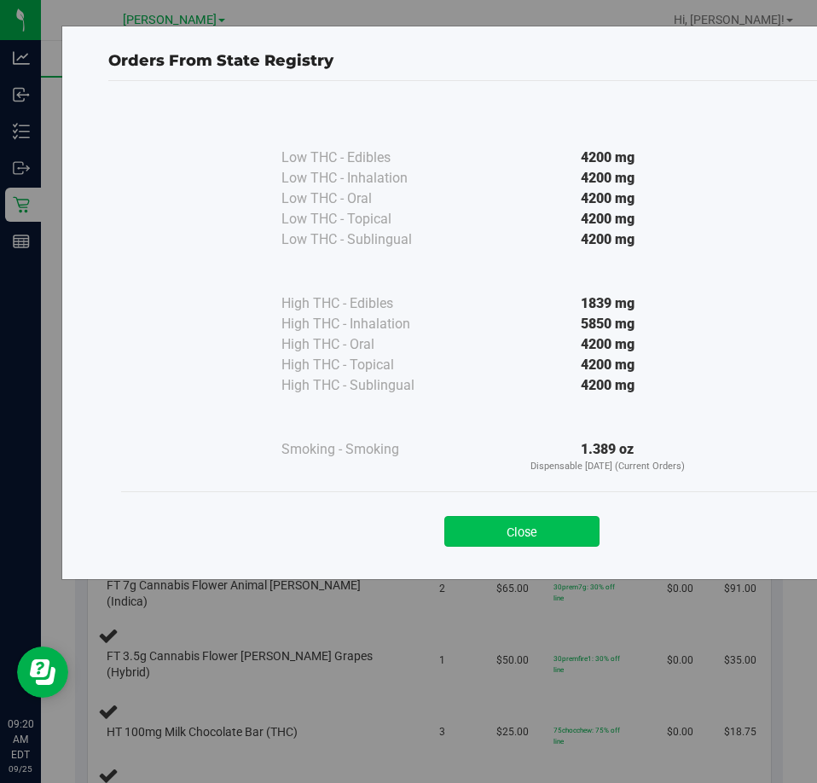
click at [562, 533] on button "Close" at bounding box center [521, 531] width 155 height 31
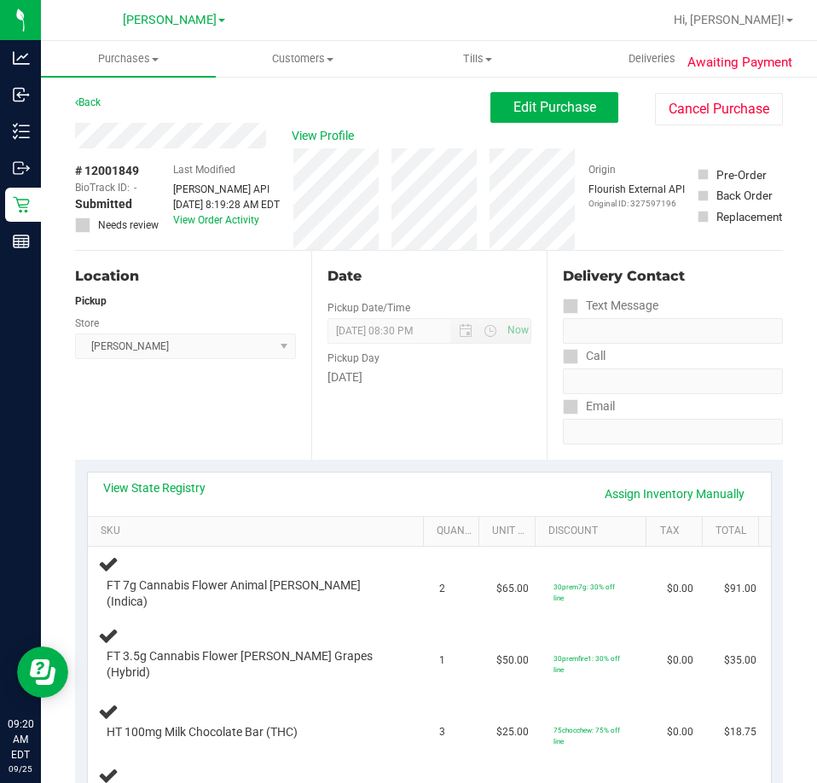
click at [122, 419] on div "Location Pickup Store [PERSON_NAME] Select Store [PERSON_NAME][GEOGRAPHIC_DATA]…" at bounding box center [193, 355] width 236 height 209
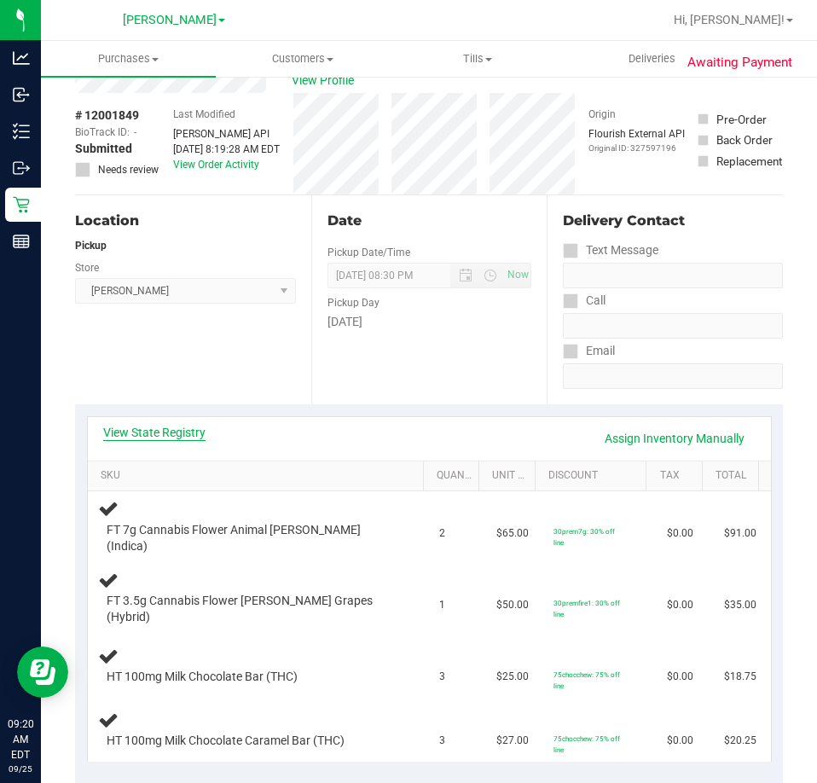
scroll to position [85, 0]
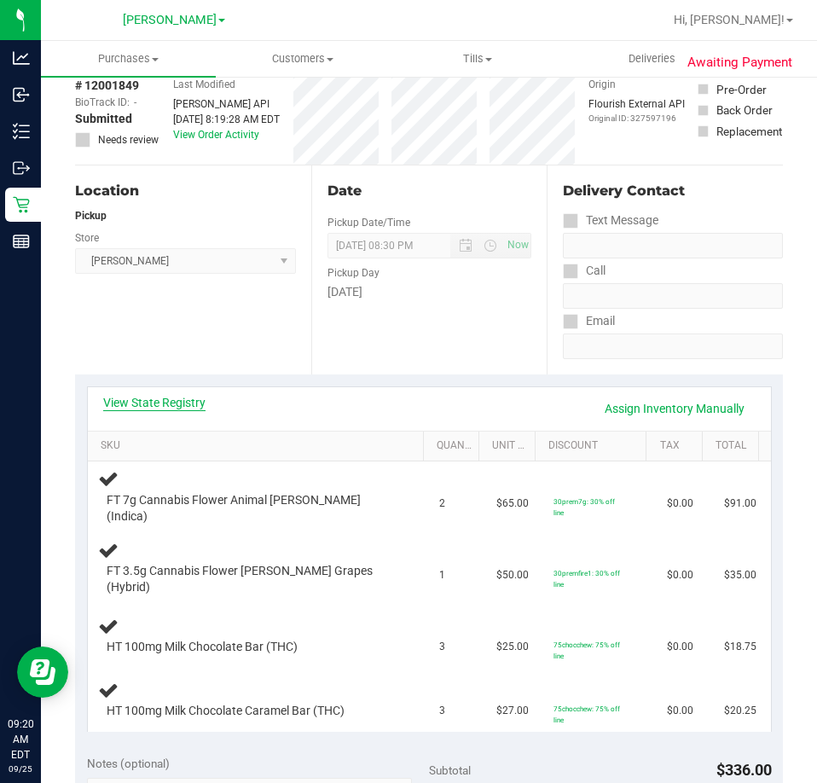
click at [192, 406] on link "View State Registry" at bounding box center [154, 402] width 102 height 17
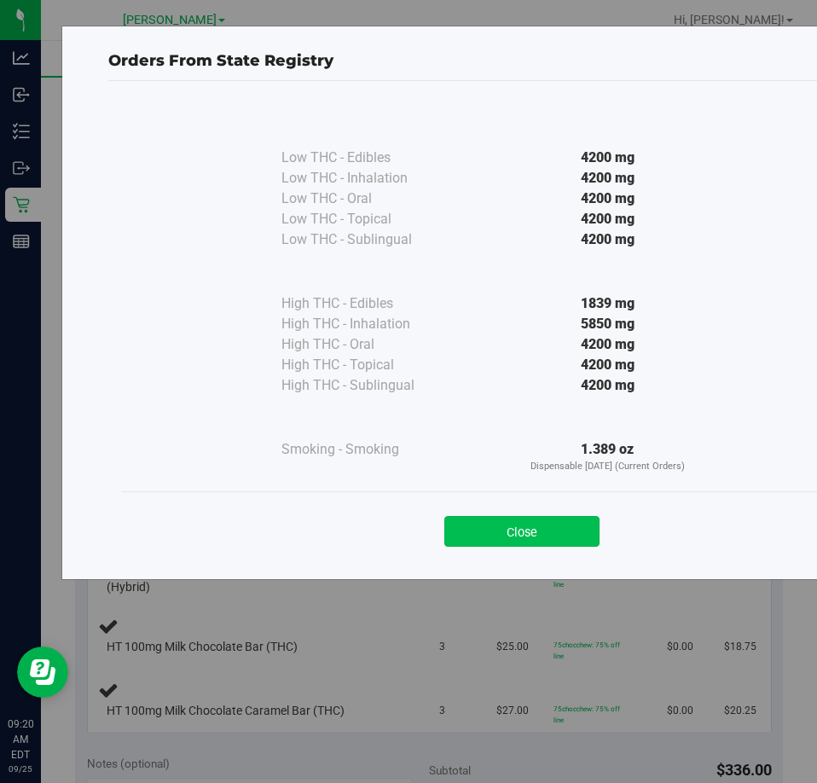
drag, startPoint x: 554, startPoint y: 525, endPoint x: 360, endPoint y: 432, distance: 214.8
click at [554, 524] on button "Close" at bounding box center [521, 531] width 155 height 31
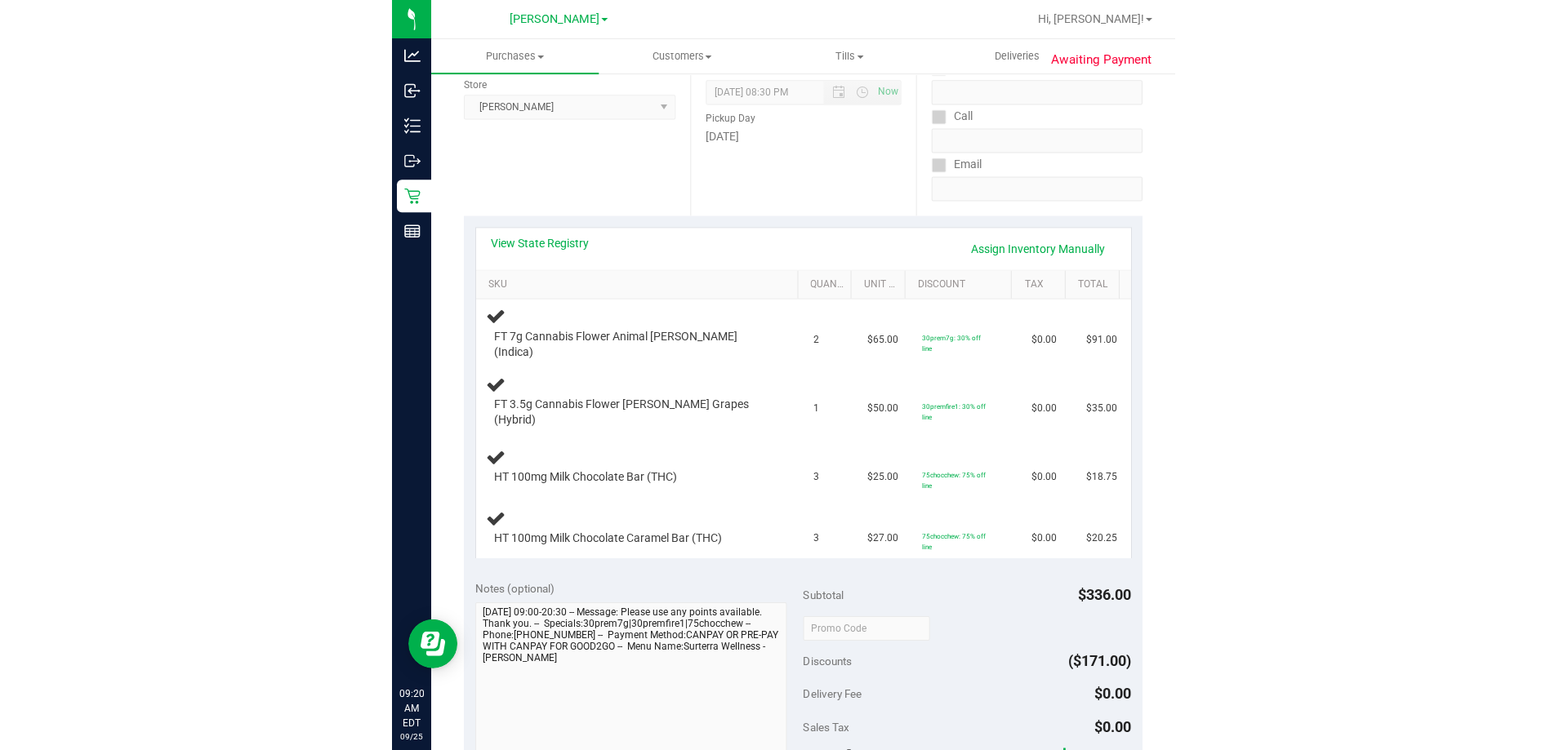
scroll to position [245, 0]
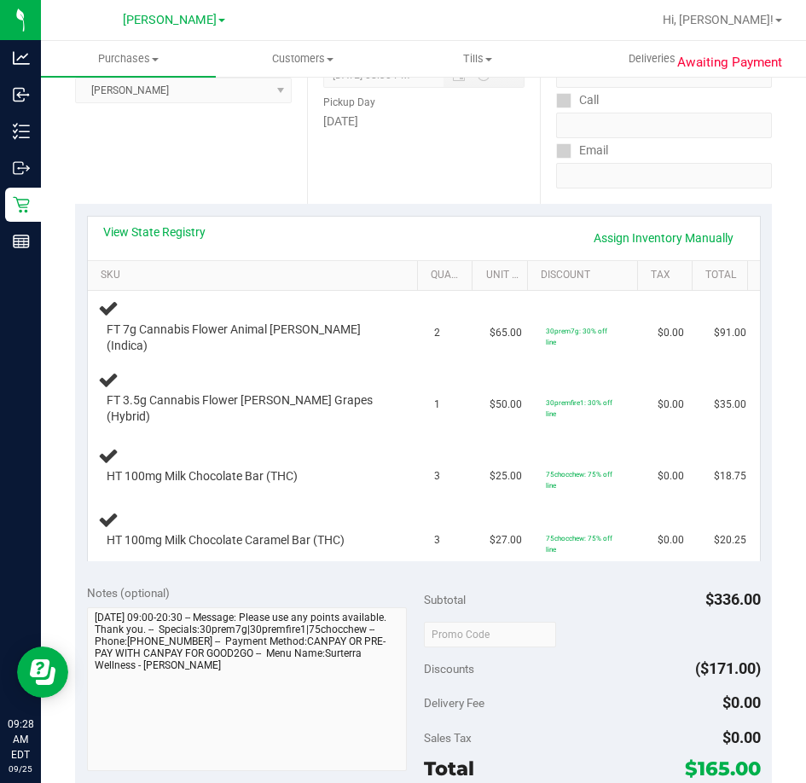
click at [165, 154] on div "Location Pickup Store [PERSON_NAME] Select Store [PERSON_NAME][GEOGRAPHIC_DATA]…" at bounding box center [191, 99] width 232 height 209
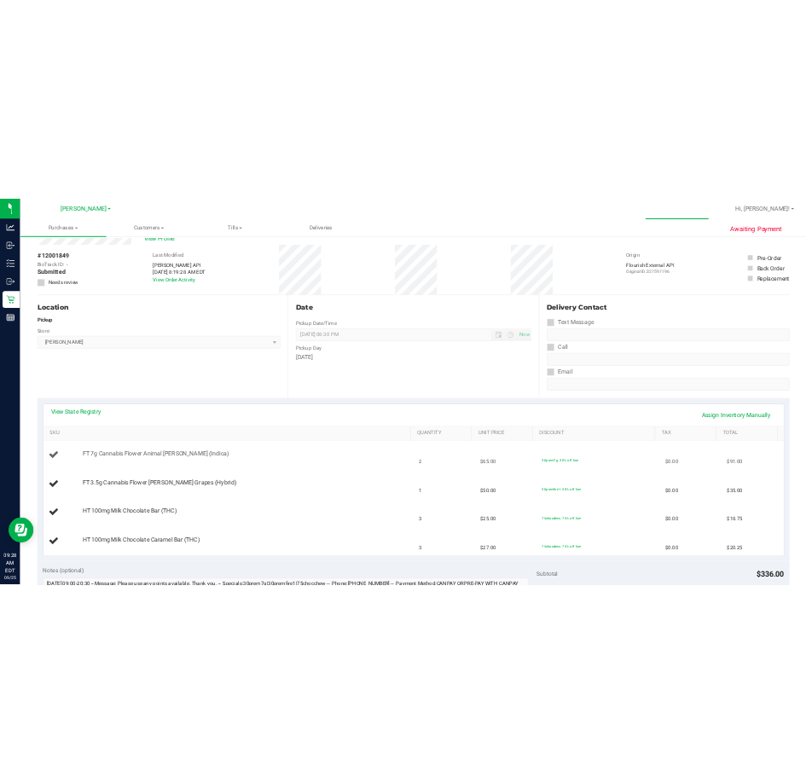
scroll to position [85, 0]
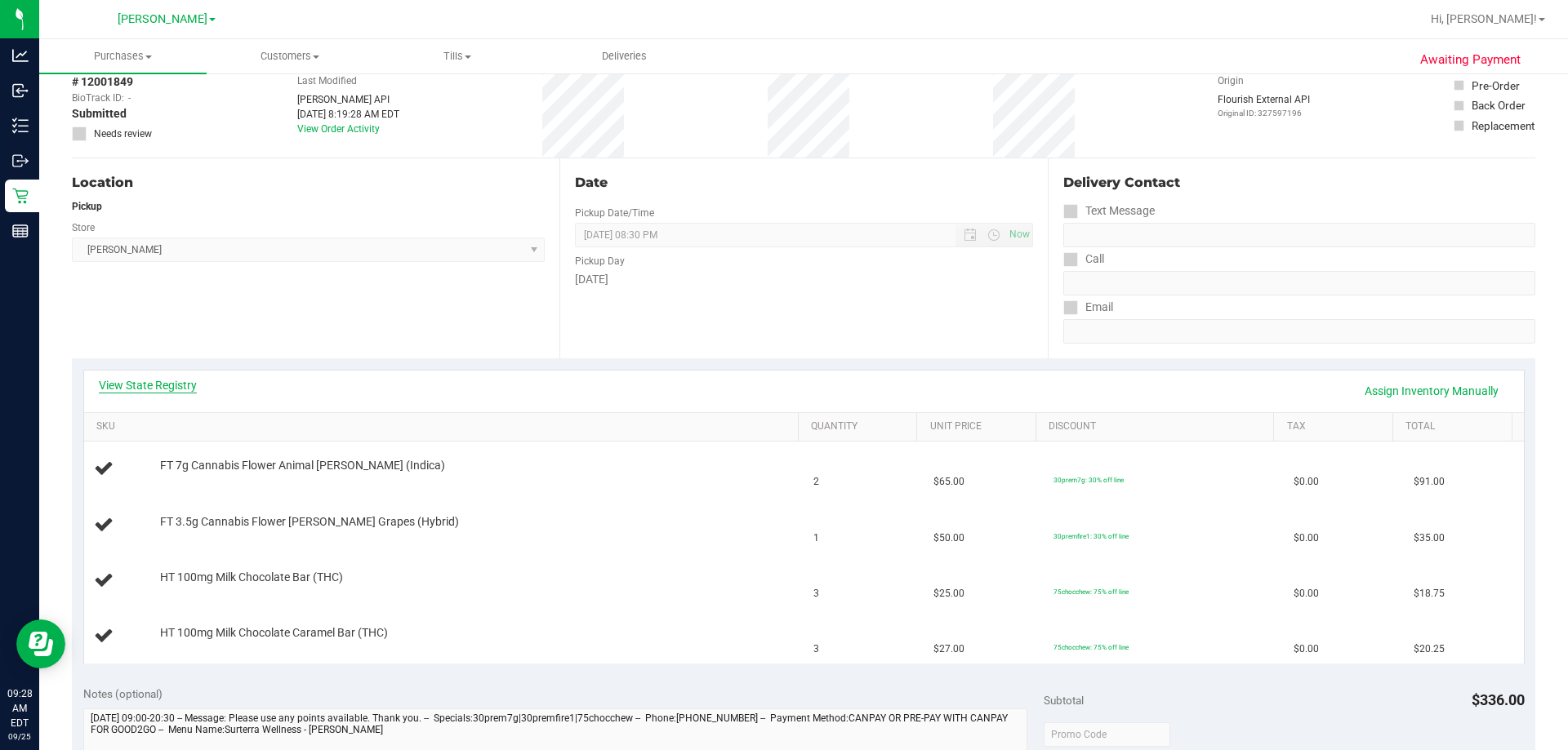
click at [174, 385] on link "View State Registry" at bounding box center [147, 385] width 98 height 16
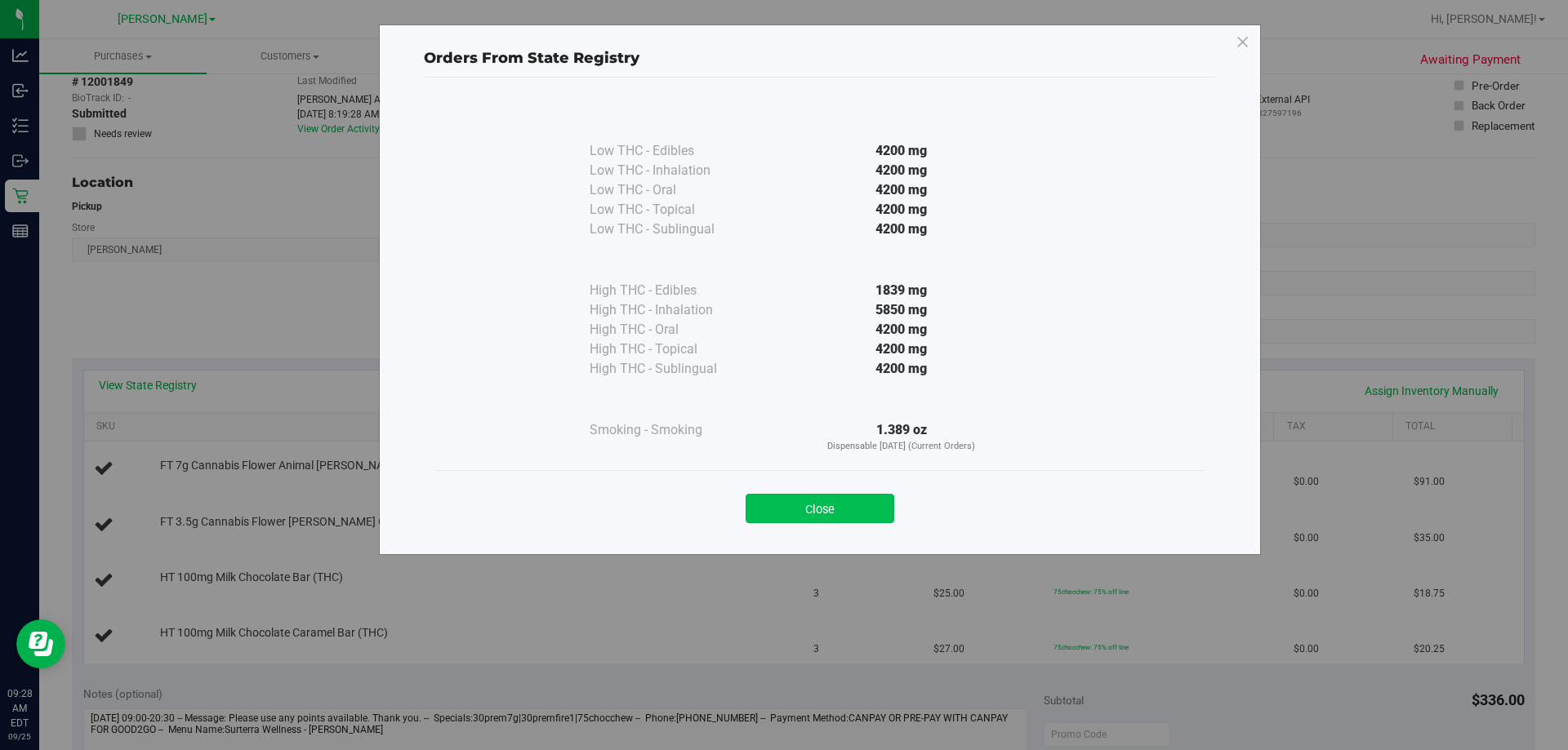
click at [781, 513] on button "Close" at bounding box center [819, 508] width 148 height 30
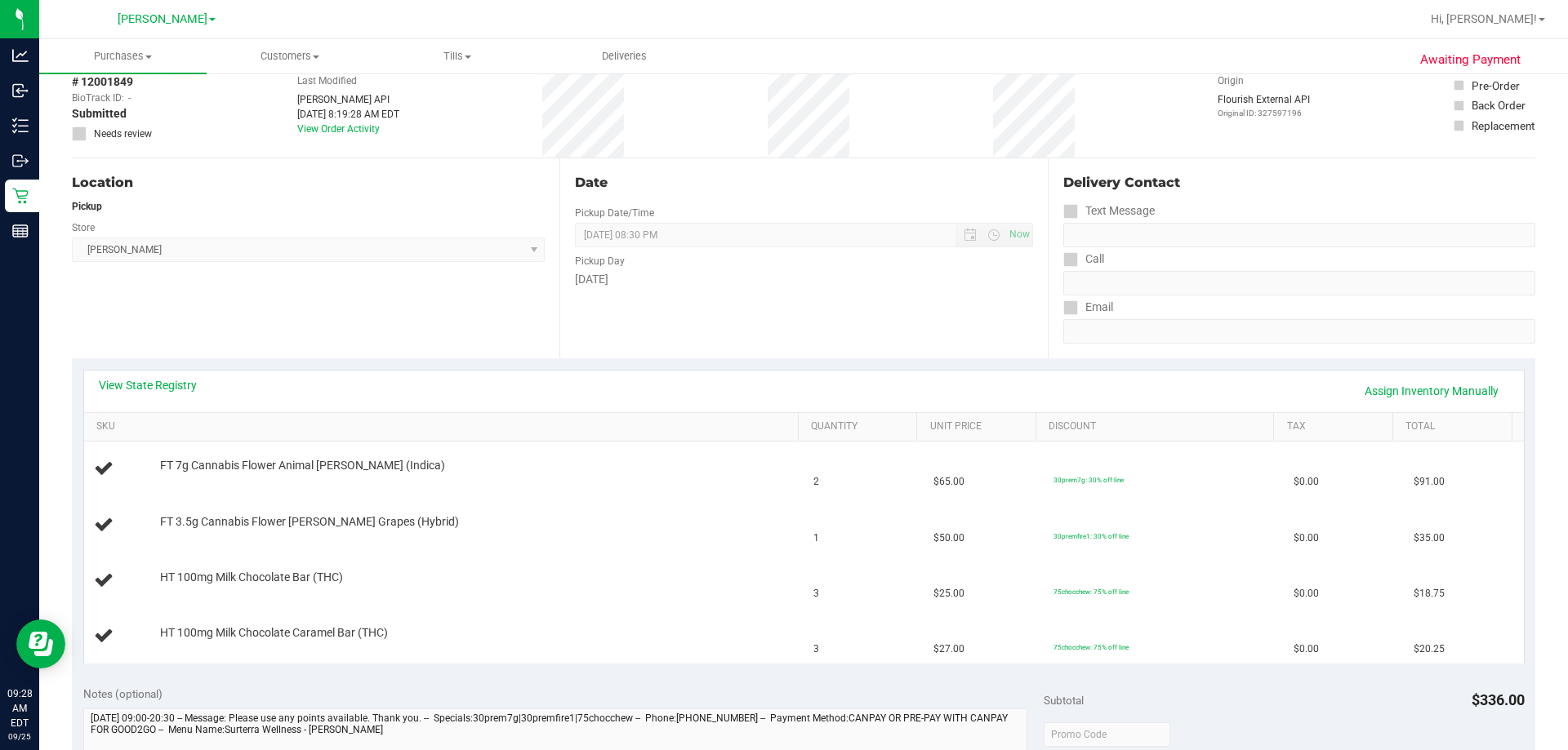
click at [772, 341] on div "Date Pickup Date/Time [DATE] Now [DATE] 08:30 PM Now Pickup Day [DATE]" at bounding box center [802, 257] width 487 height 200
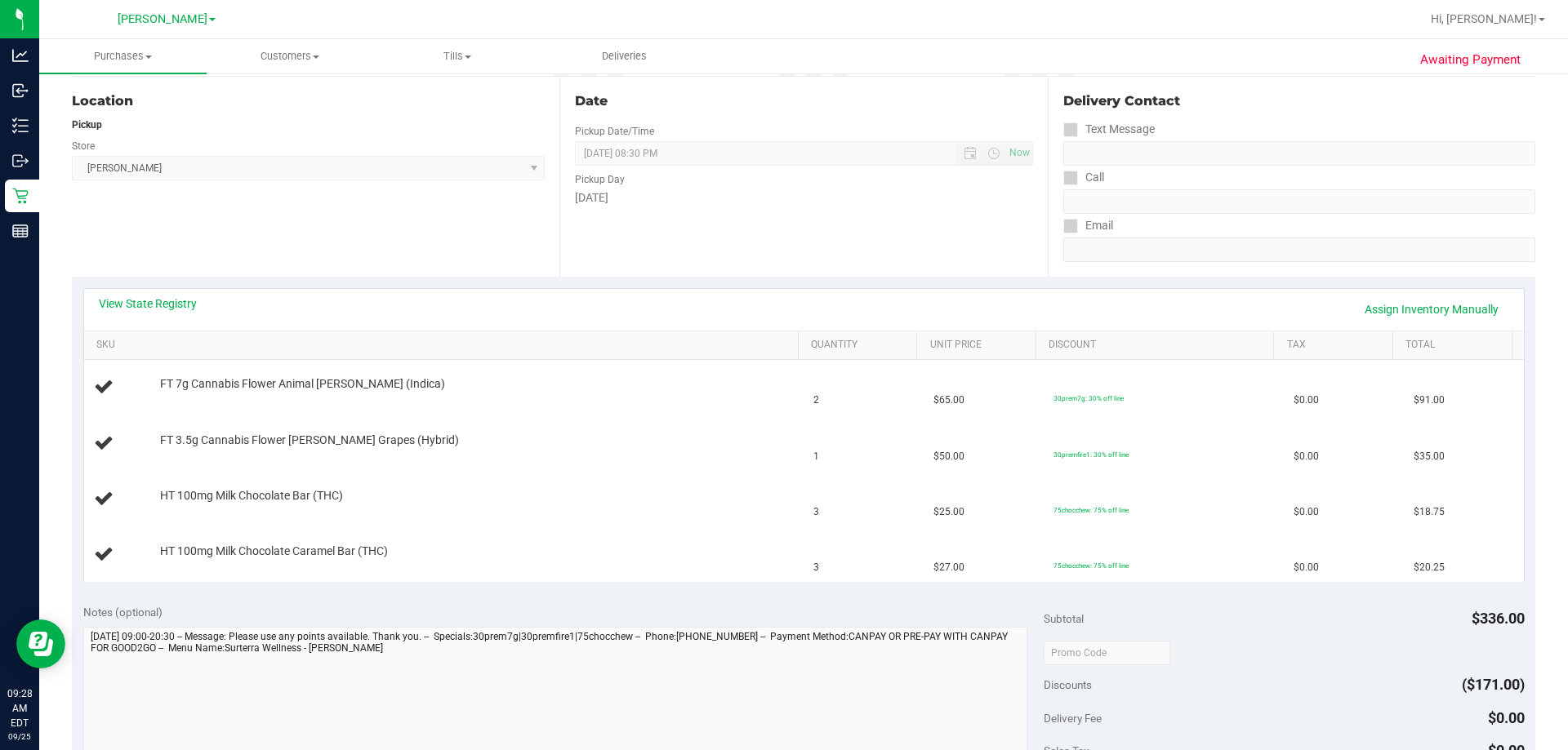
scroll to position [0, 0]
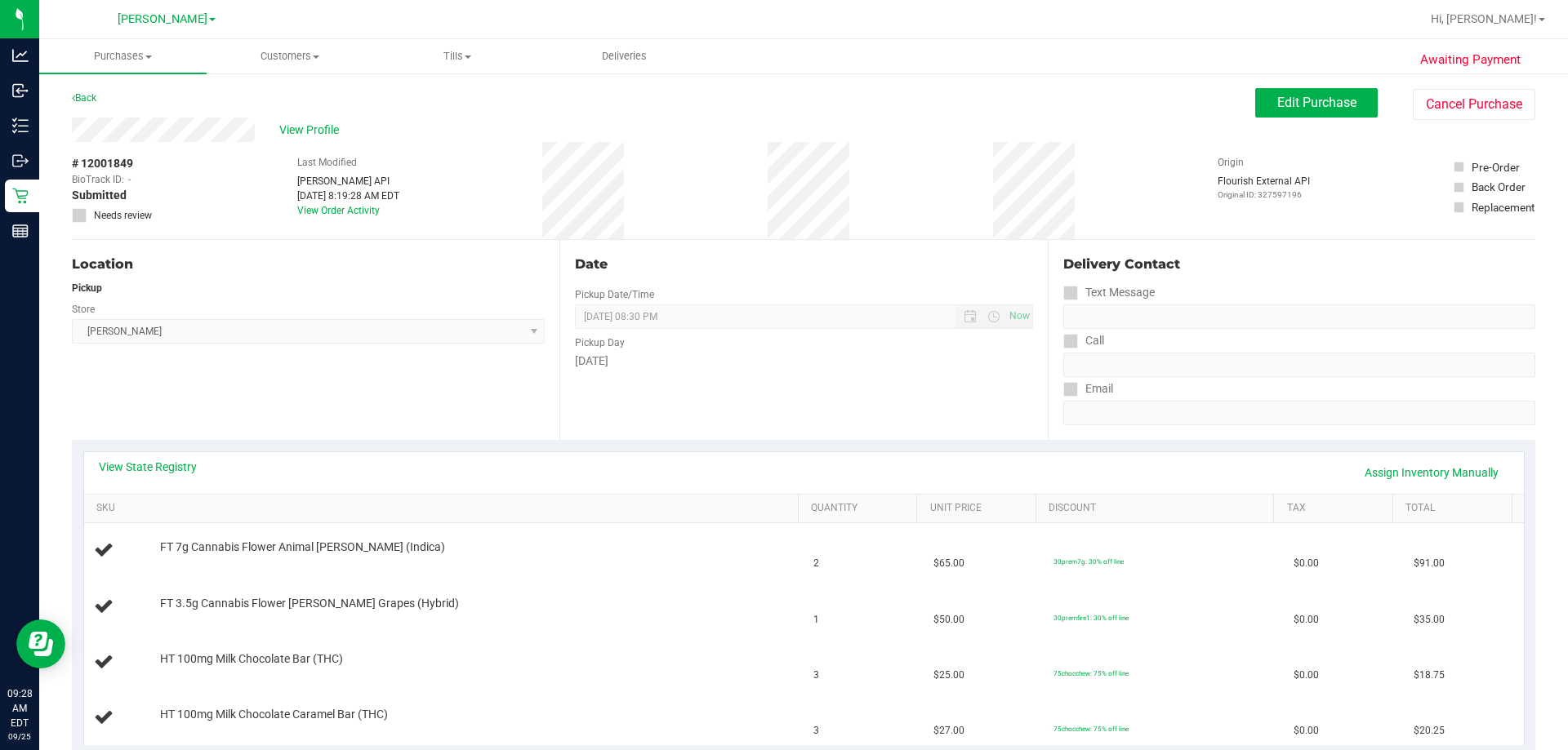
click at [781, 67] on ul "Purchases Summary of purchases Fulfillment All purchases Customers All customer…" at bounding box center [823, 56] width 1568 height 35
click at [781, 99] on span "Edit Purchase" at bounding box center [1316, 102] width 79 height 15
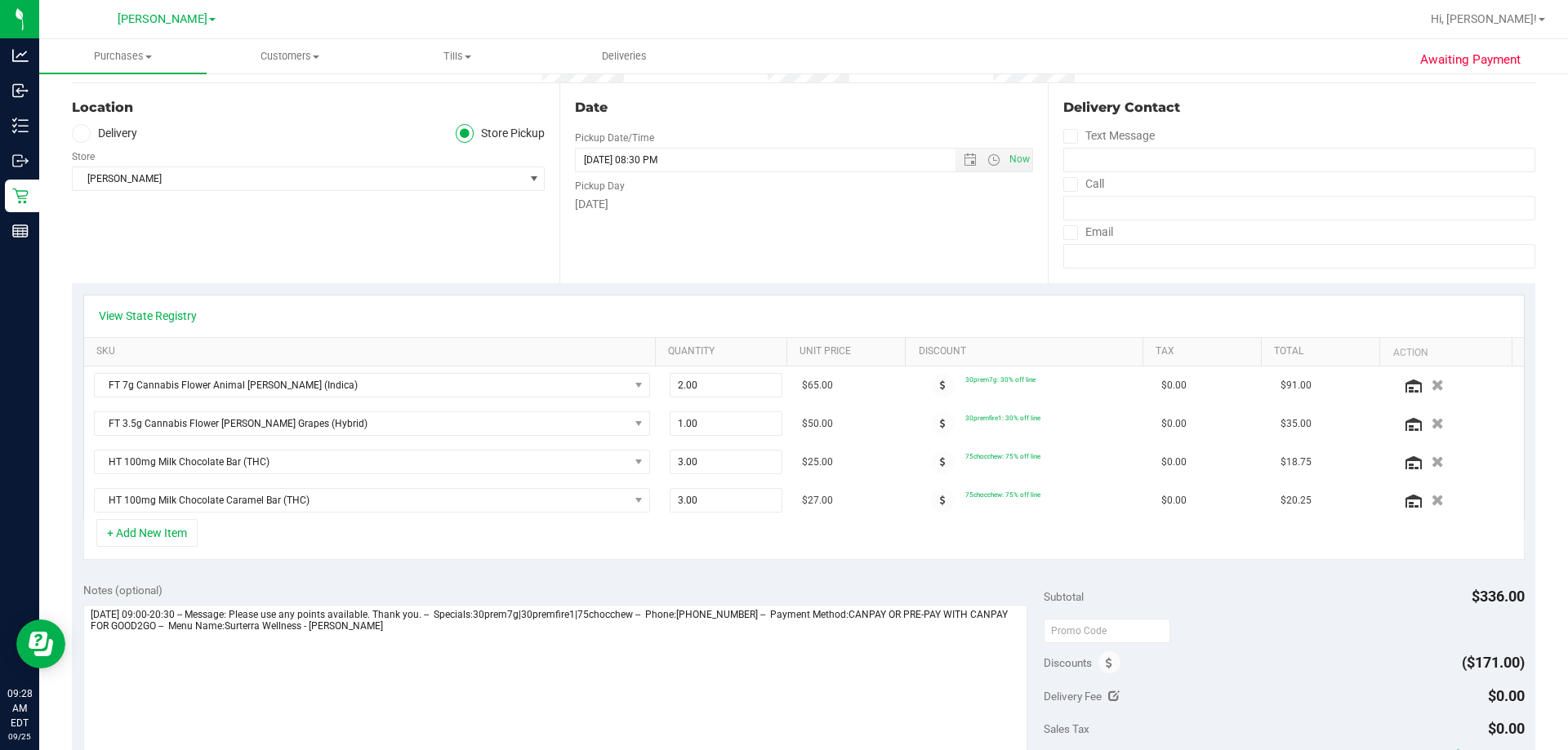
scroll to position [164, 0]
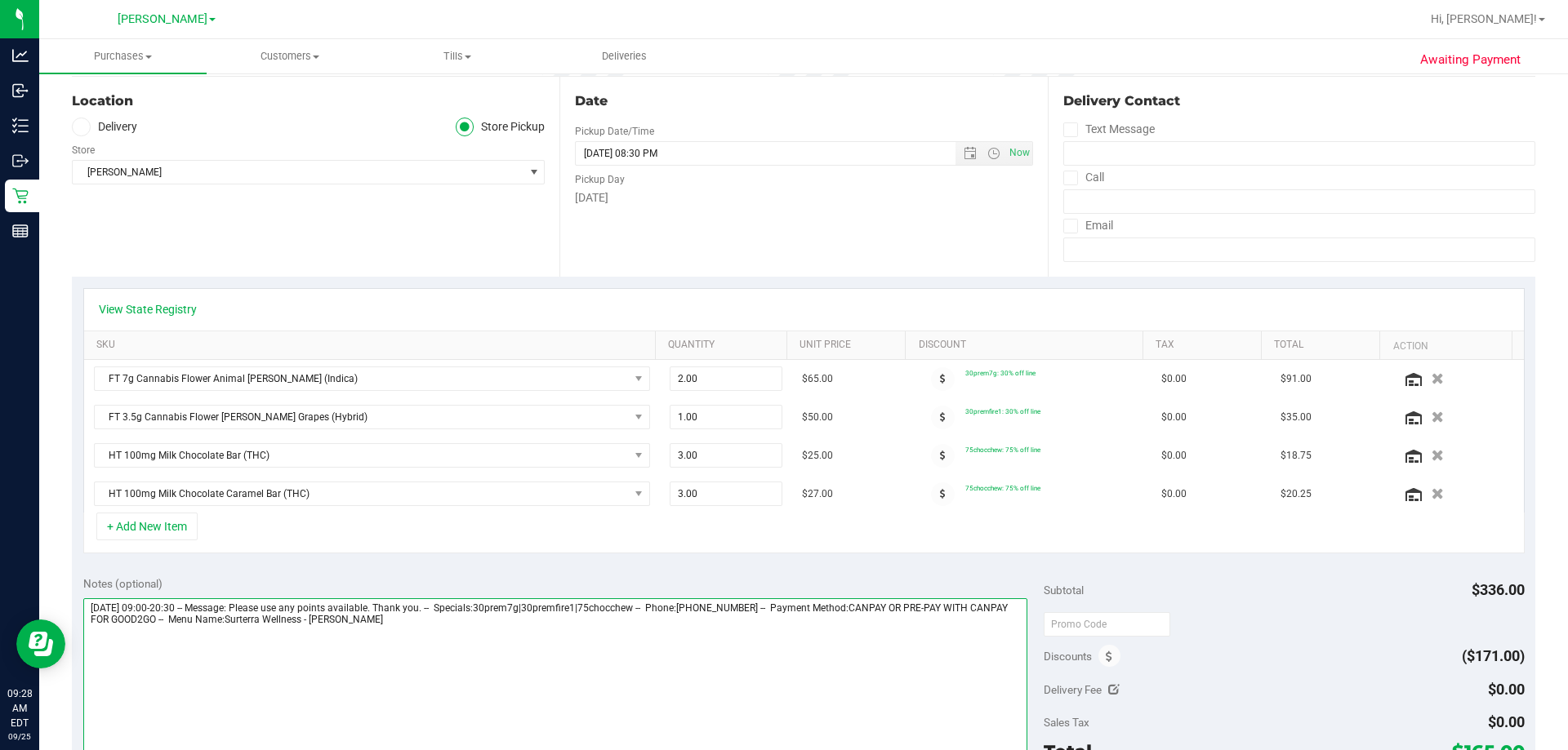
click at [448, 616] on textarea at bounding box center [555, 676] width 945 height 157
click at [198, 648] on textarea at bounding box center [555, 676] width 945 height 157
click at [250, 636] on textarea at bounding box center [555, 676] width 945 height 157
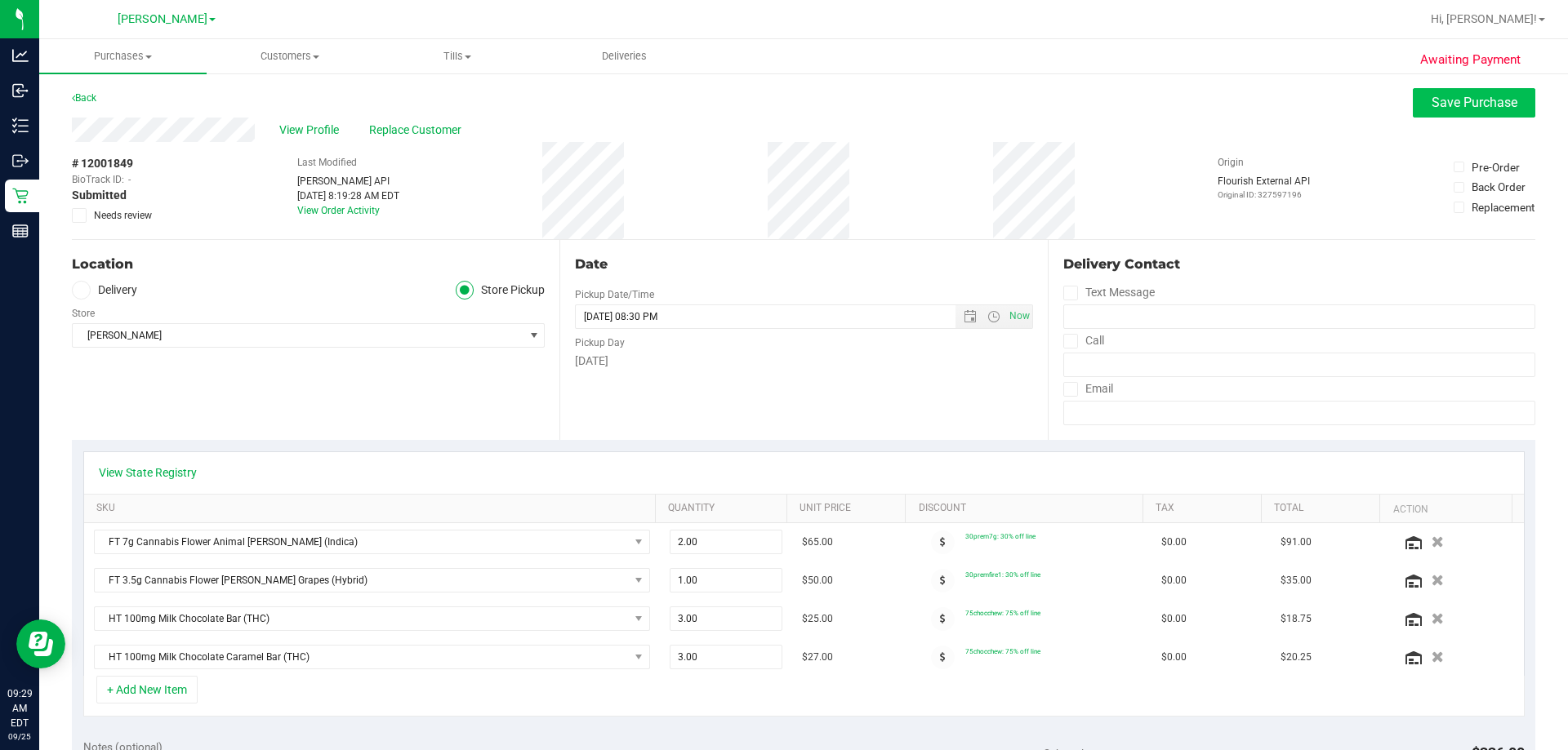
type textarea "[DATE] 09:00-20:30 -- Message: Please use any points available. Thank you. -- S…"
click at [781, 98] on span "Save Purchase" at bounding box center [1474, 102] width 86 height 15
click at [308, 408] on div "Location Delivery Store Pickup Store [PERSON_NAME] Select Store [PERSON_NAME][G…" at bounding box center [315, 340] width 487 height 200
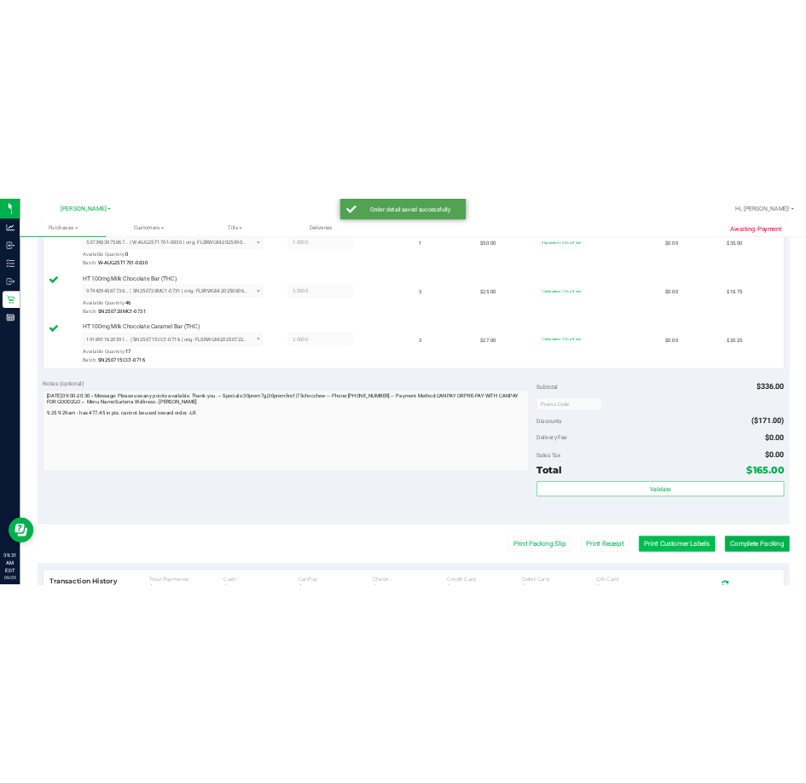
scroll to position [610, 0]
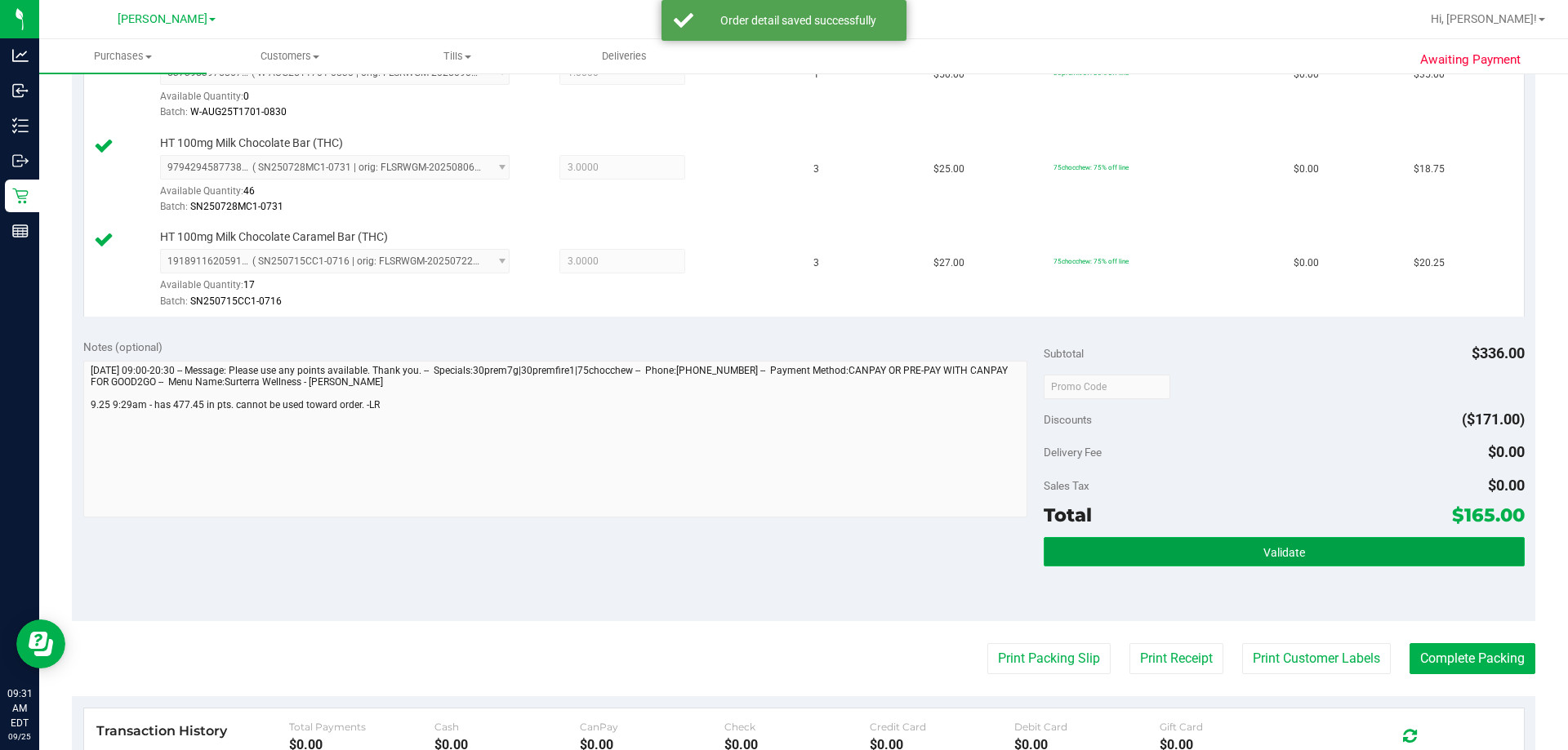
click at [781, 562] on button "Validate" at bounding box center [1284, 551] width 481 height 30
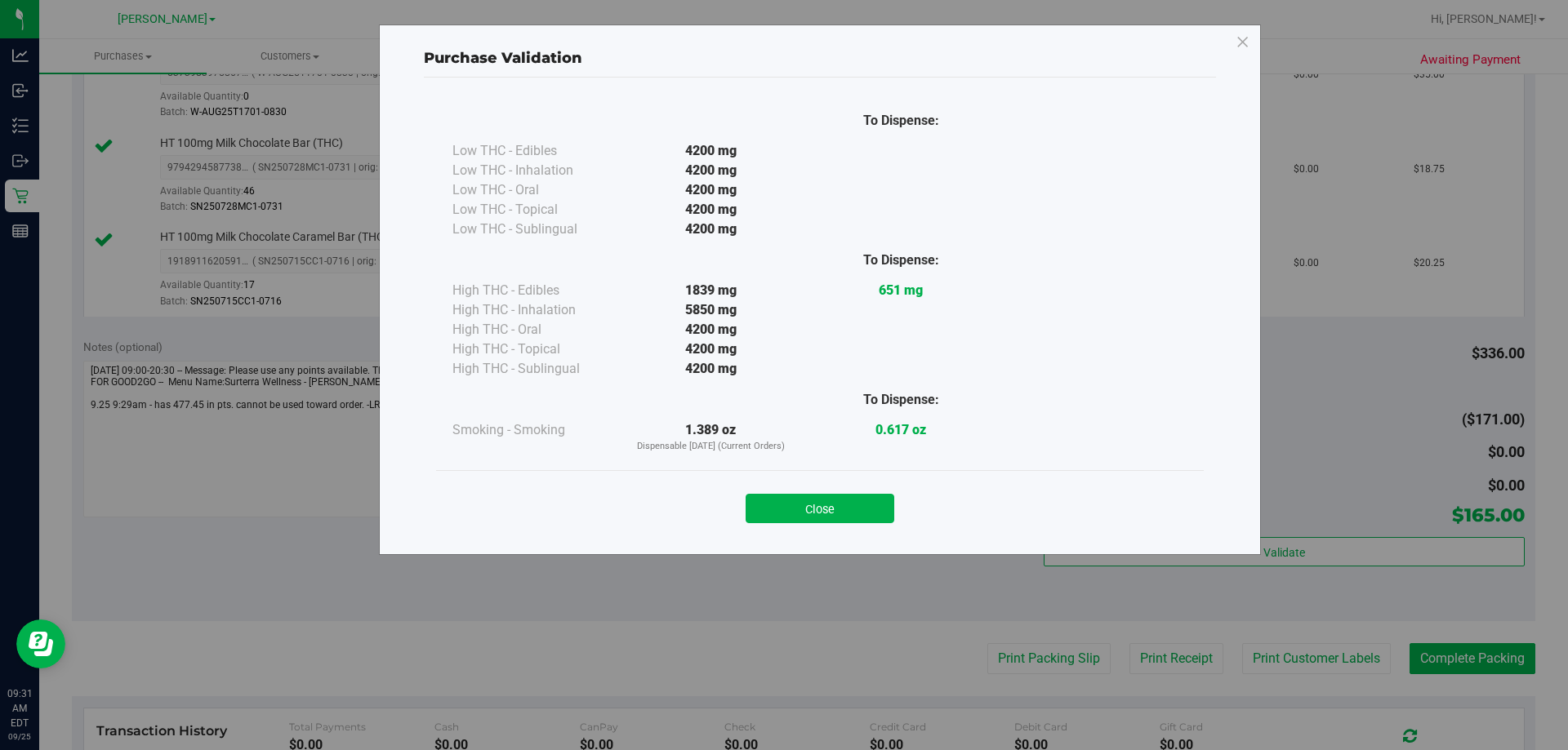
click at [781, 525] on div "Close" at bounding box center [820, 502] width 768 height 66
click at [781, 500] on button "Close" at bounding box center [819, 508] width 148 height 30
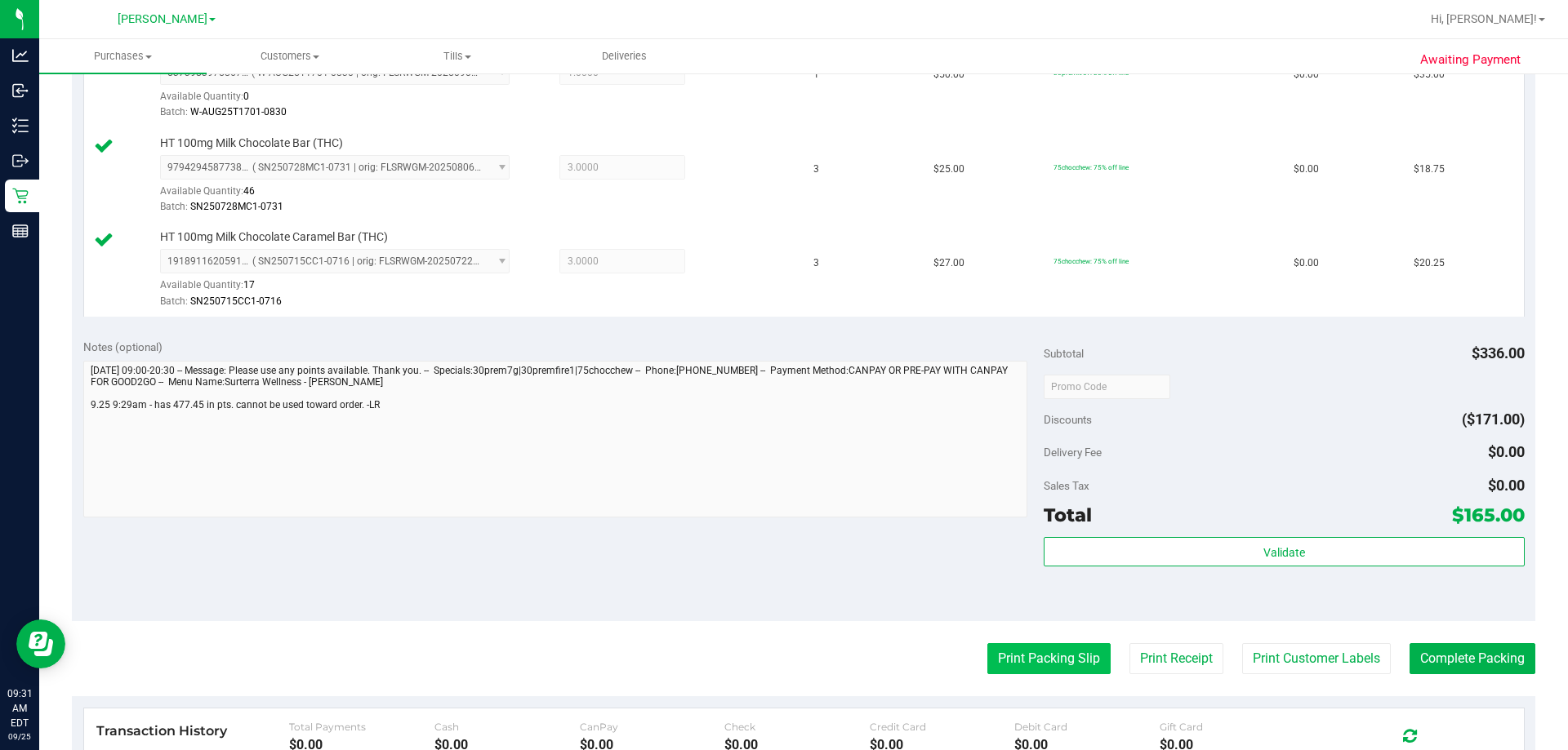
click at [781, 651] on button "Print Packing Slip" at bounding box center [1048, 658] width 123 height 31
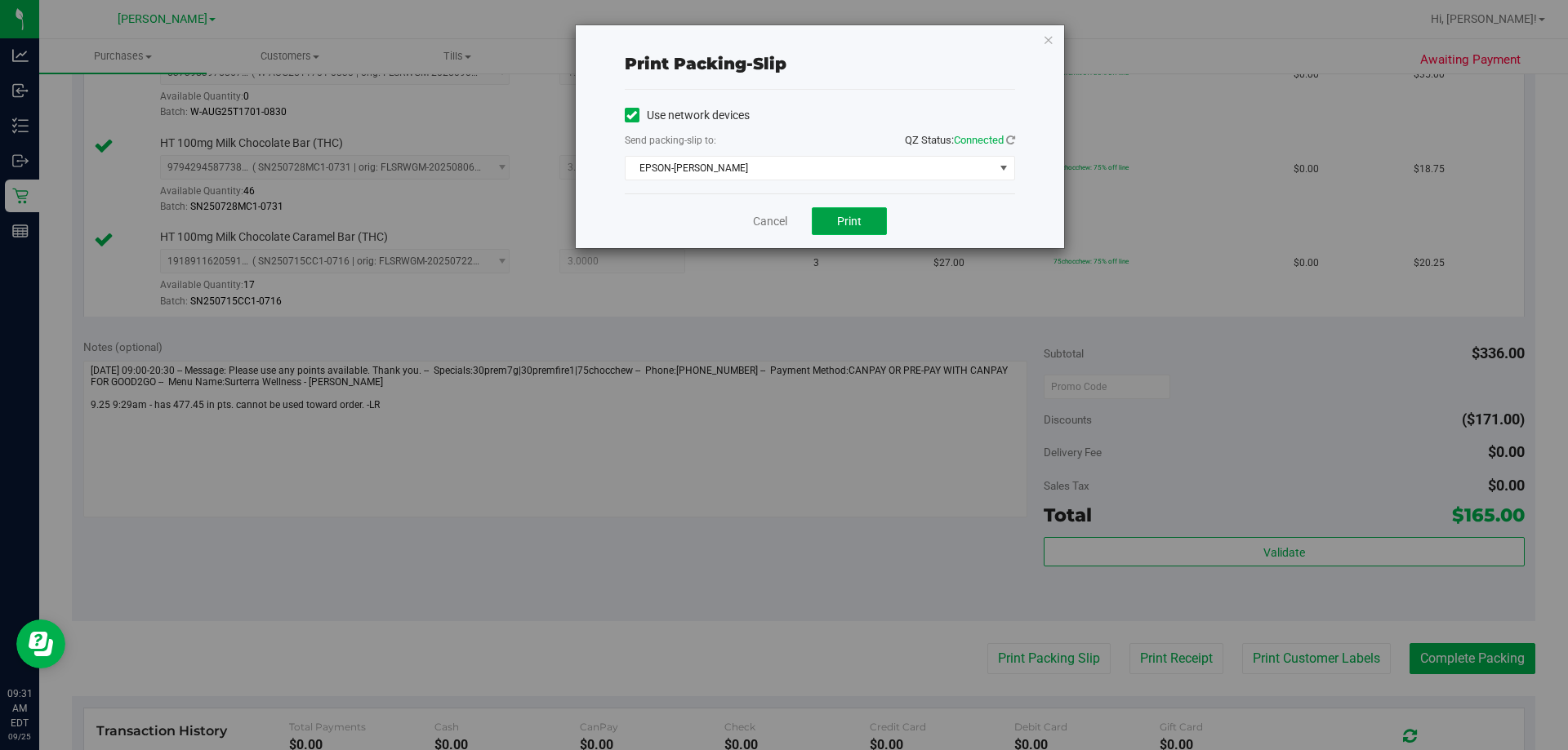
click at [781, 226] on span "Print" at bounding box center [849, 221] width 25 height 13
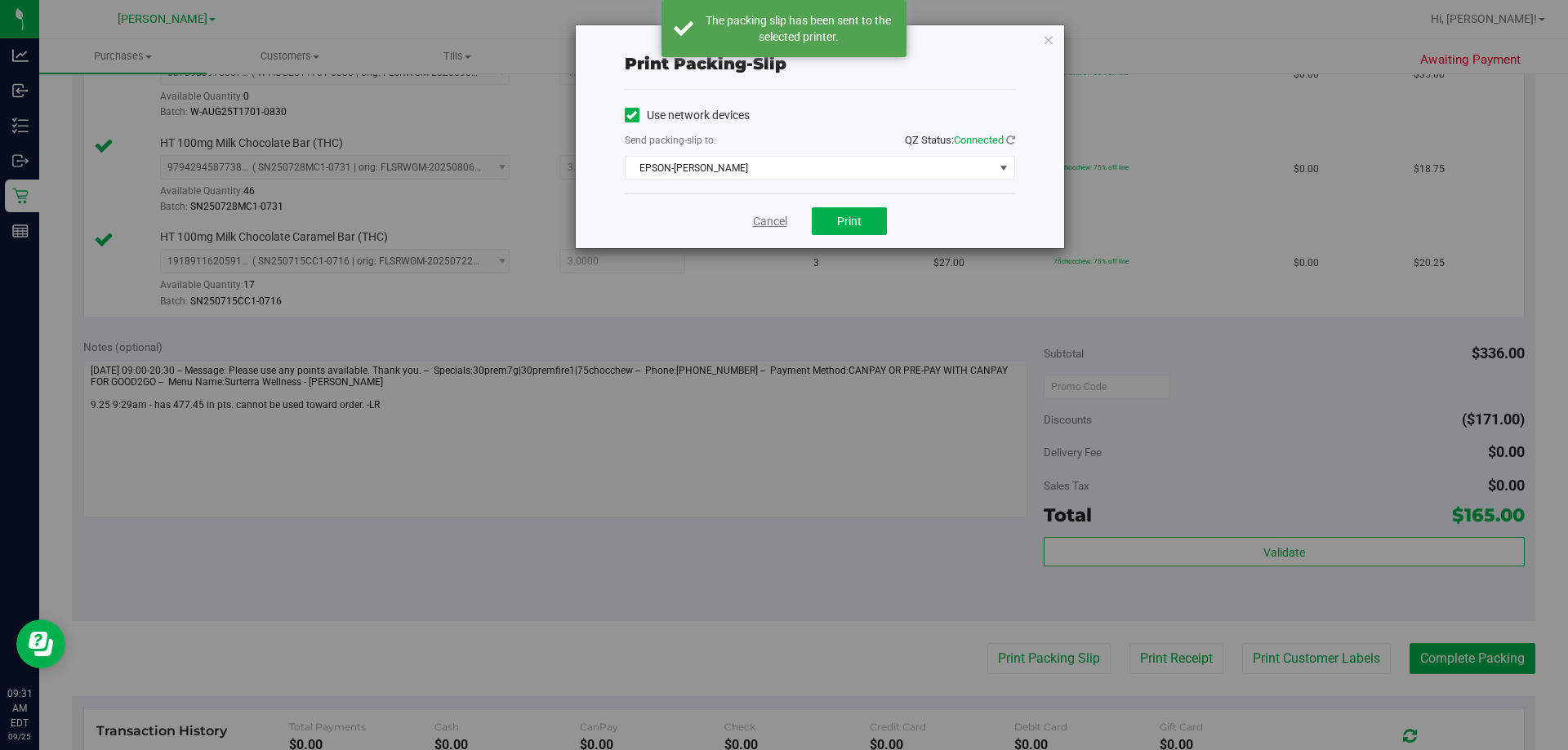
click at [772, 224] on link "Cancel" at bounding box center [771, 222] width 34 height 17
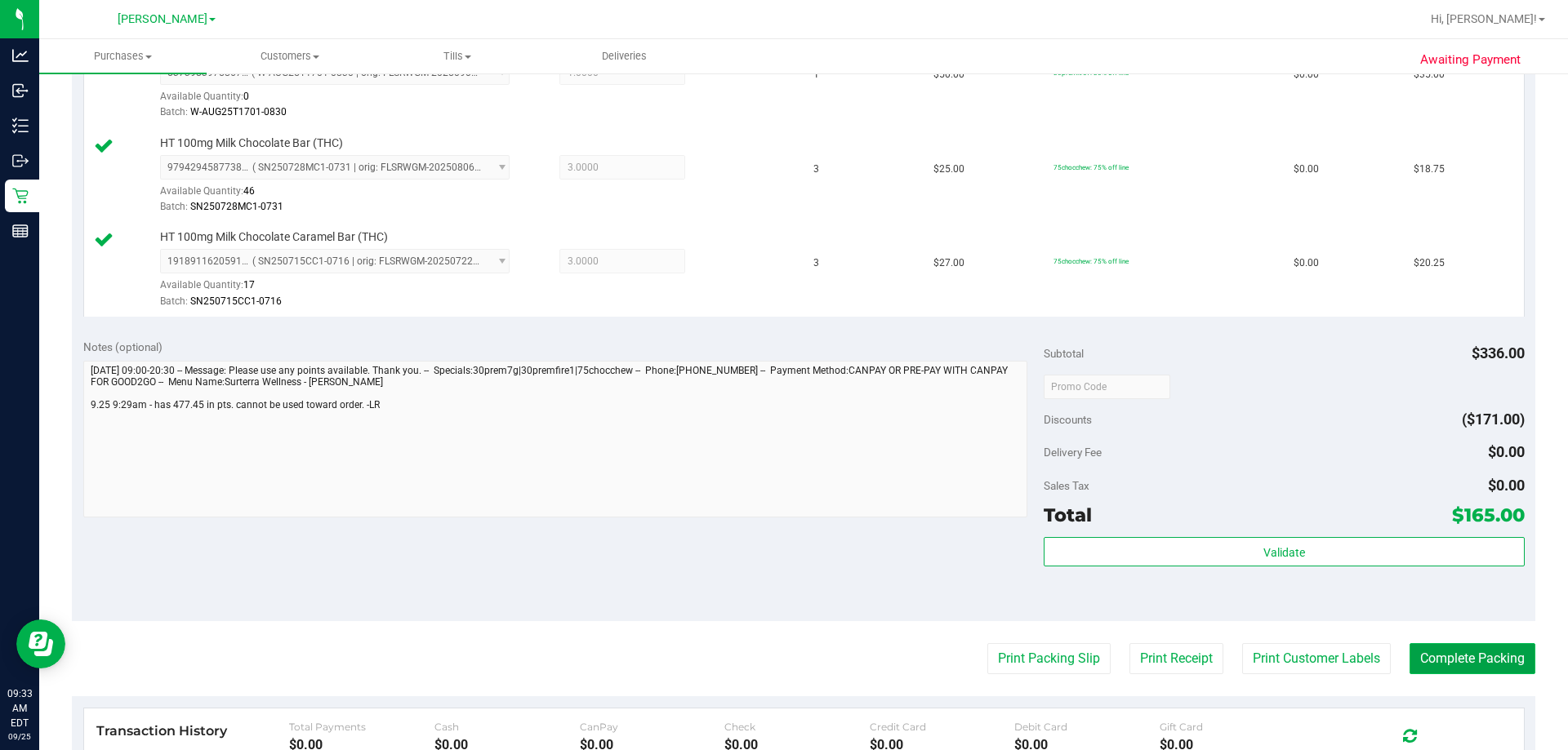
click at [781, 662] on button "Complete Packing" at bounding box center [1471, 658] width 125 height 31
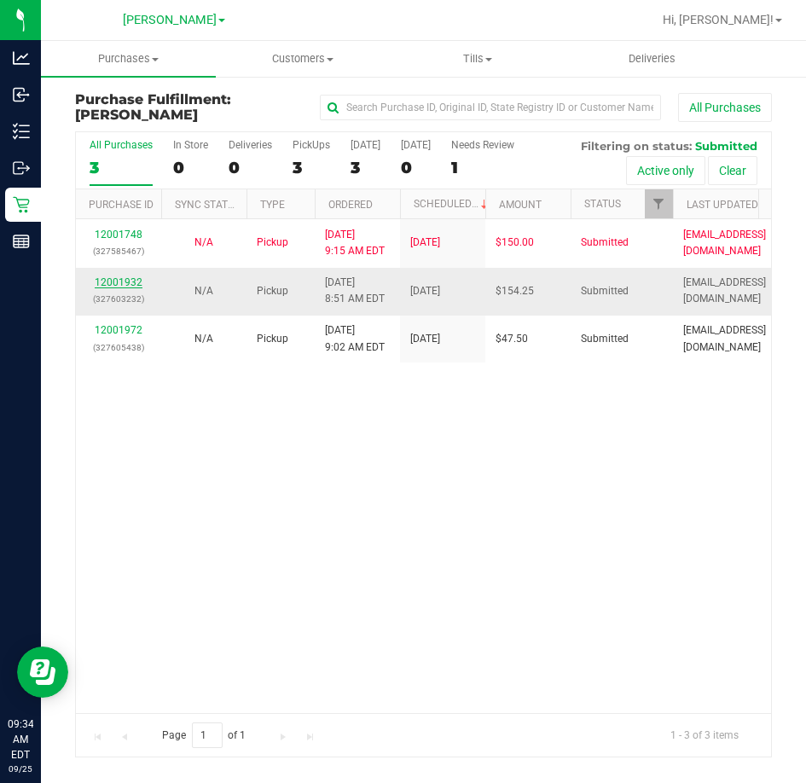
click at [130, 276] on link "12001932" at bounding box center [119, 282] width 48 height 12
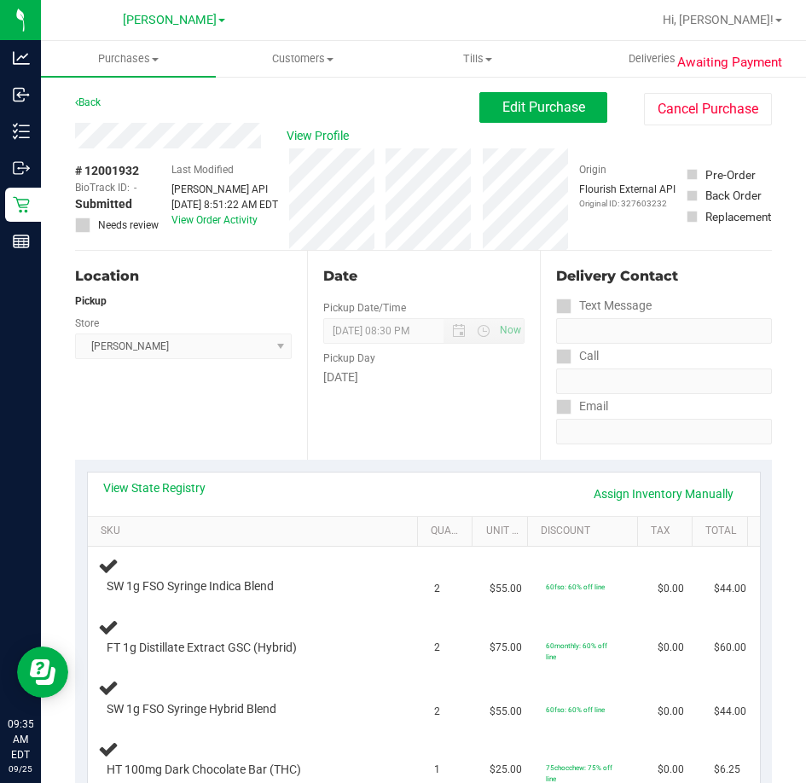
click at [276, 432] on div "Location Pickup Store [PERSON_NAME] Select Store [PERSON_NAME][GEOGRAPHIC_DATA]…" at bounding box center [191, 355] width 232 height 209
click at [150, 484] on link "View State Registry" at bounding box center [154, 487] width 102 height 17
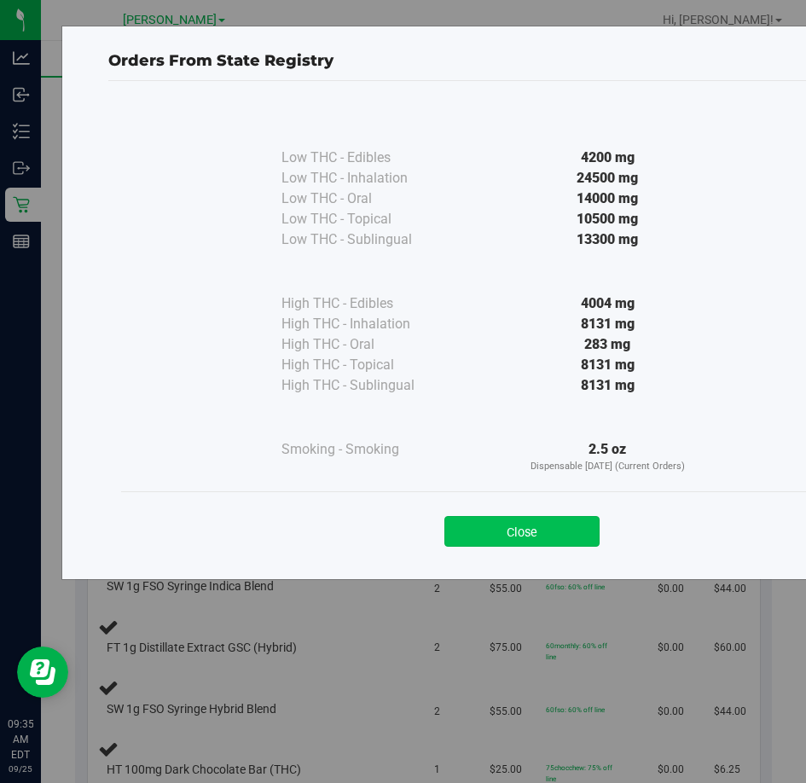
click at [528, 534] on button "Close" at bounding box center [521, 531] width 155 height 31
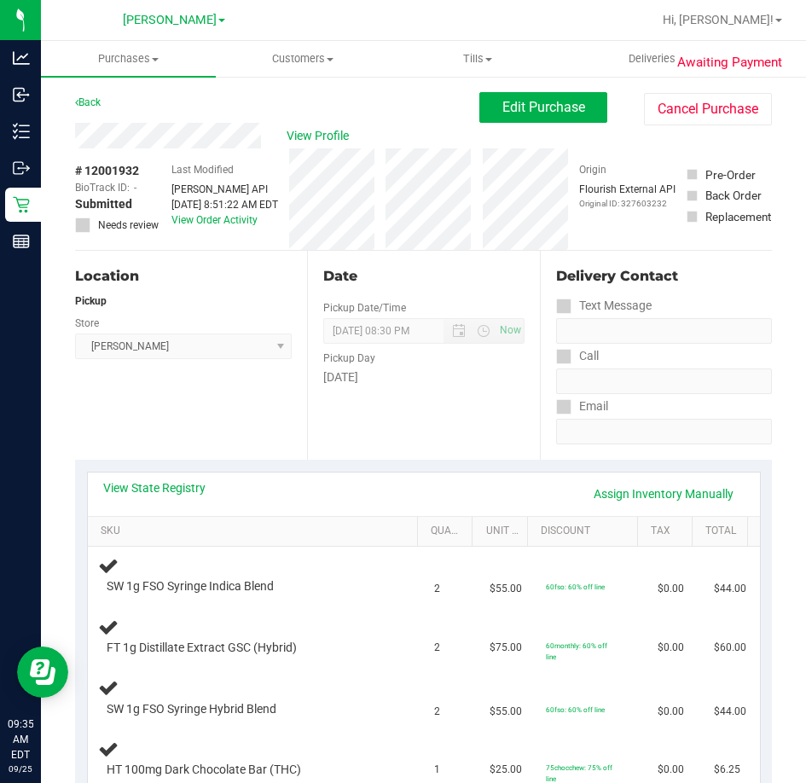
click at [355, 450] on div "Date Pickup Date/Time [DATE] Now [DATE] 08:30 PM Now Pickup Day [DATE]" at bounding box center [423, 355] width 232 height 209
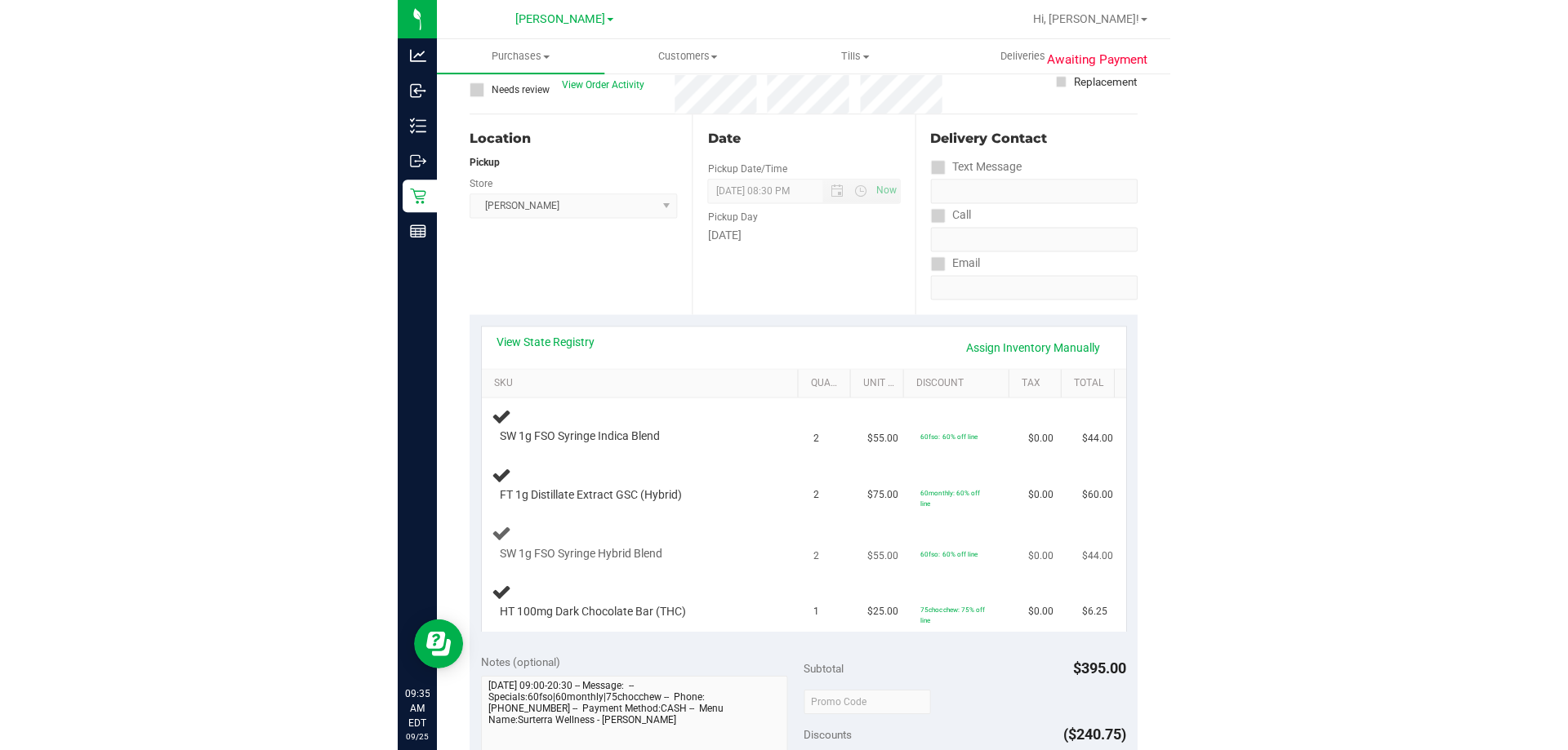
scroll to position [164, 0]
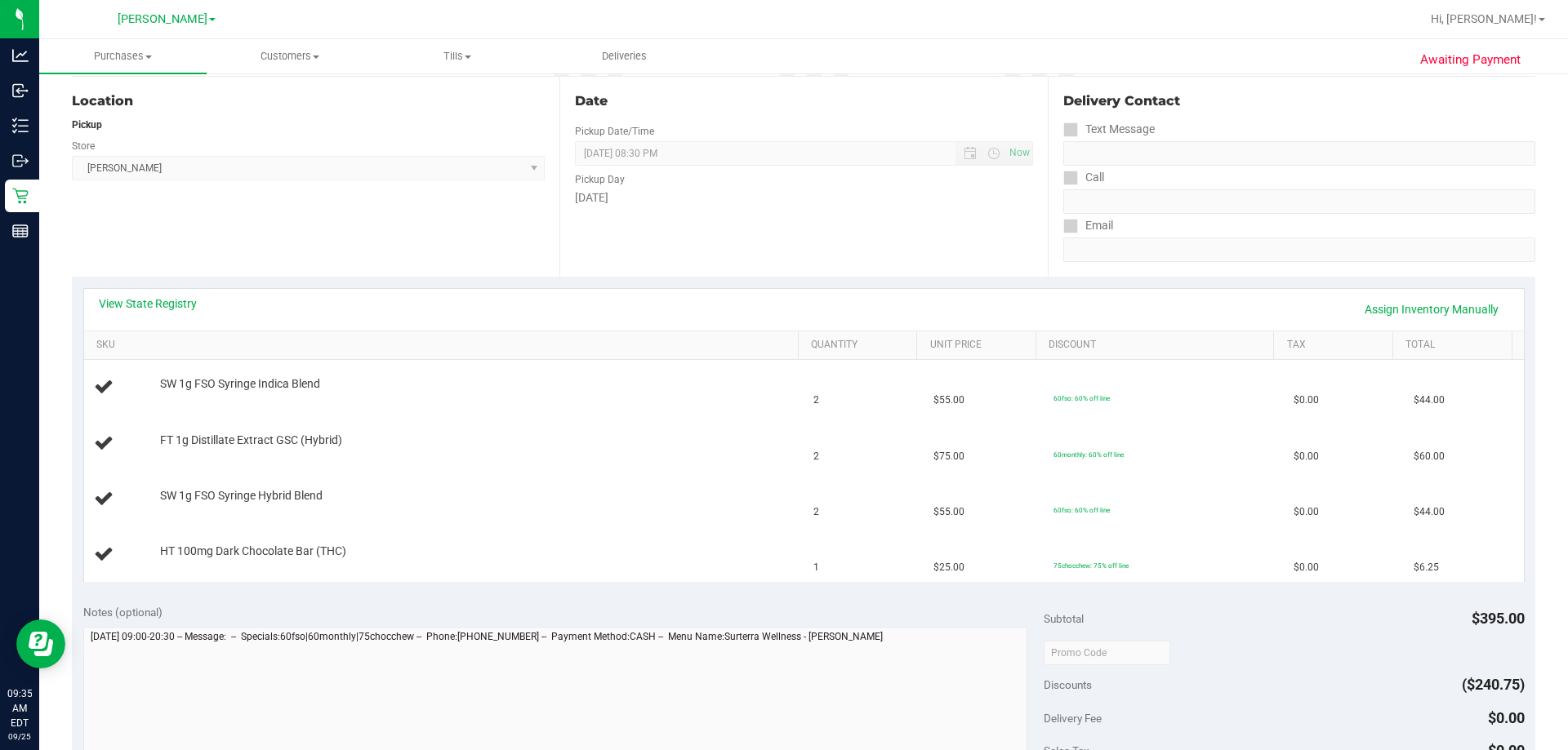
click at [332, 242] on div "Location Pickup Store [PERSON_NAME] Select Store [PERSON_NAME][GEOGRAPHIC_DATA]…" at bounding box center [315, 176] width 487 height 200
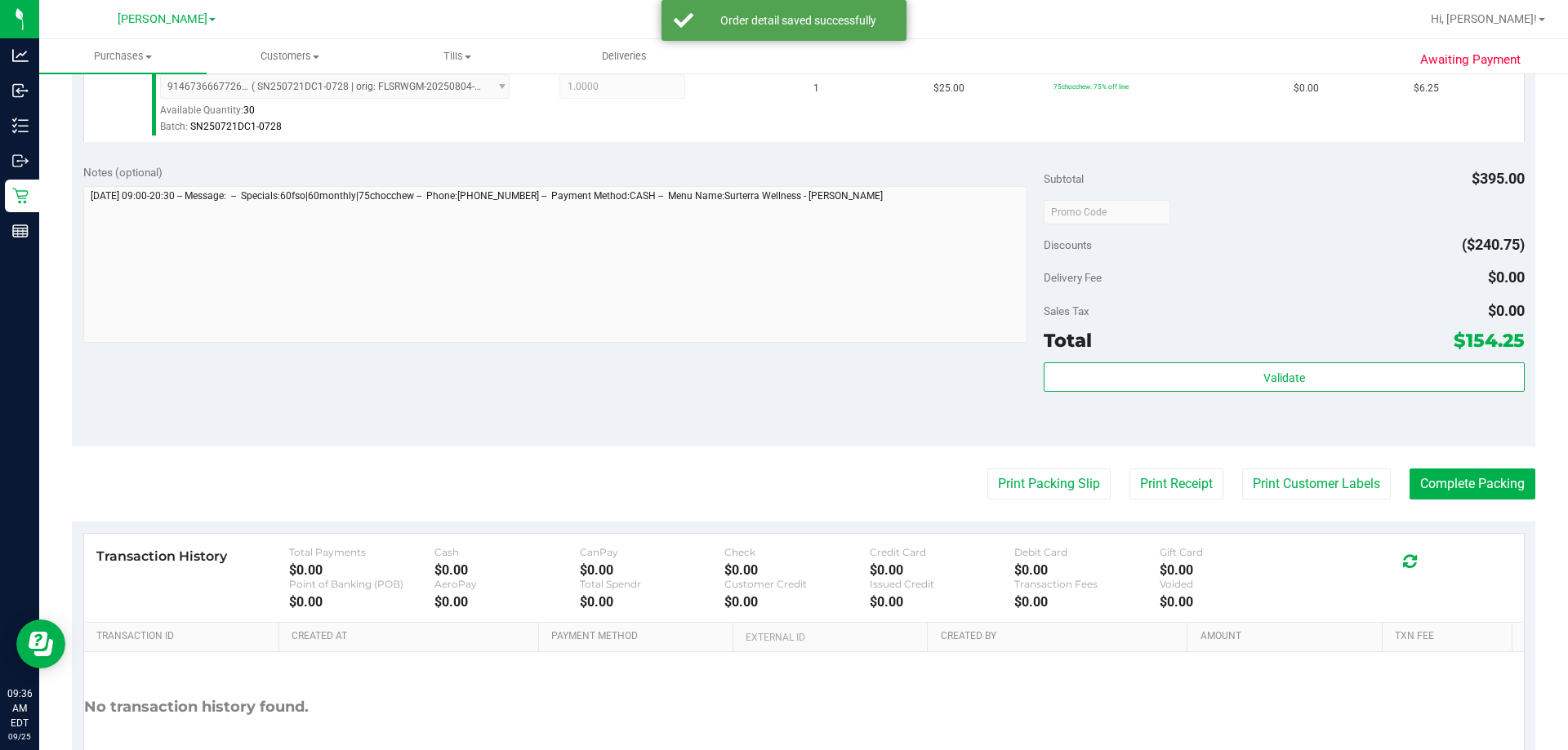
scroll to position [868, 0]
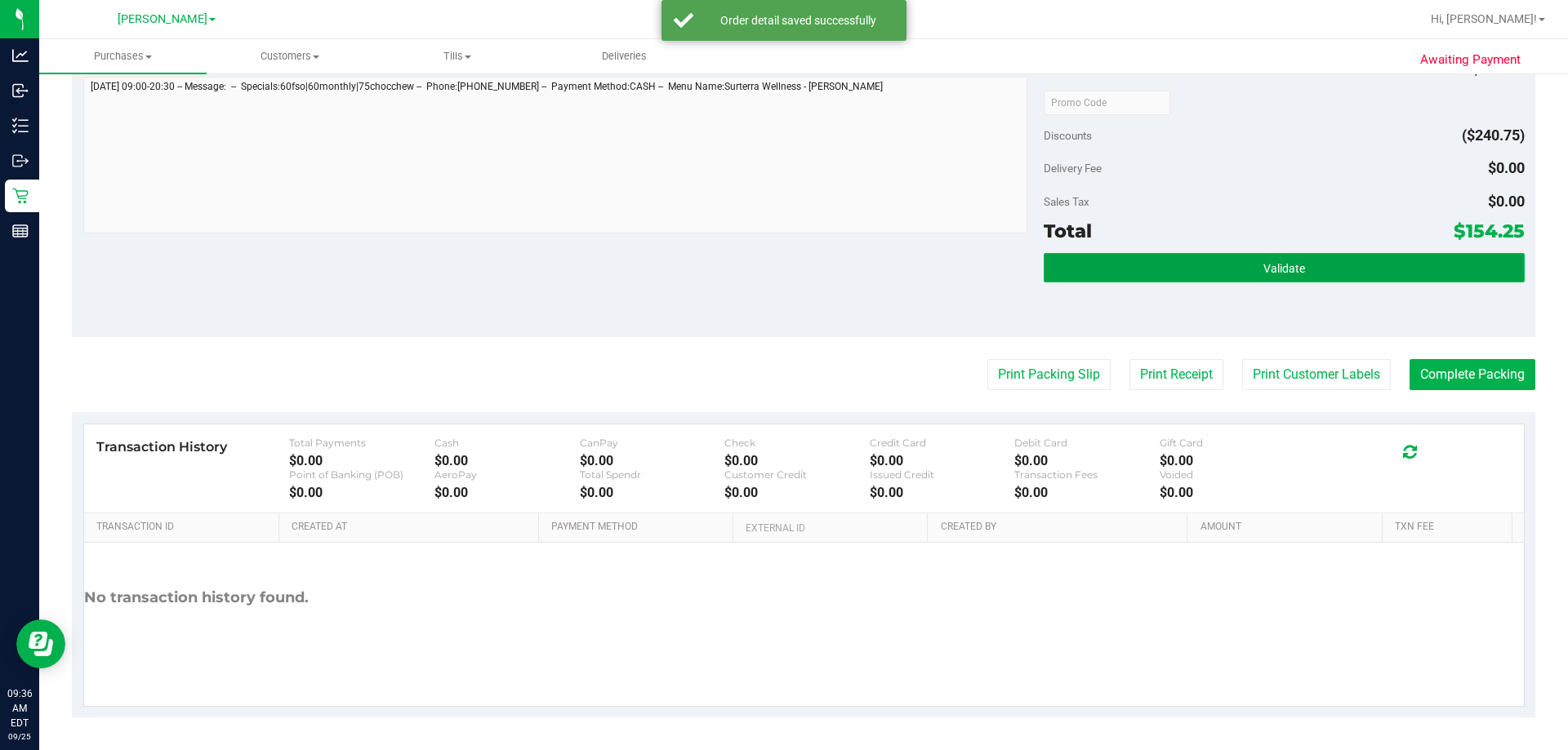
click at [781, 257] on button "Validate" at bounding box center [1284, 267] width 481 height 30
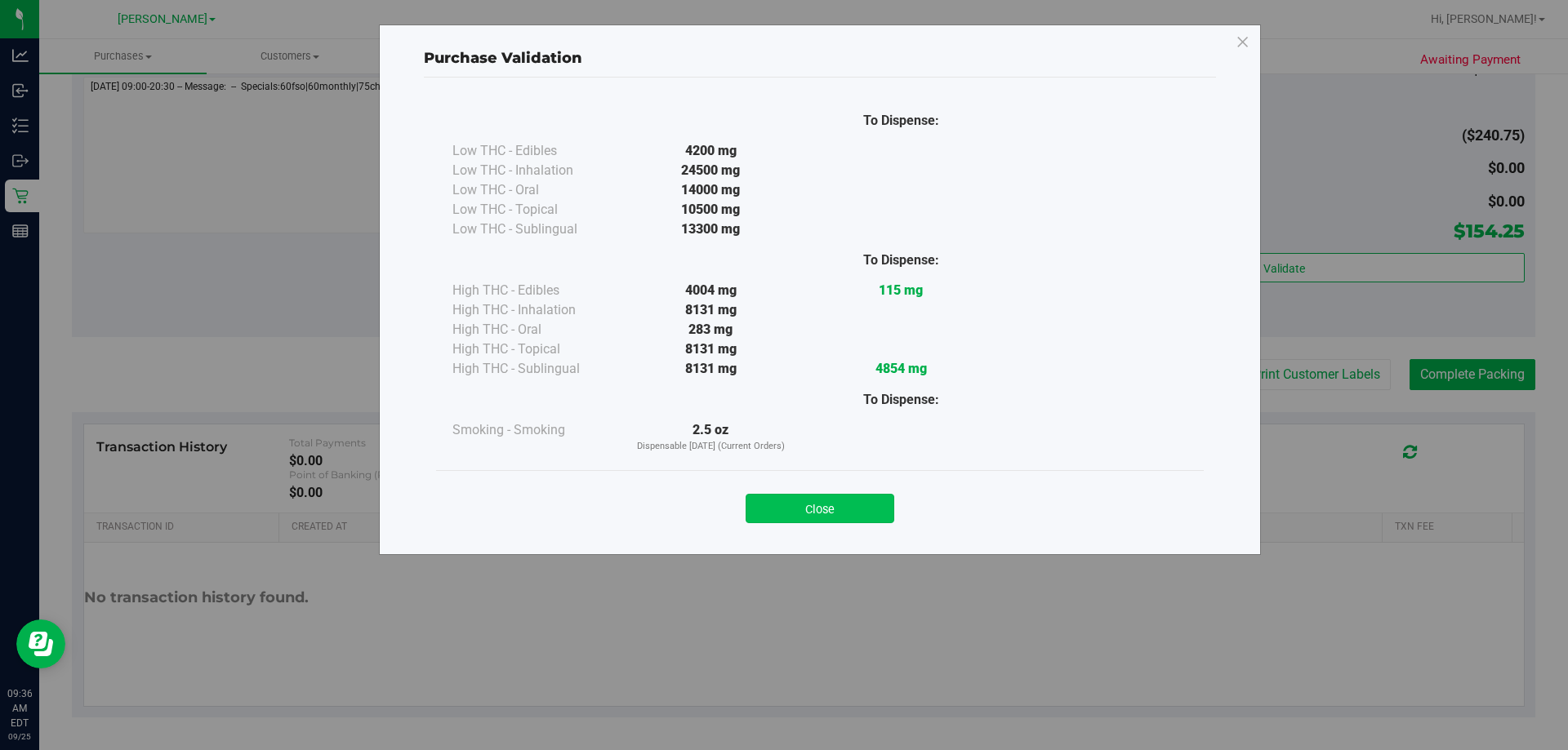
click at [781, 518] on button "Close" at bounding box center [819, 508] width 148 height 30
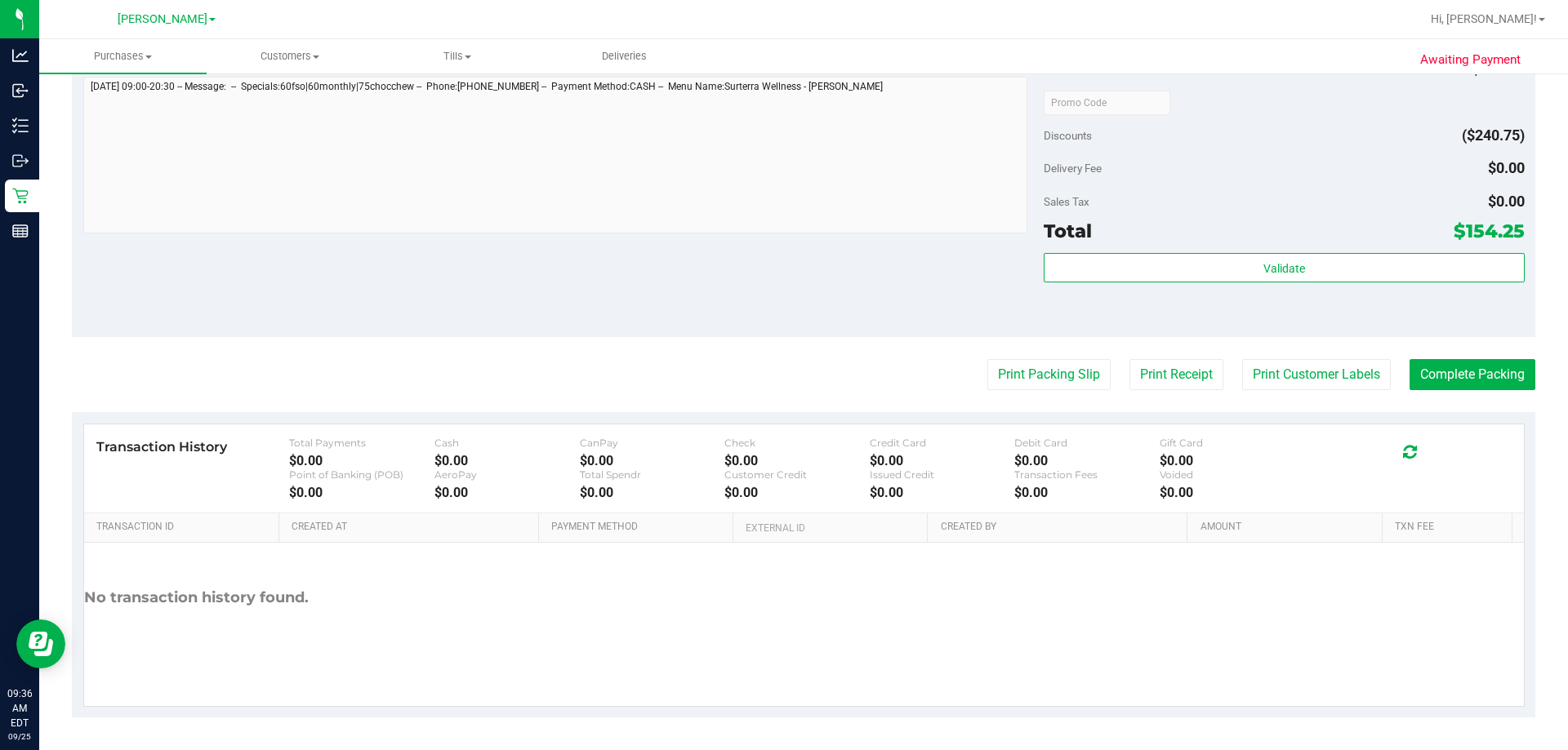
click at [781, 626] on div "No transaction history found." at bounding box center [804, 597] width 1440 height 110
click at [781, 377] on button "Print Packing Slip" at bounding box center [1048, 374] width 123 height 31
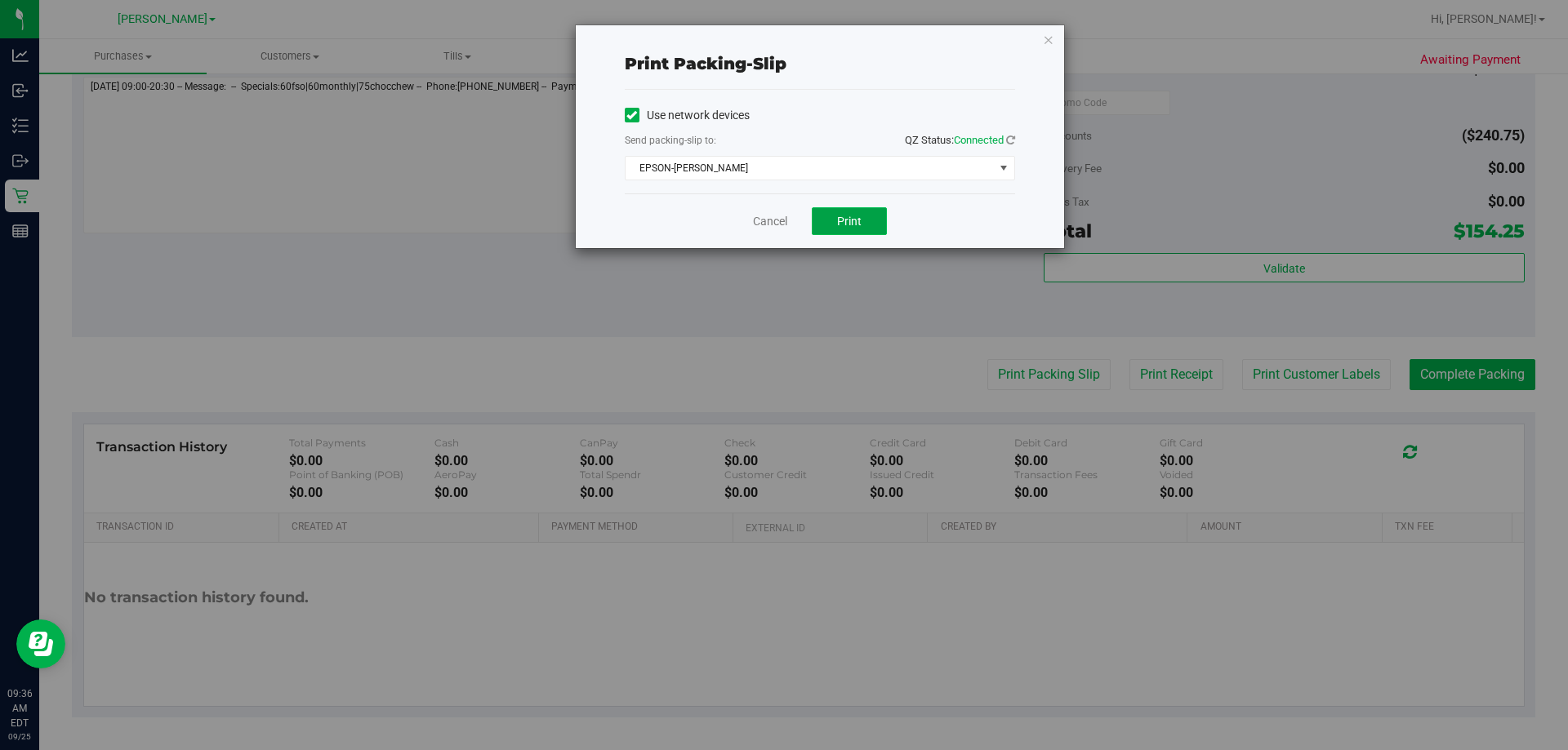
click at [781, 229] on button "Print" at bounding box center [849, 221] width 75 height 28
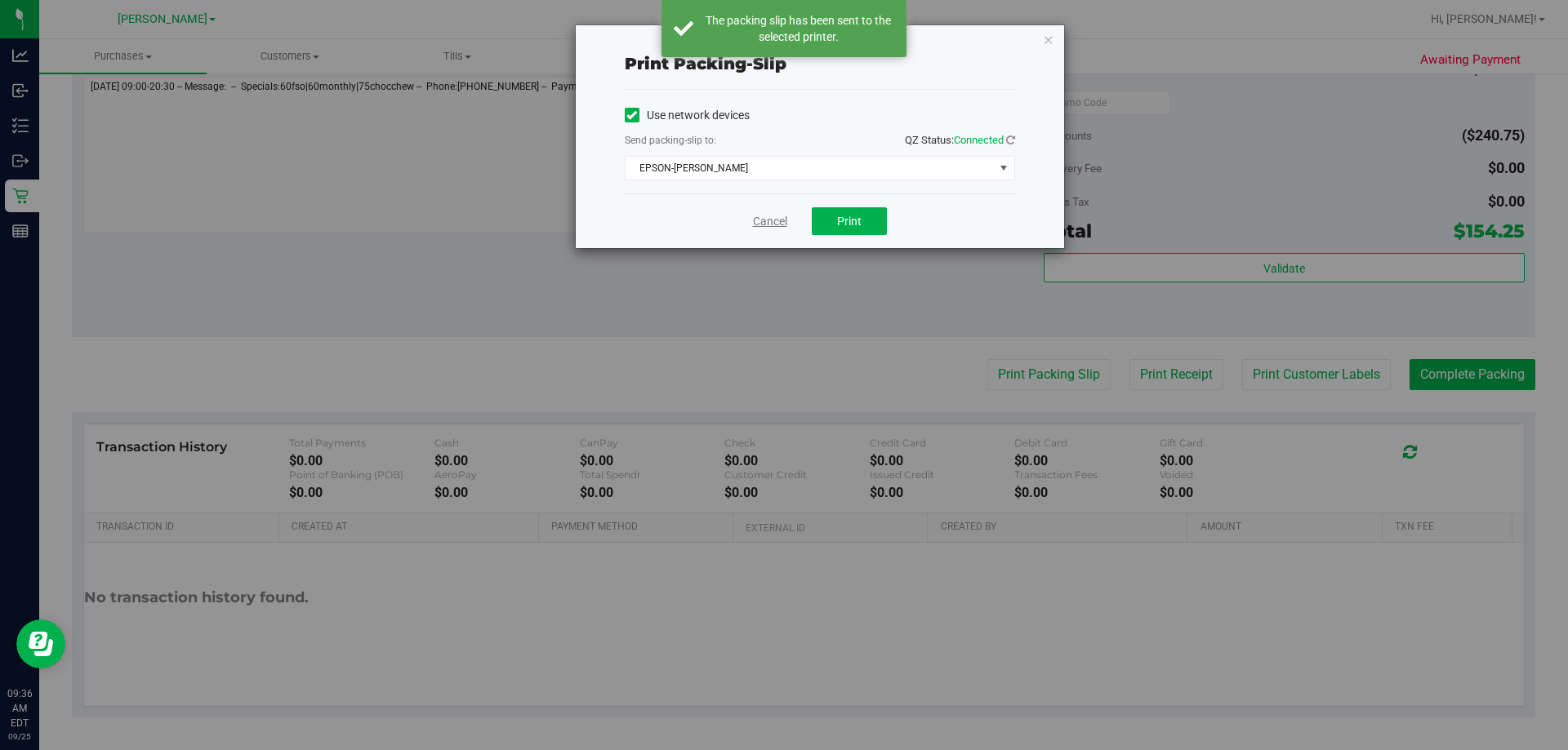
click at [763, 220] on link "Cancel" at bounding box center [771, 222] width 34 height 17
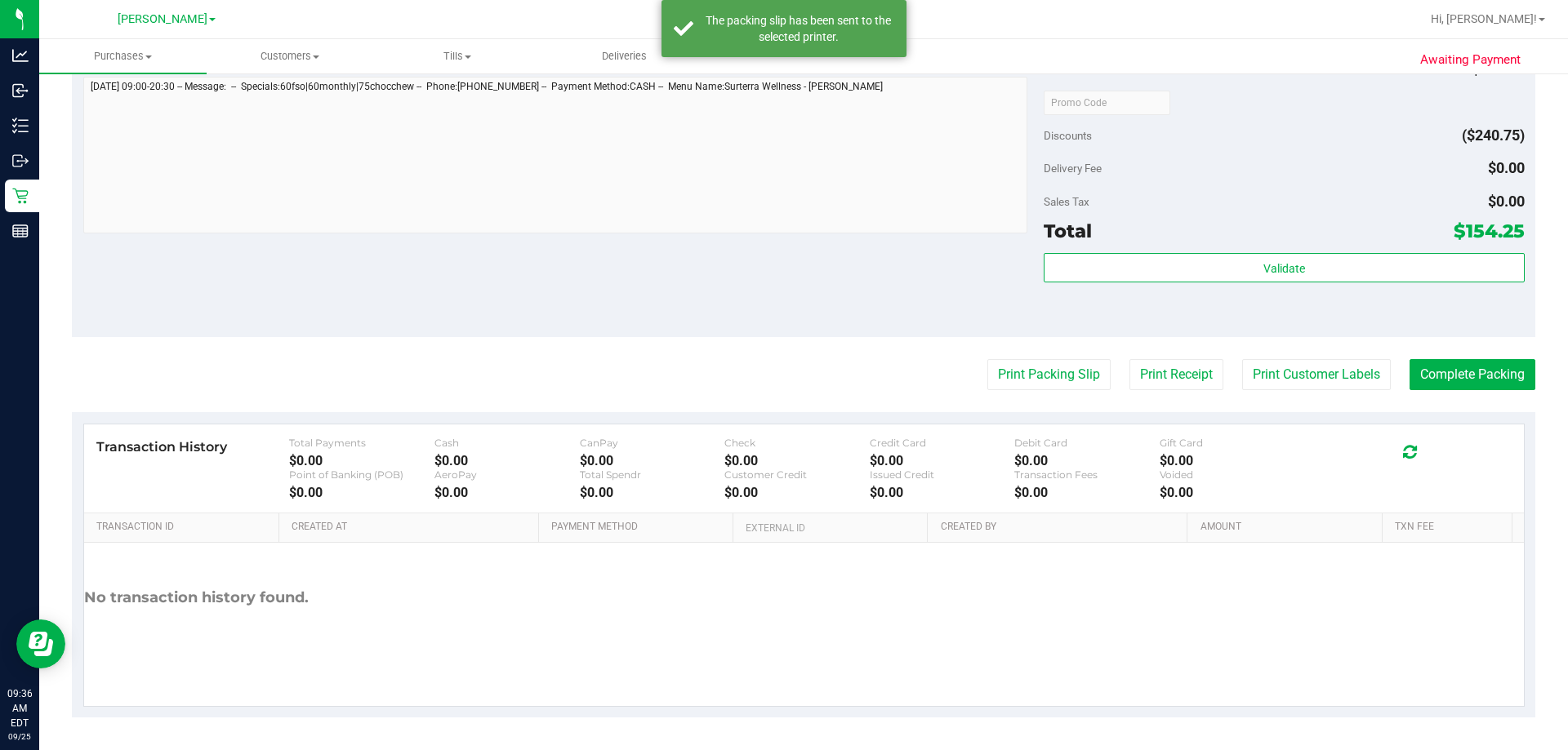
click at [611, 277] on div "Notes (optional) Subtotal $395.00 Discounts ($240.75) Delivery Fee $0.00 Sales …" at bounding box center [803, 189] width 1464 height 294
click at [781, 374] on button "Complete Packing" at bounding box center [1471, 374] width 125 height 31
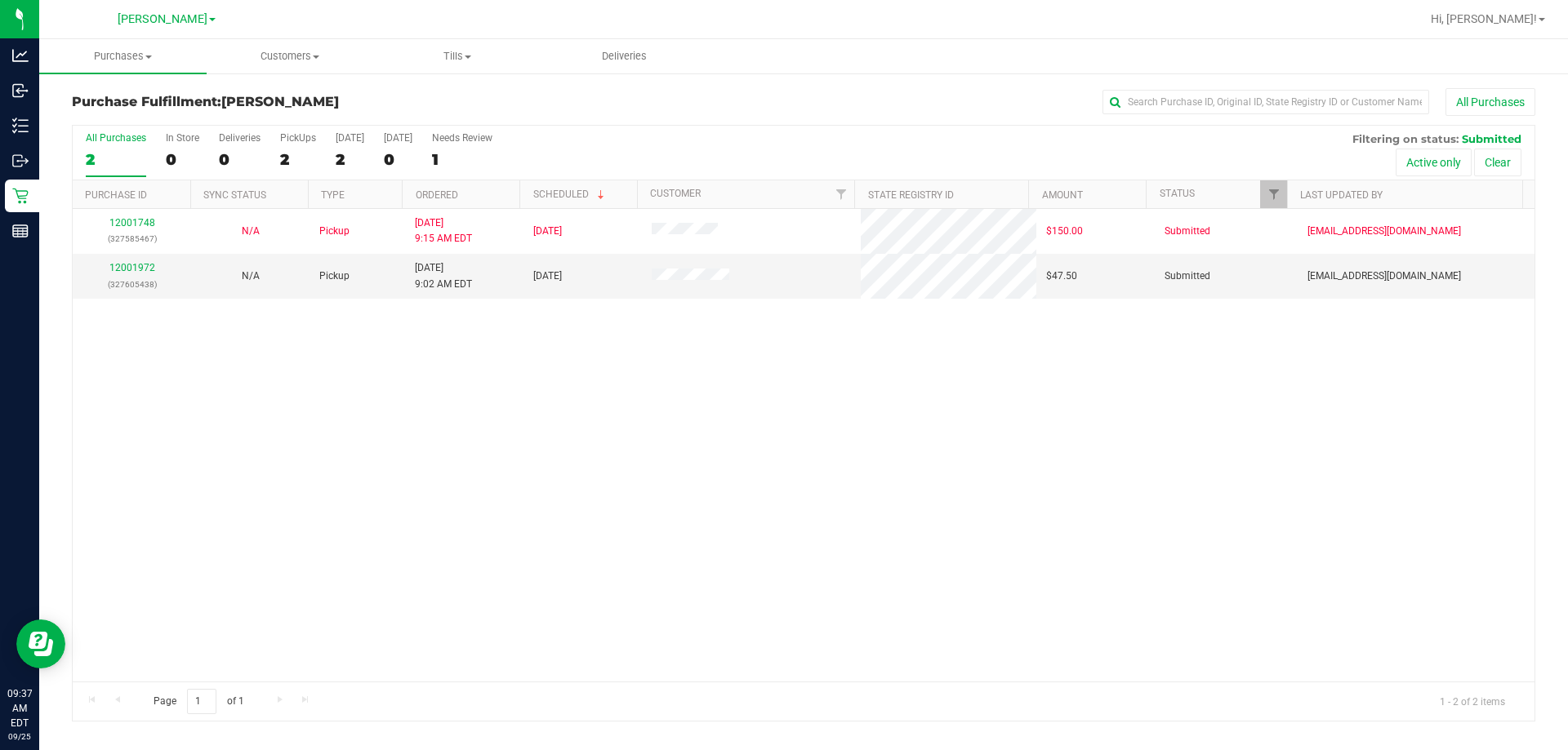
click at [781, 465] on div "12001748 (327585467) N/A Pickup [DATE] 9:15 AM EDT 9/25/2025 $150.00 Submitted …" at bounding box center [803, 445] width 1462 height 473
click at [130, 270] on link "12001972" at bounding box center [132, 268] width 46 height 11
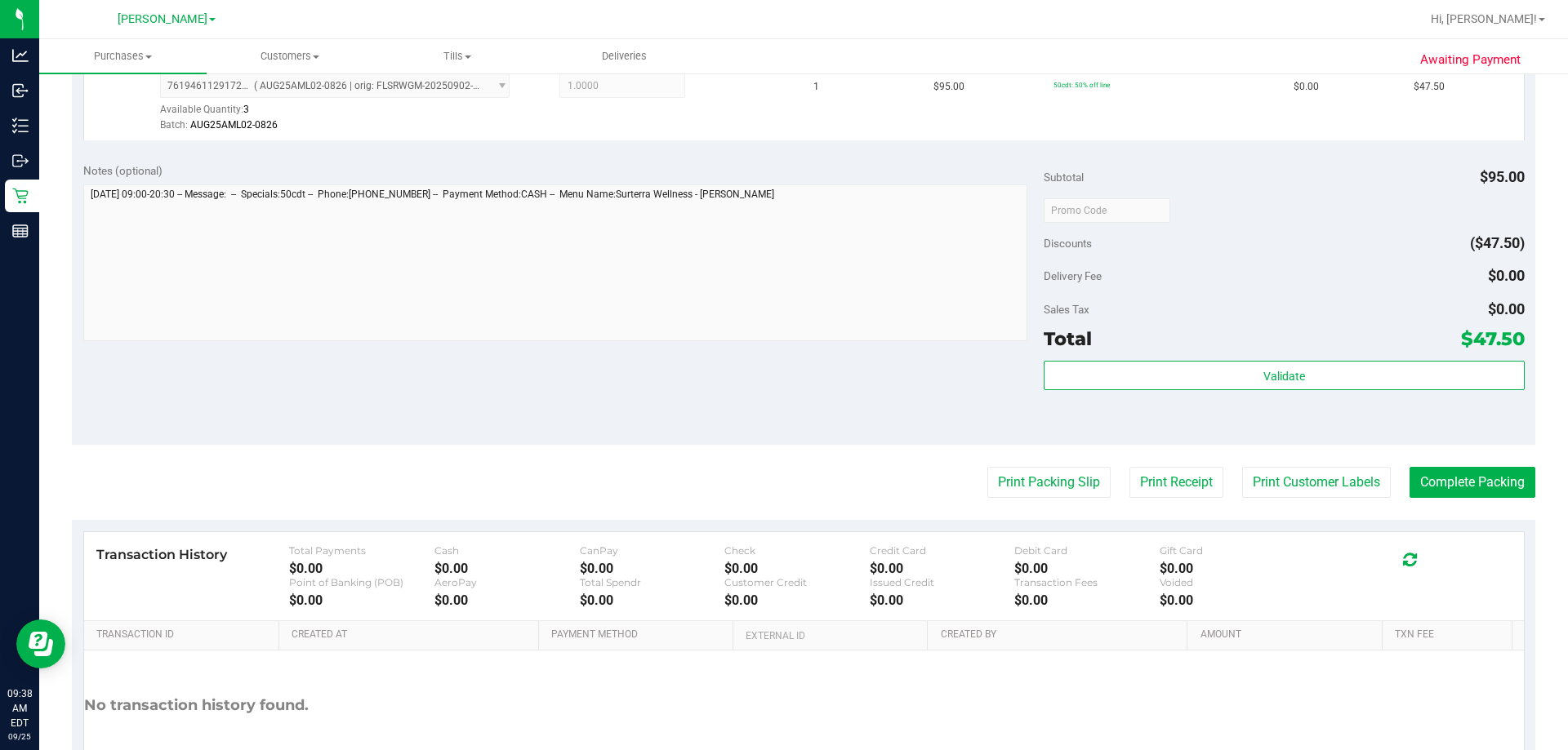
scroll to position [474, 0]
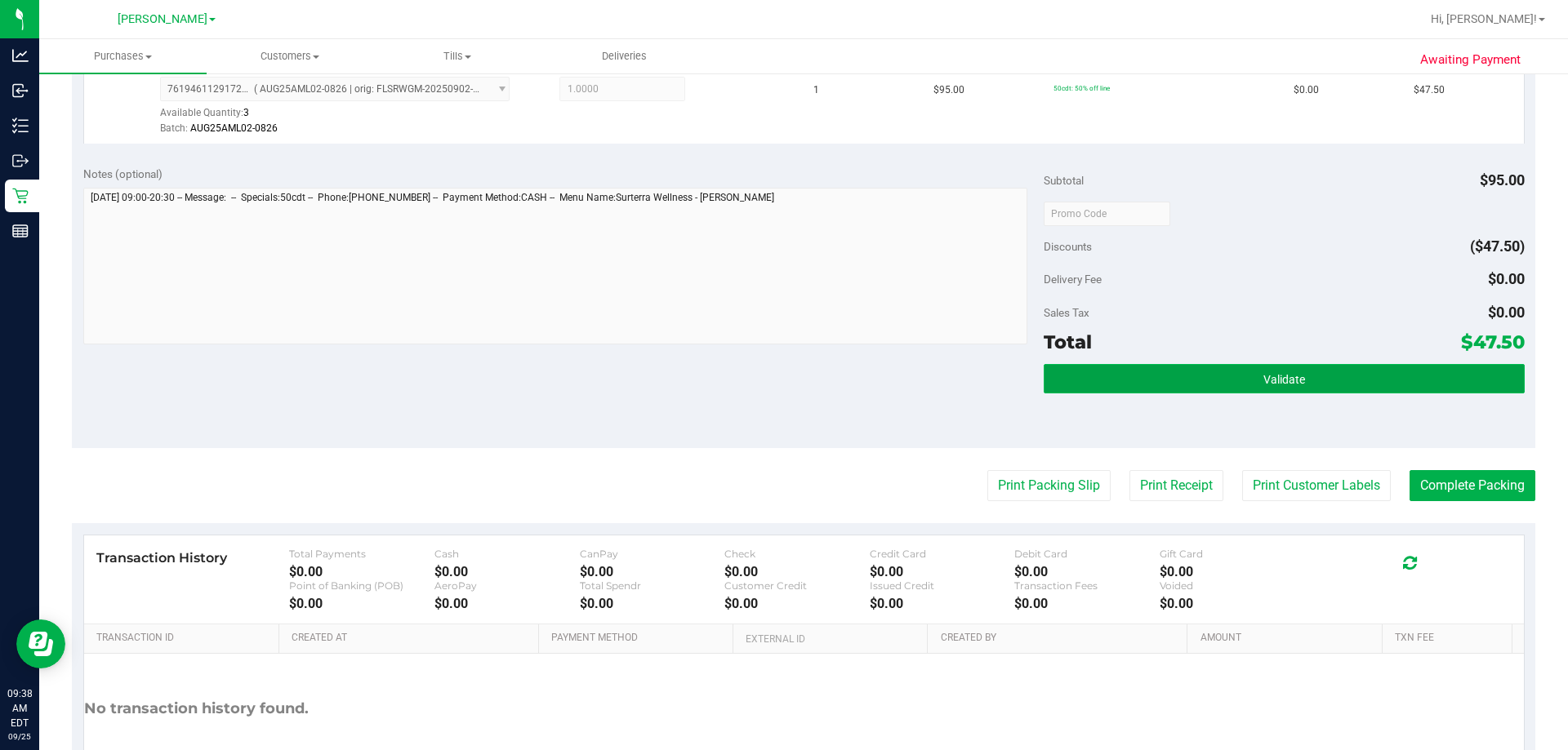
click at [781, 374] on button "Validate" at bounding box center [1284, 378] width 481 height 30
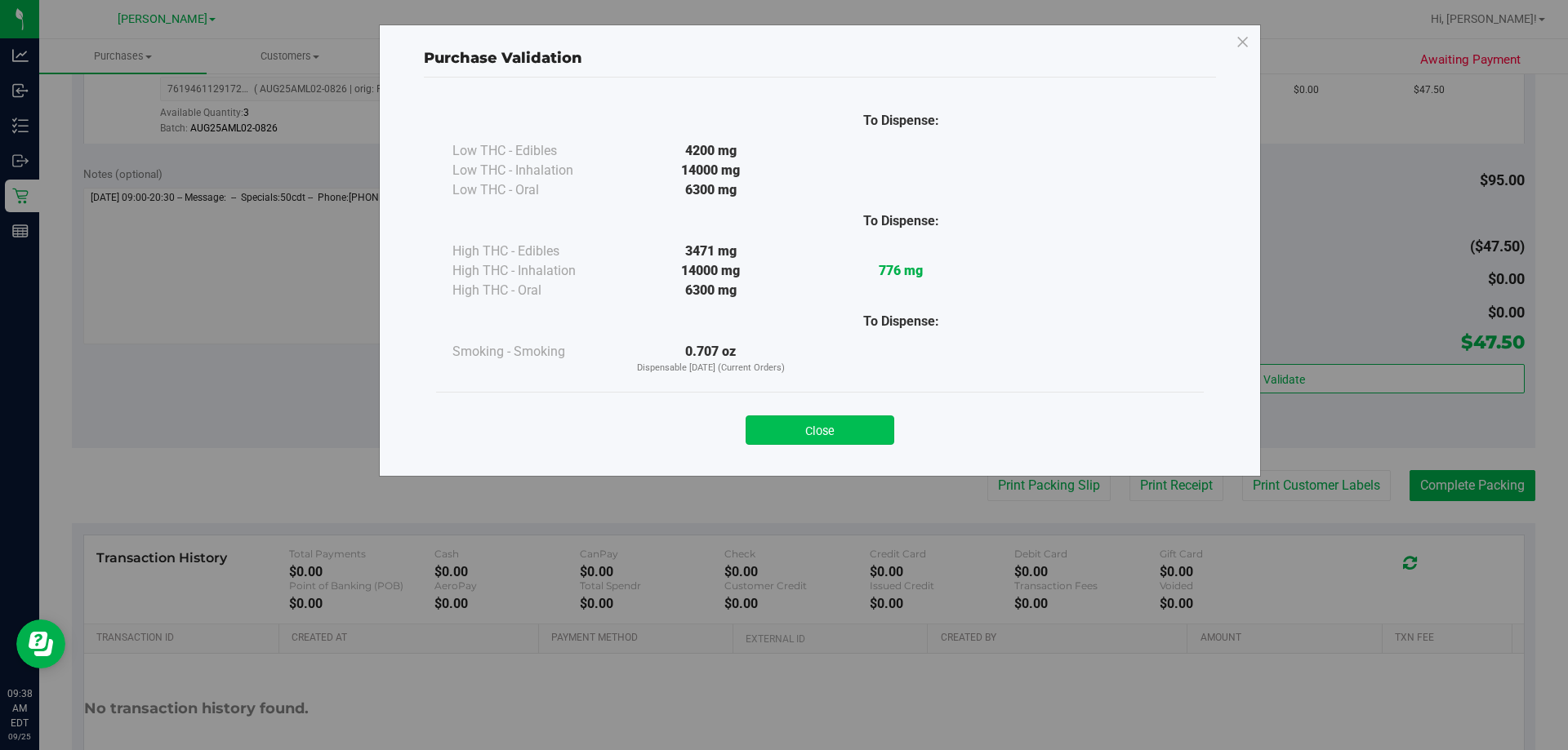
click at [781, 419] on button "Close" at bounding box center [819, 430] width 148 height 30
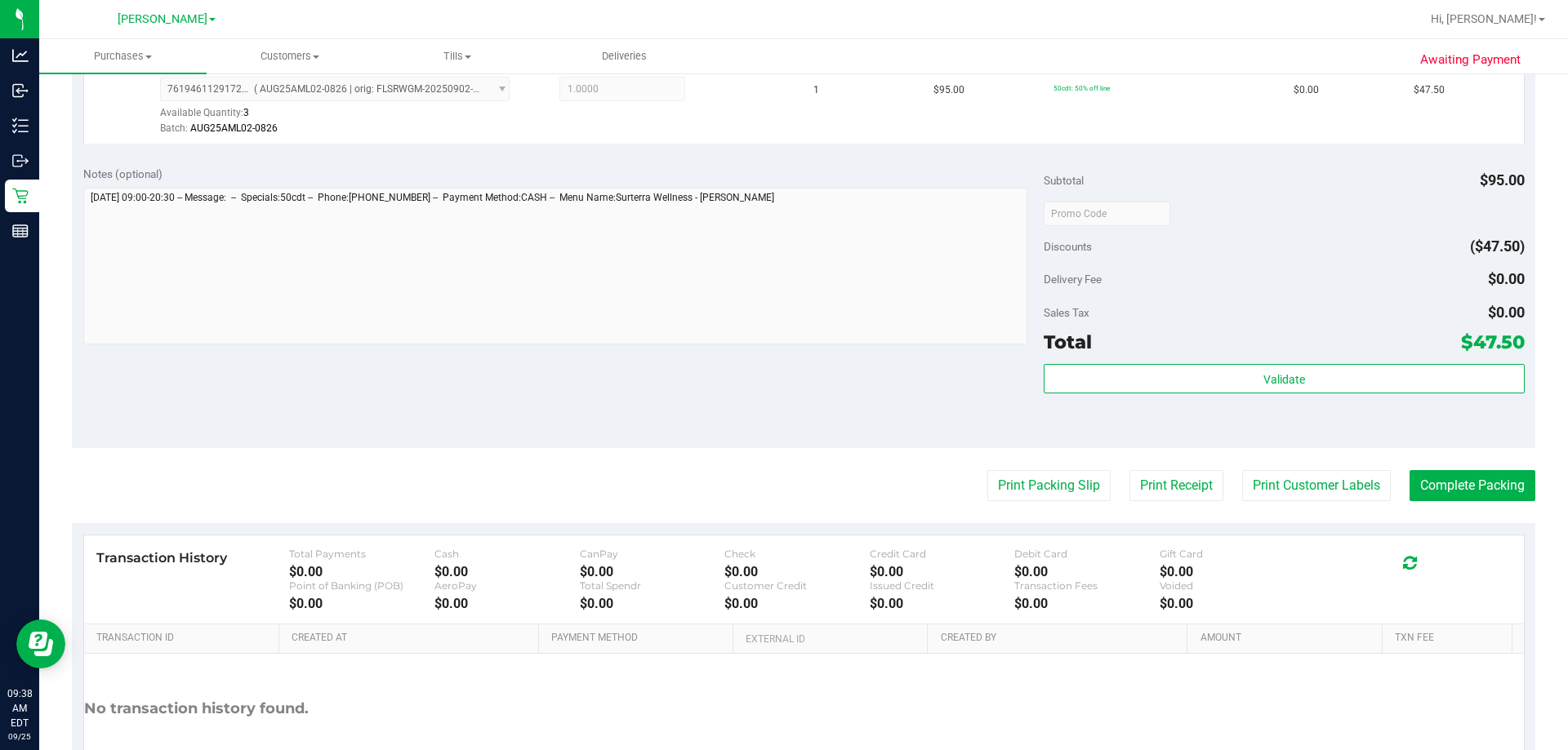
click at [781, 368] on div "Notes (optional) Subtotal $95.00 Discounts ($47.50) Delivery Fee $0.00 Sales Ta…" at bounding box center [803, 300] width 1464 height 294
click at [781, 490] on button "Print Packing Slip" at bounding box center [1048, 485] width 123 height 31
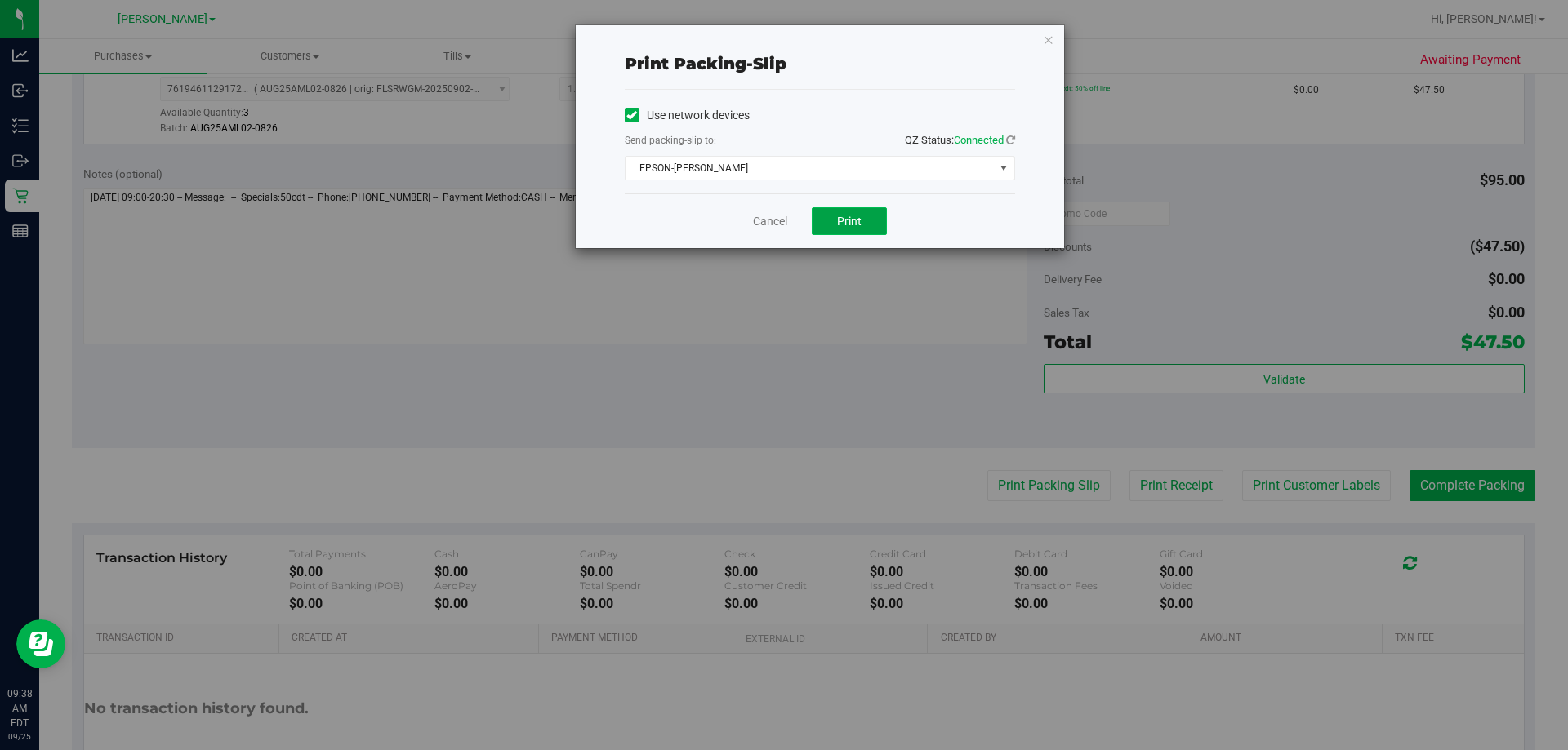
click at [781, 233] on button "Print" at bounding box center [849, 221] width 75 height 28
click at [757, 217] on link "Cancel" at bounding box center [771, 222] width 34 height 17
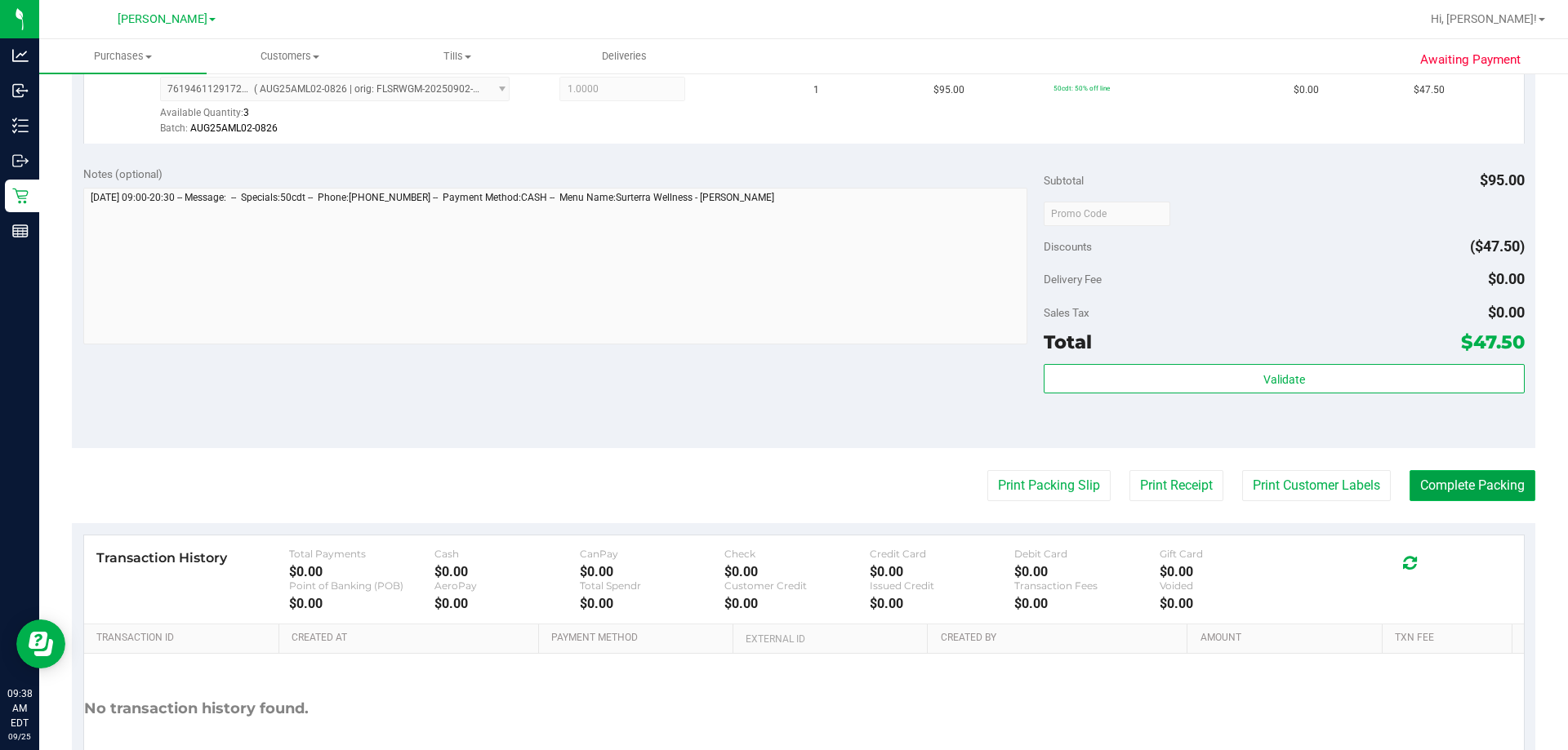
click at [781, 470] on button "Complete Packing" at bounding box center [1471, 485] width 125 height 31
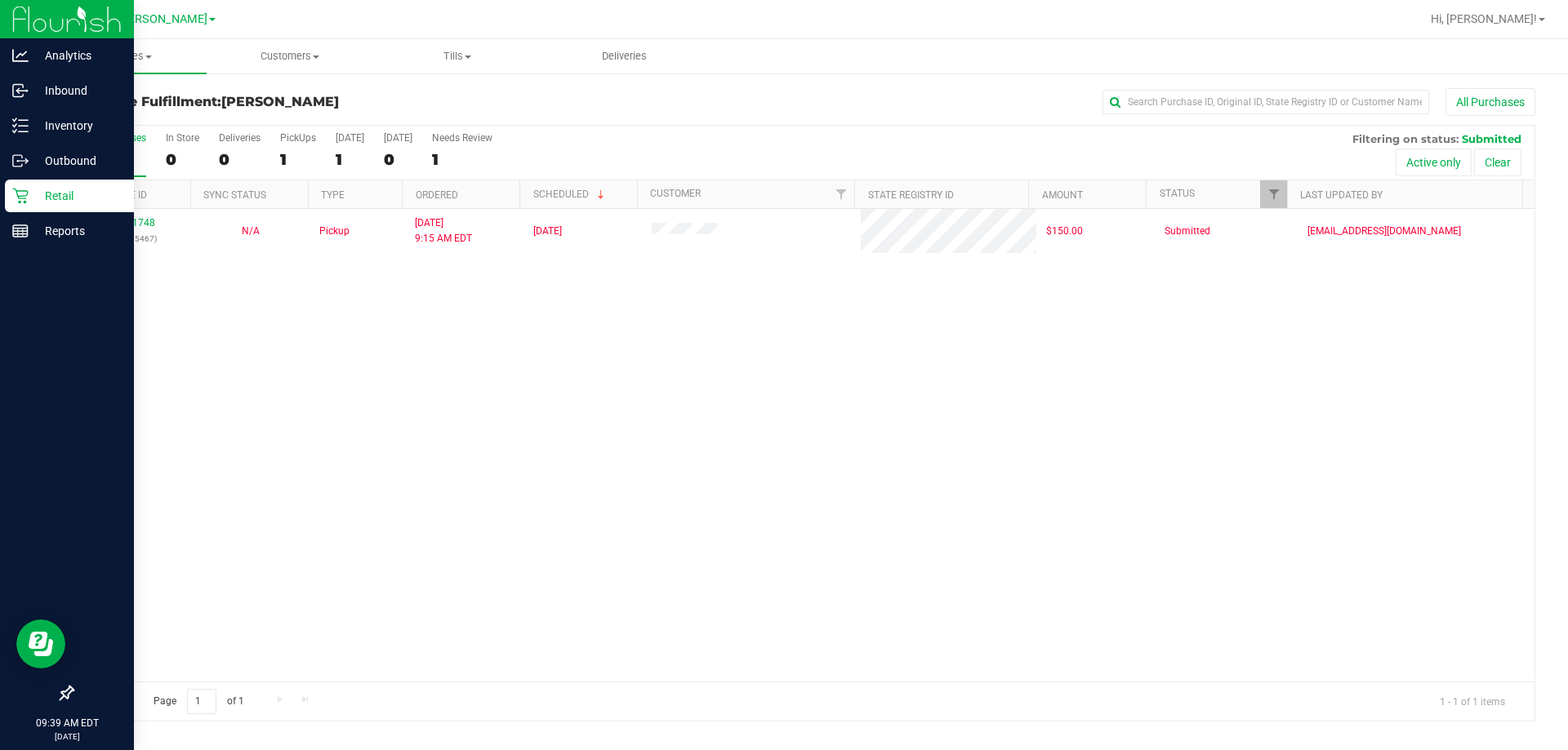
click at [36, 202] on p "Retail" at bounding box center [78, 196] width 98 height 19
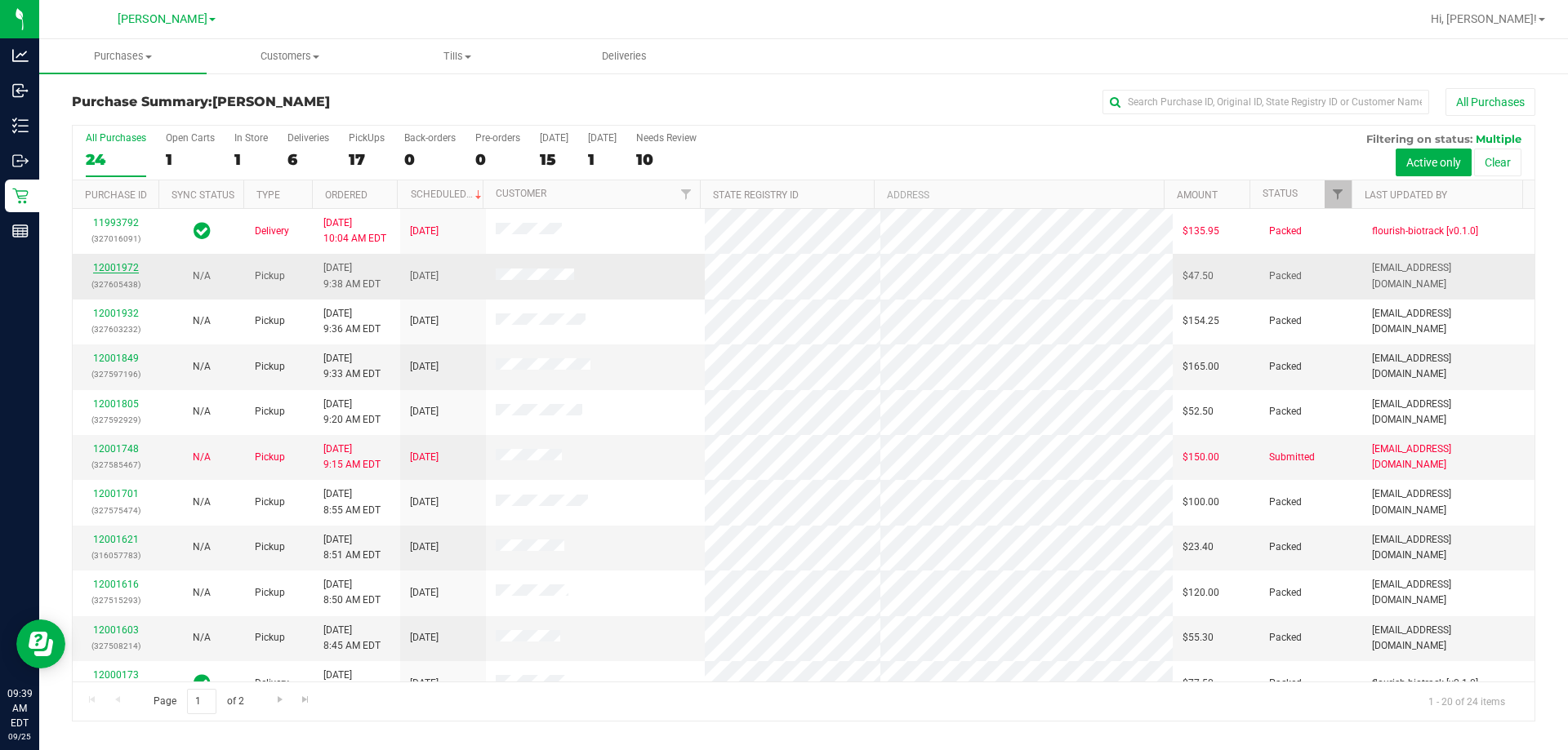
click at [110, 270] on link "12001972" at bounding box center [116, 268] width 46 height 11
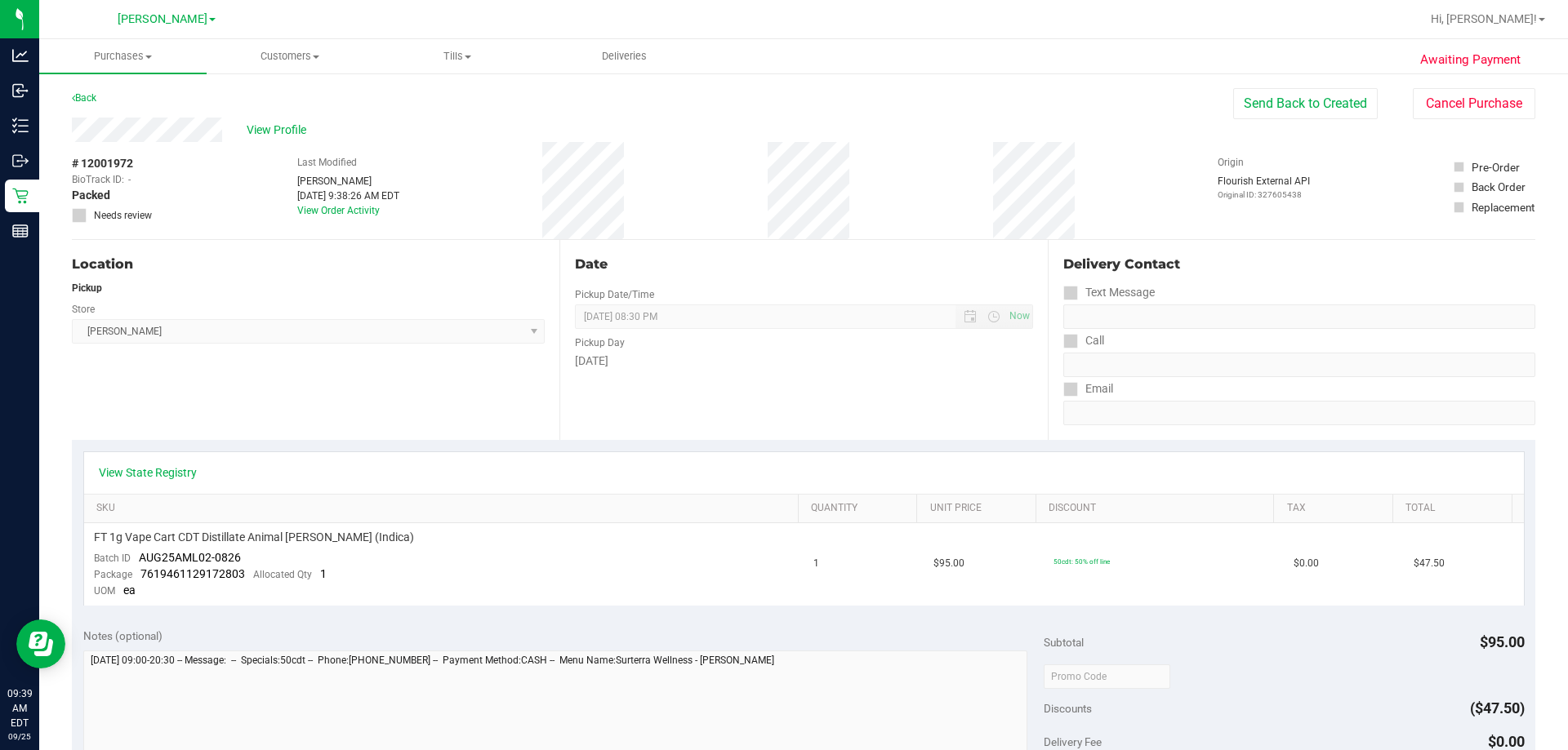
click at [89, 104] on div "Back" at bounding box center [84, 98] width 25 height 19
click at [87, 102] on link "Back" at bounding box center [84, 98] width 25 height 11
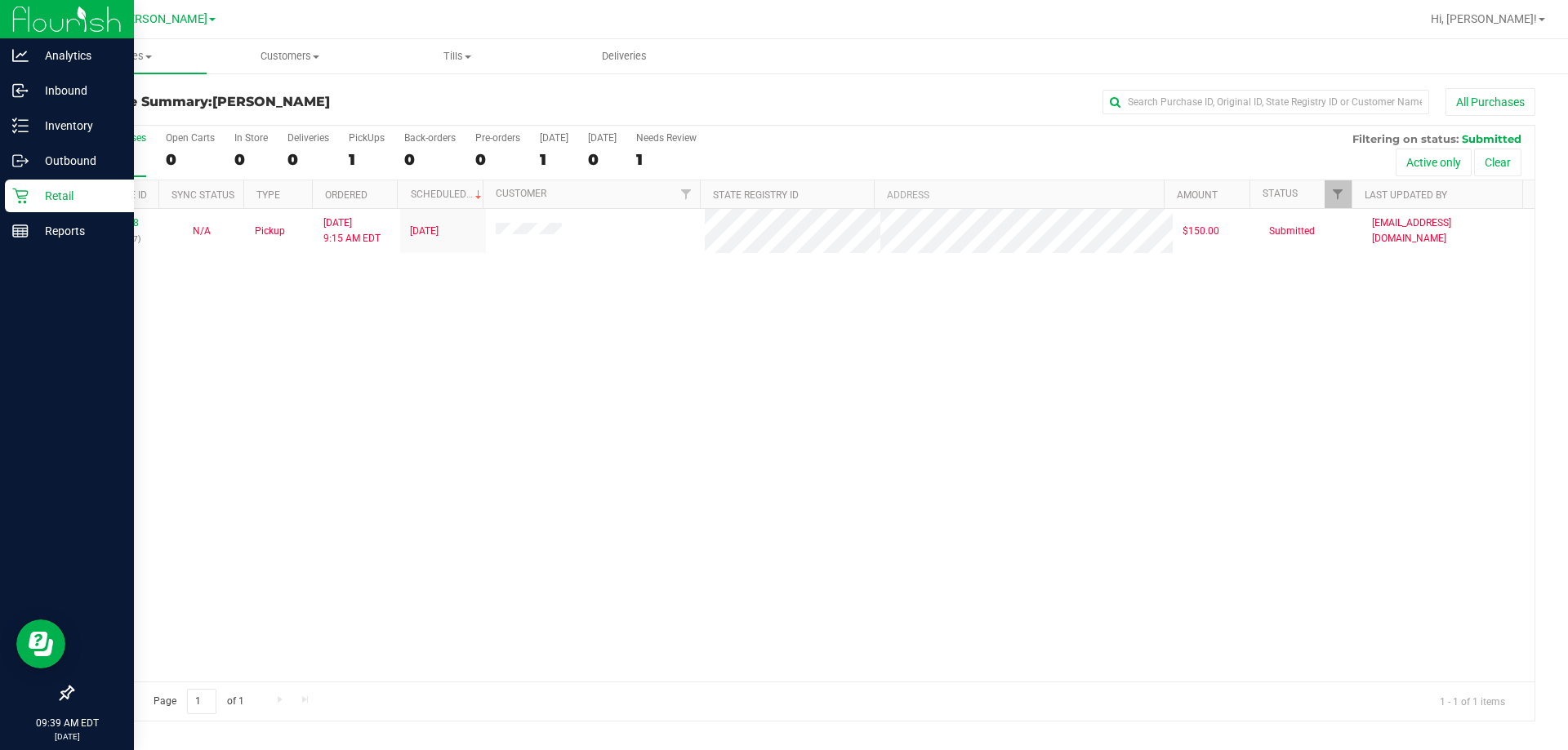
click at [77, 189] on p "Retail" at bounding box center [78, 196] width 98 height 19
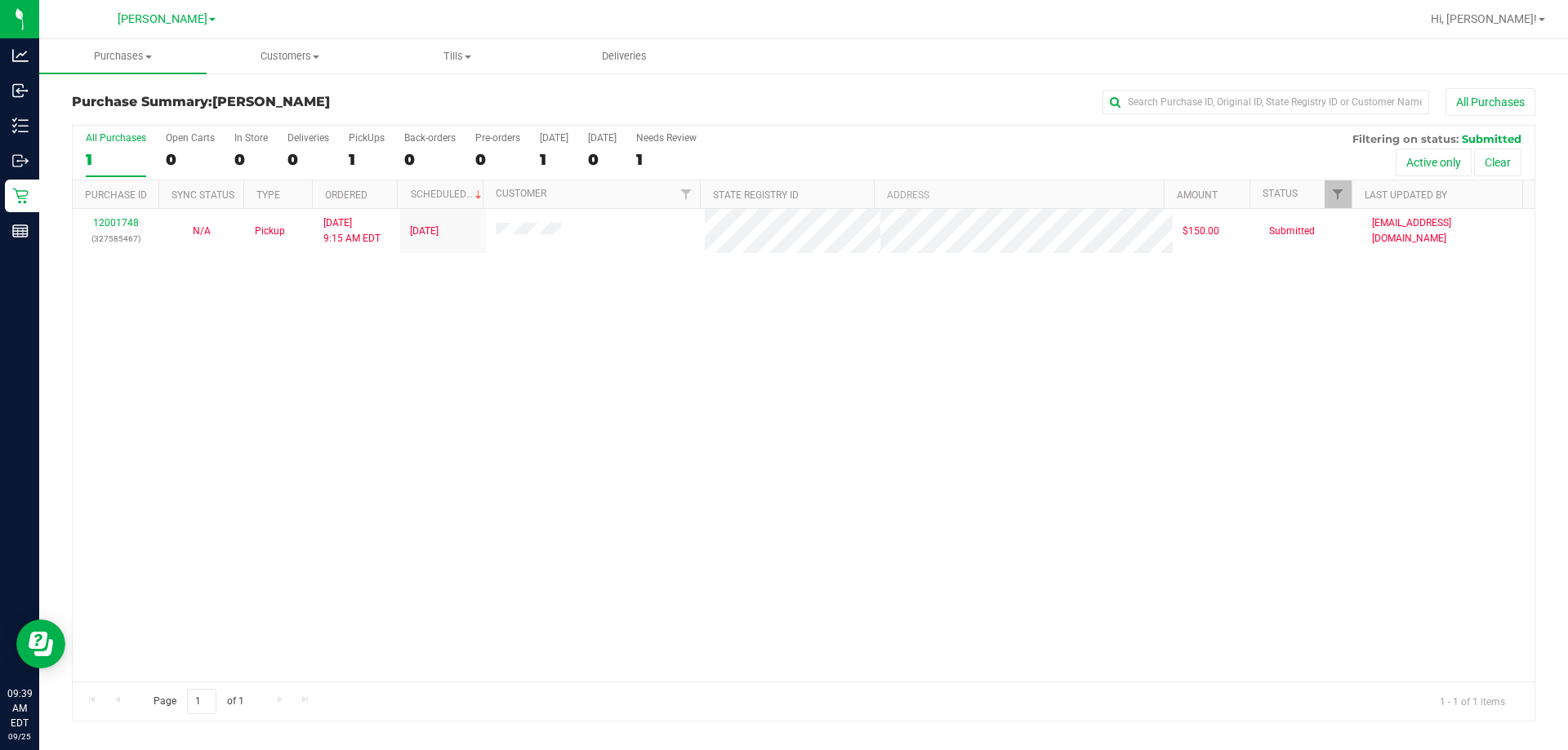
drag, startPoint x: 161, startPoint y: 311, endPoint x: 42, endPoint y: 255, distance: 131.5
click at [158, 311] on div "12001748 (327585467) N/A Pickup [DATE] 9:15 AM EDT 9/25/2025 $150.00 Submitted …" at bounding box center [803, 445] width 1462 height 473
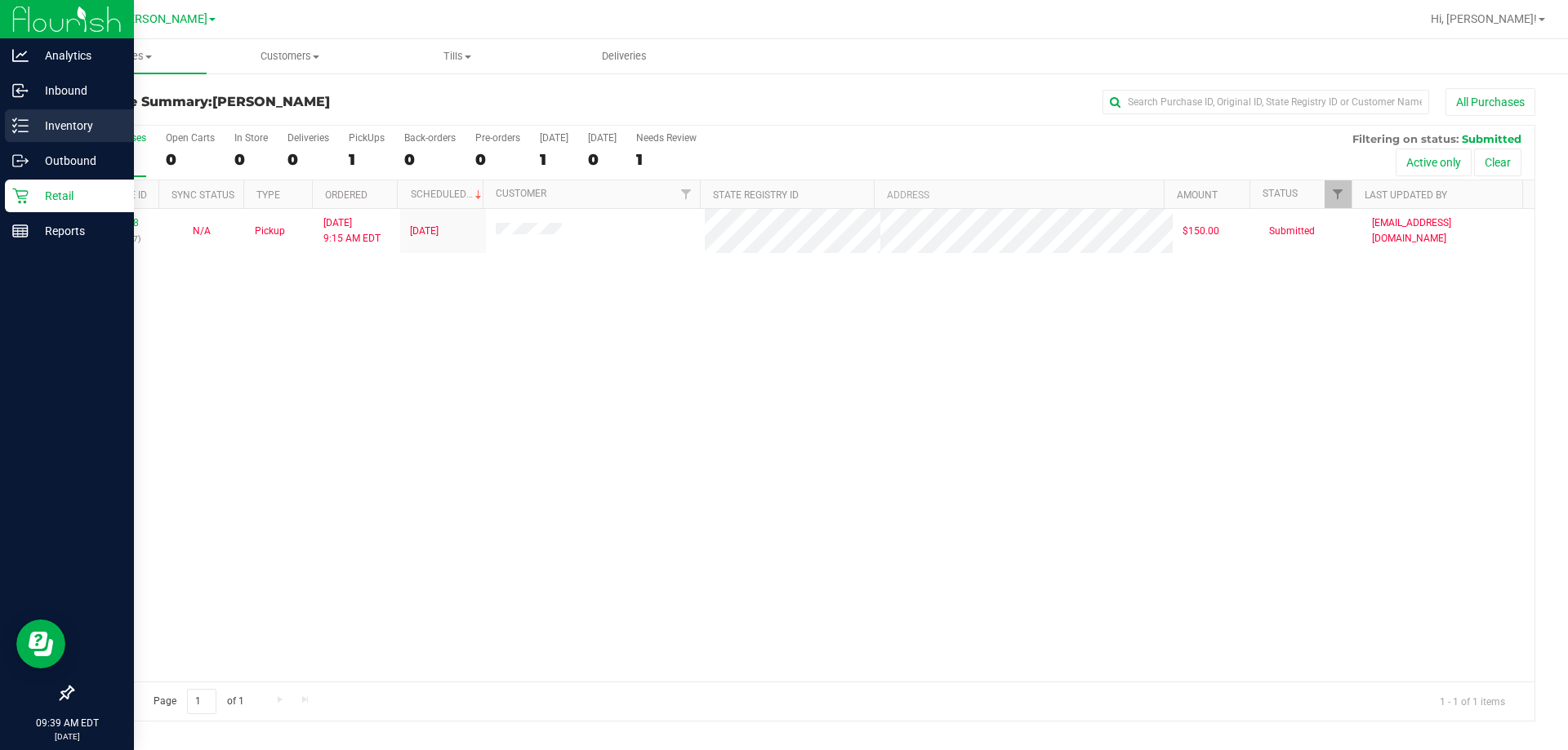
click at [86, 141] on div "Inventory" at bounding box center [69, 125] width 129 height 33
click at [75, 164] on p "Outbound" at bounding box center [78, 161] width 98 height 19
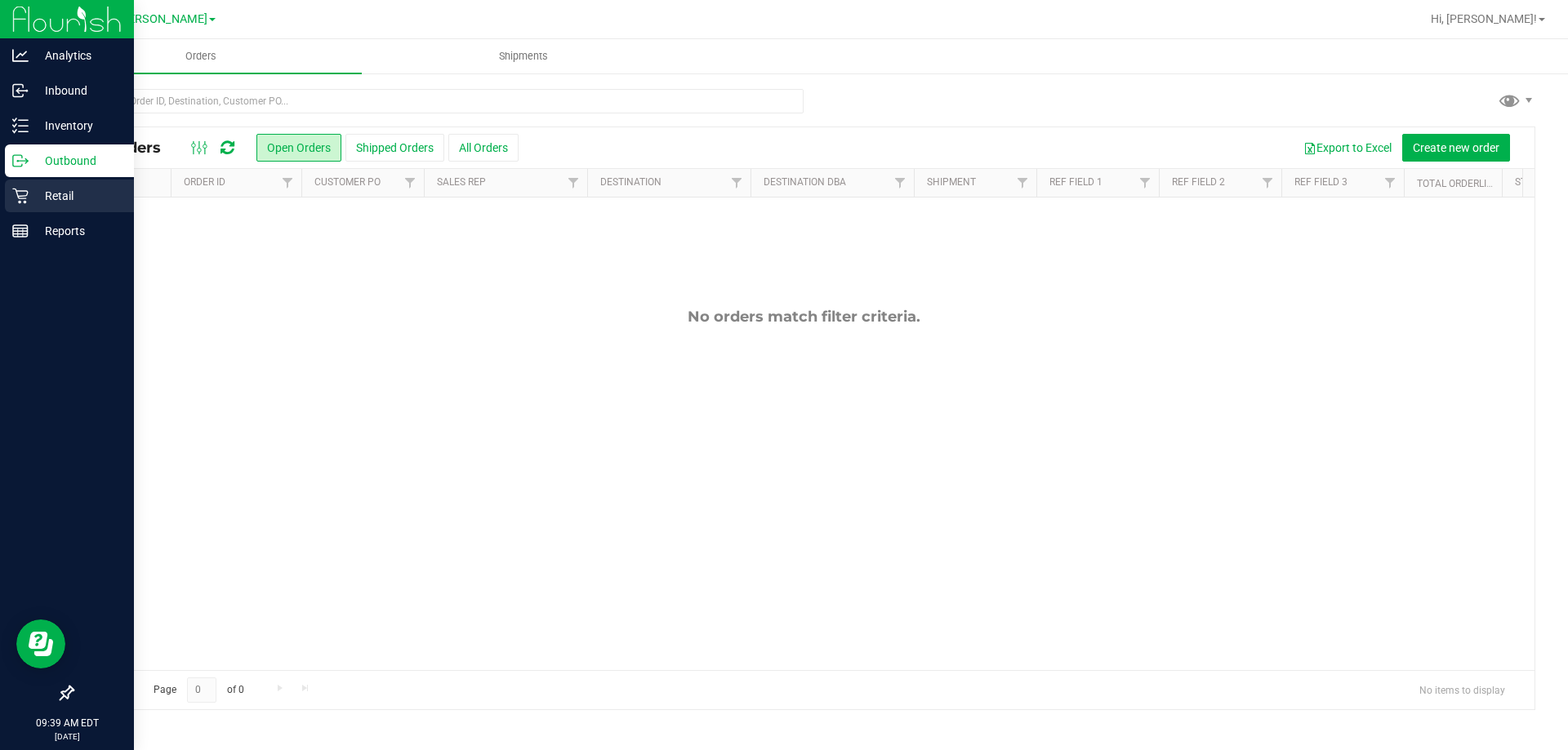
click at [98, 197] on p "Retail" at bounding box center [78, 196] width 98 height 19
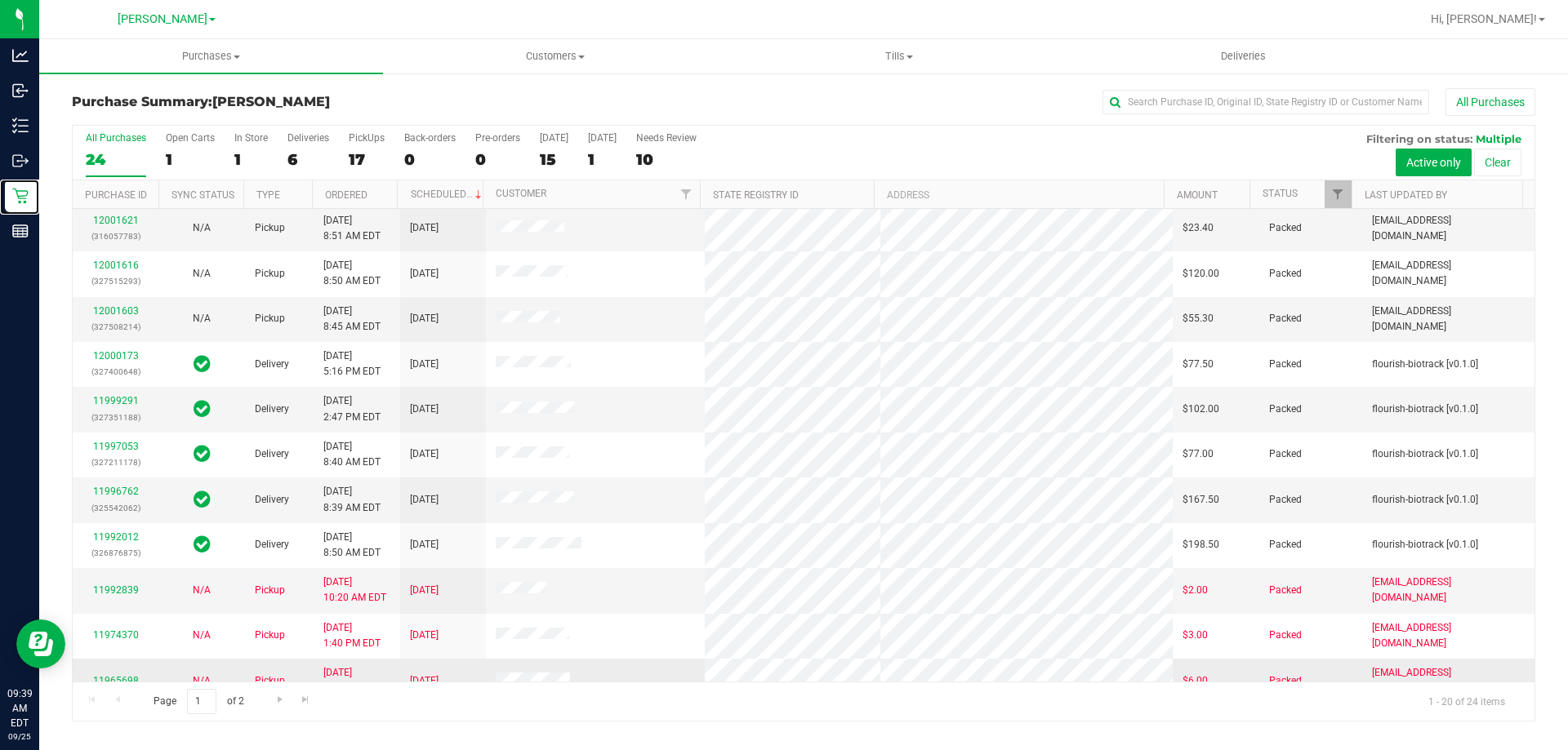
scroll to position [326, 0]
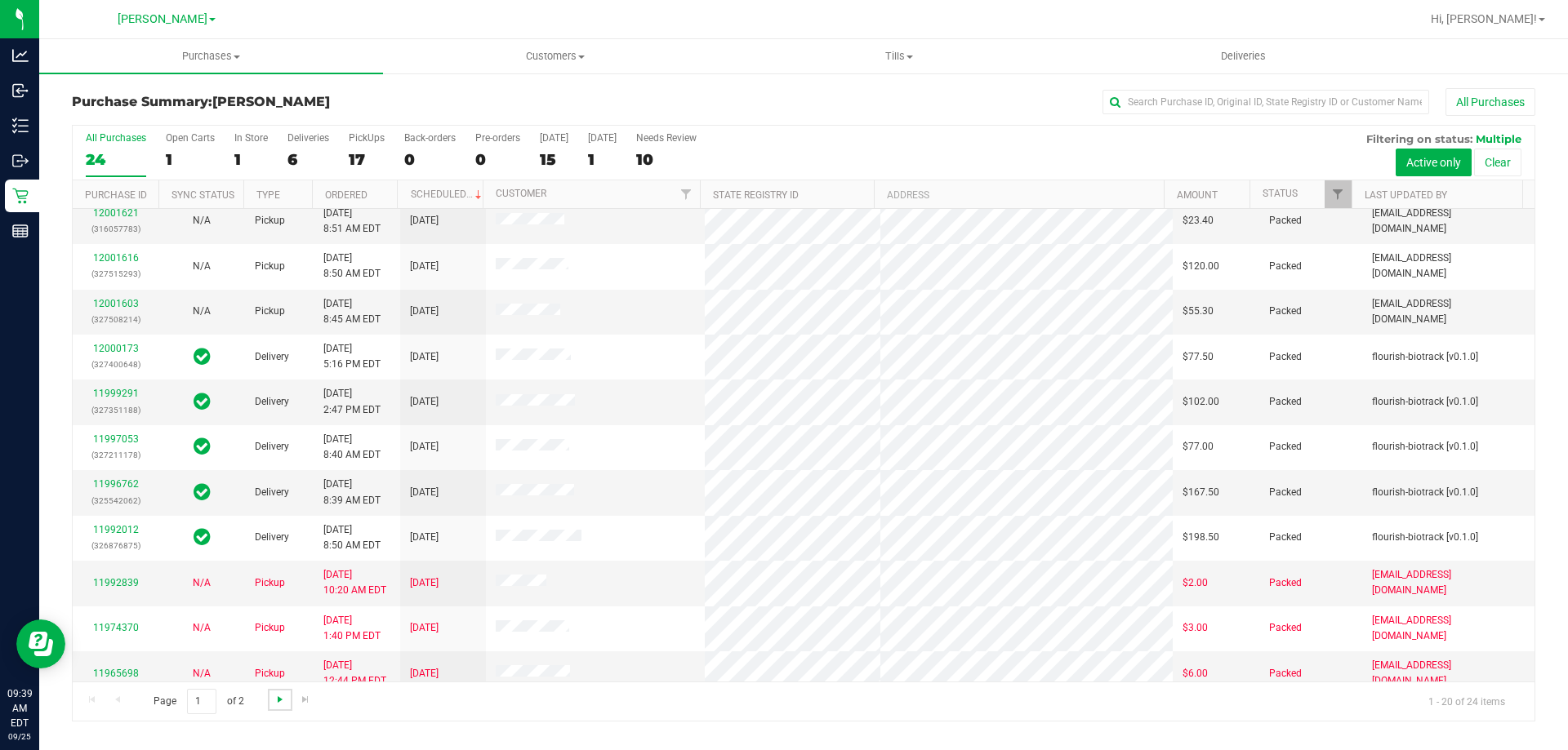
click at [275, 695] on span "Go to the next page" at bounding box center [280, 699] width 13 height 13
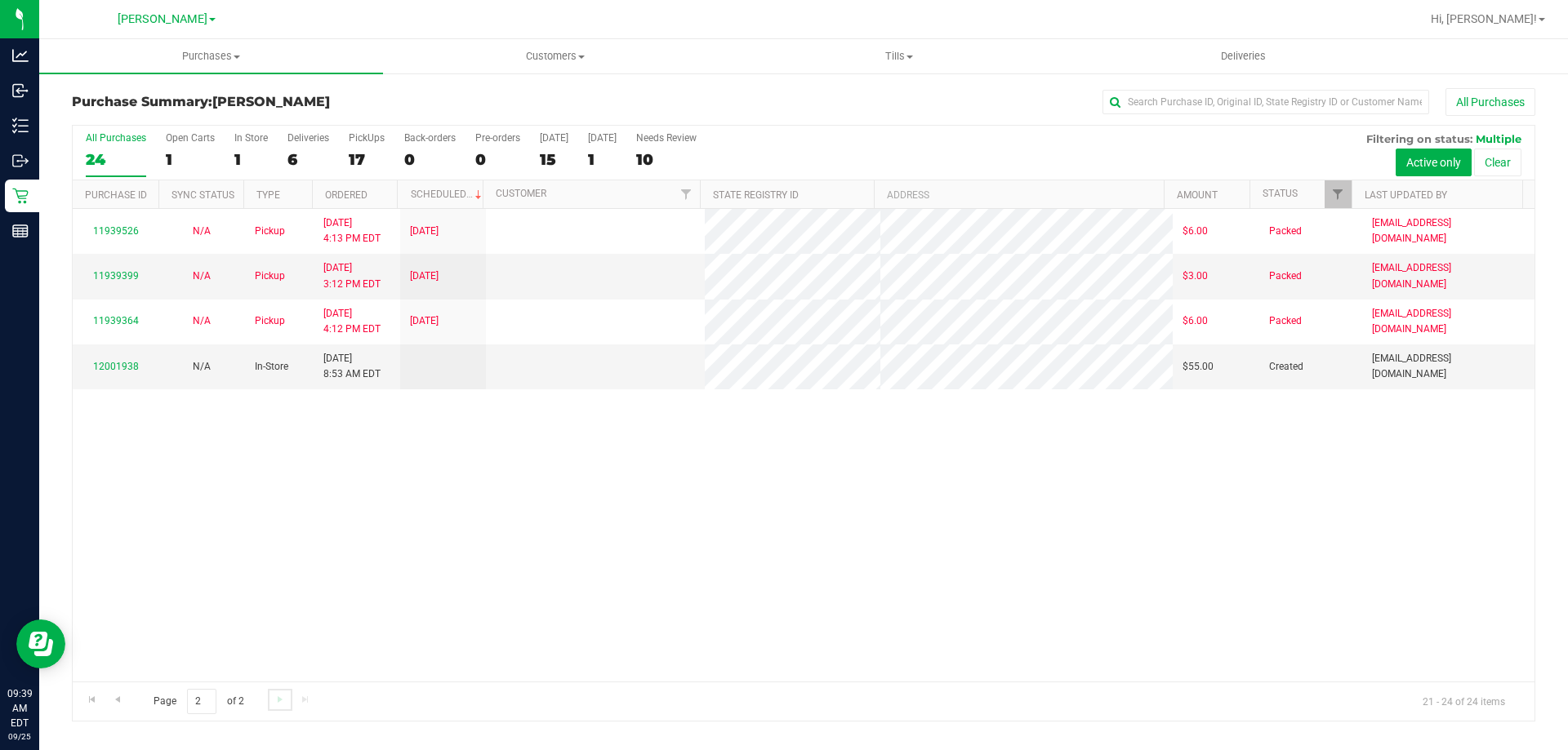
scroll to position [0, 0]
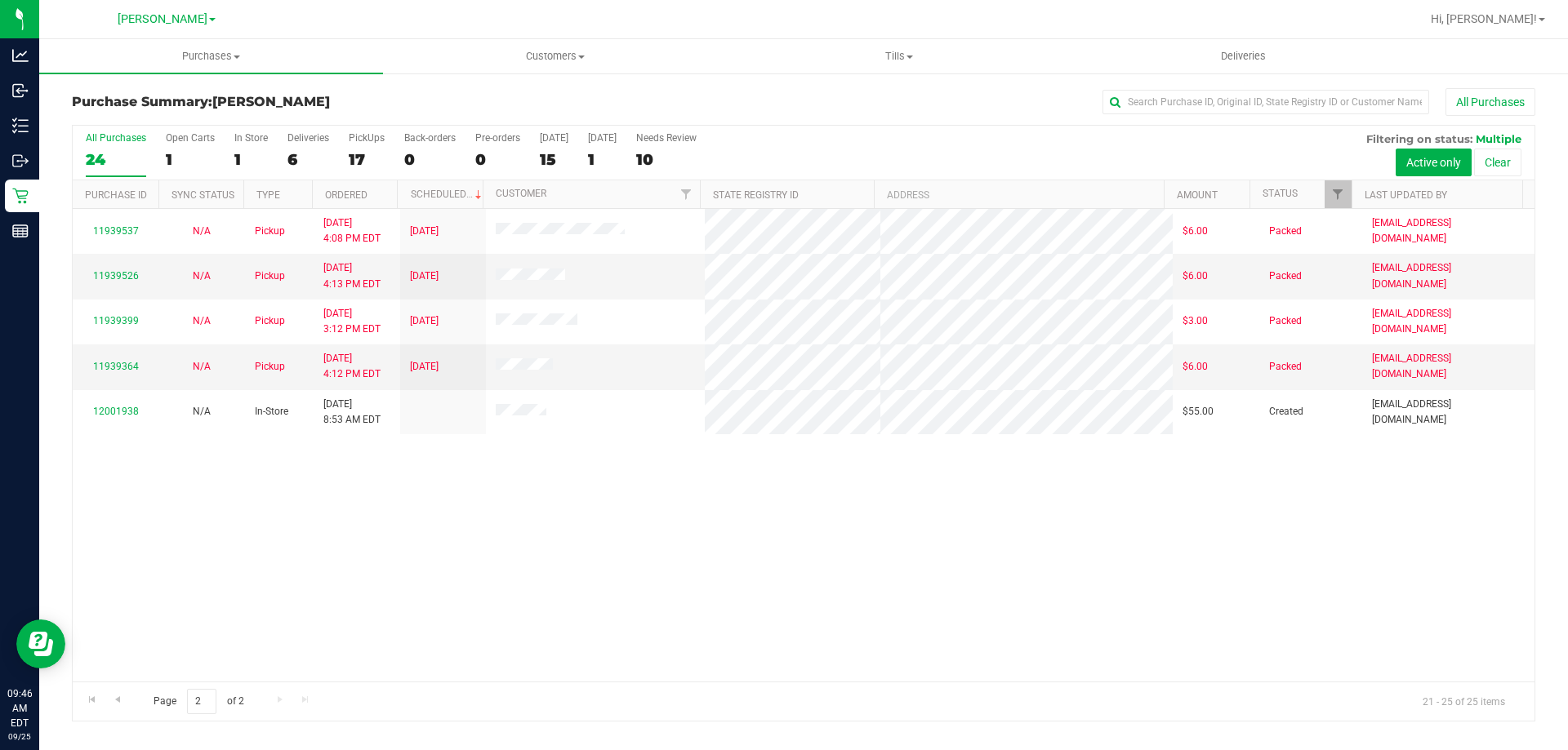
click at [703, 563] on div "11939537 N/A Pickup [DATE] 4:08 PM EDT 9/12/2025 $6.00 Packed [EMAIL_ADDRESS][D…" at bounding box center [803, 445] width 1462 height 473
click at [726, 552] on div "11939537 N/A Pickup [DATE] 4:08 PM EDT 9/12/2025 $6.00 Packed [EMAIL_ADDRESS][D…" at bounding box center [803, 445] width 1462 height 473
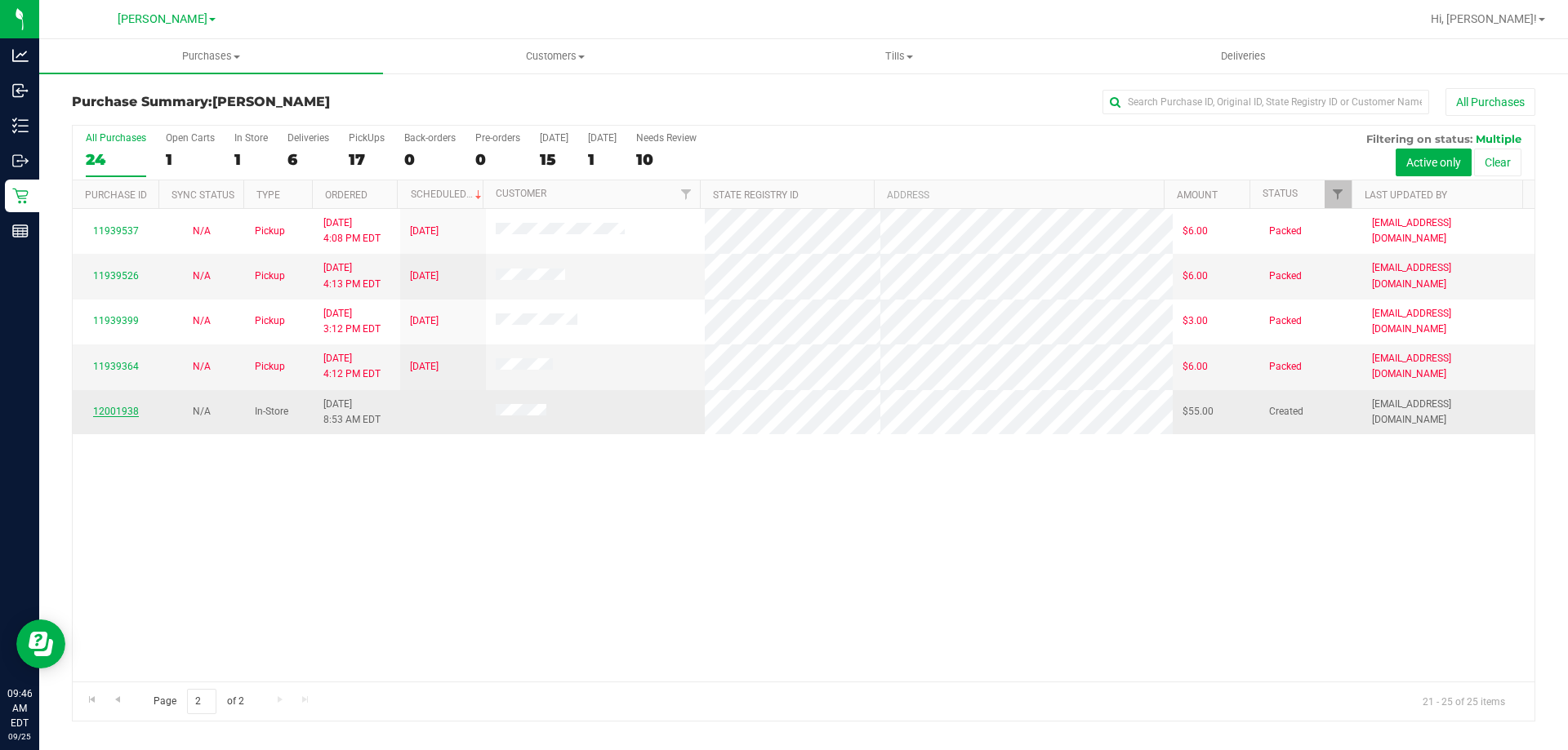
click at [136, 410] on link "12001938" at bounding box center [116, 411] width 46 height 11
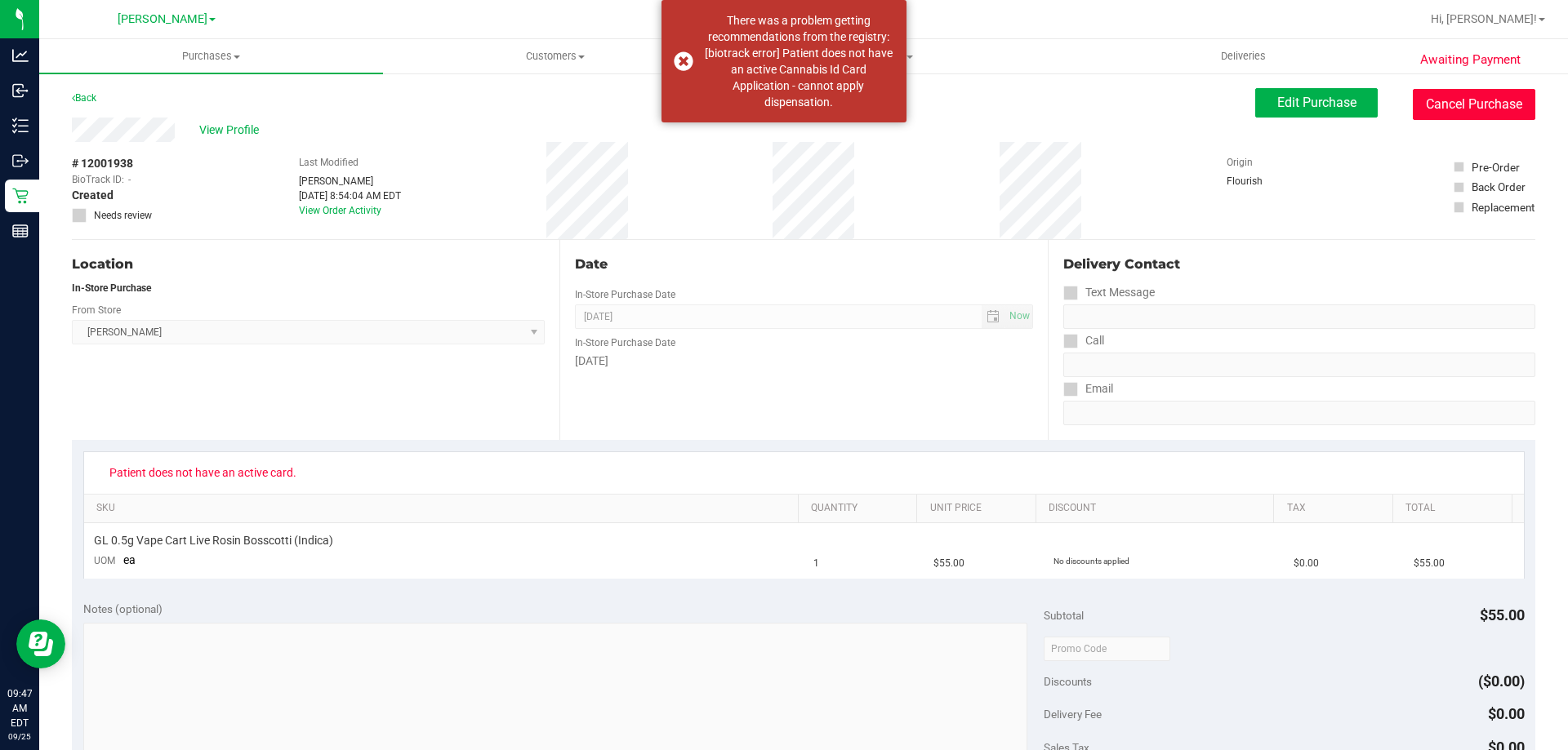
click at [781, 118] on button "Cancel Purchase" at bounding box center [1474, 104] width 123 height 31
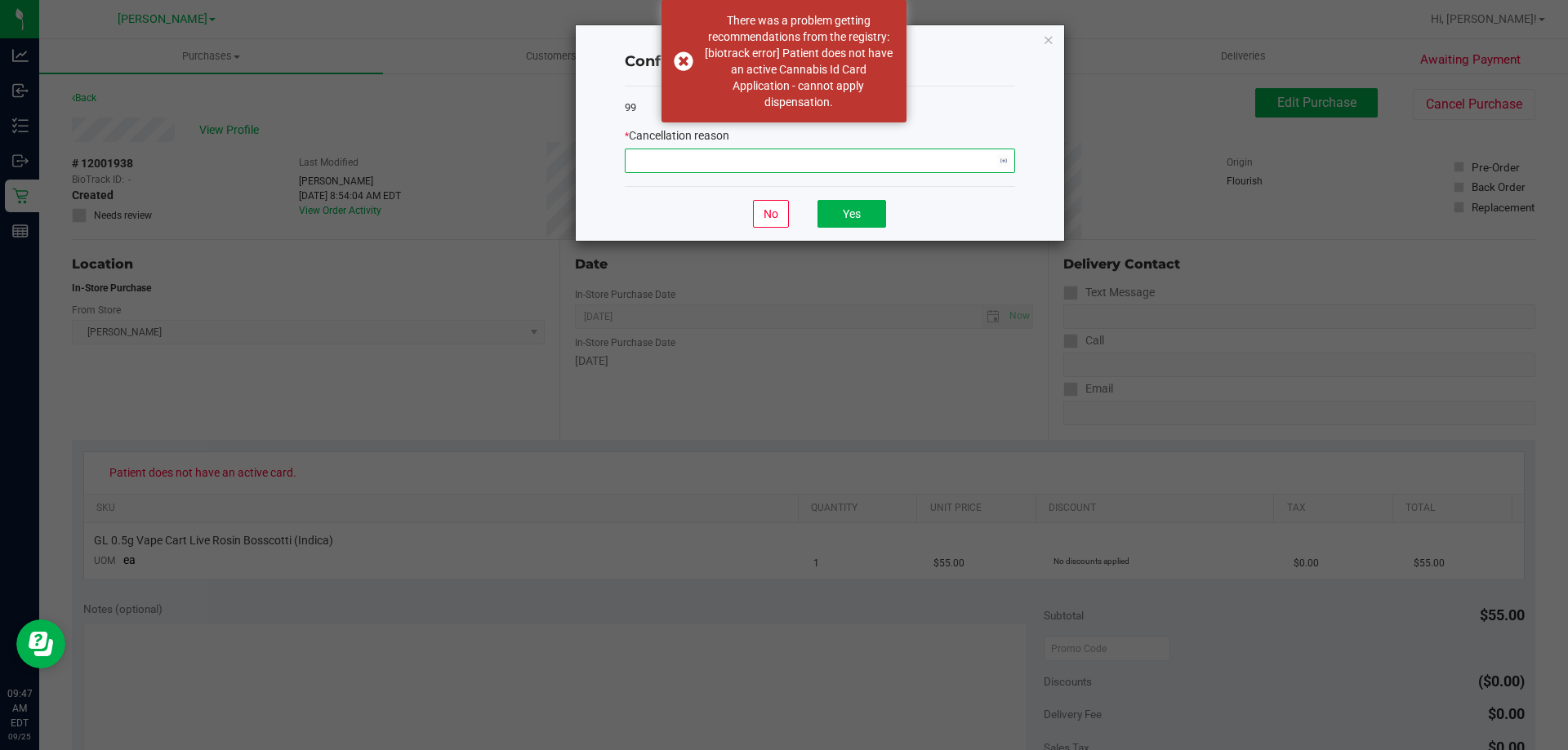
click at [781, 169] on span "NO DATA FOUND" at bounding box center [809, 161] width 369 height 23
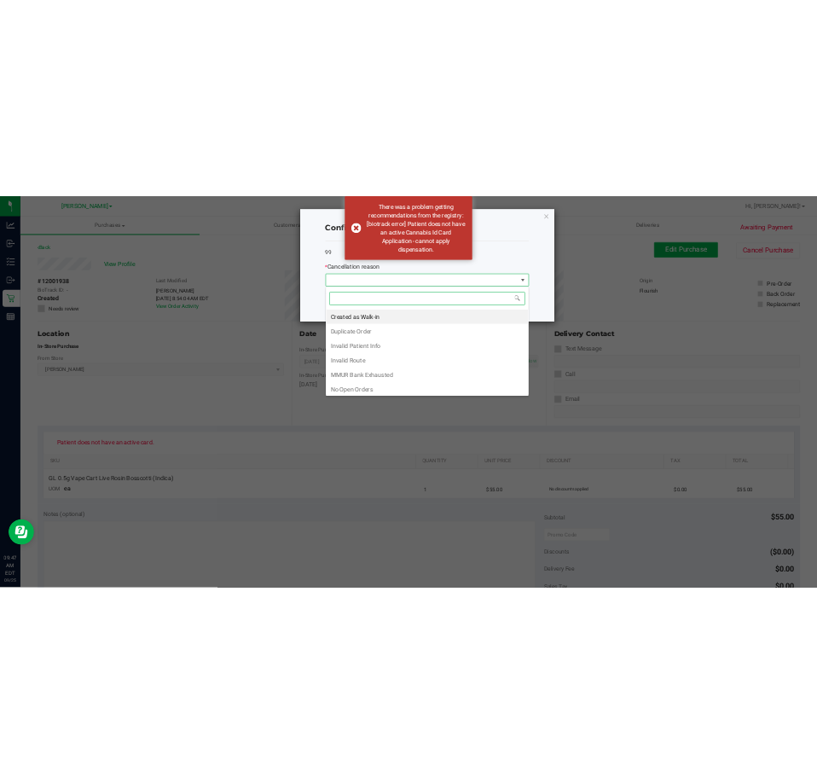
scroll to position [26, 408]
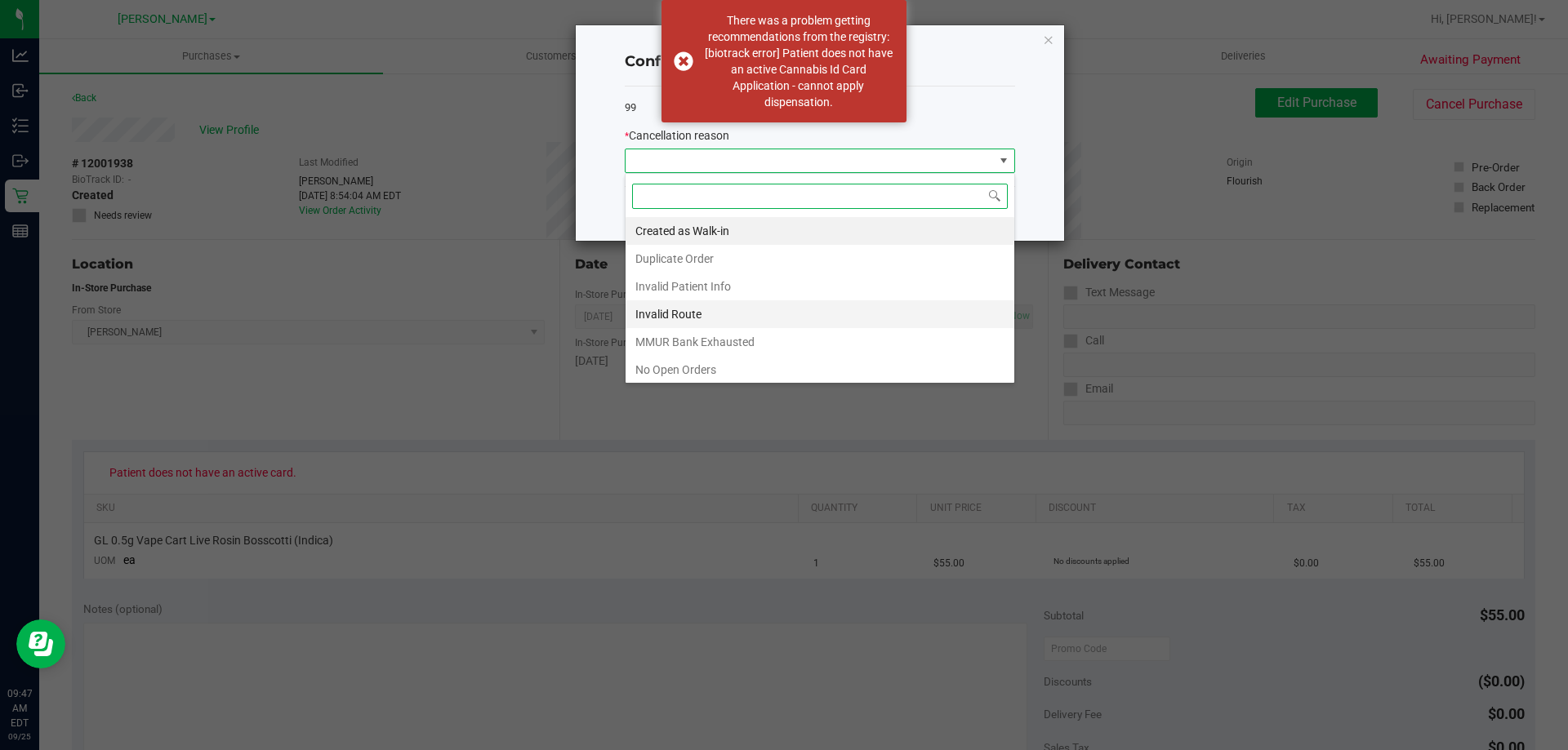
click at [671, 310] on li "Invalid Route" at bounding box center [819, 314] width 389 height 28
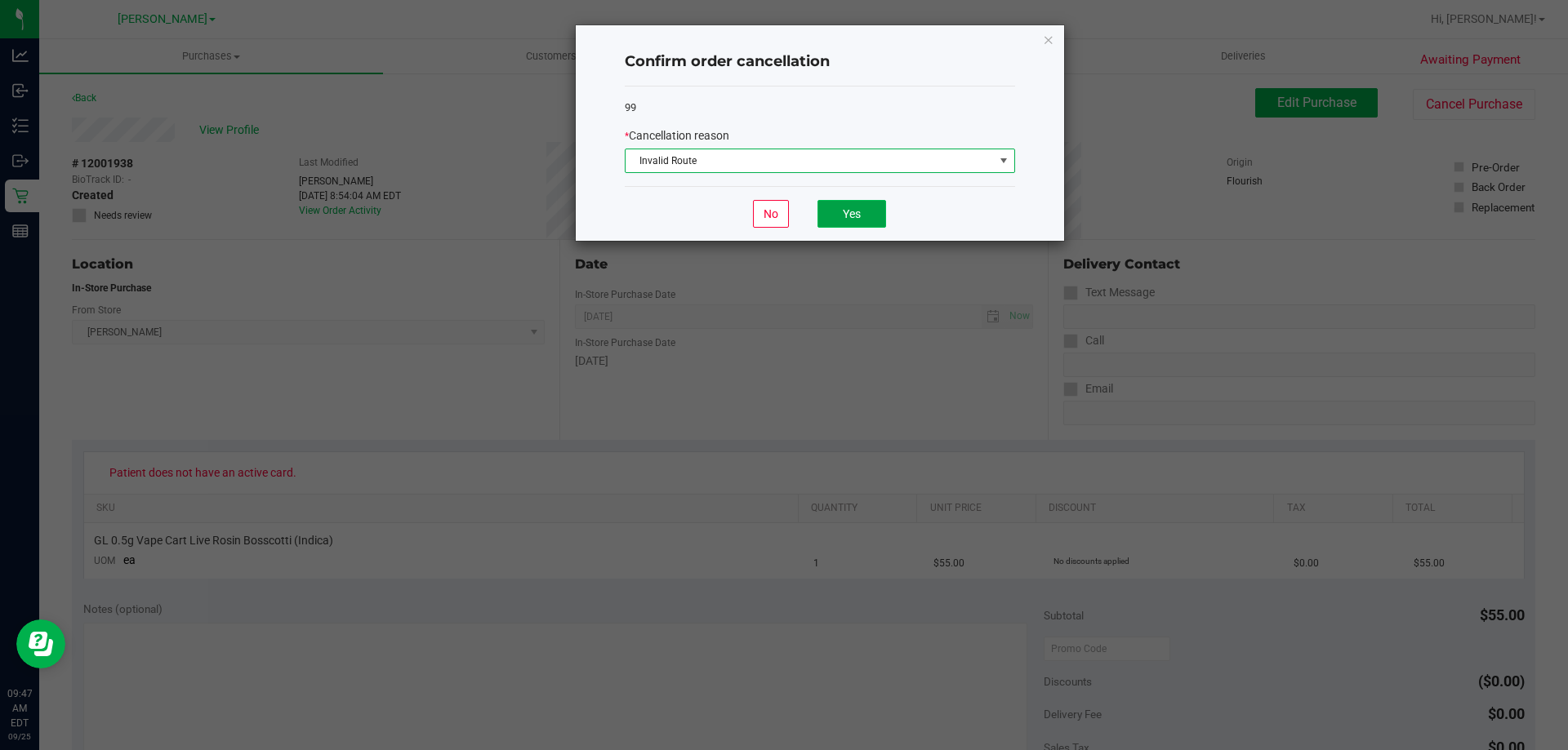
click at [781, 209] on button "Yes" at bounding box center [852, 213] width 69 height 28
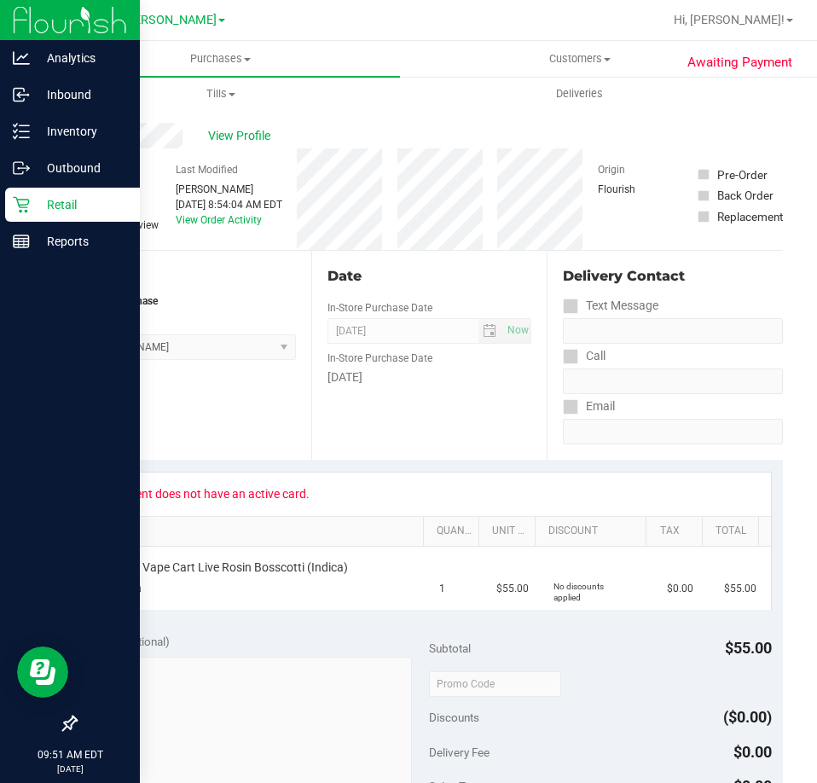
click at [22, 205] on icon at bounding box center [21, 205] width 16 height 16
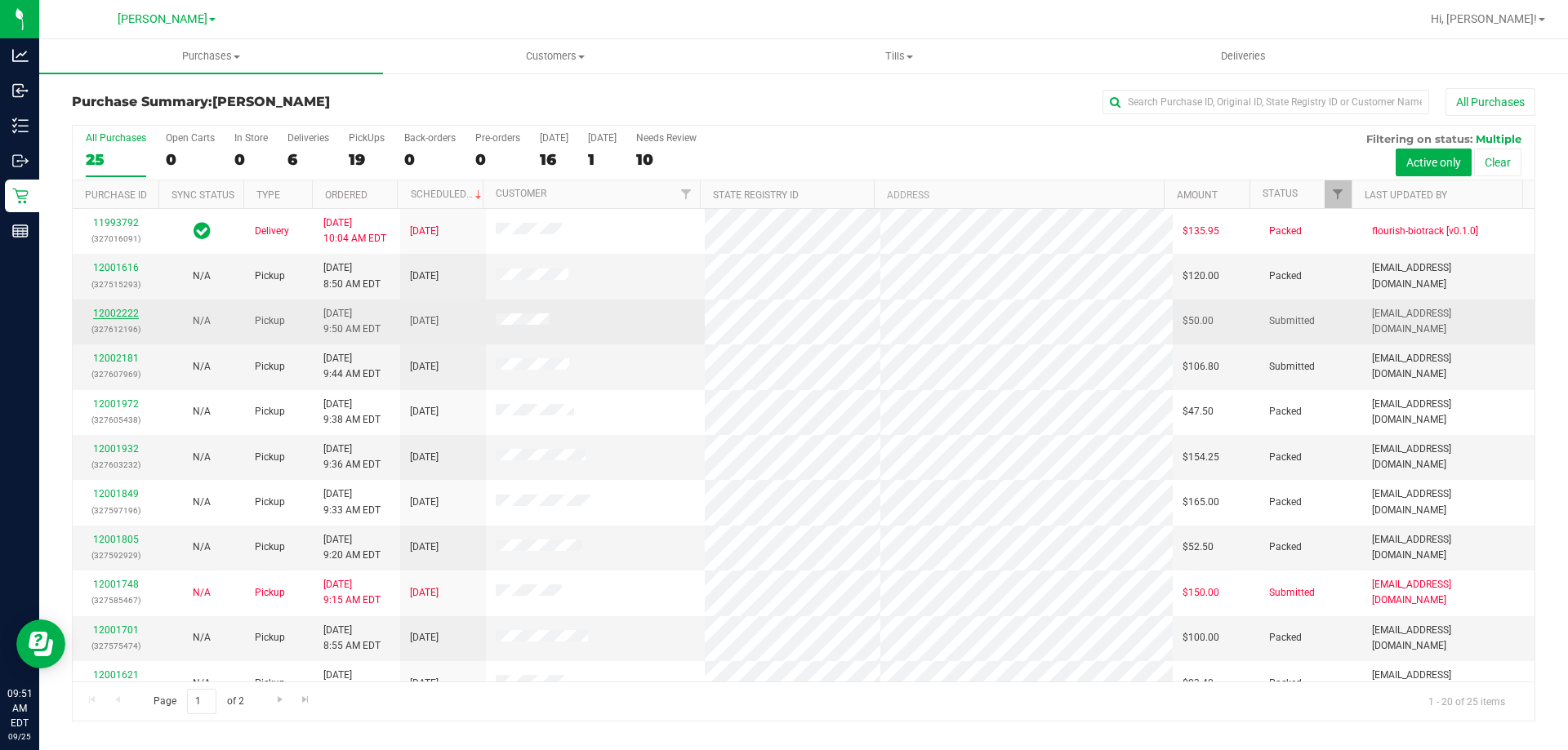
click at [110, 314] on link "12002222" at bounding box center [116, 314] width 46 height 11
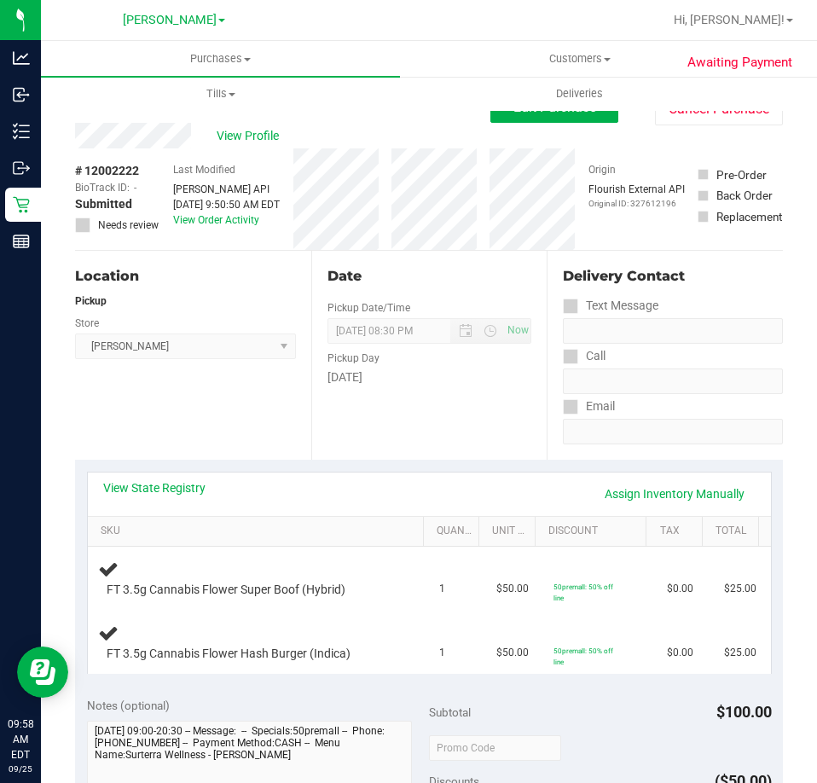
drag, startPoint x: 427, startPoint y: 432, endPoint x: 427, endPoint y: 389, distance: 42.7
click at [427, 428] on div "Date Pickup Date/Time [DATE] Now [DATE] 08:30 PM Now Pickup Day [DATE]" at bounding box center [429, 355] width 236 height 209
